Goal: Task Accomplishment & Management: Complete application form

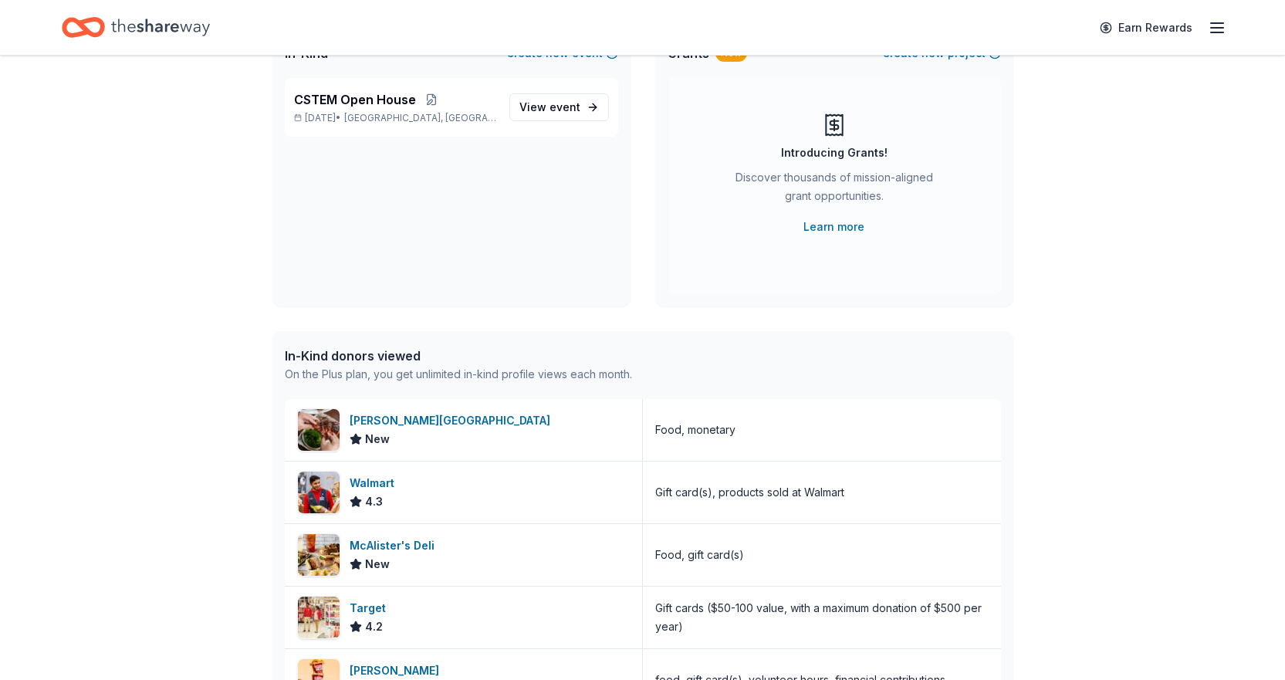
scroll to position [309, 0]
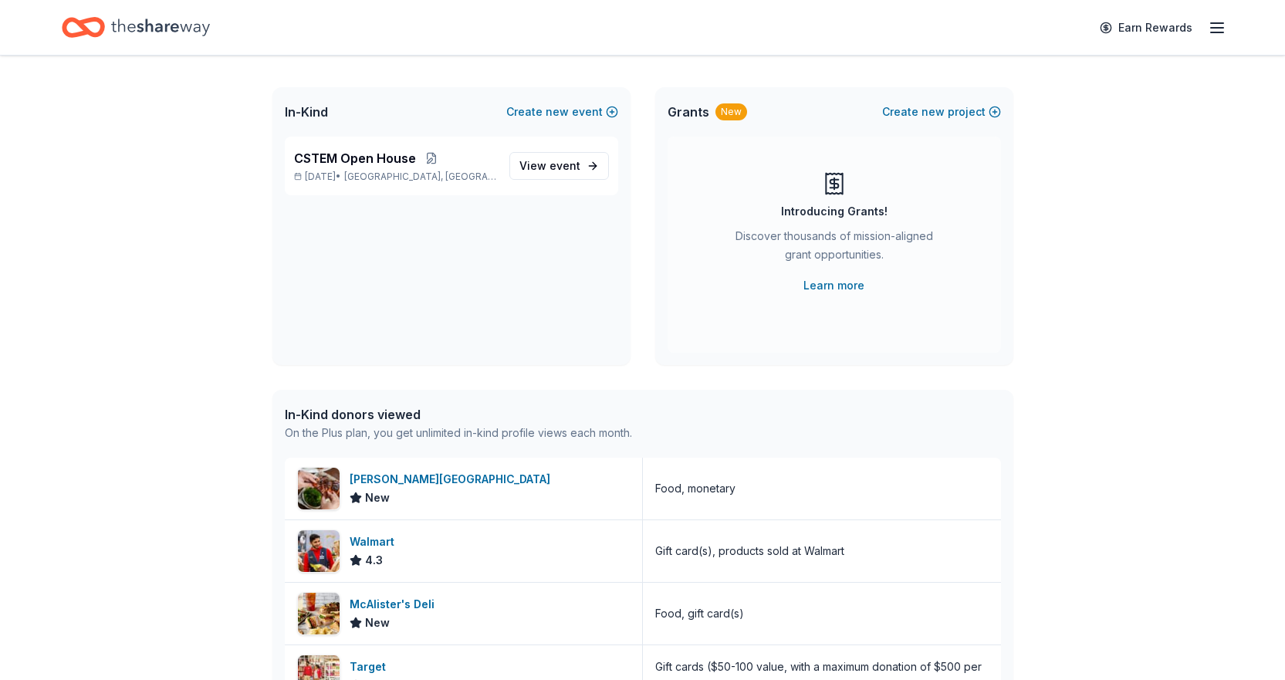
click at [1212, 30] on icon "button" at bounding box center [1217, 28] width 19 height 19
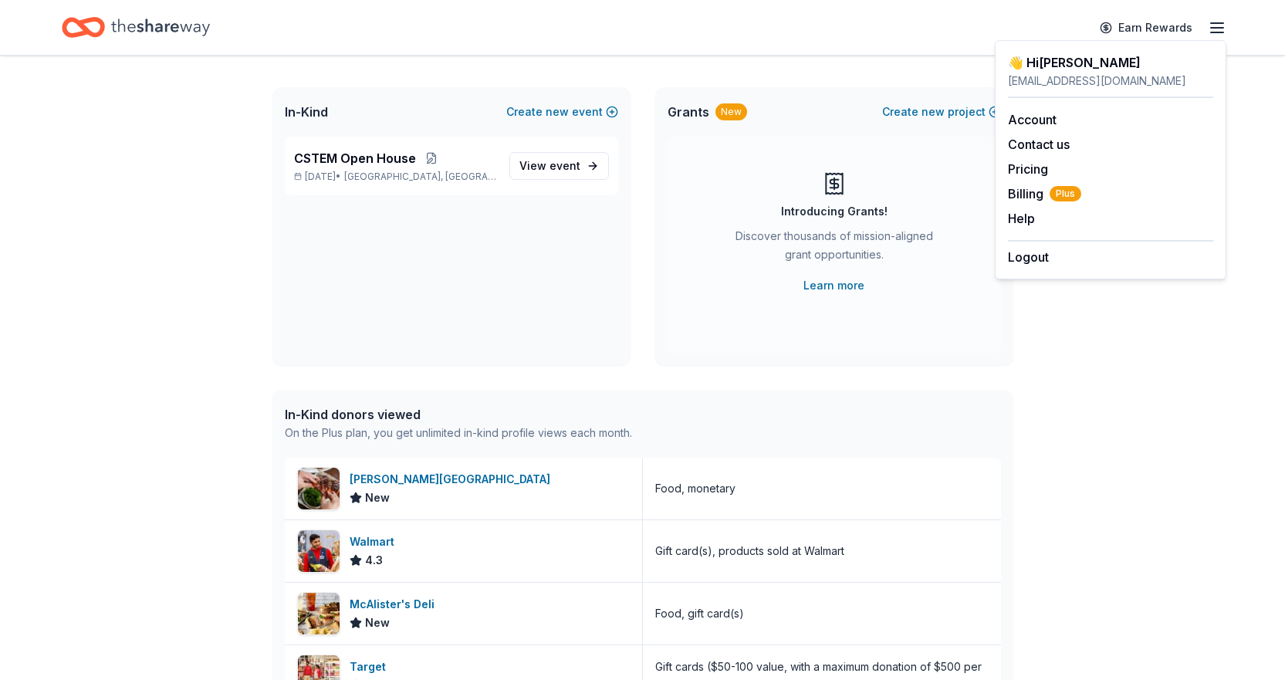
click at [1226, 24] on div "Earn Rewards" at bounding box center [642, 27] width 1285 height 55
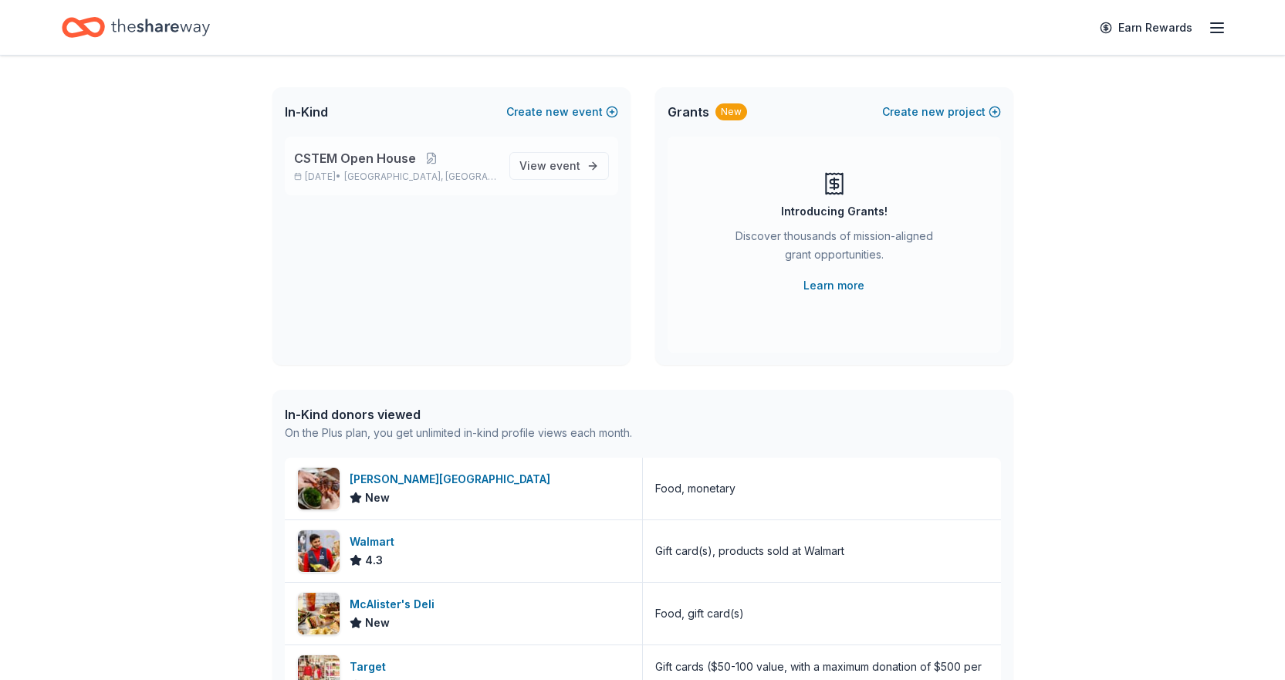
click at [403, 153] on span "CSTEM Open House" at bounding box center [355, 158] width 122 height 19
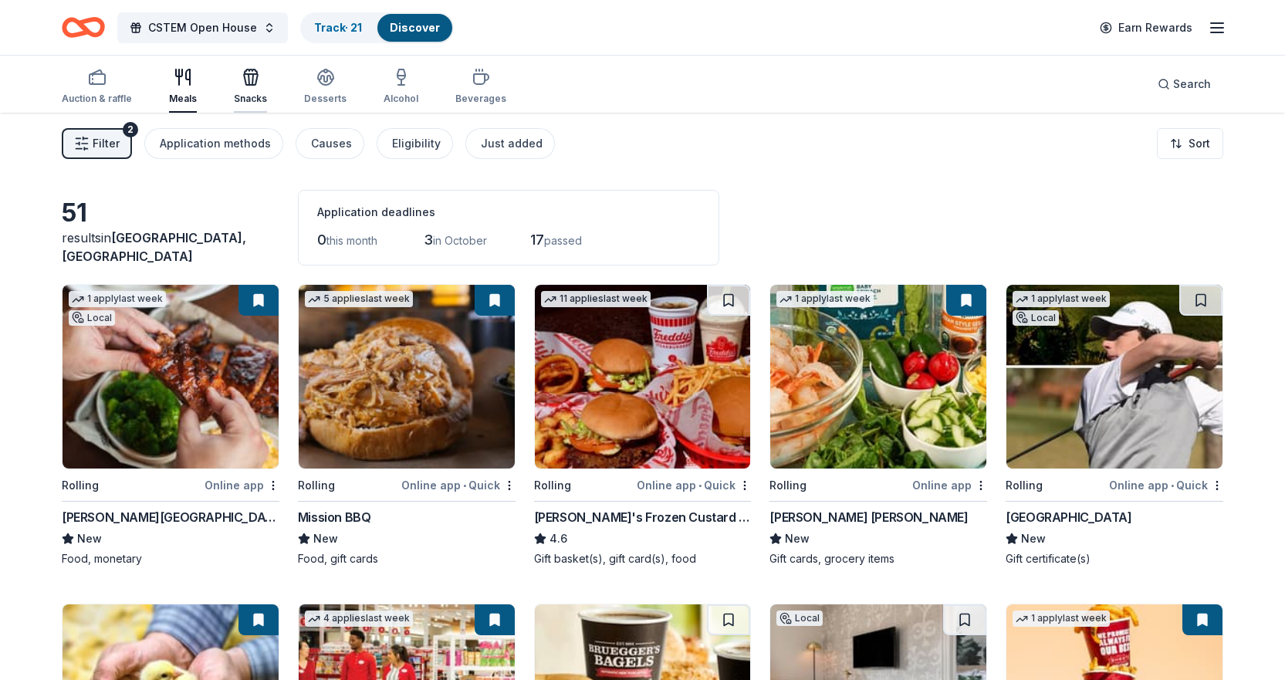
click at [252, 85] on icon "button" at bounding box center [251, 79] width 14 height 11
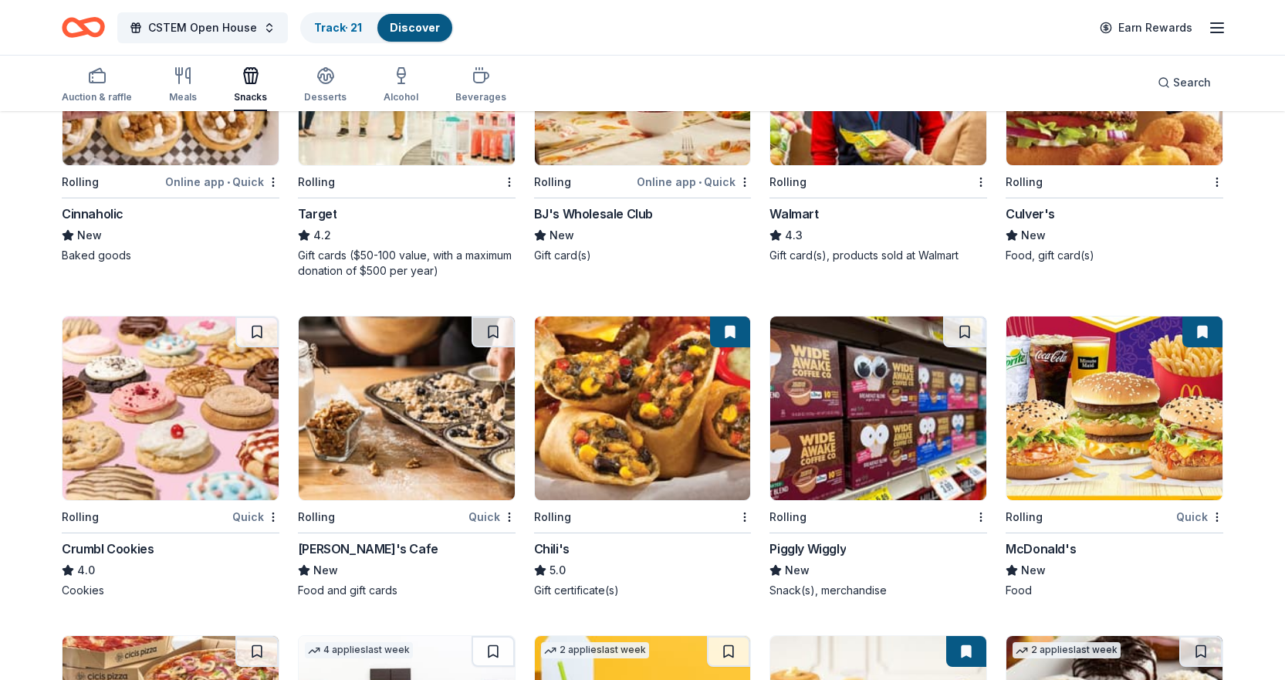
scroll to position [1312, 0]
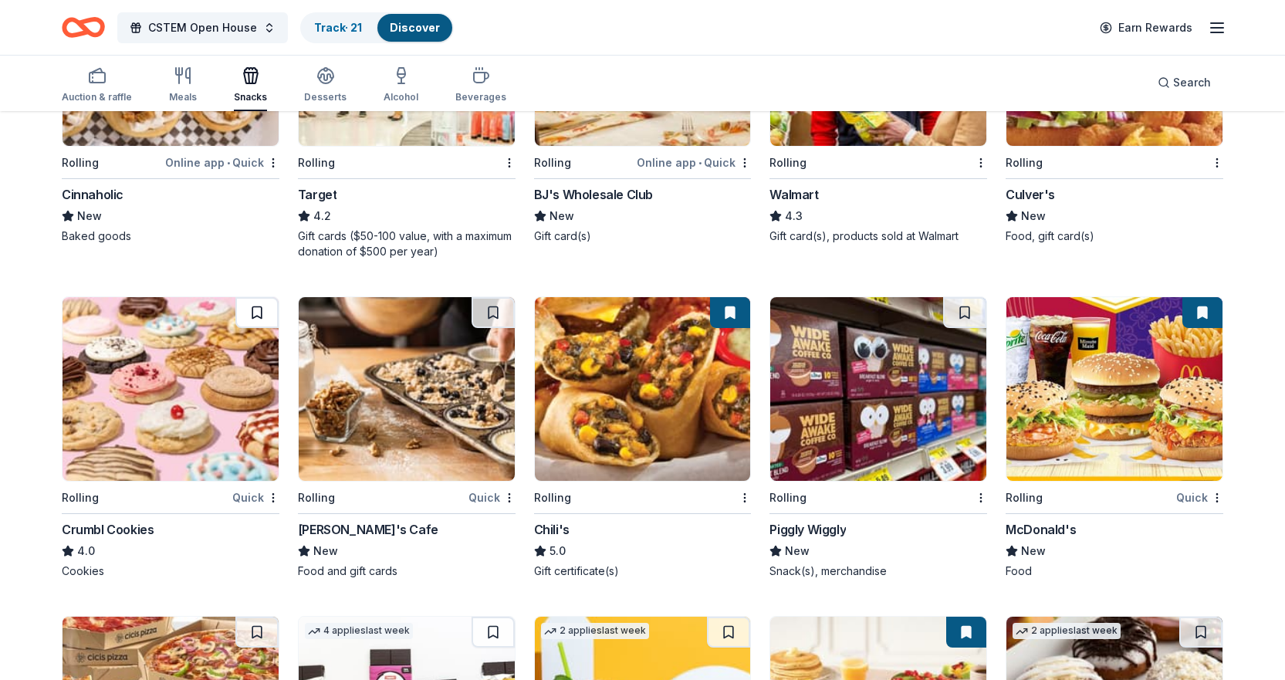
click at [255, 301] on button at bounding box center [256, 312] width 43 height 31
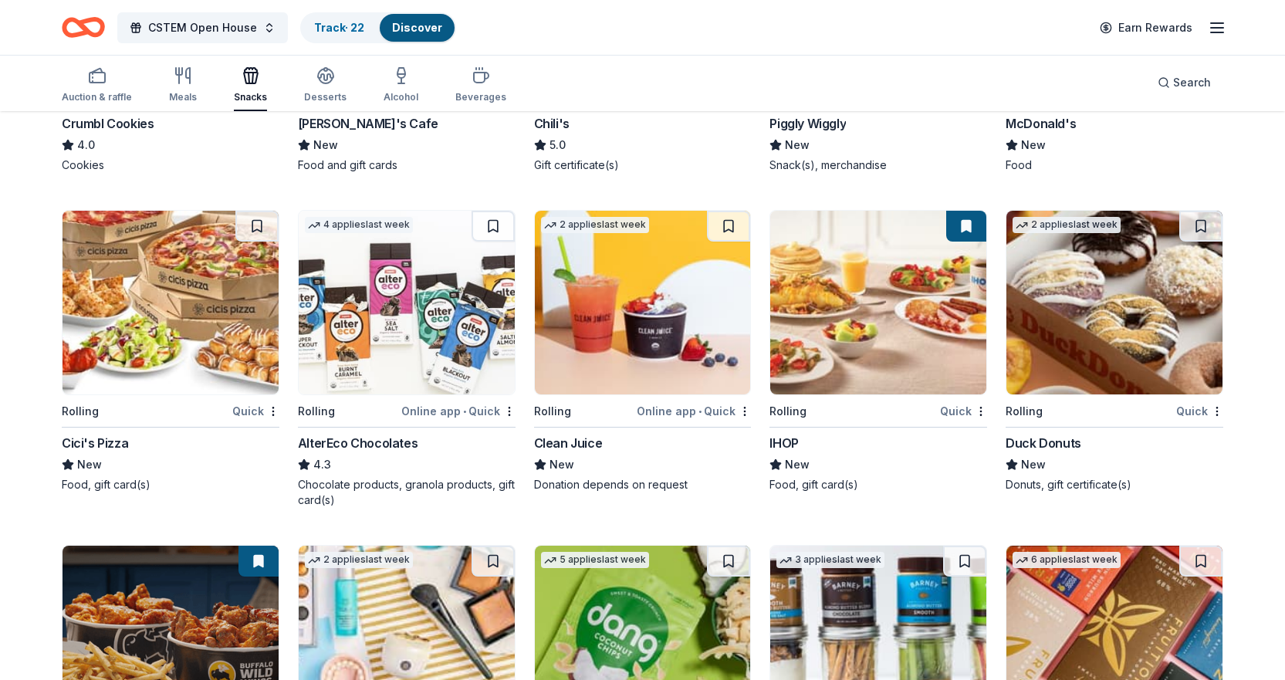
scroll to position [1775, 0]
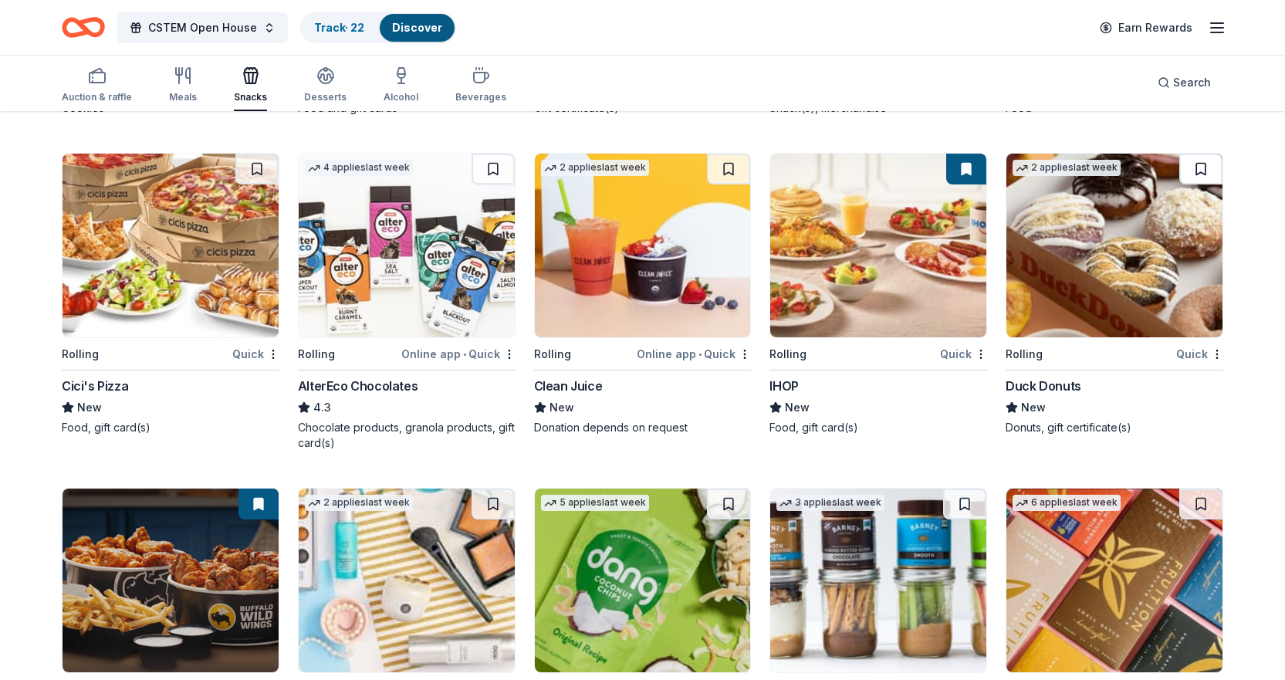
click at [1212, 167] on button at bounding box center [1200, 169] width 43 height 31
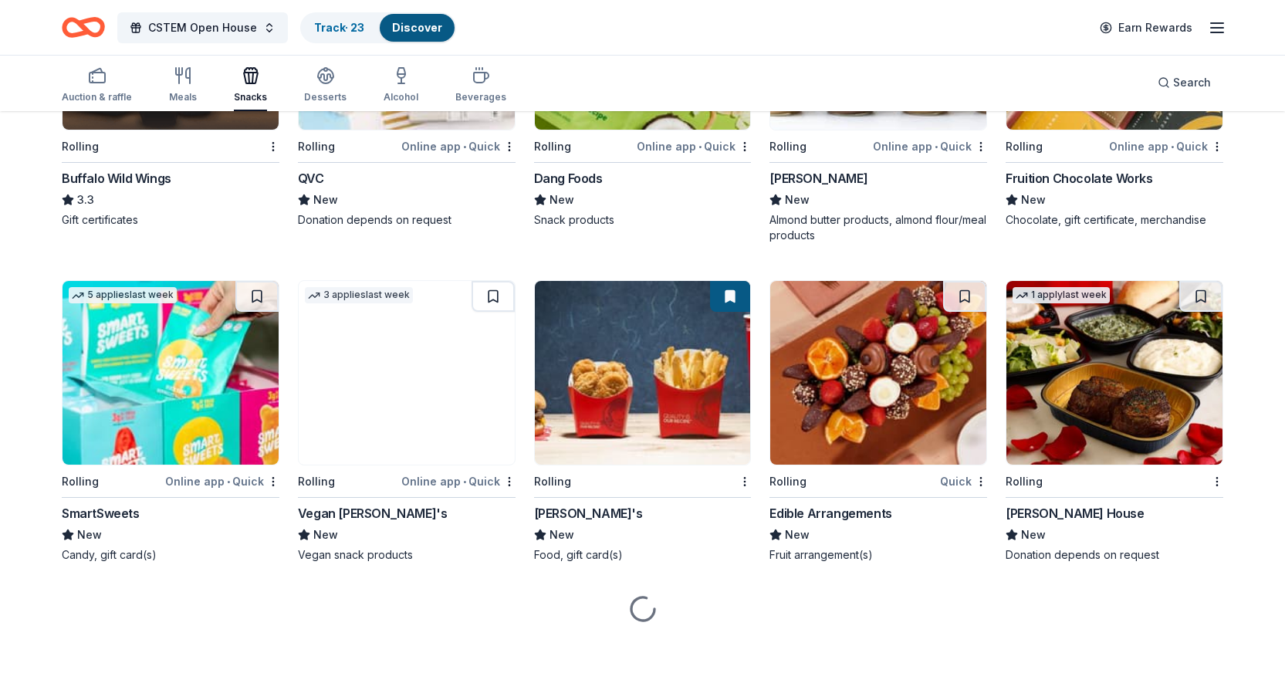
scroll to position [2323, 0]
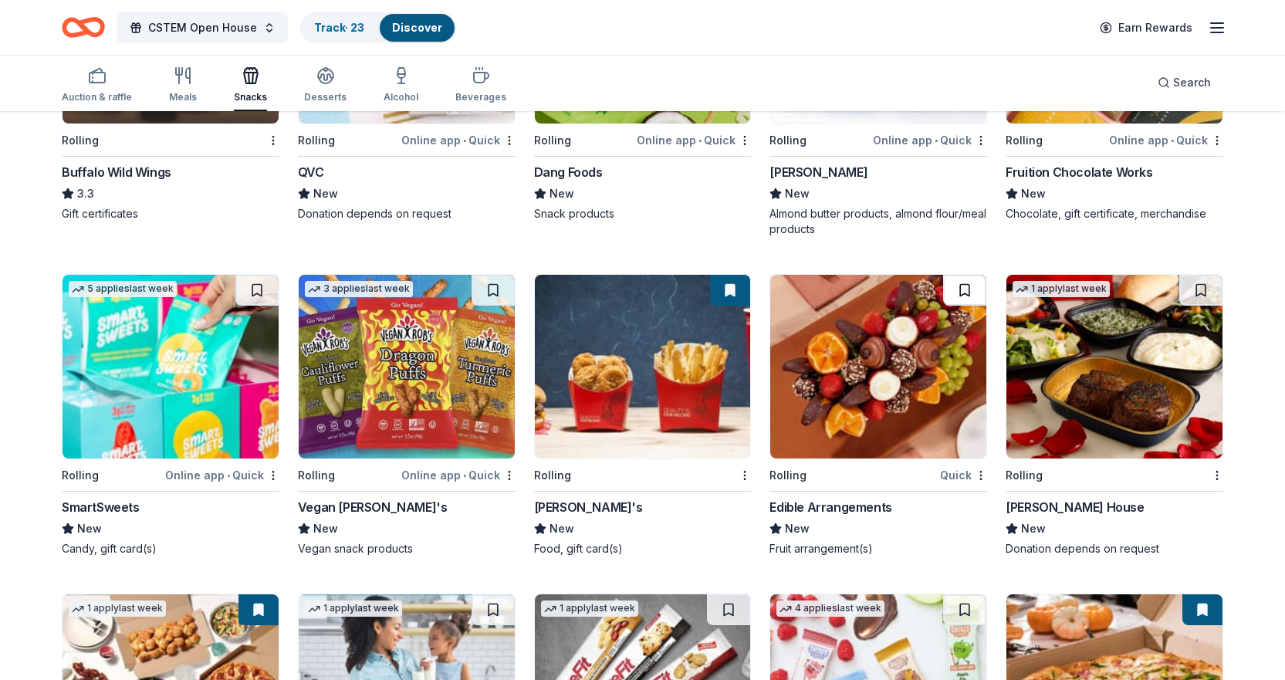
click at [957, 291] on button at bounding box center [964, 290] width 43 height 31
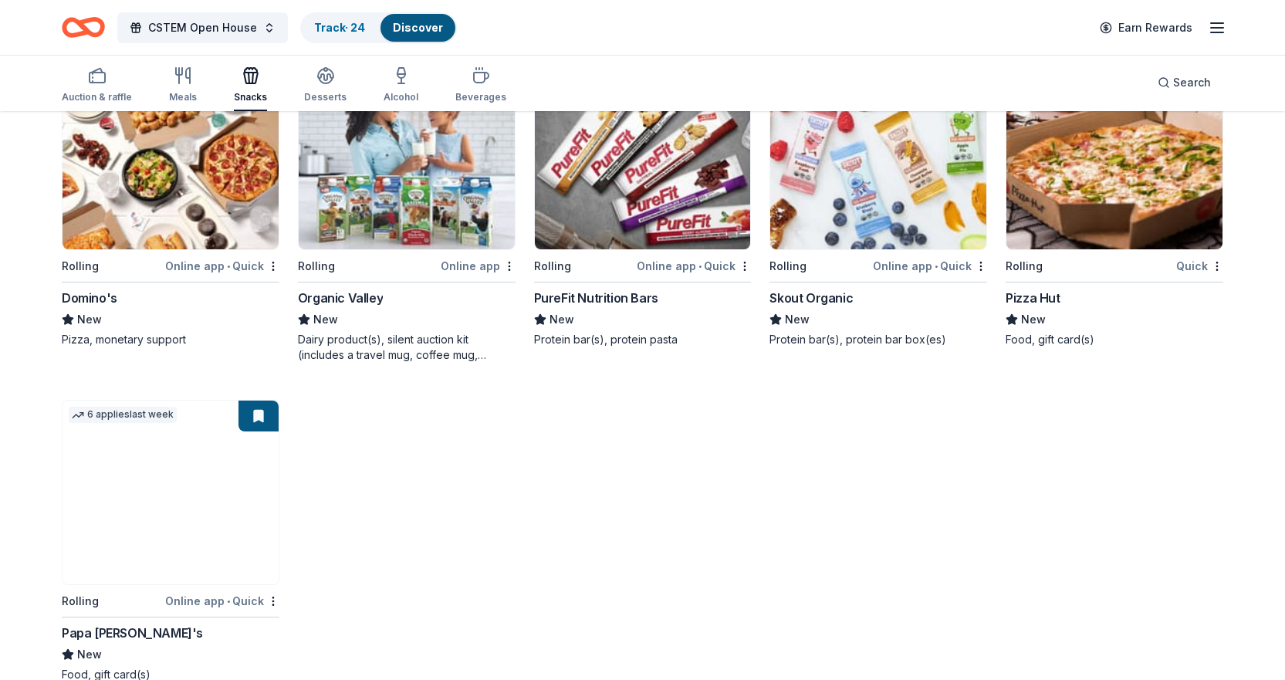
scroll to position [2885, 0]
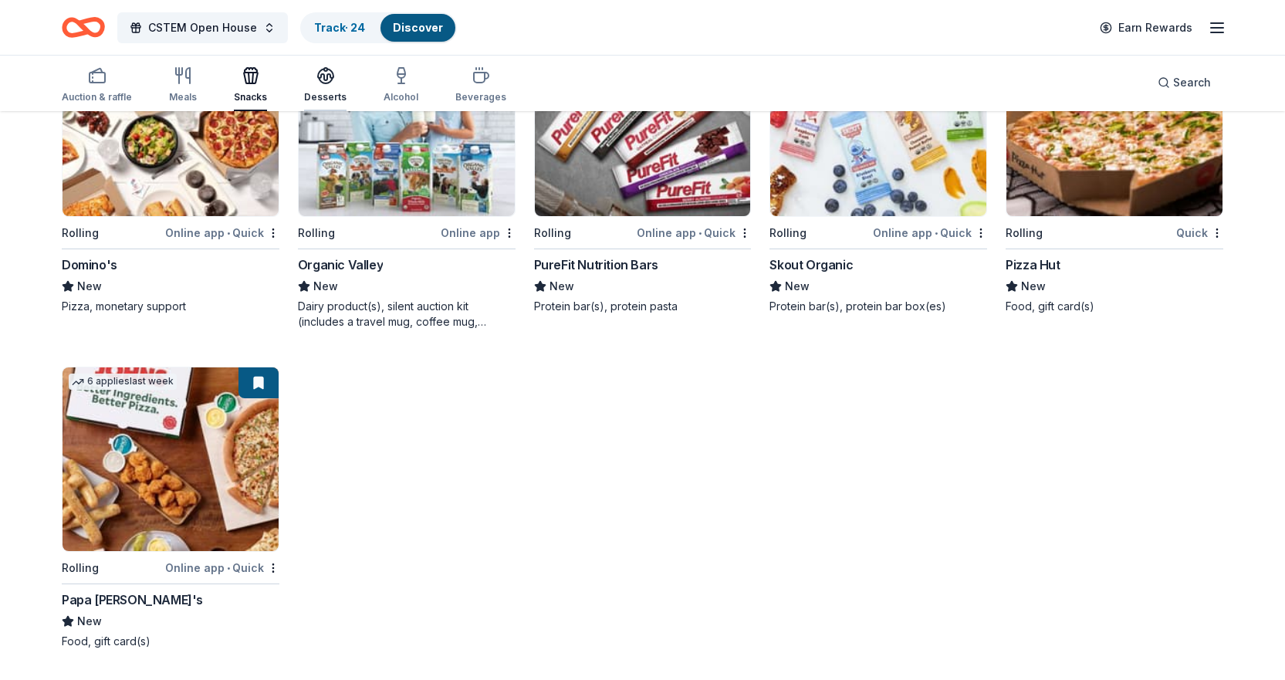
click at [321, 83] on icon "button" at bounding box center [326, 80] width 14 height 5
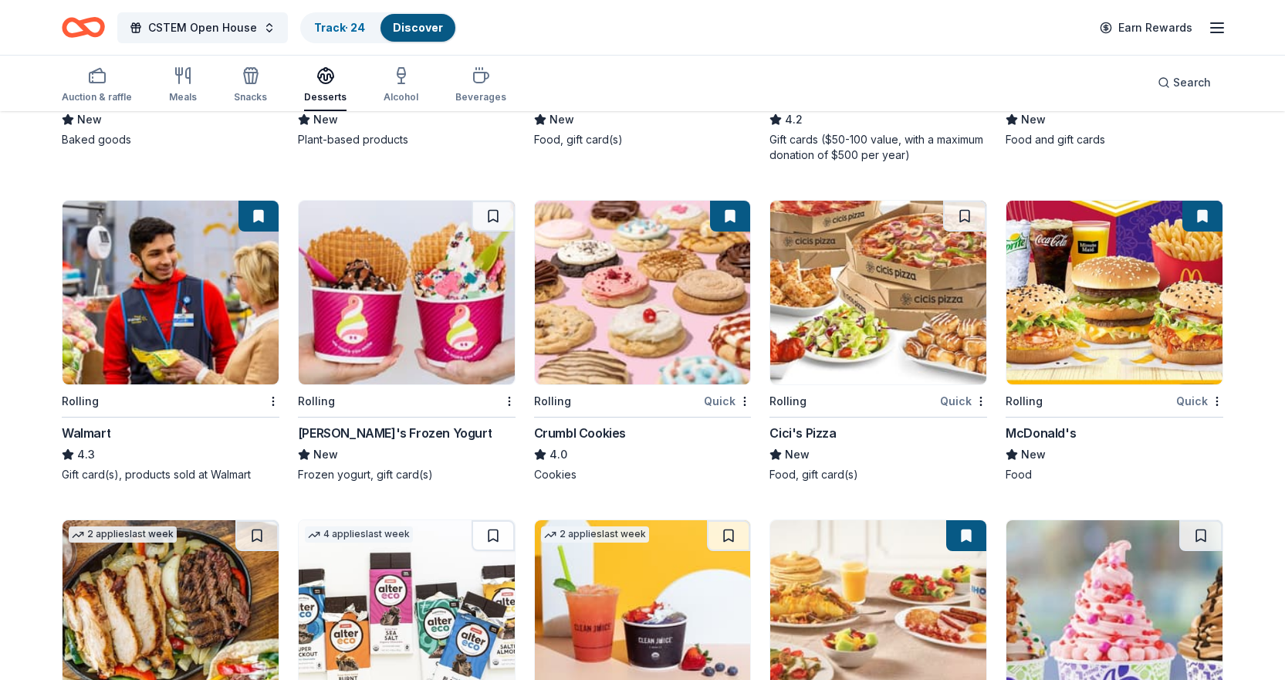
scroll to position [893, 0]
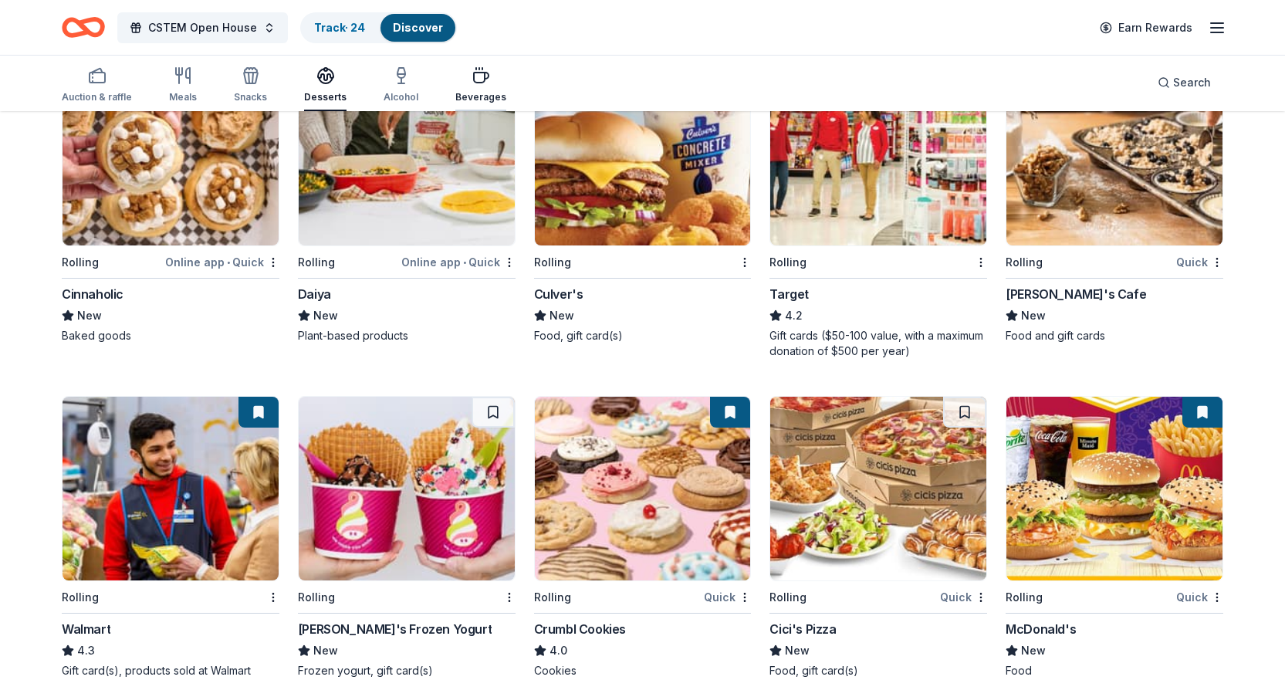
click at [483, 89] on div "Beverages" at bounding box center [480, 84] width 51 height 37
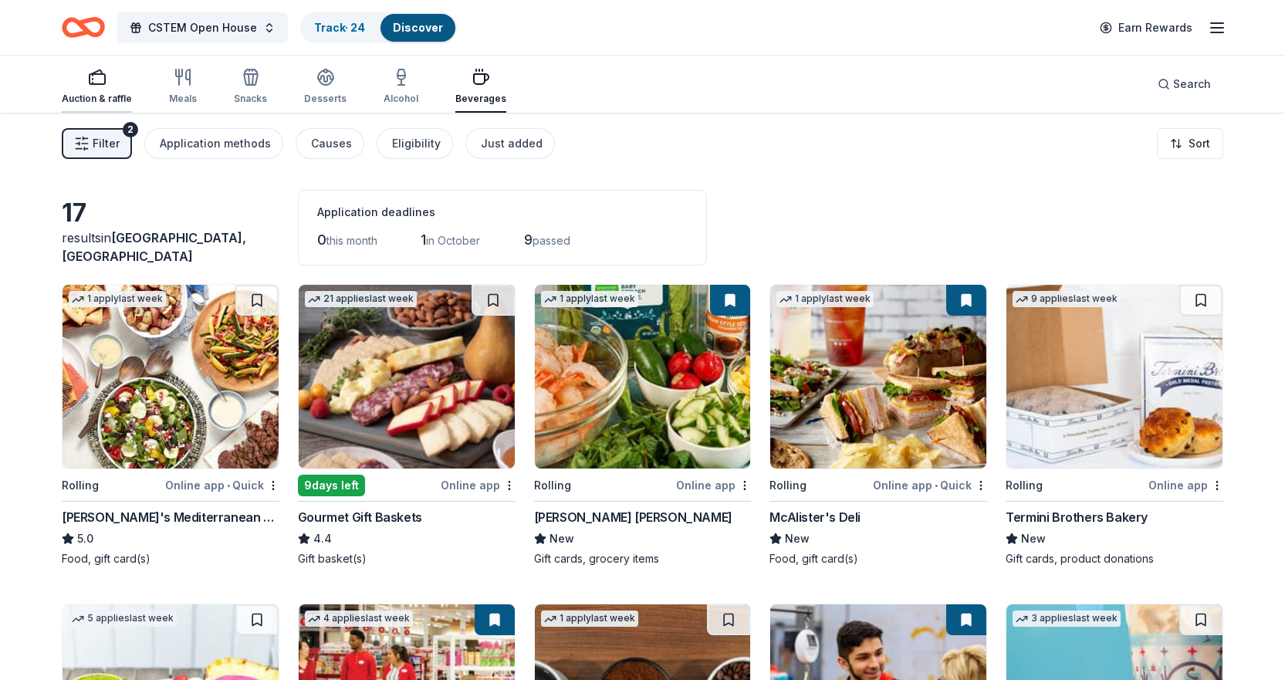
click at [115, 86] on div "button" at bounding box center [97, 77] width 70 height 19
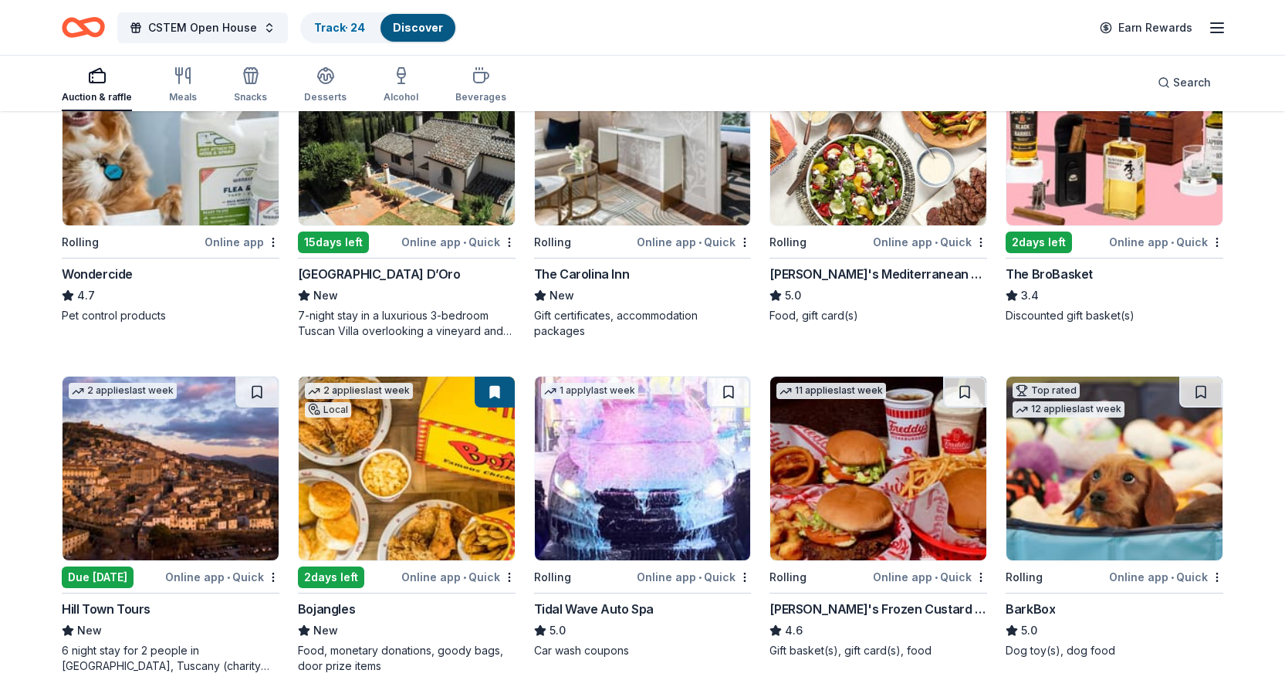
scroll to position [926, 0]
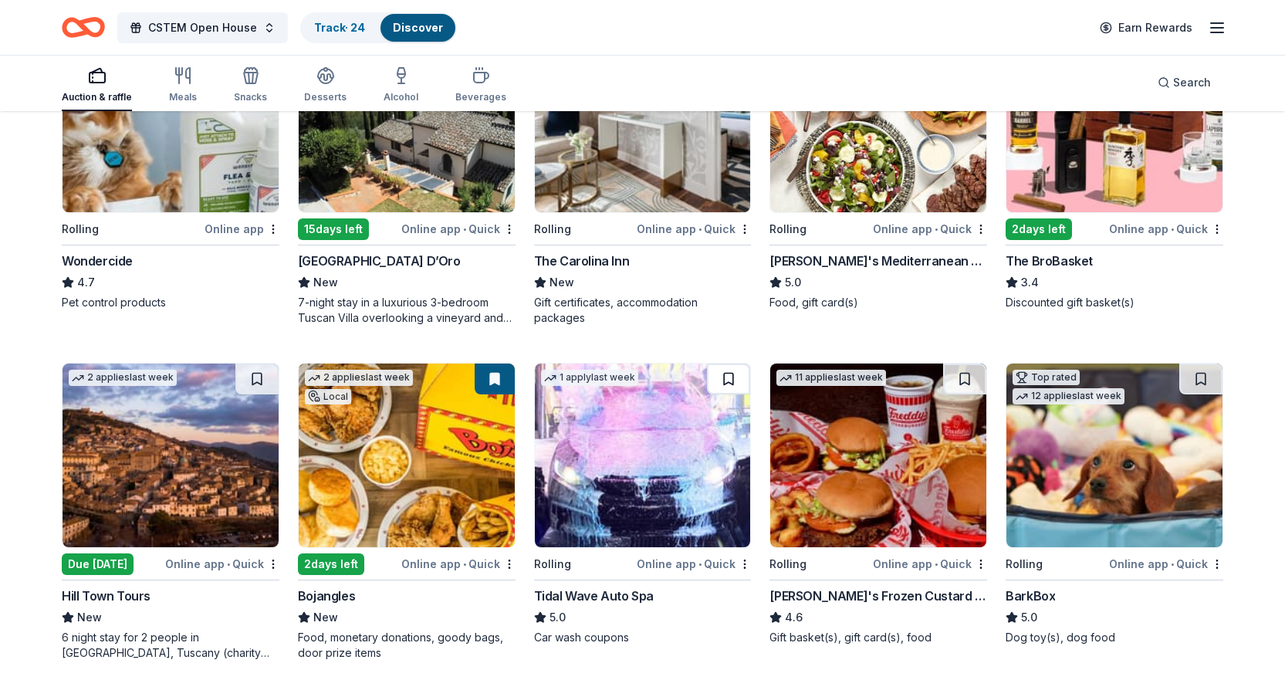
click at [730, 375] on button at bounding box center [728, 378] width 43 height 31
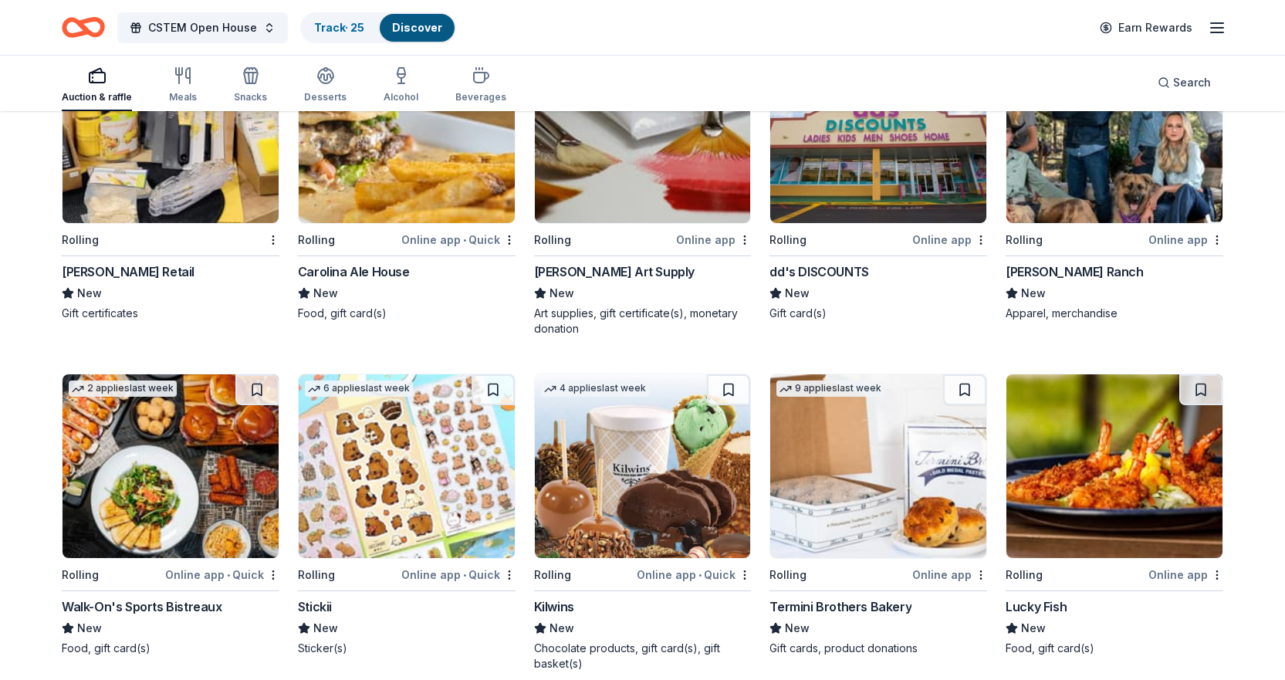
scroll to position [2919, 0]
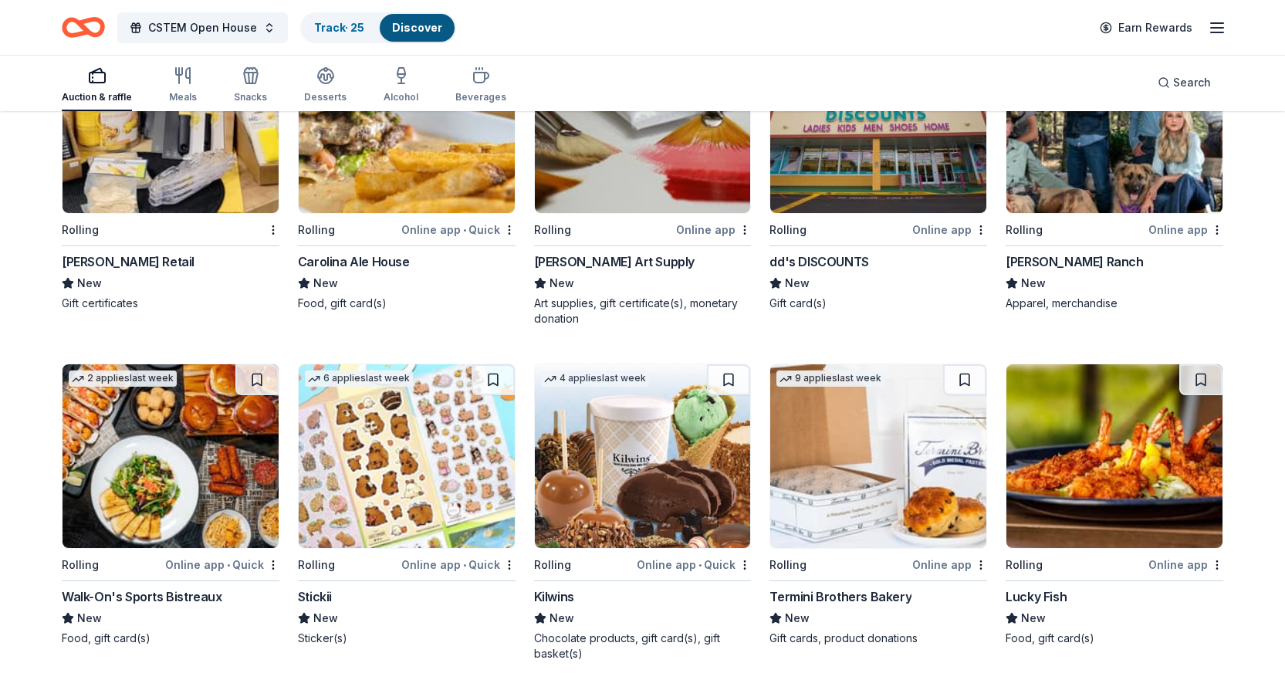
click at [322, 590] on div "Stickii" at bounding box center [315, 596] width 34 height 19
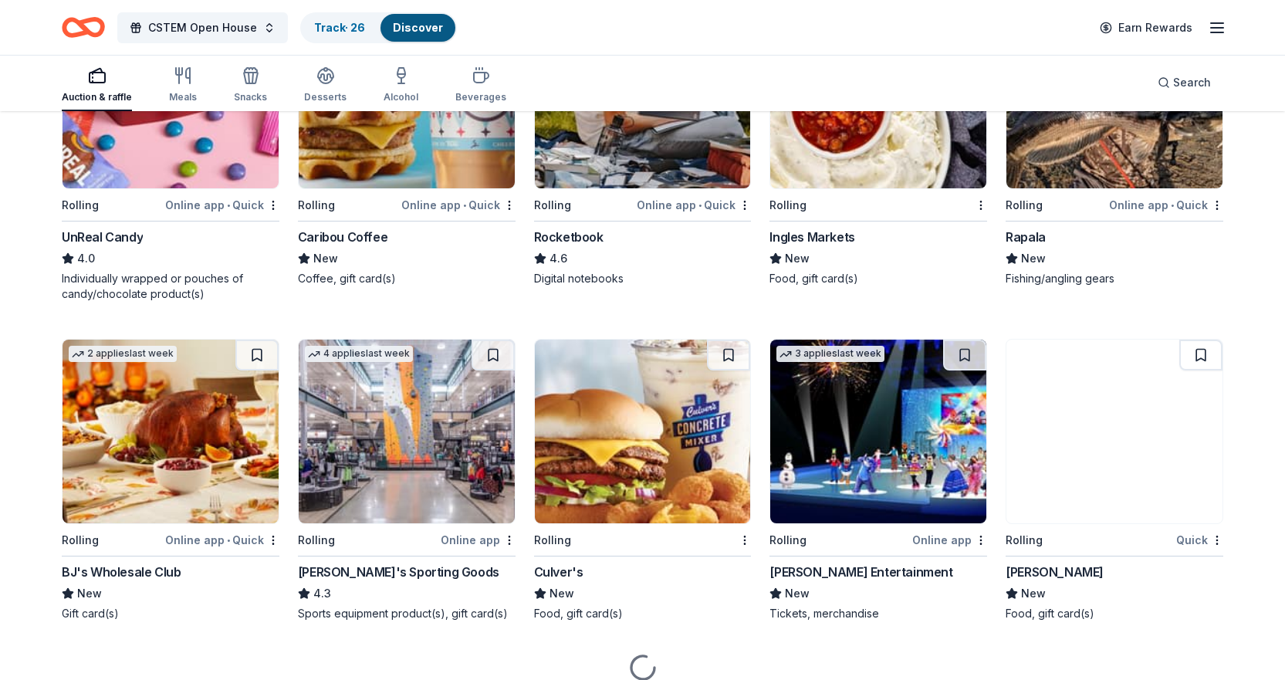
scroll to position [3678, 0]
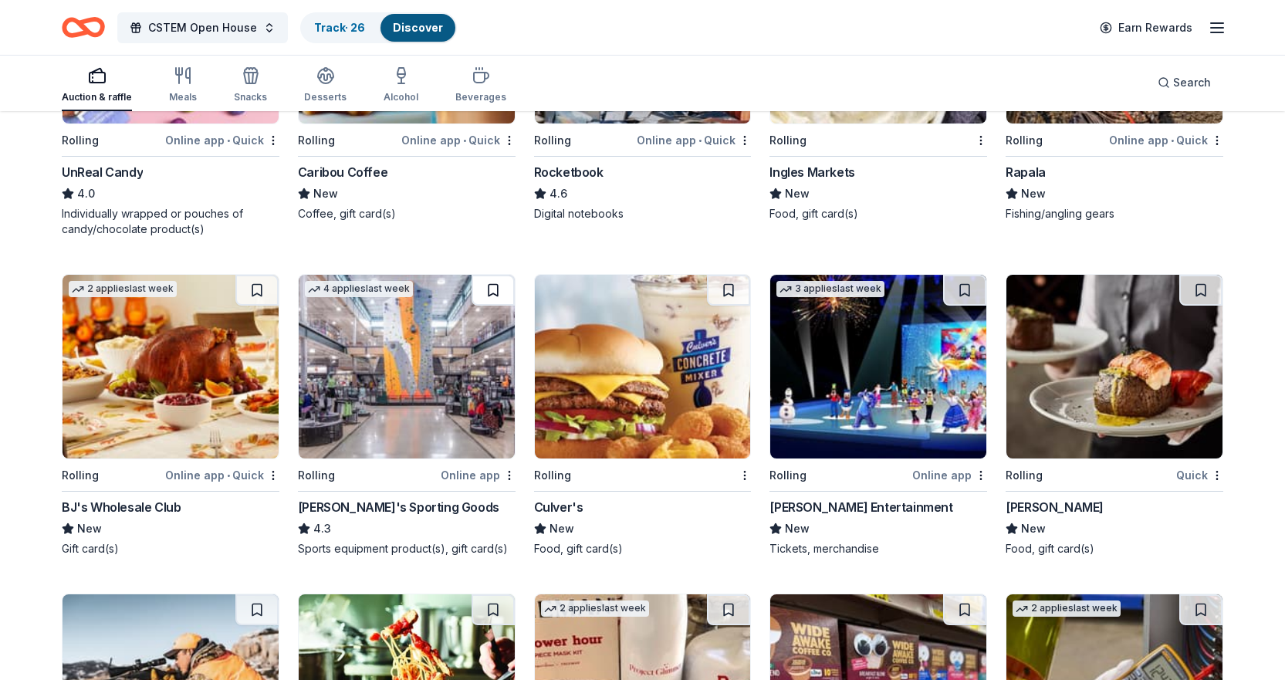
click at [481, 288] on button at bounding box center [492, 290] width 43 height 31
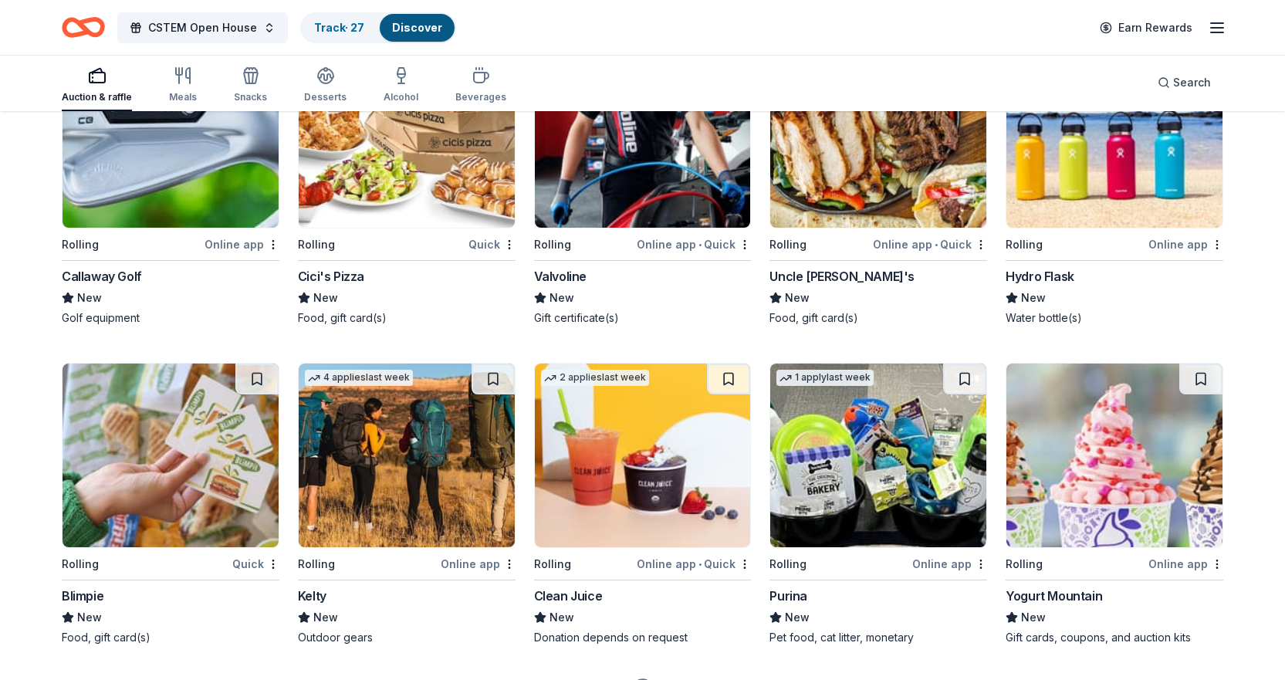
scroll to position [4796, 0]
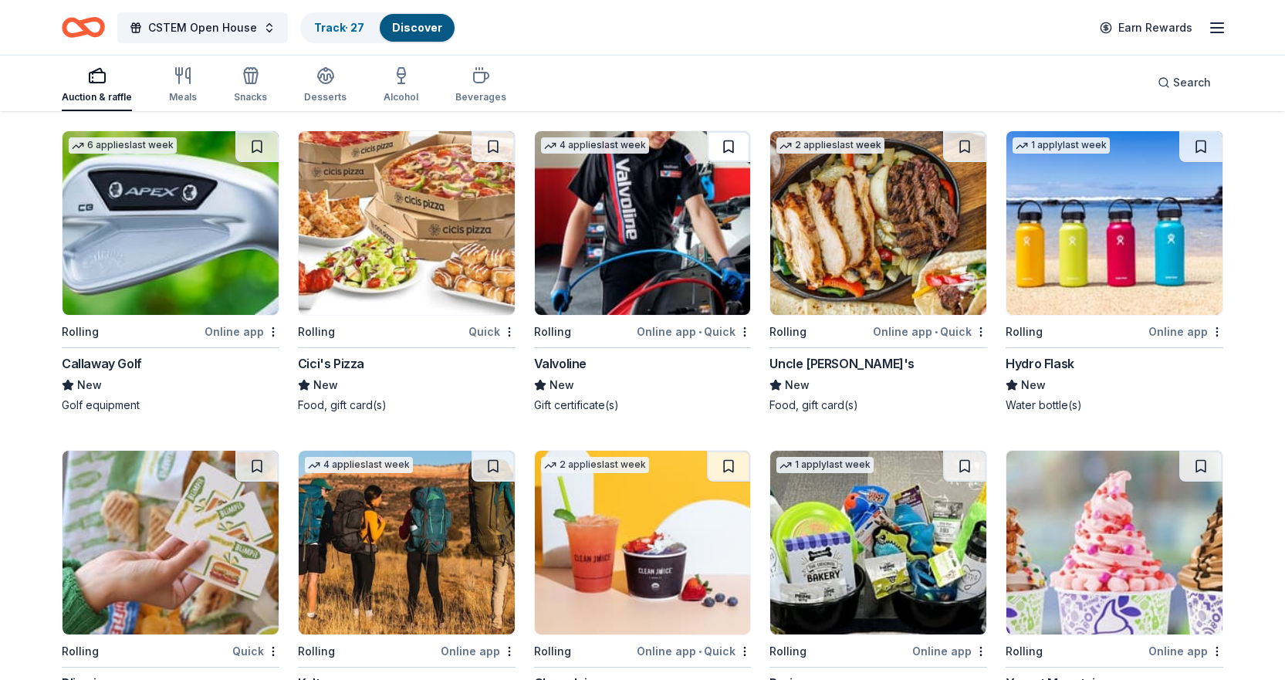
click at [725, 150] on button at bounding box center [728, 146] width 43 height 31
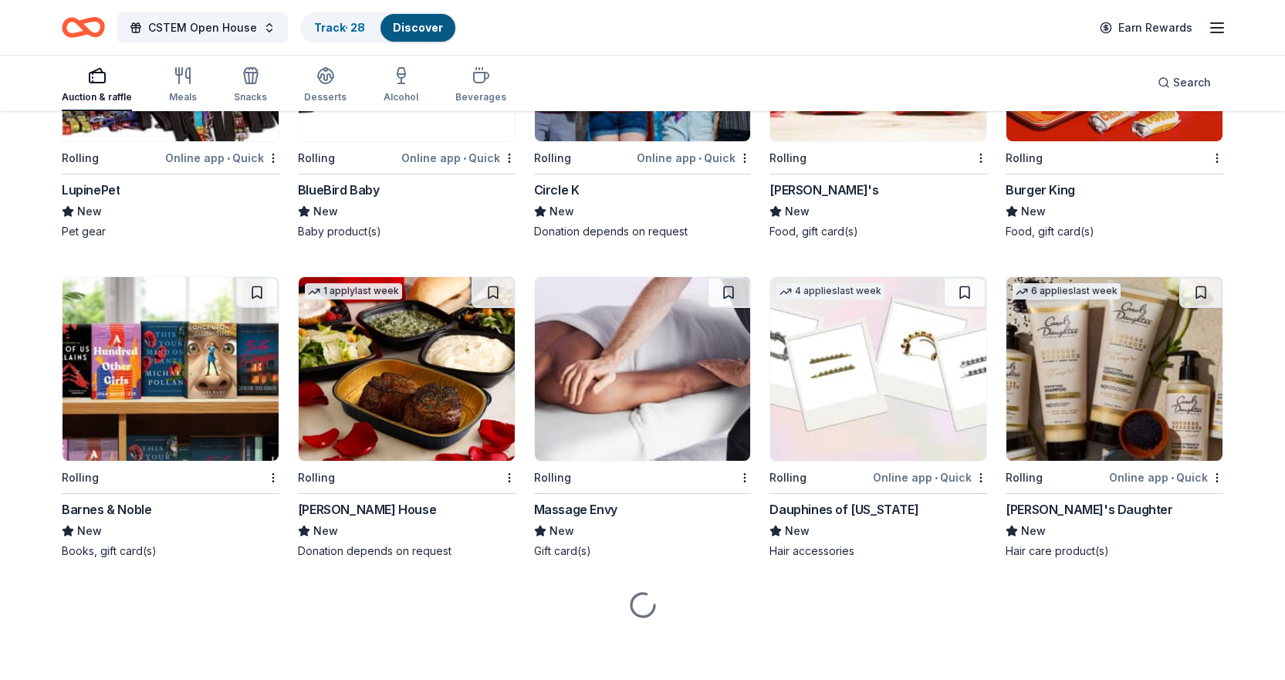
scroll to position [8243, 0]
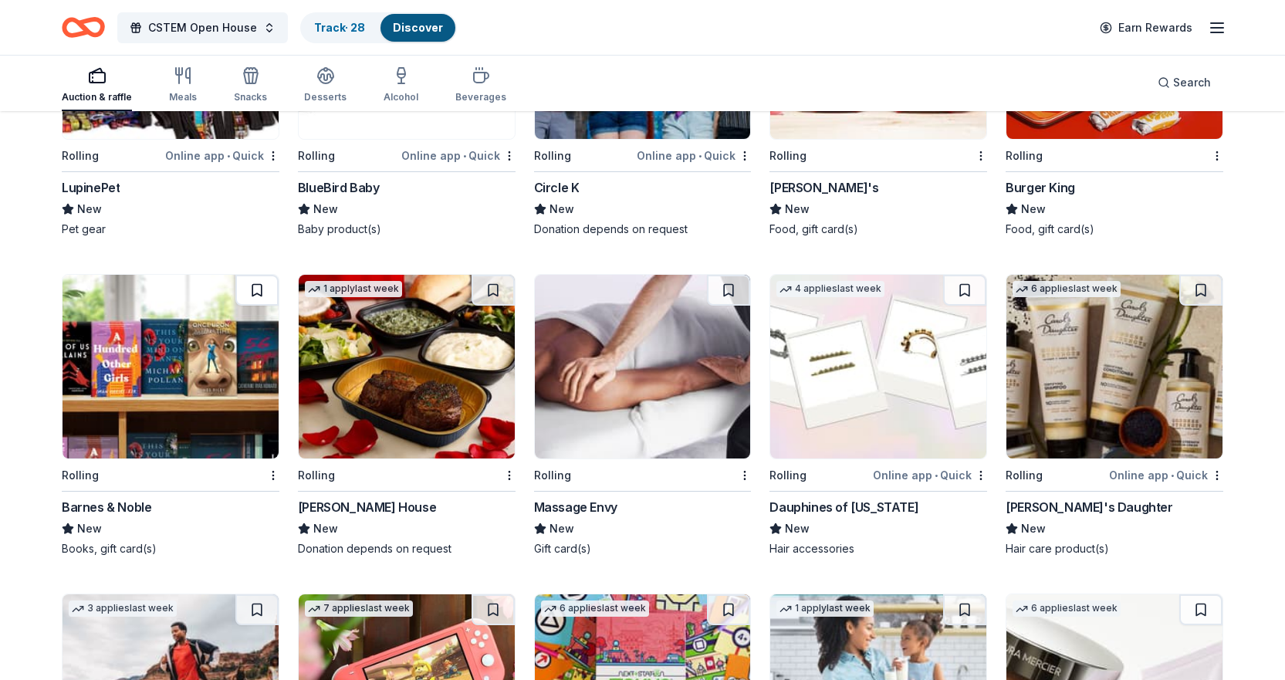
click at [250, 279] on button at bounding box center [256, 290] width 43 height 31
click at [728, 288] on button at bounding box center [728, 290] width 43 height 31
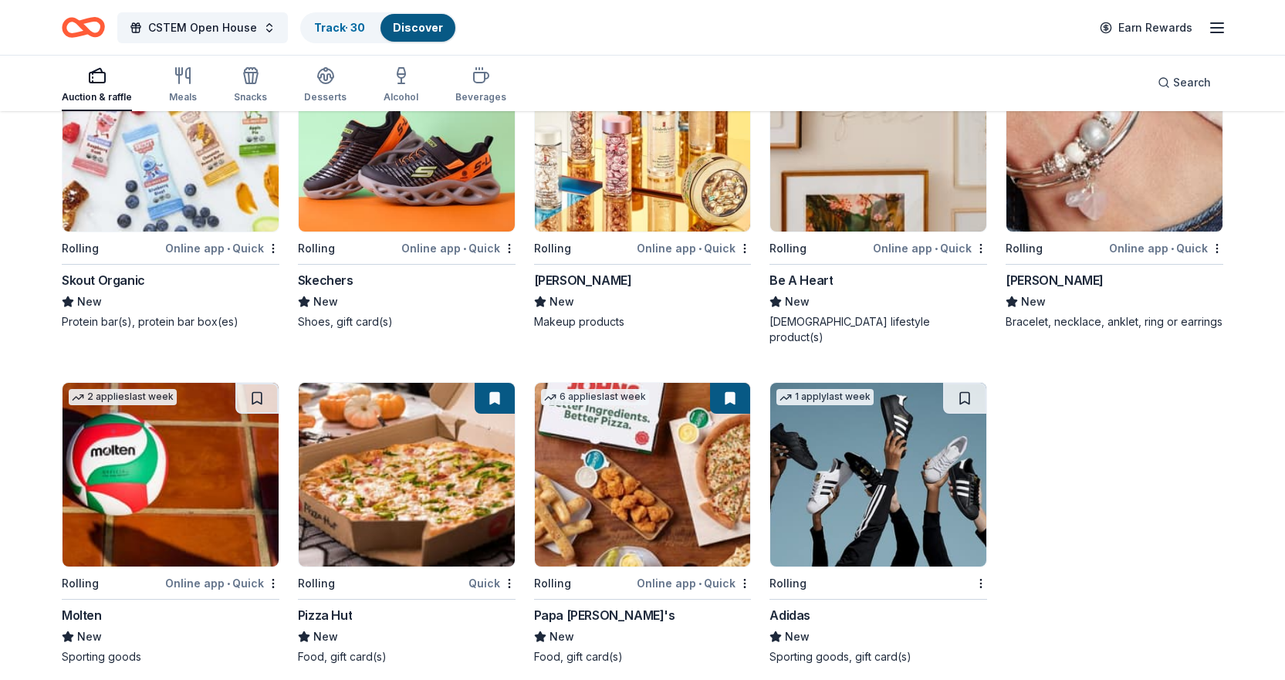
scroll to position [9124, 0]
drag, startPoint x: 915, startPoint y: 289, endPoint x: 1075, endPoint y: 574, distance: 327.1
click at [333, 34] on div "Track · 30" at bounding box center [340, 28] width 76 height 28
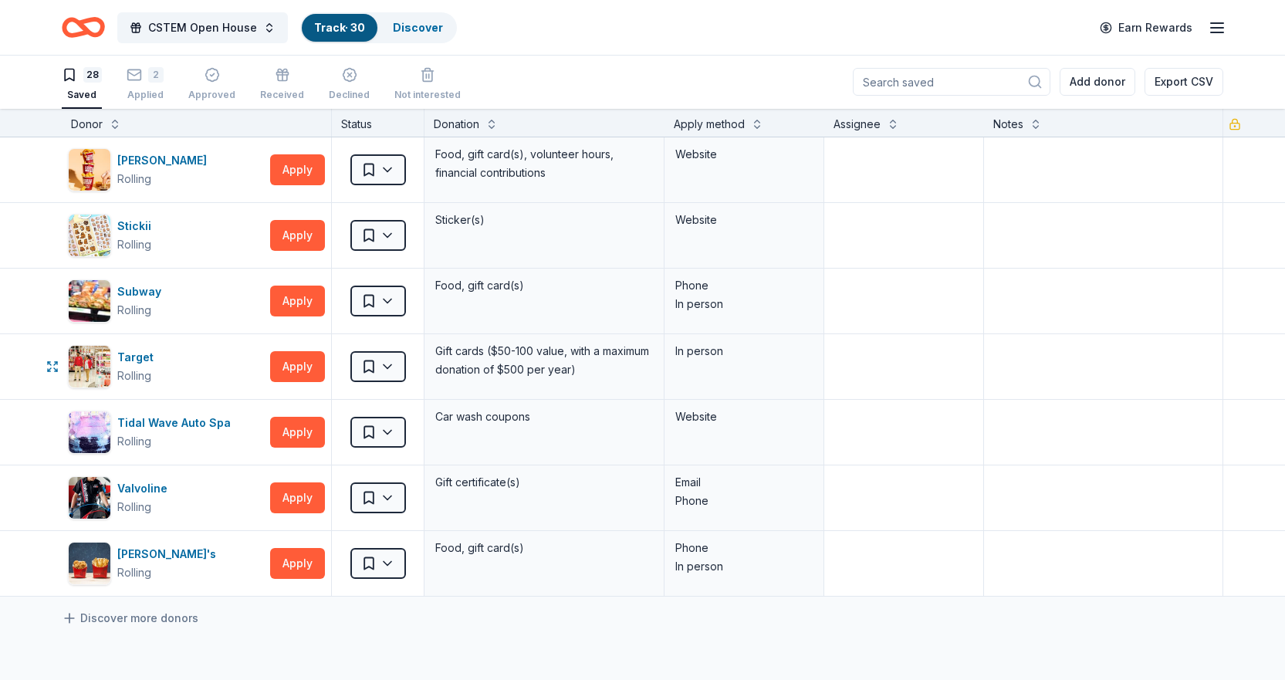
scroll to position [1466, 0]
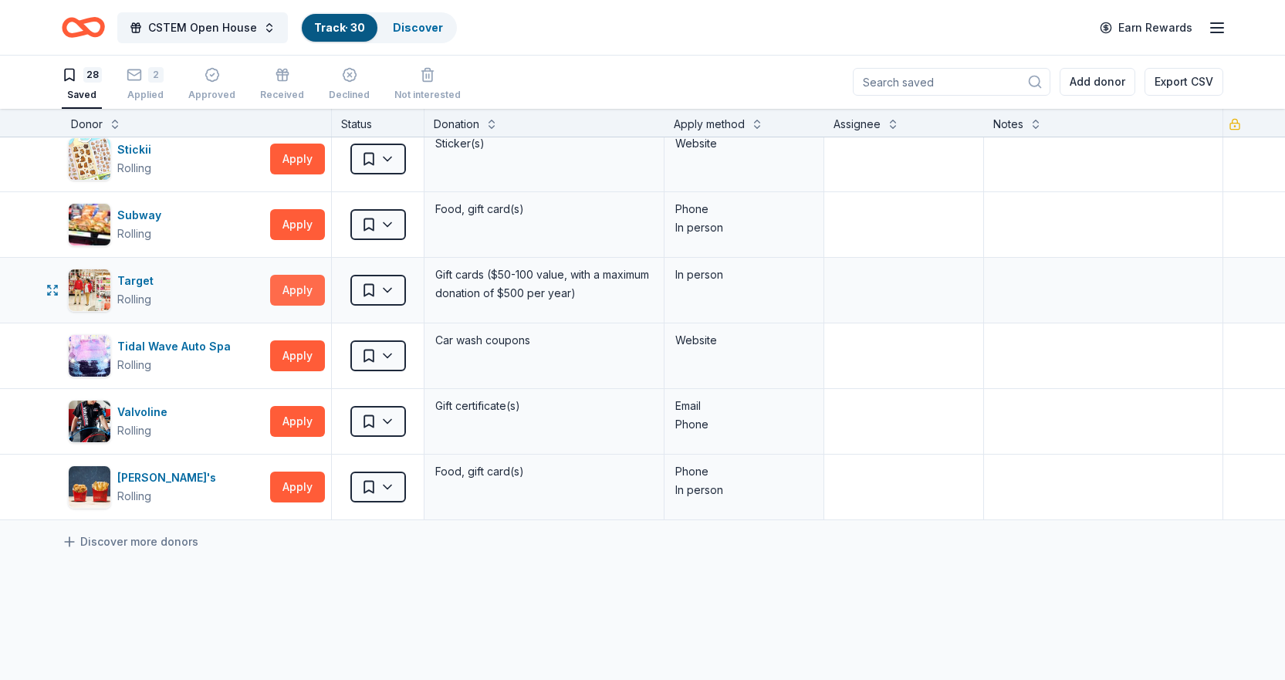
click at [288, 296] on button "Apply" at bounding box center [297, 290] width 55 height 31
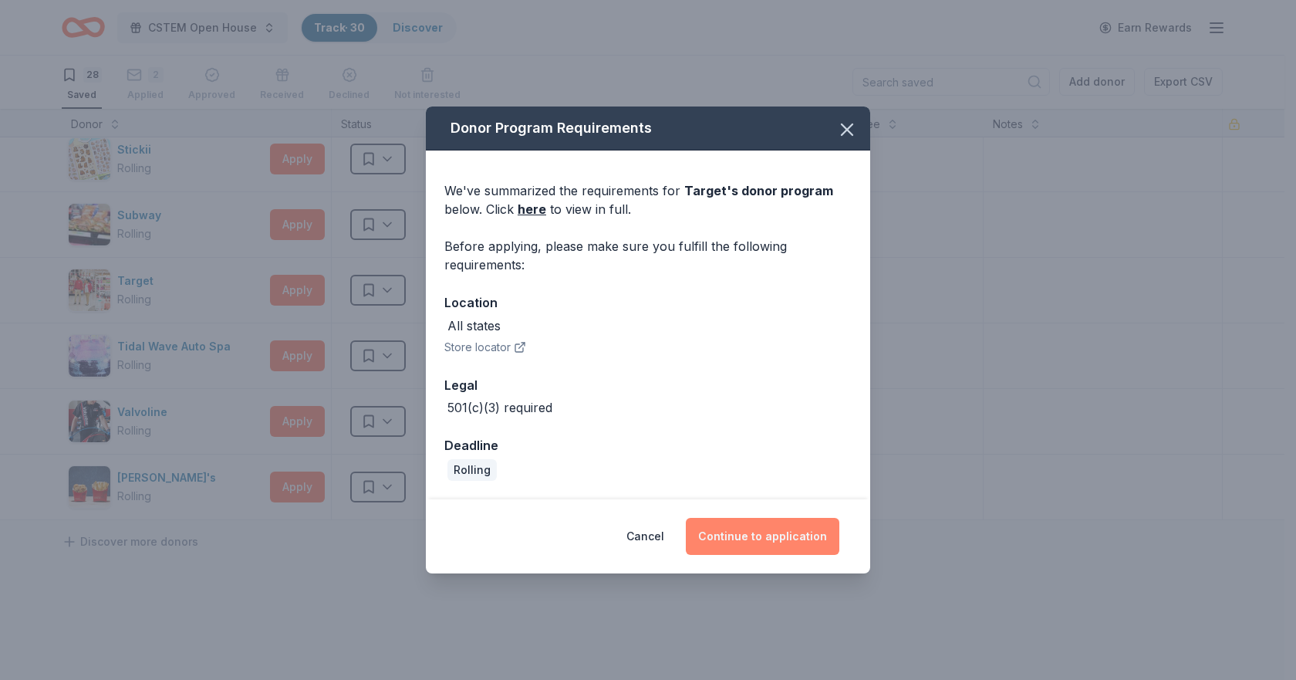
click at [719, 541] on button "Continue to application" at bounding box center [763, 536] width 154 height 37
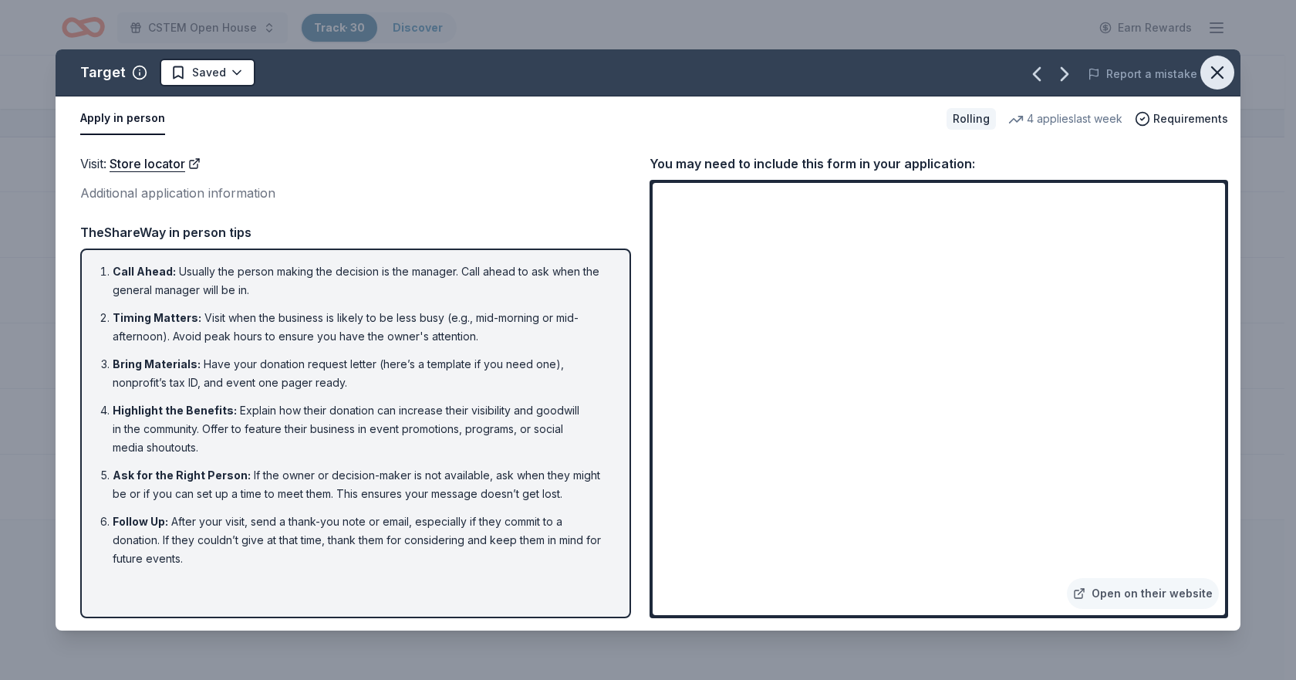
click at [1209, 69] on icon "button" at bounding box center [1218, 73] width 22 height 22
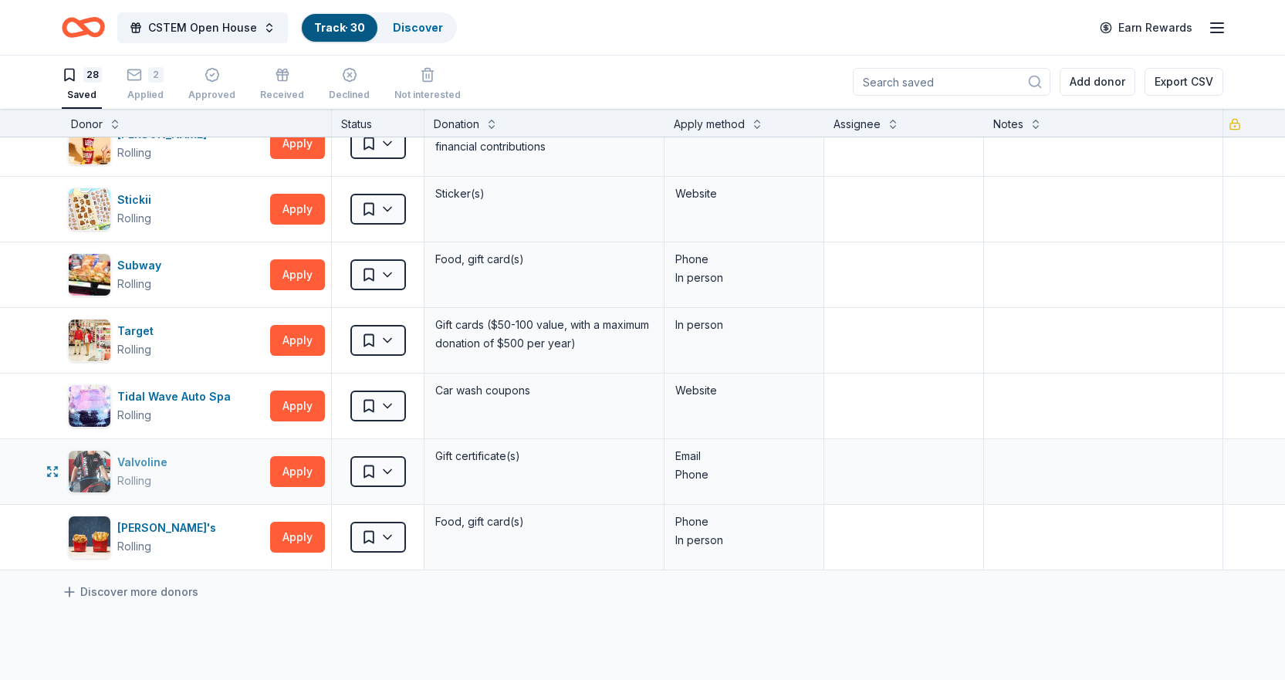
scroll to position [1389, 0]
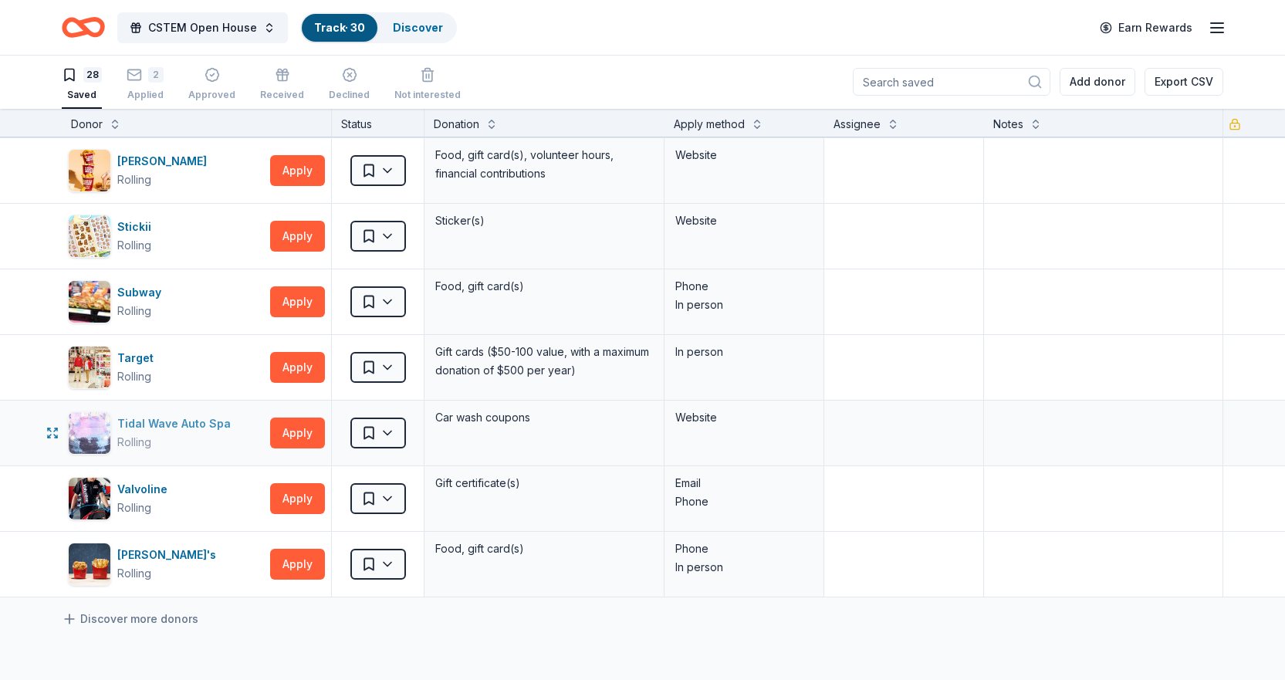
click at [160, 421] on div "Tidal Wave Auto Spa" at bounding box center [177, 423] width 120 height 19
click at [281, 431] on button "Apply" at bounding box center [297, 432] width 55 height 31
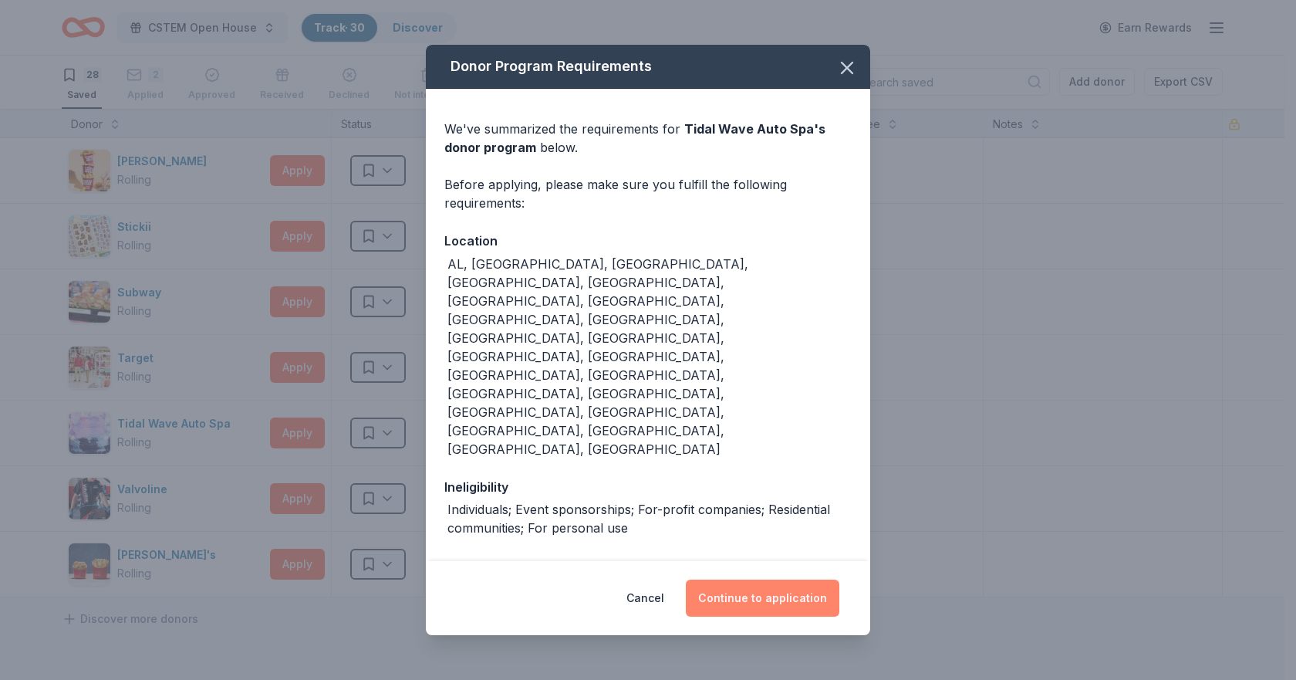
click at [767, 579] on button "Continue to application" at bounding box center [763, 597] width 154 height 37
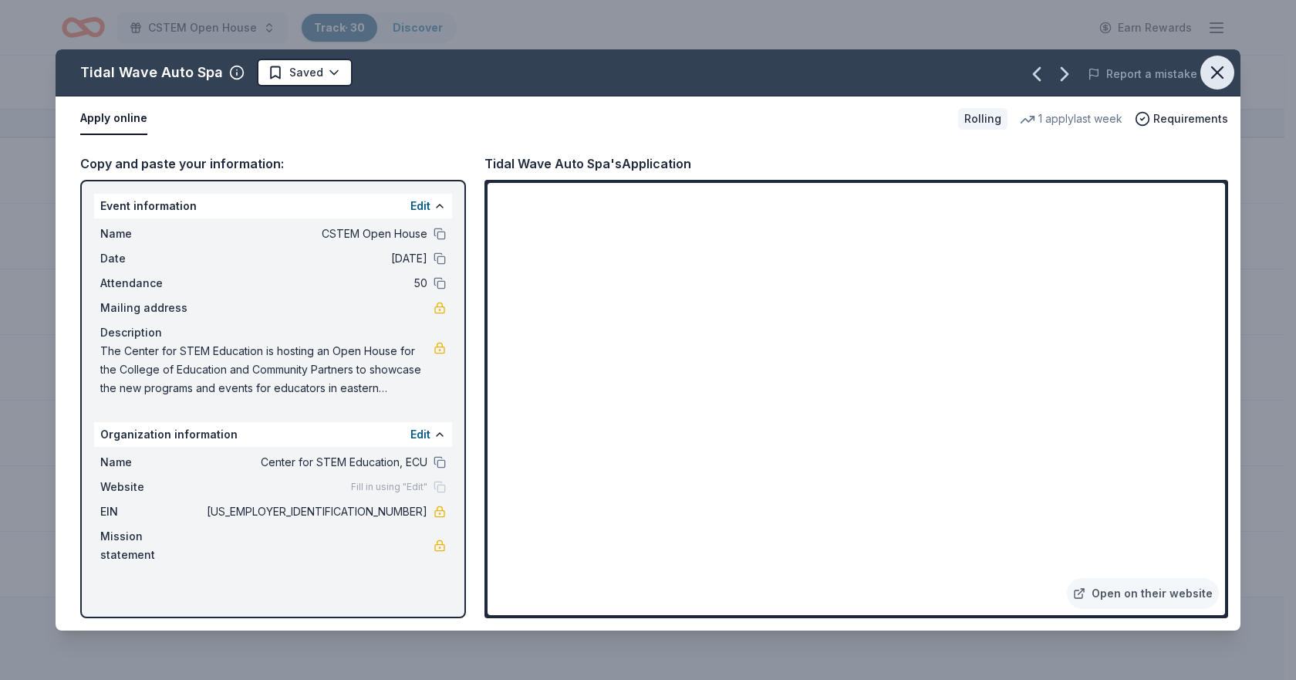
click at [1225, 69] on icon "button" at bounding box center [1218, 73] width 22 height 22
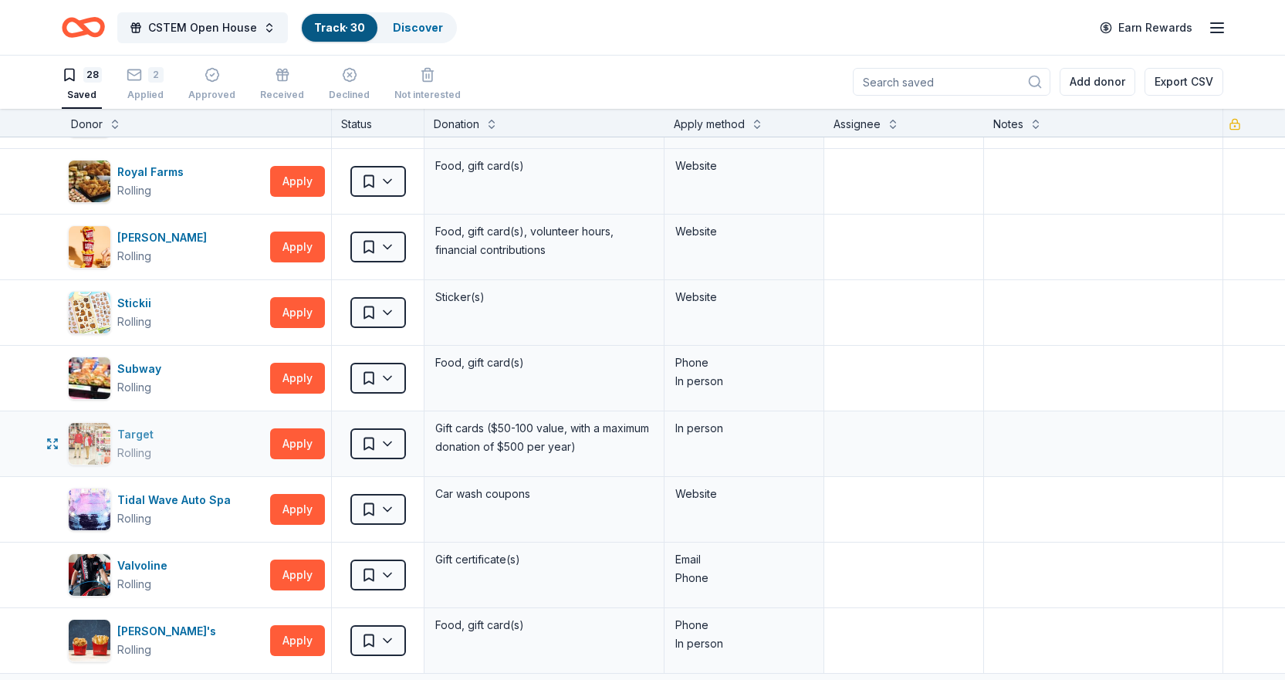
scroll to position [1312, 0]
click at [284, 311] on button "Apply" at bounding box center [297, 313] width 55 height 31
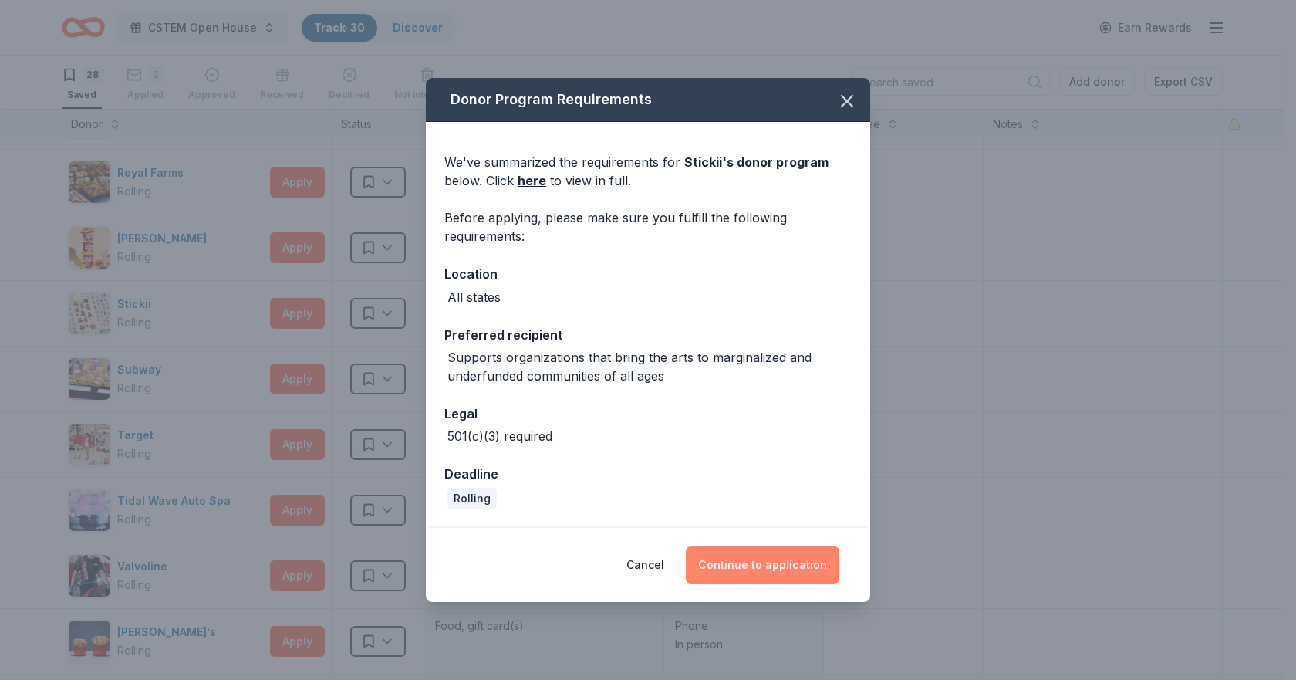
click at [738, 569] on button "Continue to application" at bounding box center [763, 564] width 154 height 37
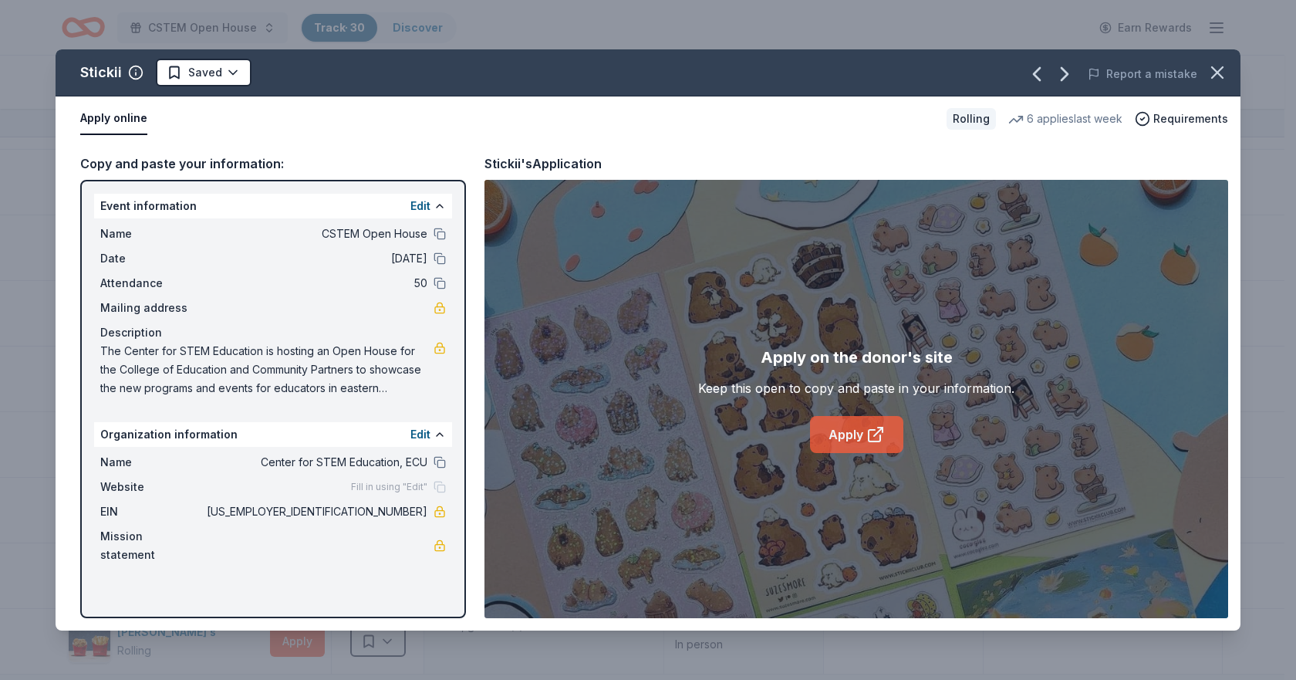
click at [878, 431] on icon at bounding box center [878, 431] width 8 height 8
click at [1210, 72] on icon "button" at bounding box center [1218, 73] width 22 height 22
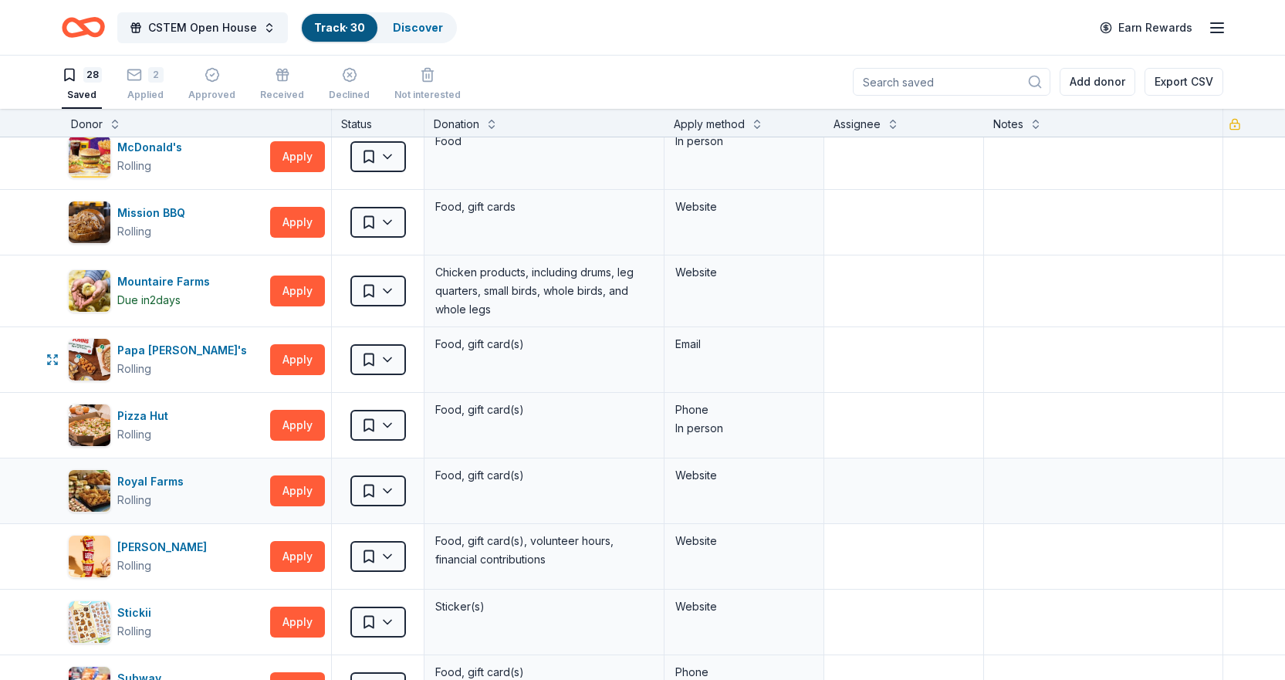
scroll to position [926, 0]
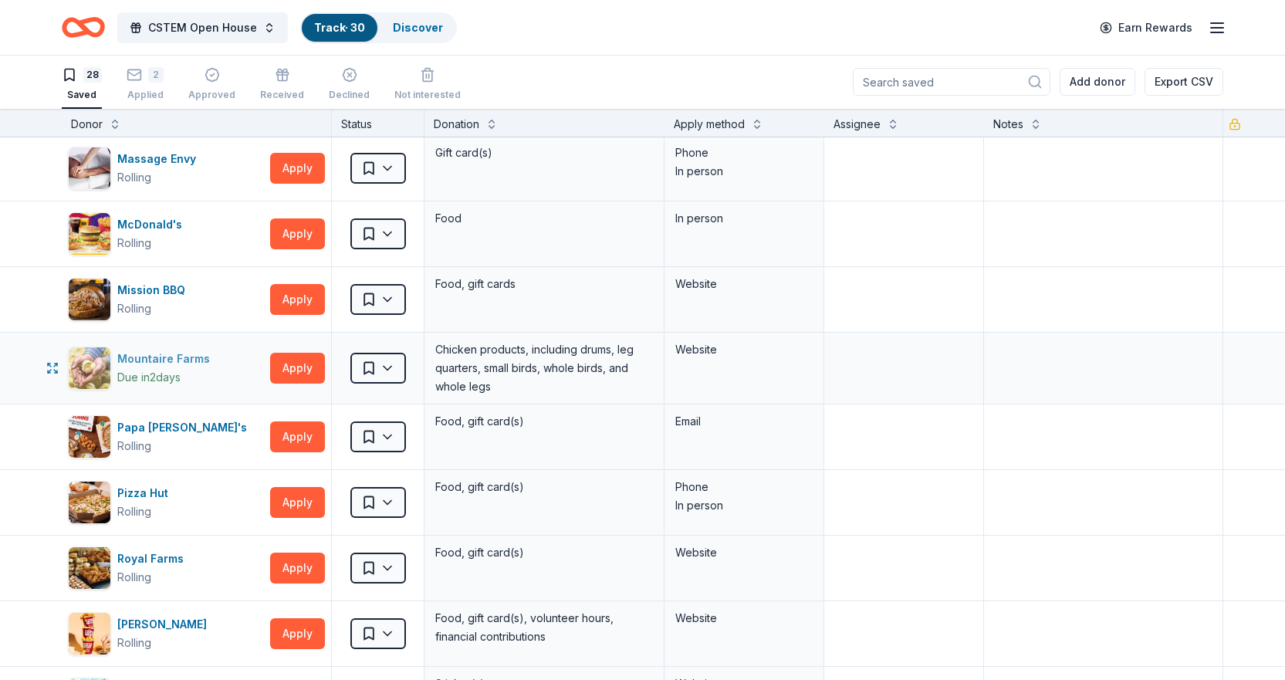
click at [154, 351] on div "Mountaire Farms" at bounding box center [166, 359] width 99 height 19
click at [301, 363] on button "Apply" at bounding box center [297, 368] width 55 height 31
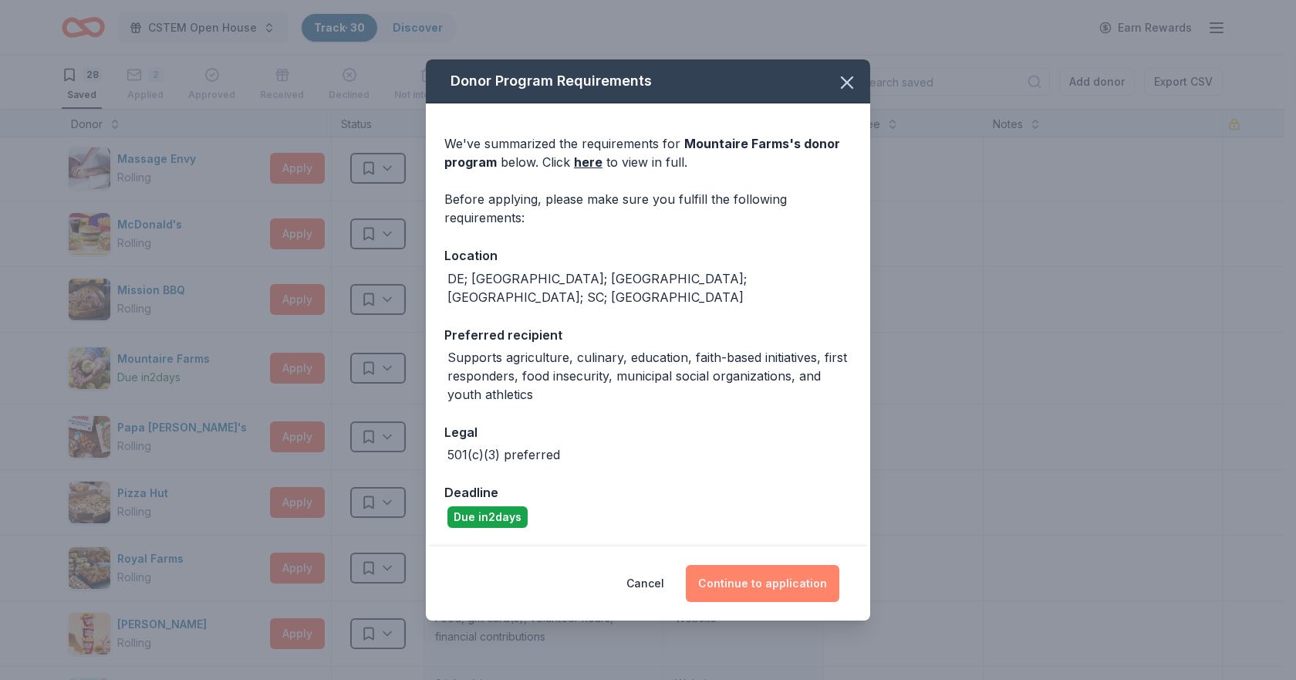
click at [752, 566] on button "Continue to application" at bounding box center [763, 583] width 154 height 37
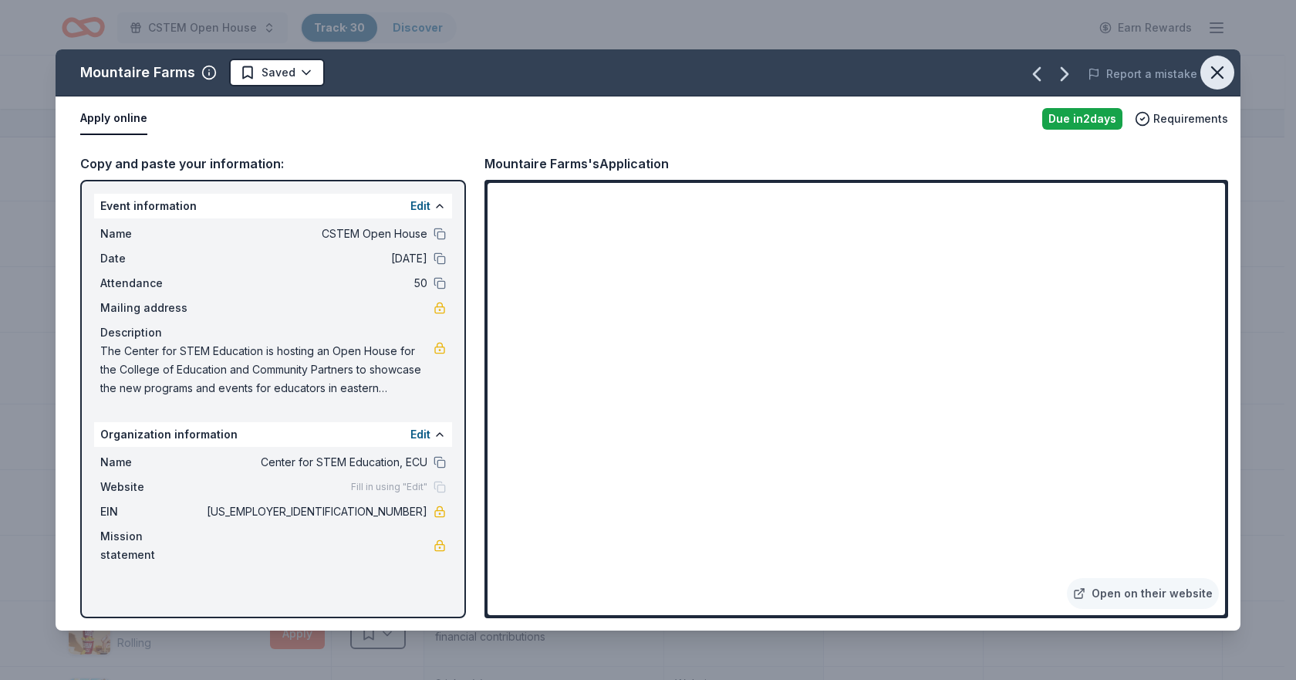
click at [1218, 69] on icon "button" at bounding box center [1218, 73] width 22 height 22
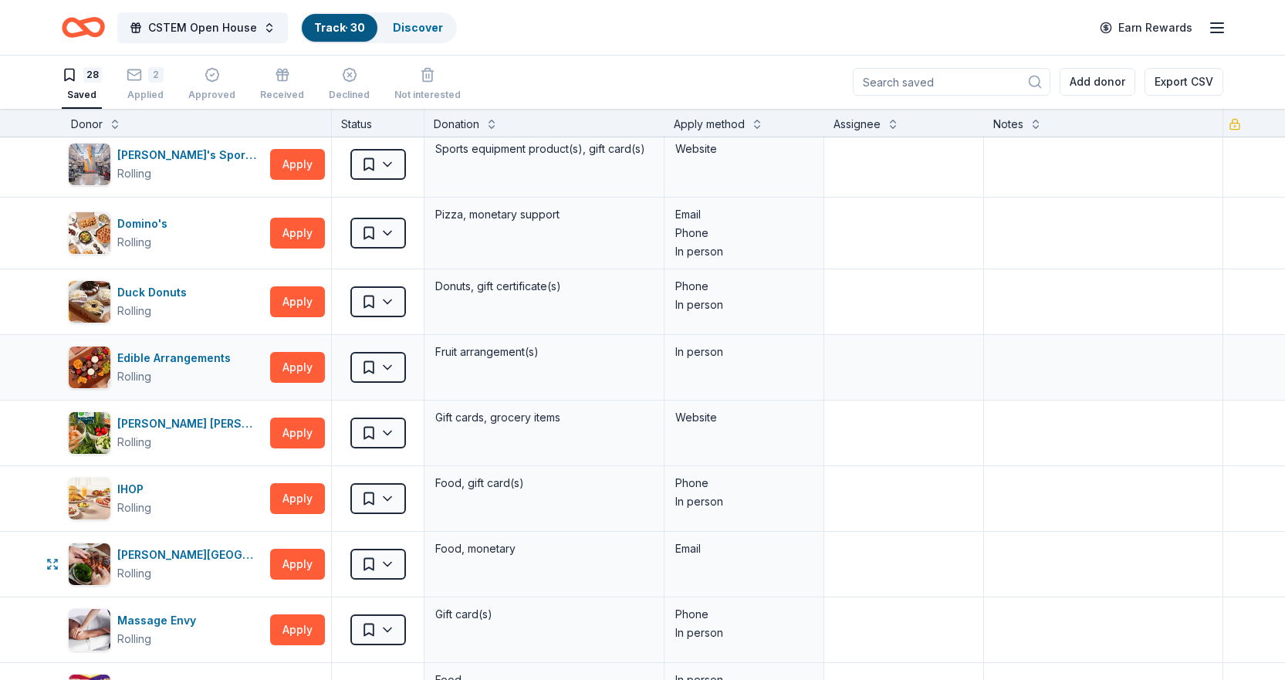
scroll to position [463, 0]
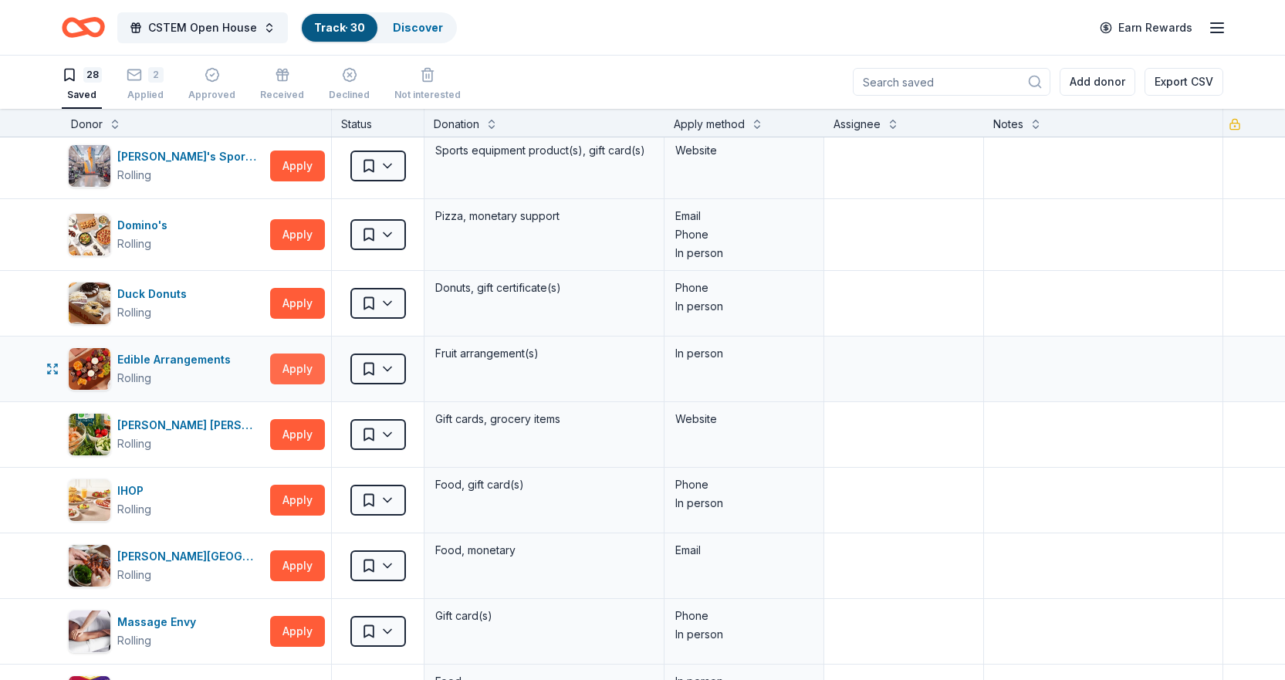
click at [279, 363] on button "Apply" at bounding box center [297, 368] width 55 height 31
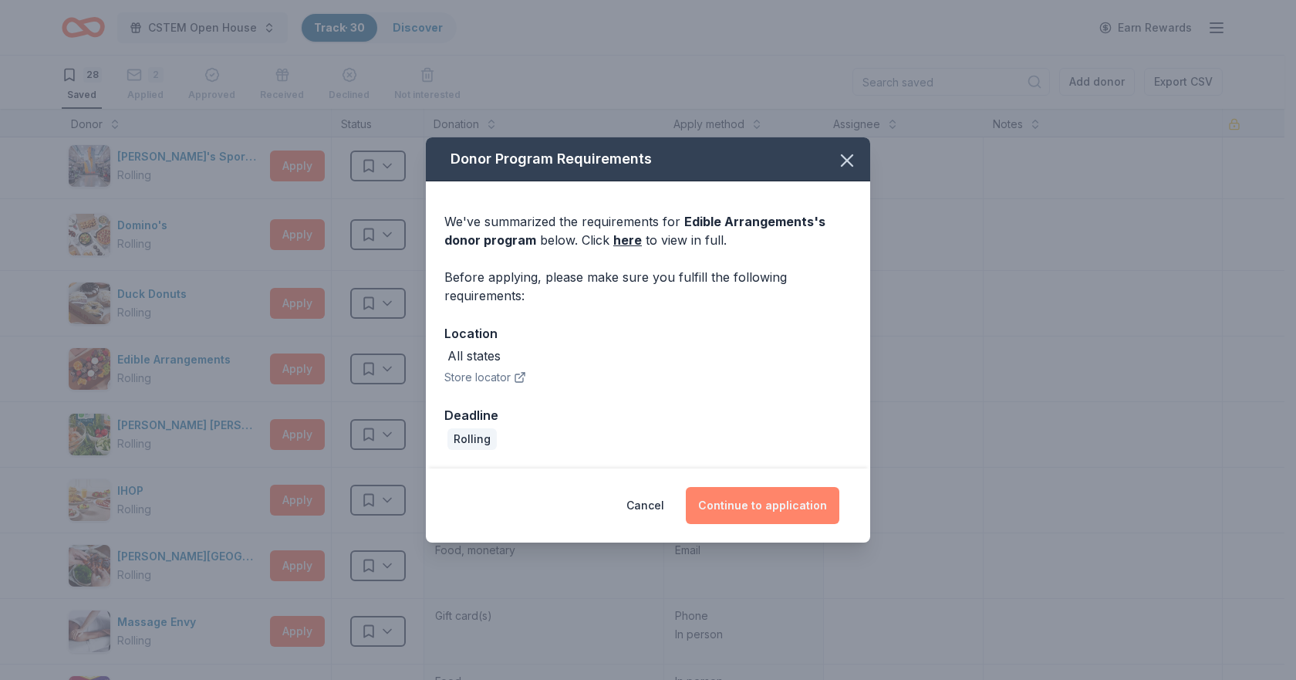
click at [728, 512] on button "Continue to application" at bounding box center [763, 505] width 154 height 37
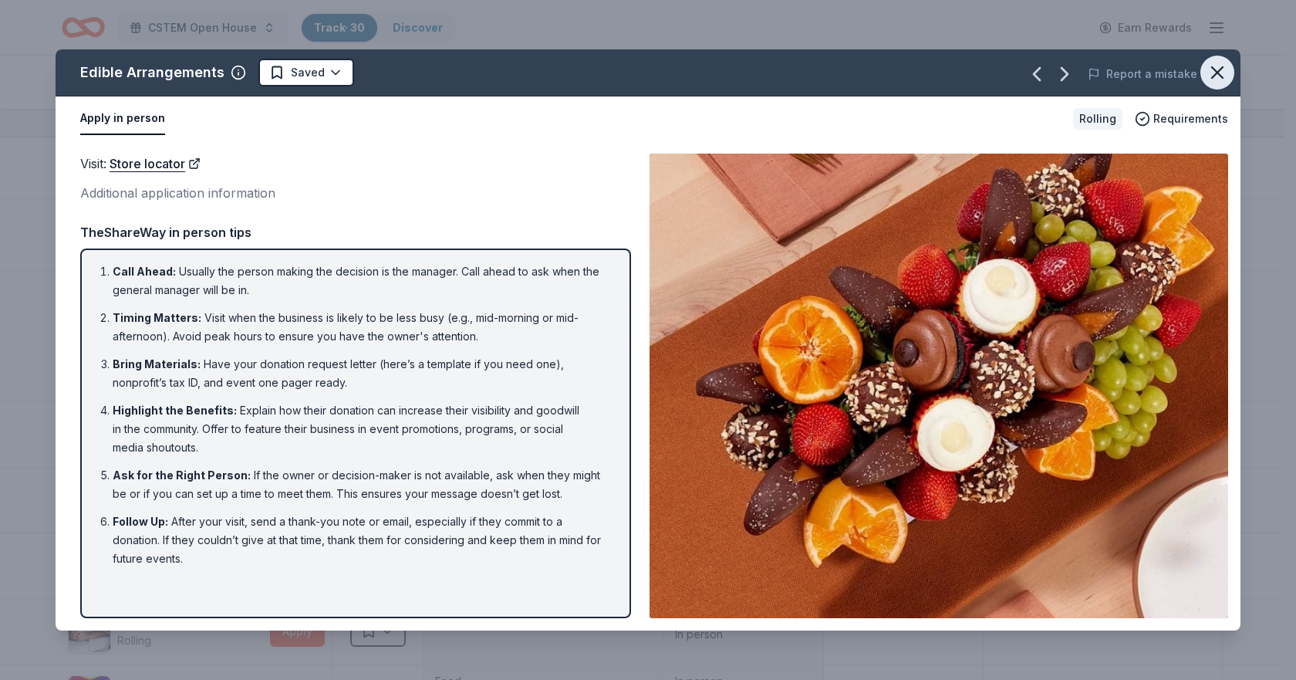
click at [1221, 76] on icon "button" at bounding box center [1217, 72] width 11 height 11
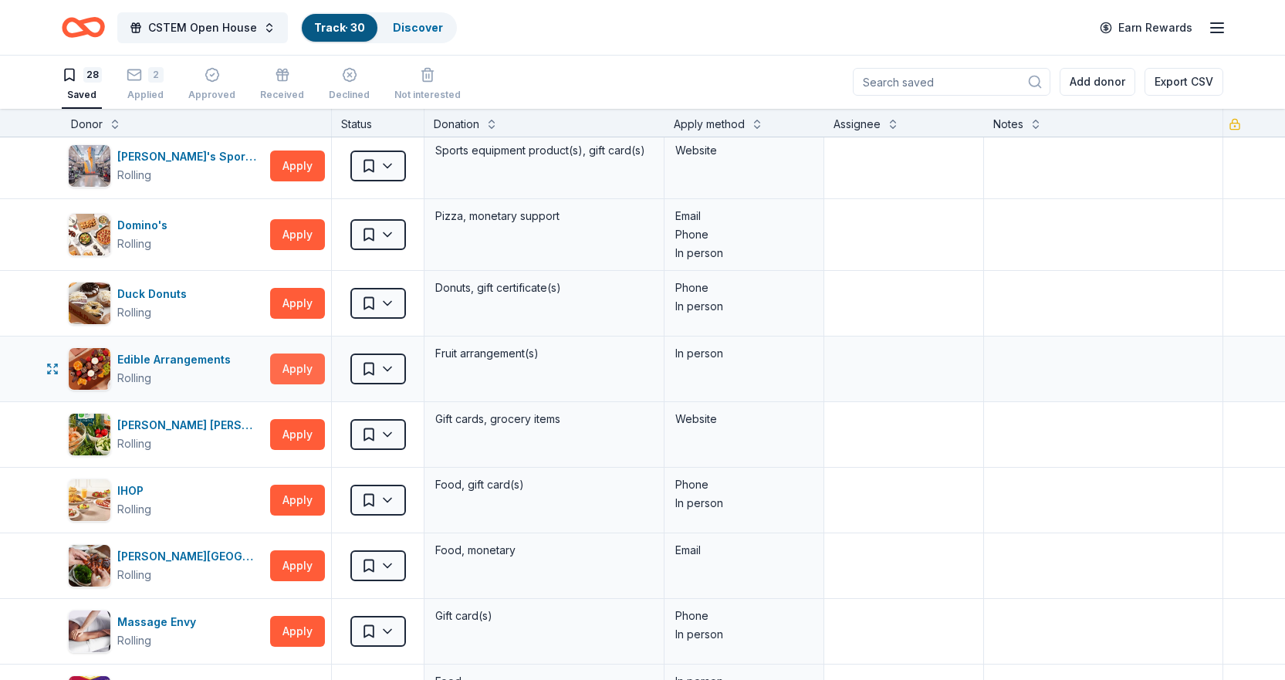
click at [316, 362] on button "Apply" at bounding box center [297, 368] width 55 height 31
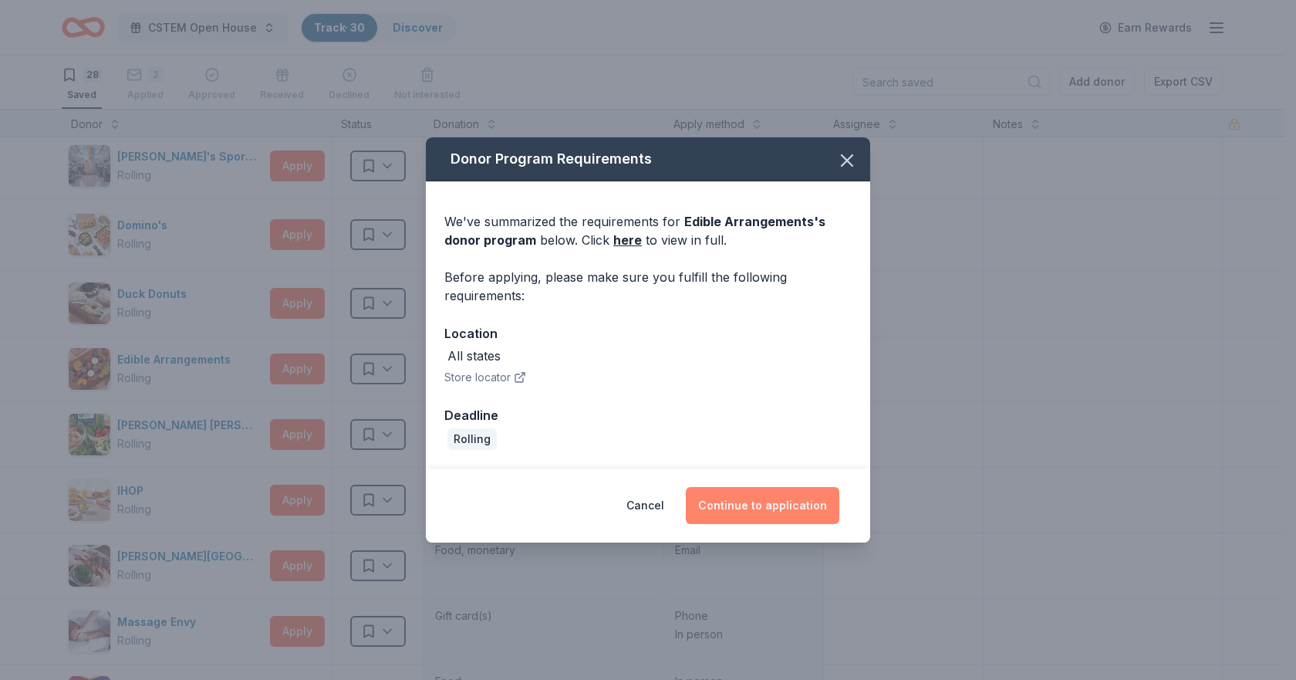
click at [723, 498] on button "Continue to application" at bounding box center [763, 505] width 154 height 37
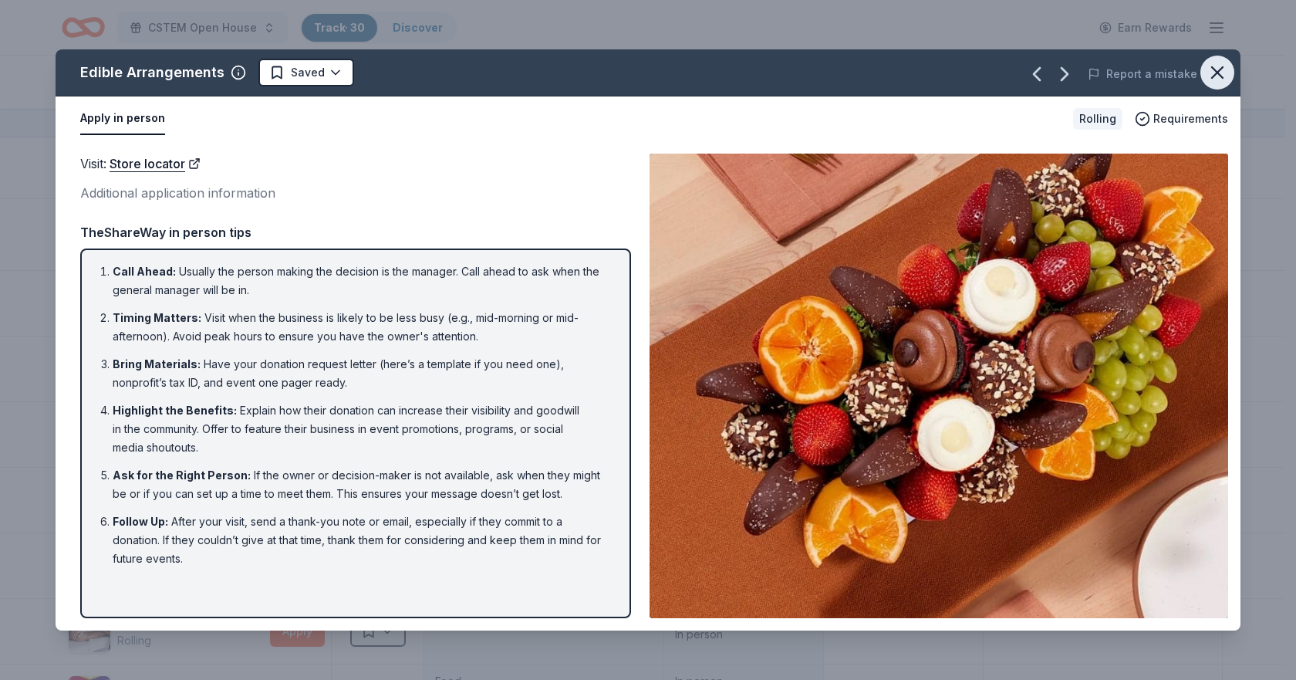
click at [1225, 68] on icon "button" at bounding box center [1218, 73] width 22 height 22
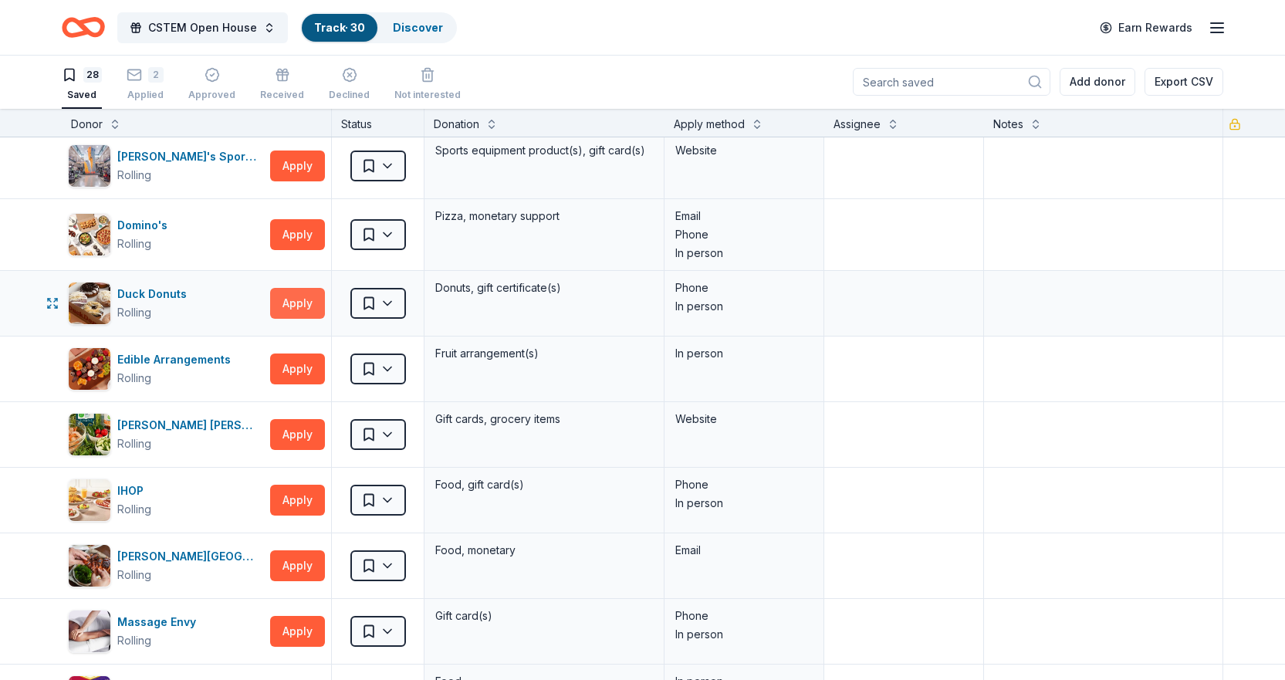
click at [297, 299] on button "Apply" at bounding box center [297, 303] width 55 height 31
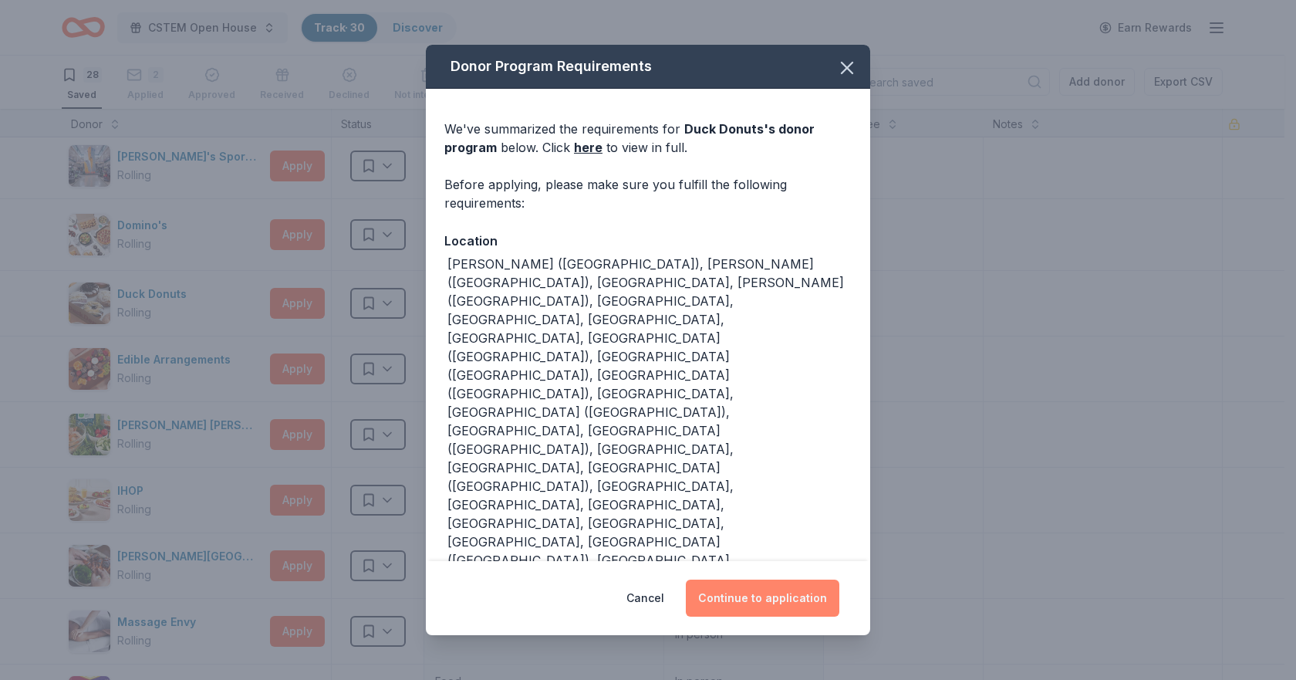
click at [766, 579] on button "Continue to application" at bounding box center [763, 597] width 154 height 37
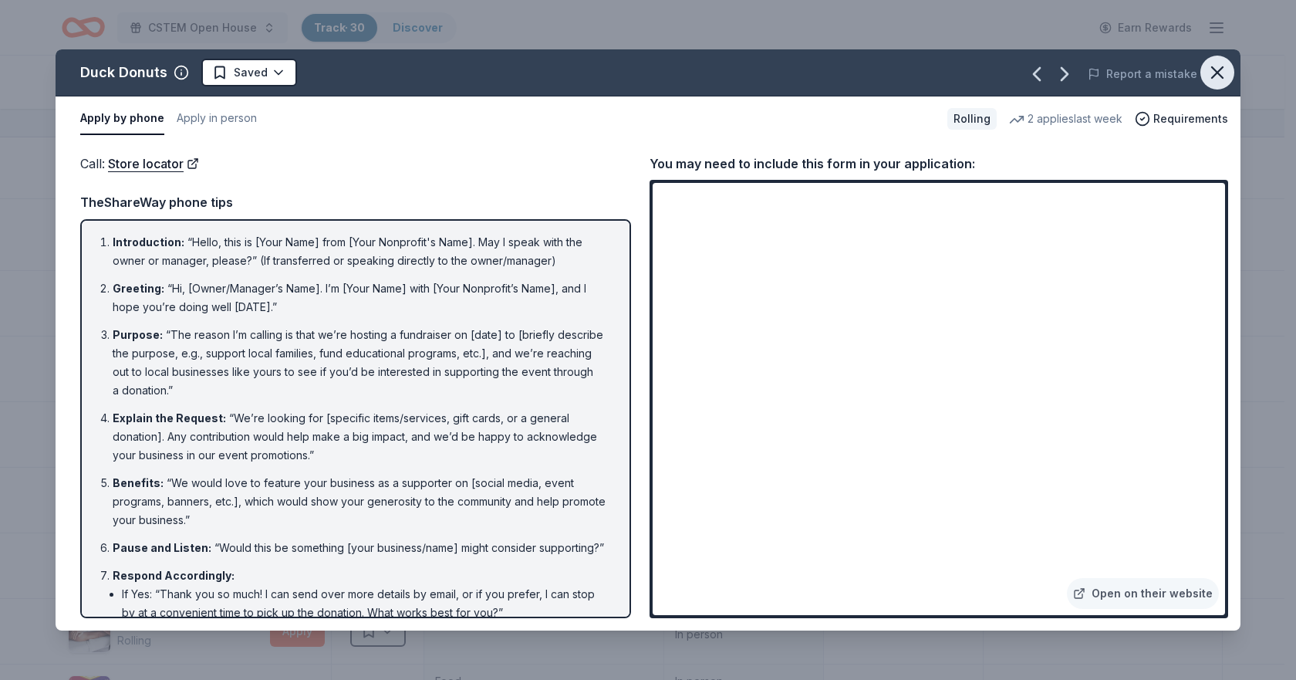
click at [1211, 72] on icon "button" at bounding box center [1218, 73] width 22 height 22
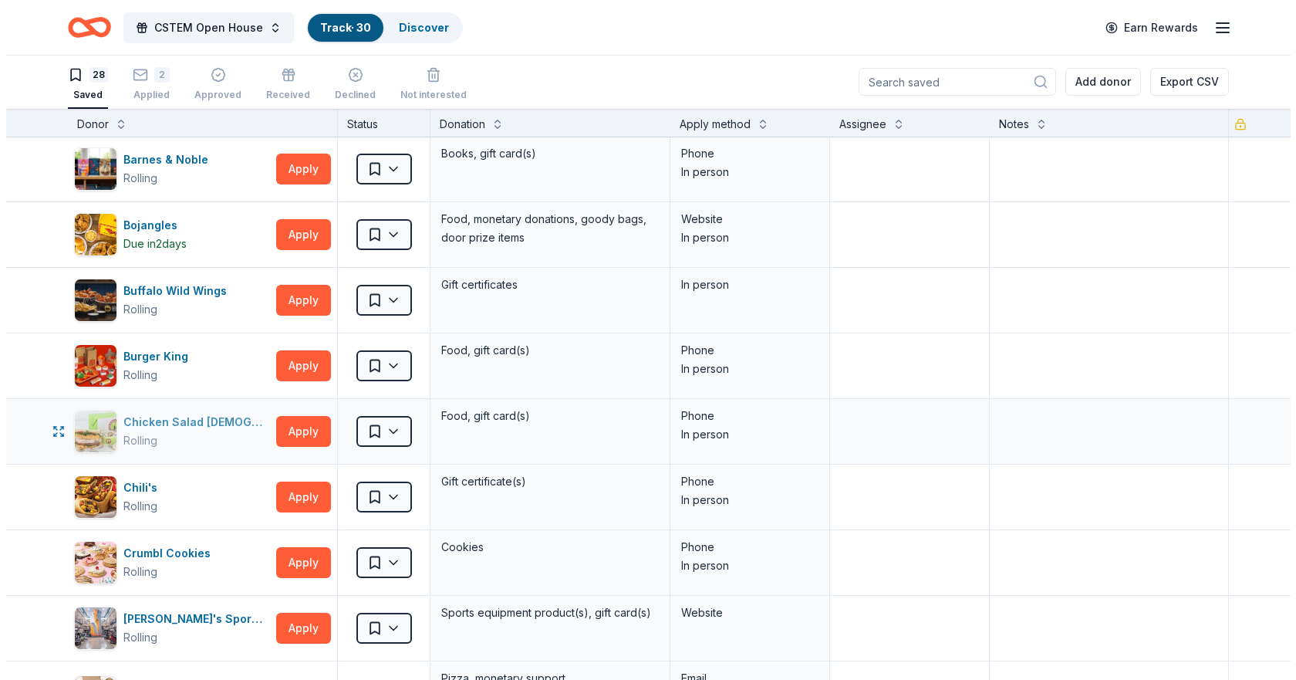
scroll to position [0, 0]
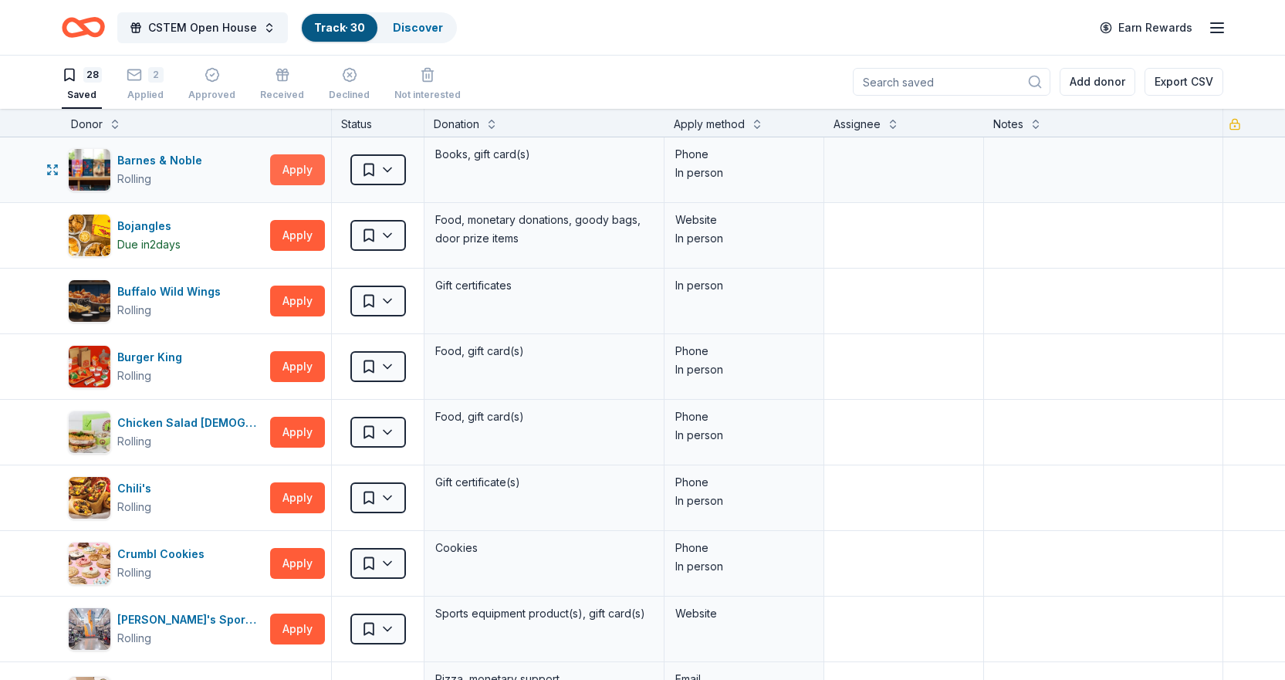
click at [303, 173] on button "Apply" at bounding box center [297, 169] width 55 height 31
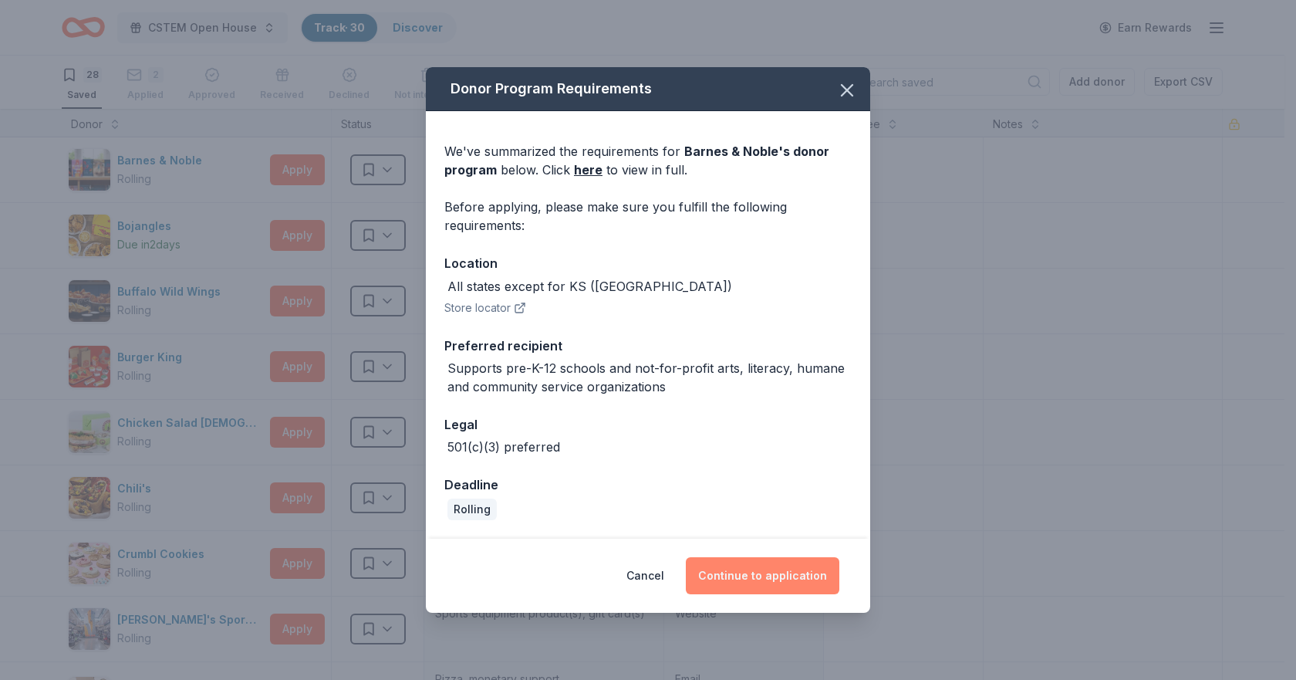
click at [775, 579] on button "Continue to application" at bounding box center [763, 575] width 154 height 37
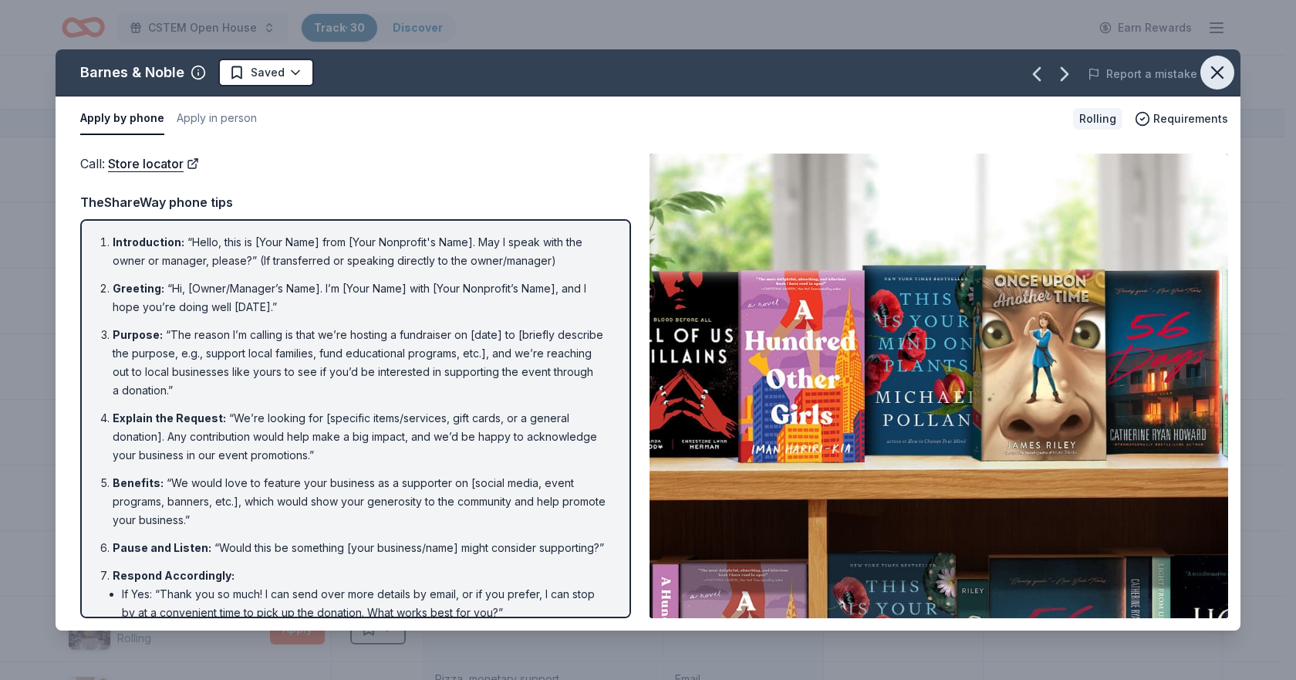
click at [1212, 67] on icon "button" at bounding box center [1217, 72] width 11 height 11
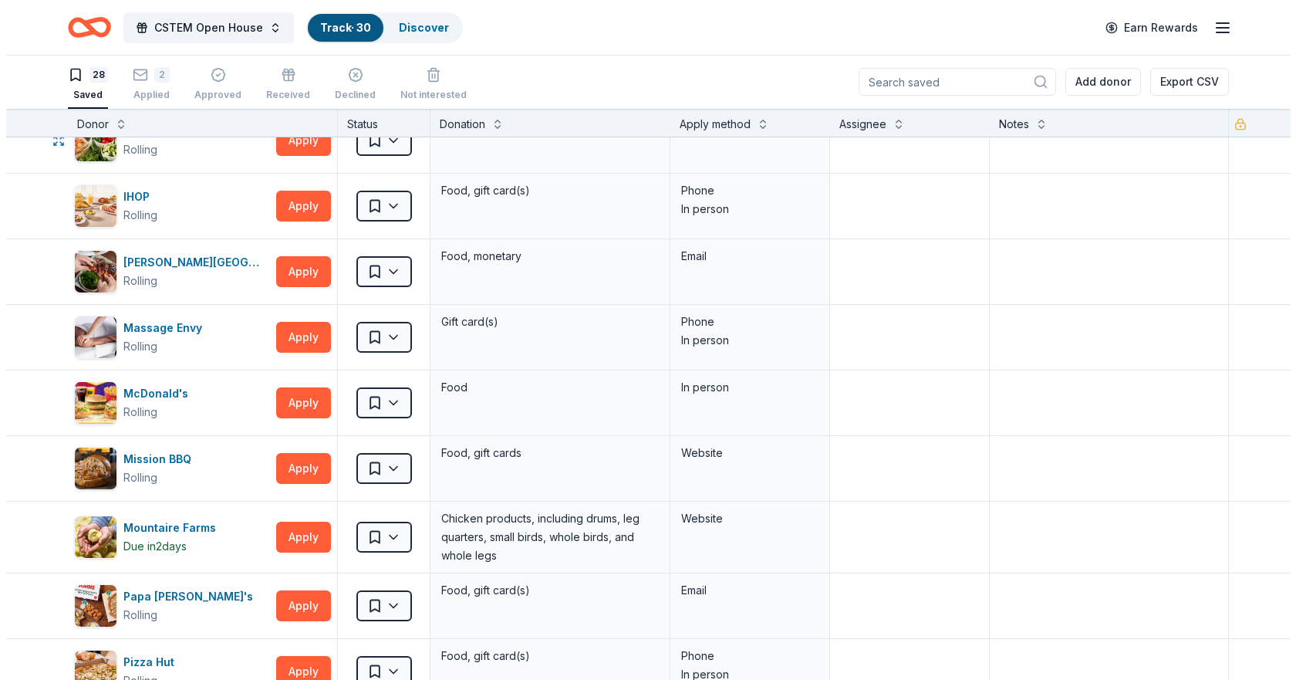
scroll to position [772, 0]
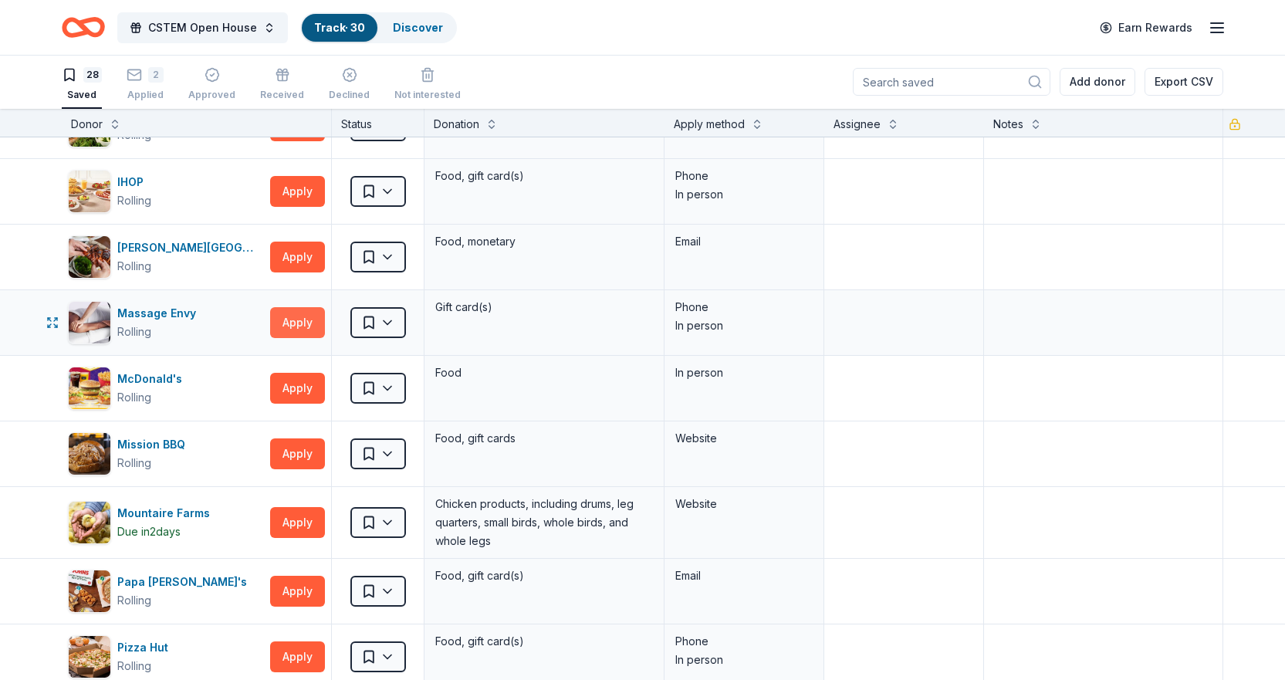
click at [294, 319] on button "Apply" at bounding box center [297, 322] width 55 height 31
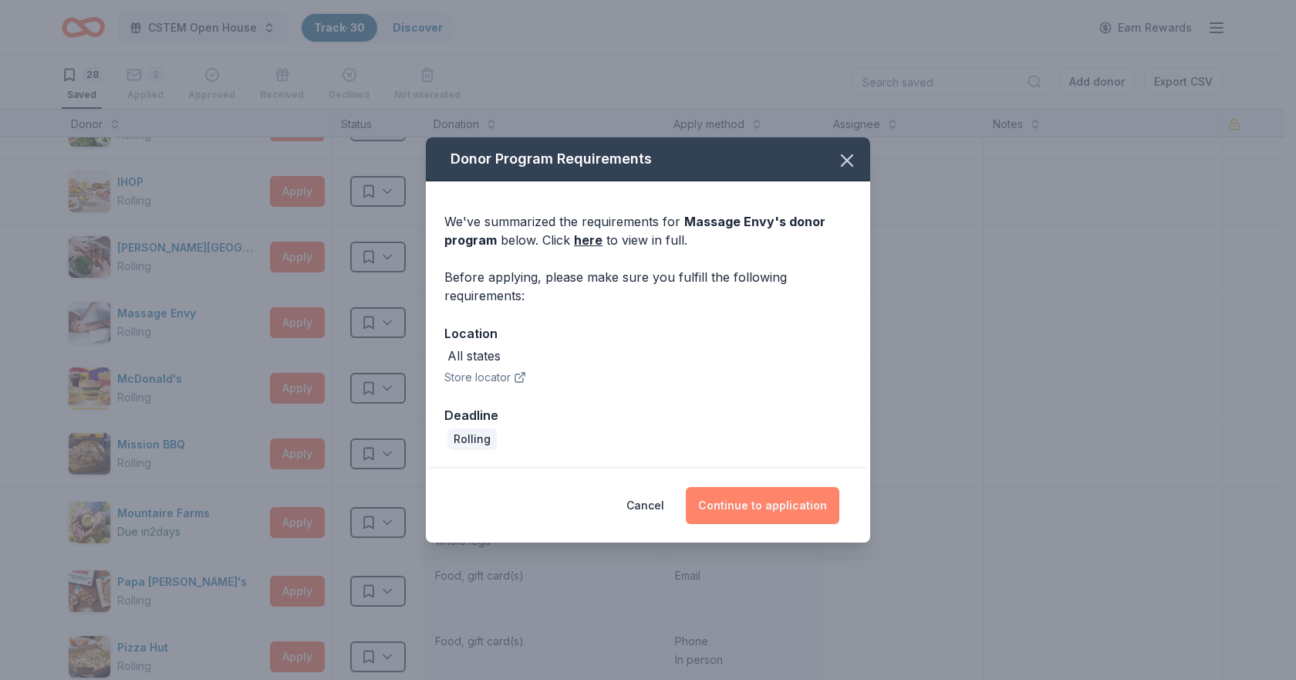
click at [745, 498] on button "Continue to application" at bounding box center [763, 505] width 154 height 37
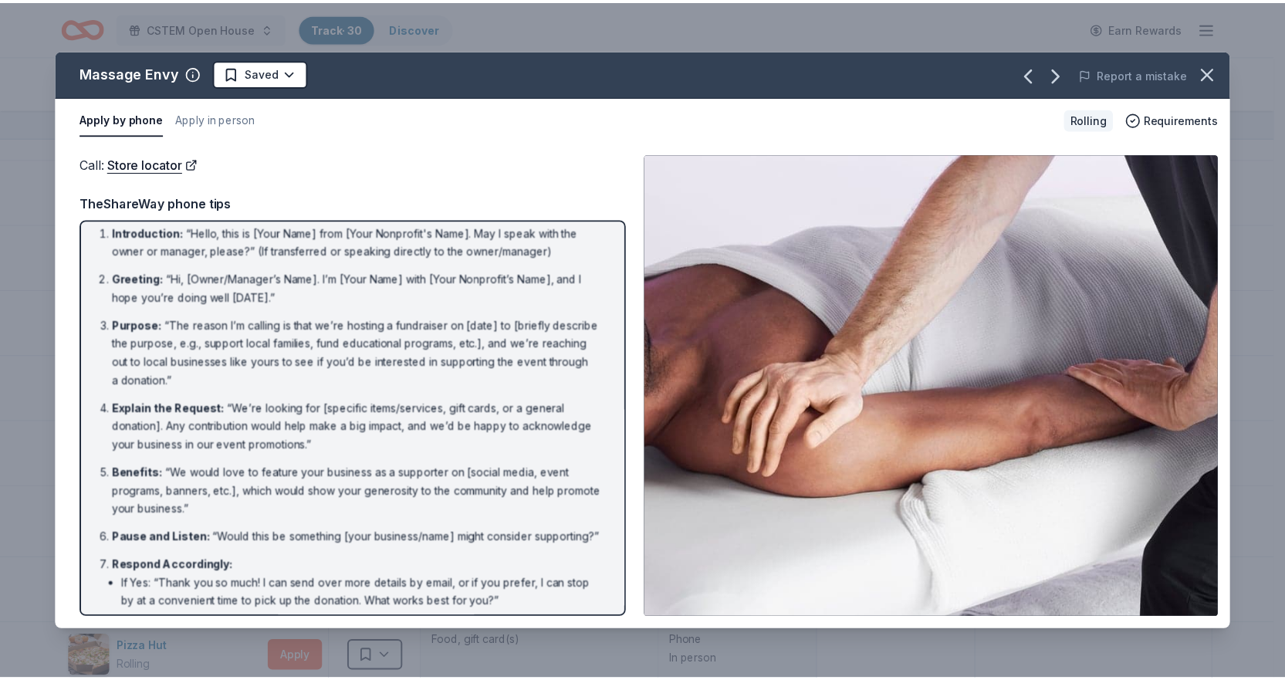
scroll to position [0, 0]
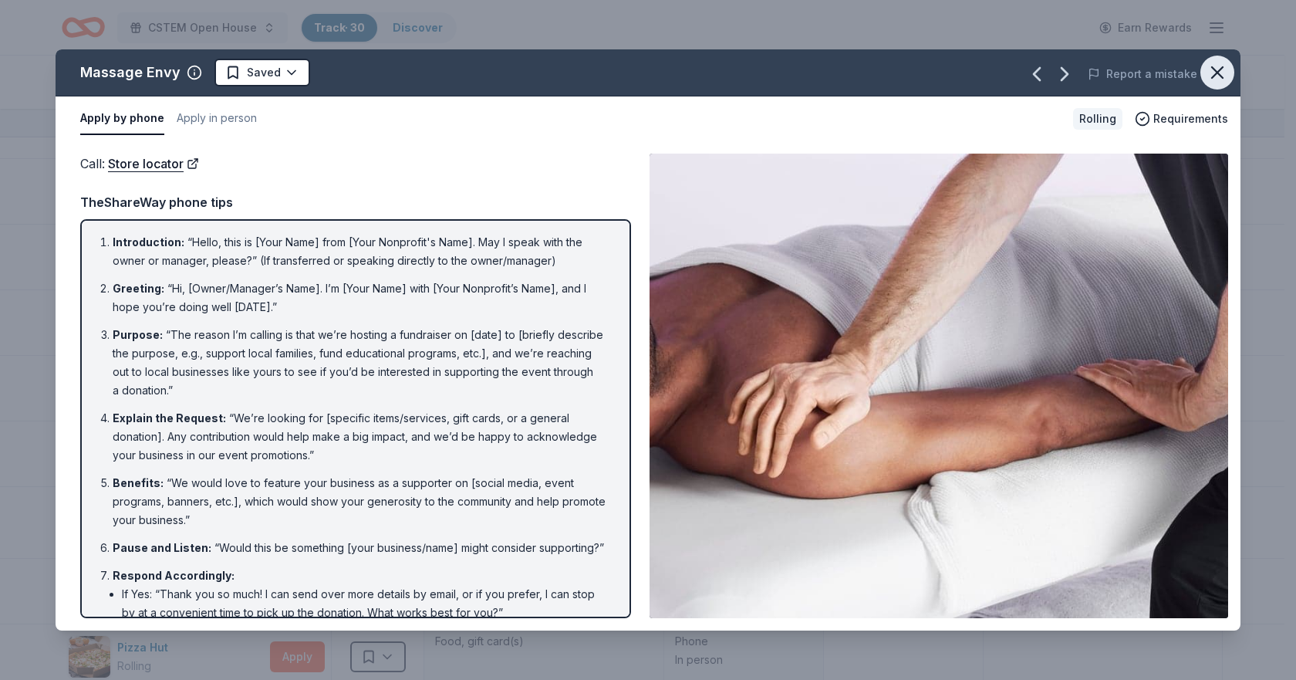
click at [1223, 68] on icon "button" at bounding box center [1217, 72] width 11 height 11
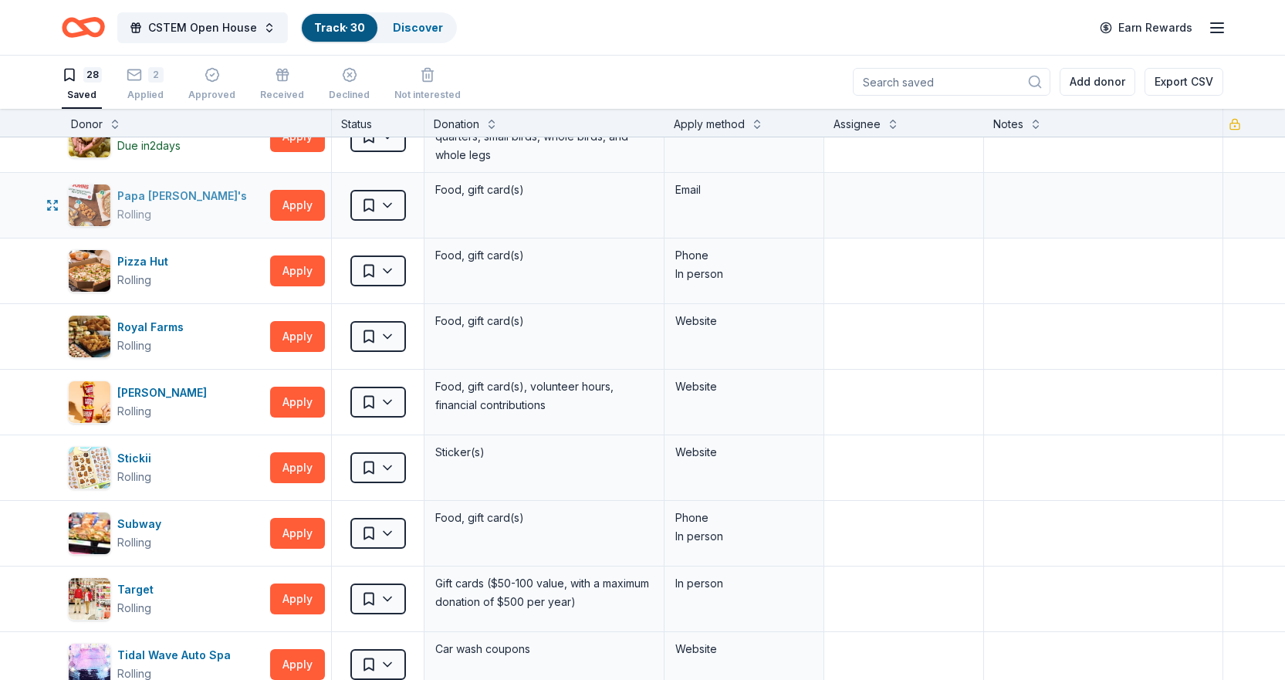
scroll to position [1080, 0]
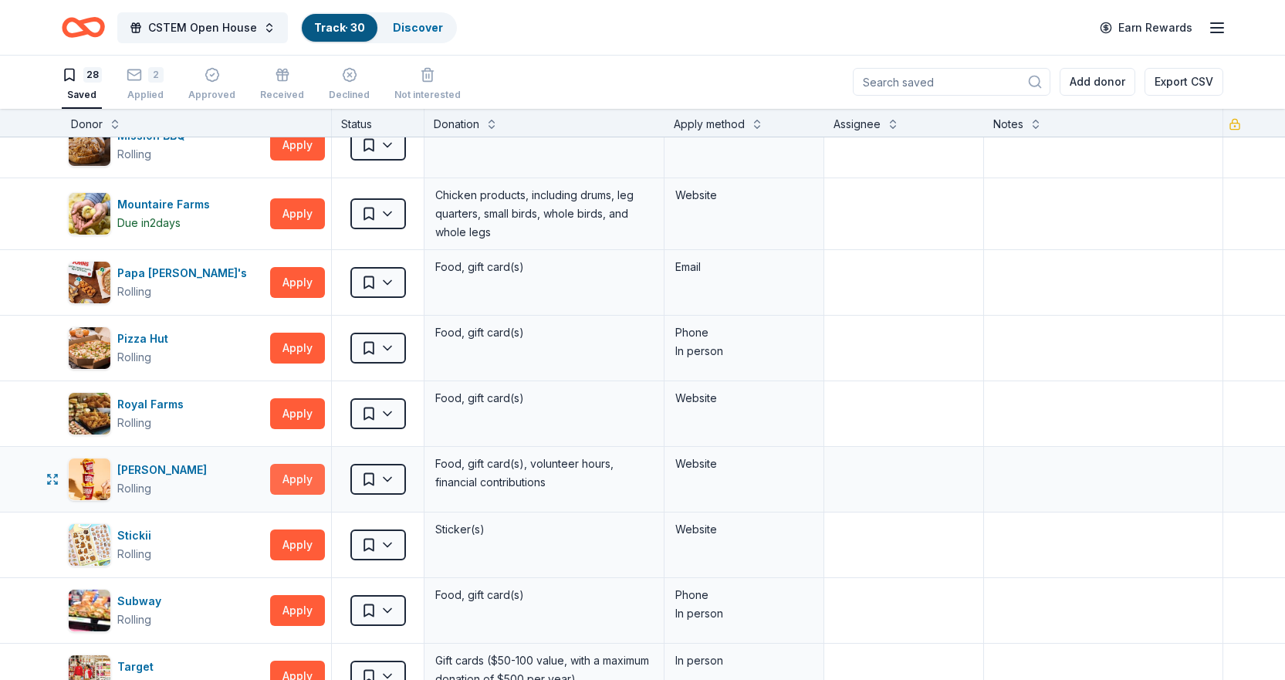
click at [295, 482] on button "Apply" at bounding box center [297, 479] width 55 height 31
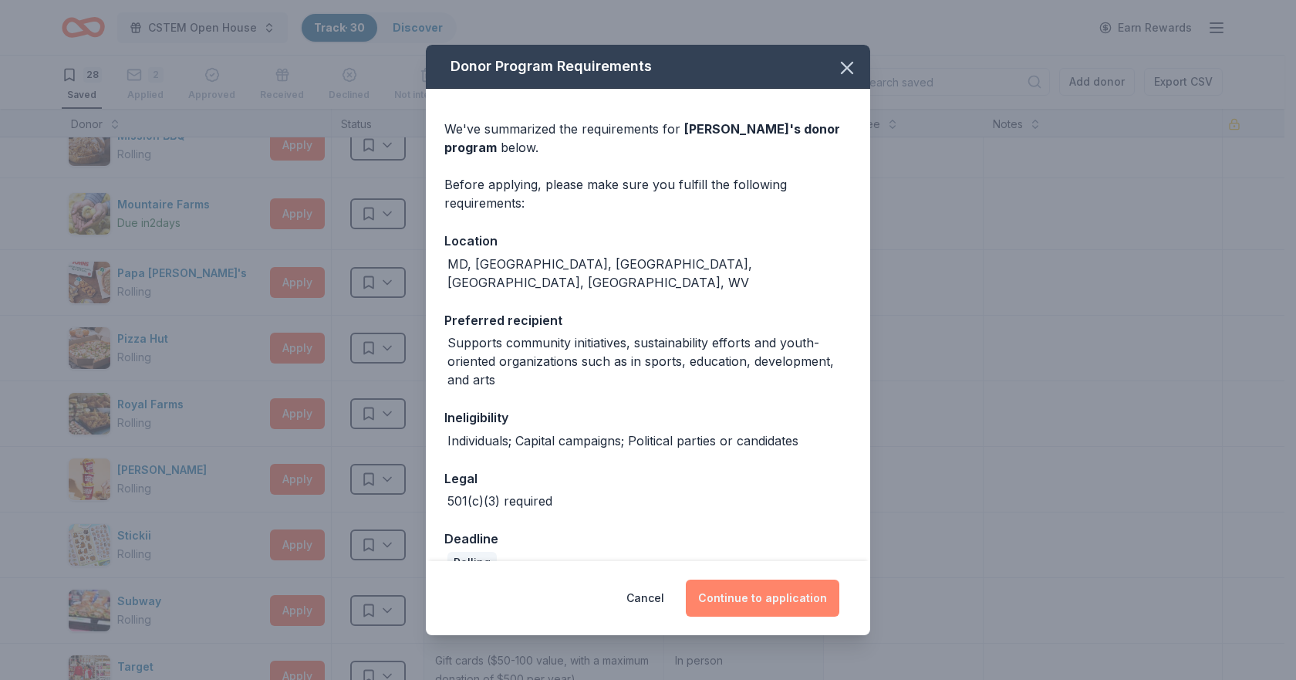
click at [796, 590] on button "Continue to application" at bounding box center [763, 597] width 154 height 37
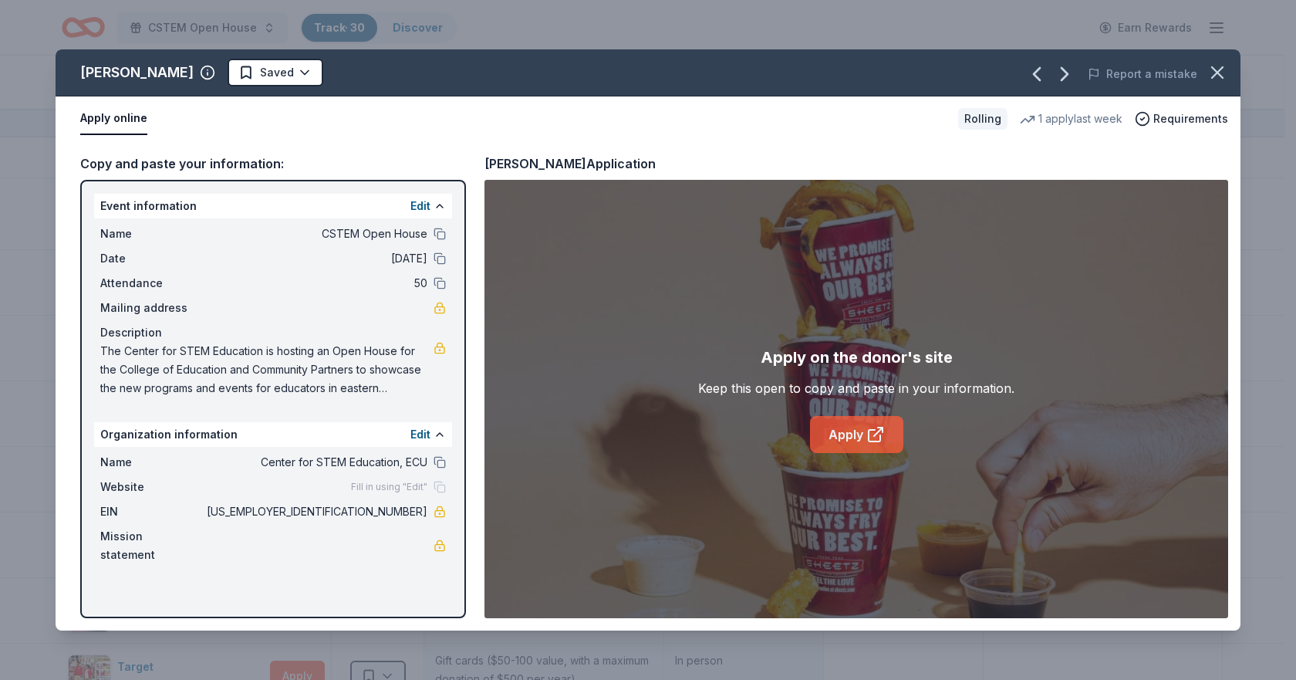
click at [870, 427] on icon at bounding box center [876, 434] width 19 height 19
click at [1222, 60] on button "button" at bounding box center [1218, 73] width 34 height 34
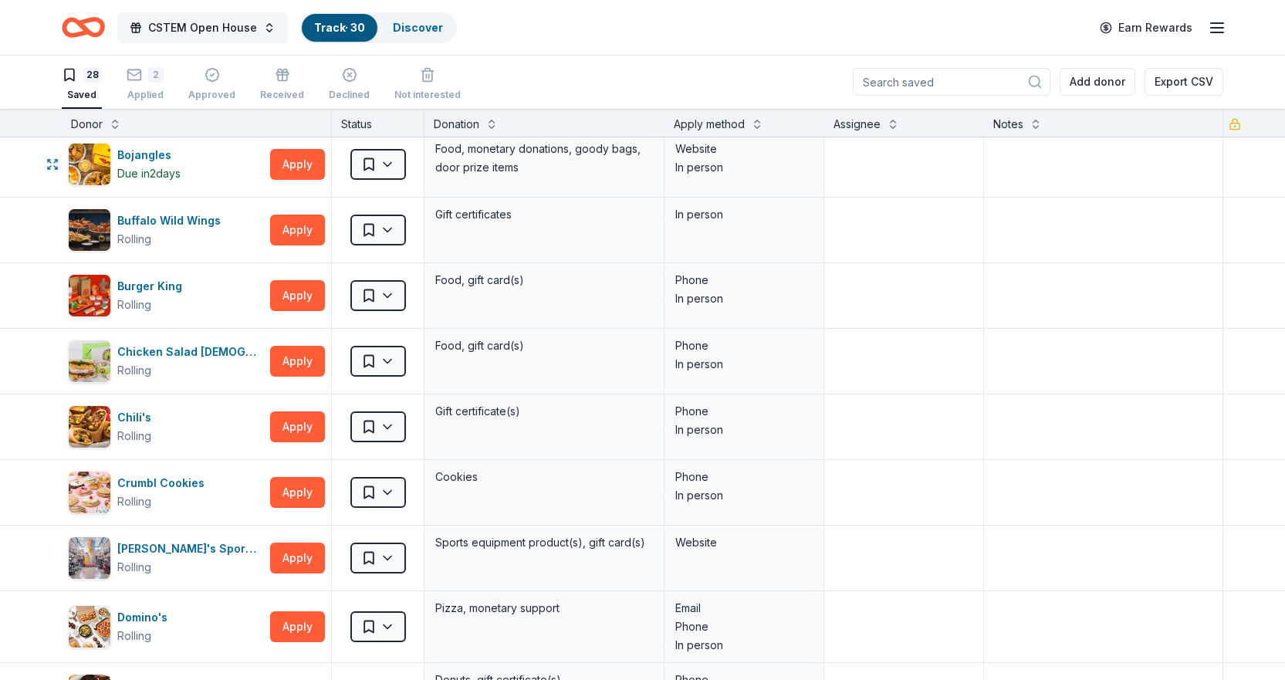
scroll to position [0, 0]
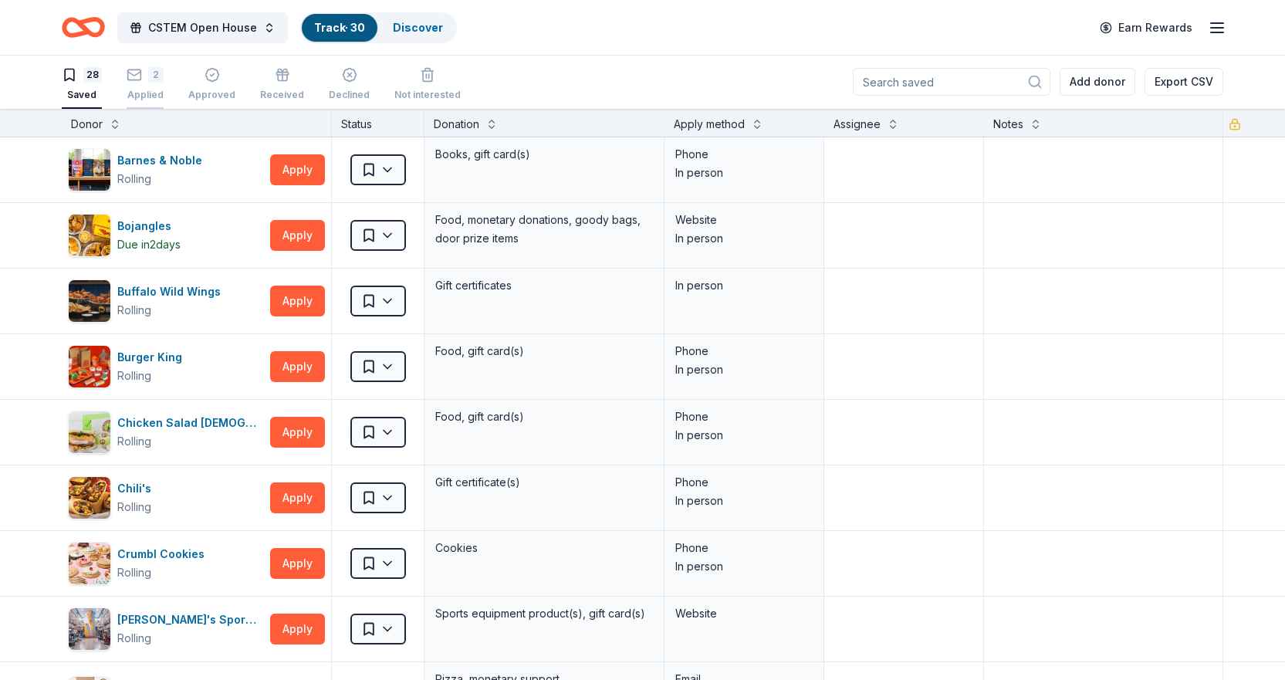
click at [131, 78] on icon "button" at bounding box center [134, 74] width 15 height 15
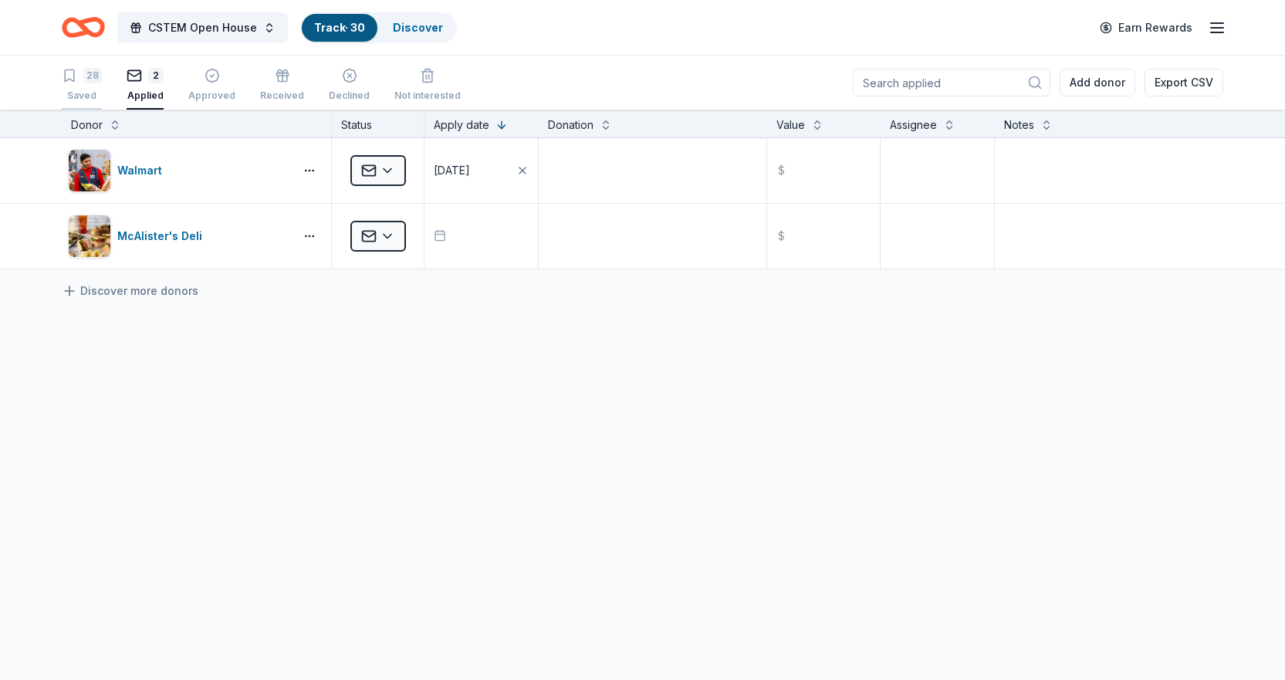
click at [84, 93] on div "Saved" at bounding box center [82, 96] width 40 height 12
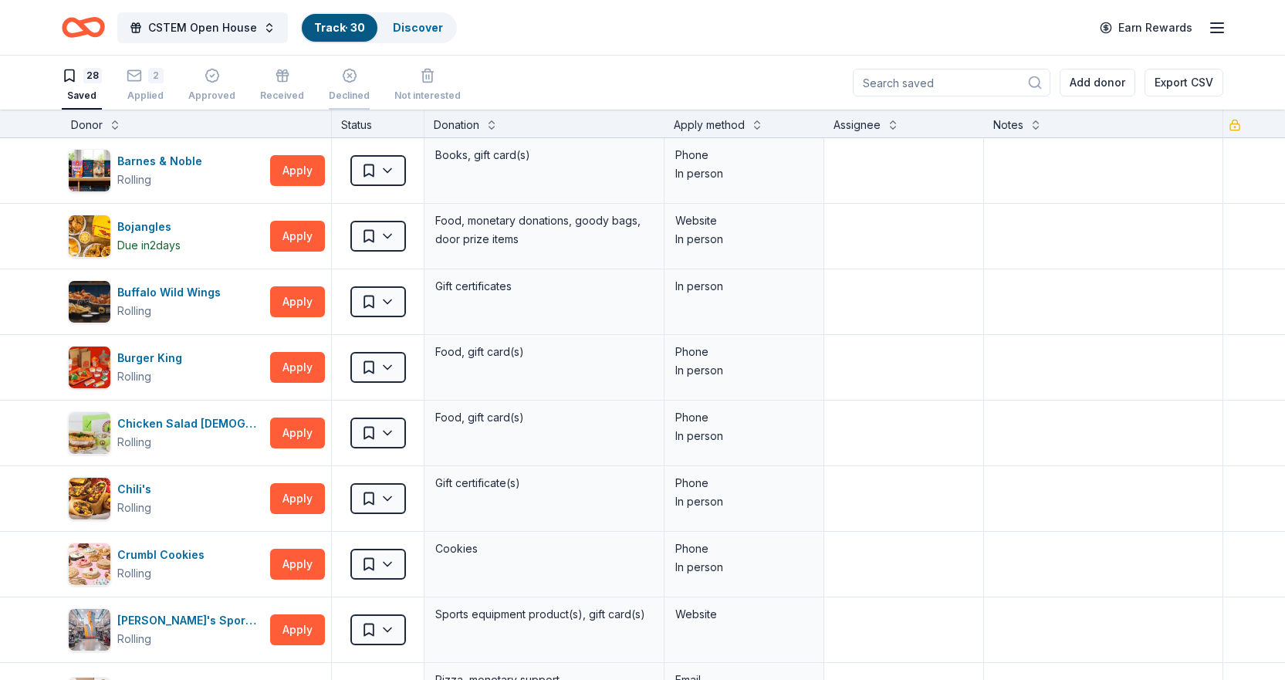
click at [350, 89] on div "Declined" at bounding box center [349, 85] width 41 height 34
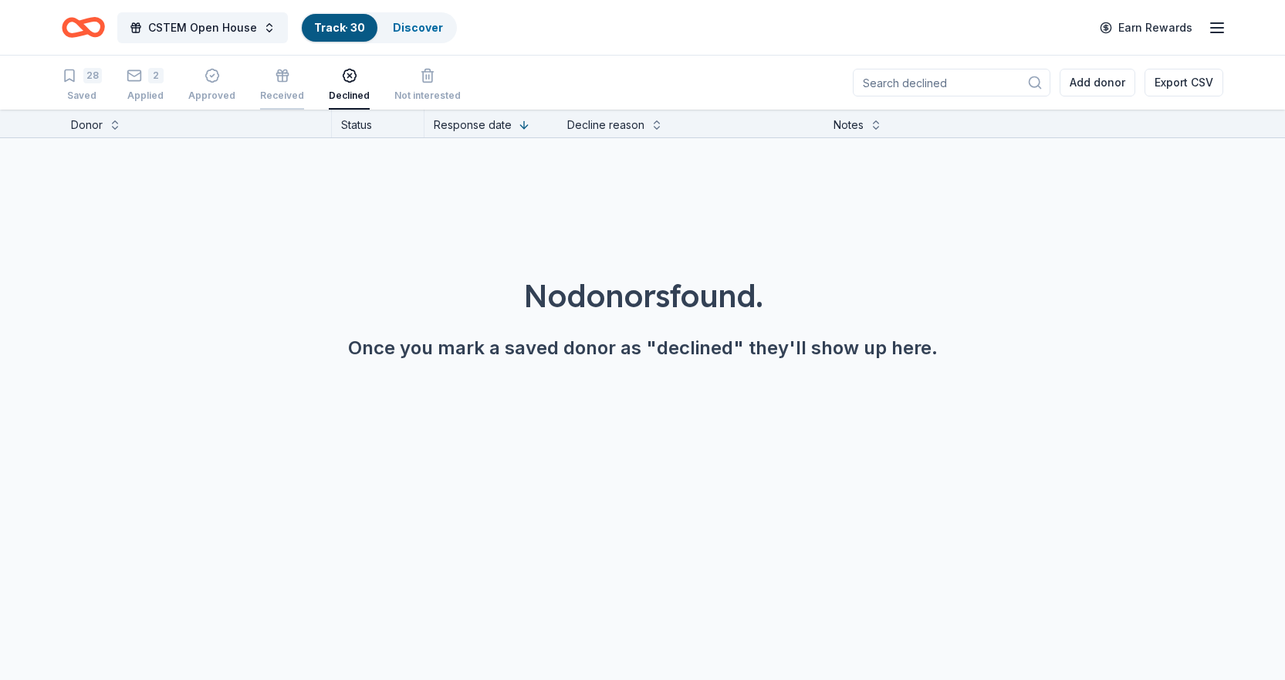
click at [278, 79] on icon "button" at bounding box center [282, 75] width 15 height 15
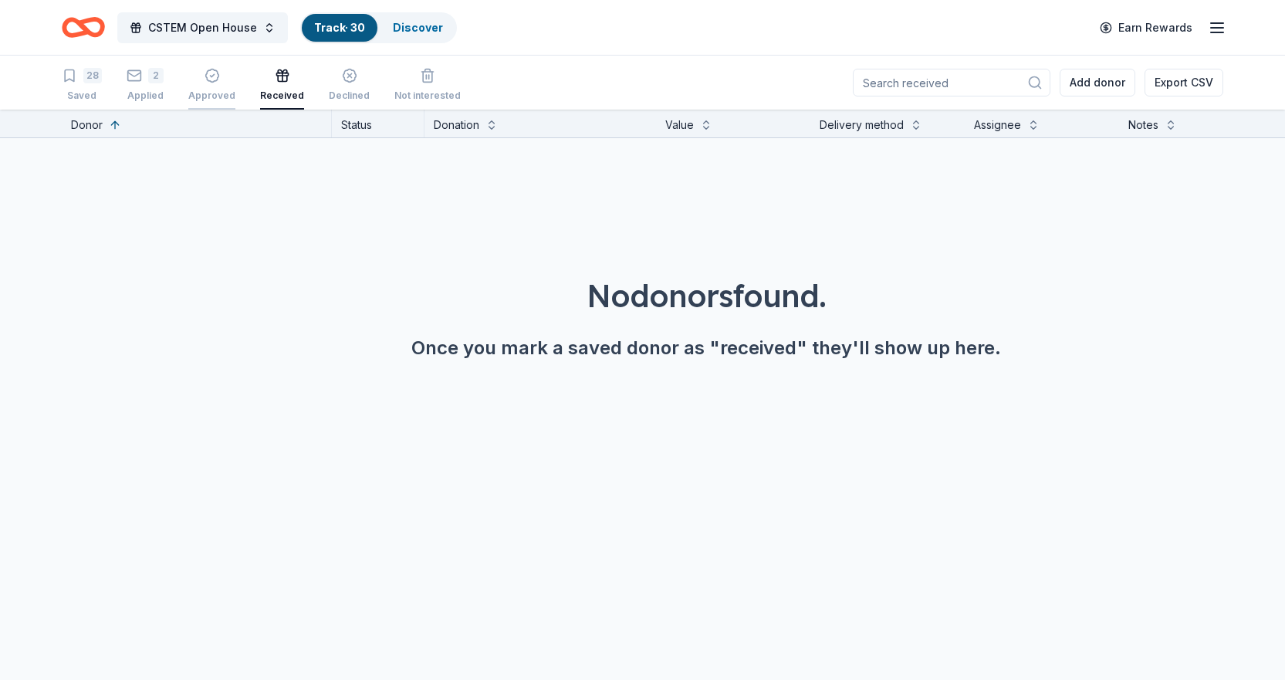
click at [225, 80] on div "button" at bounding box center [211, 75] width 47 height 15
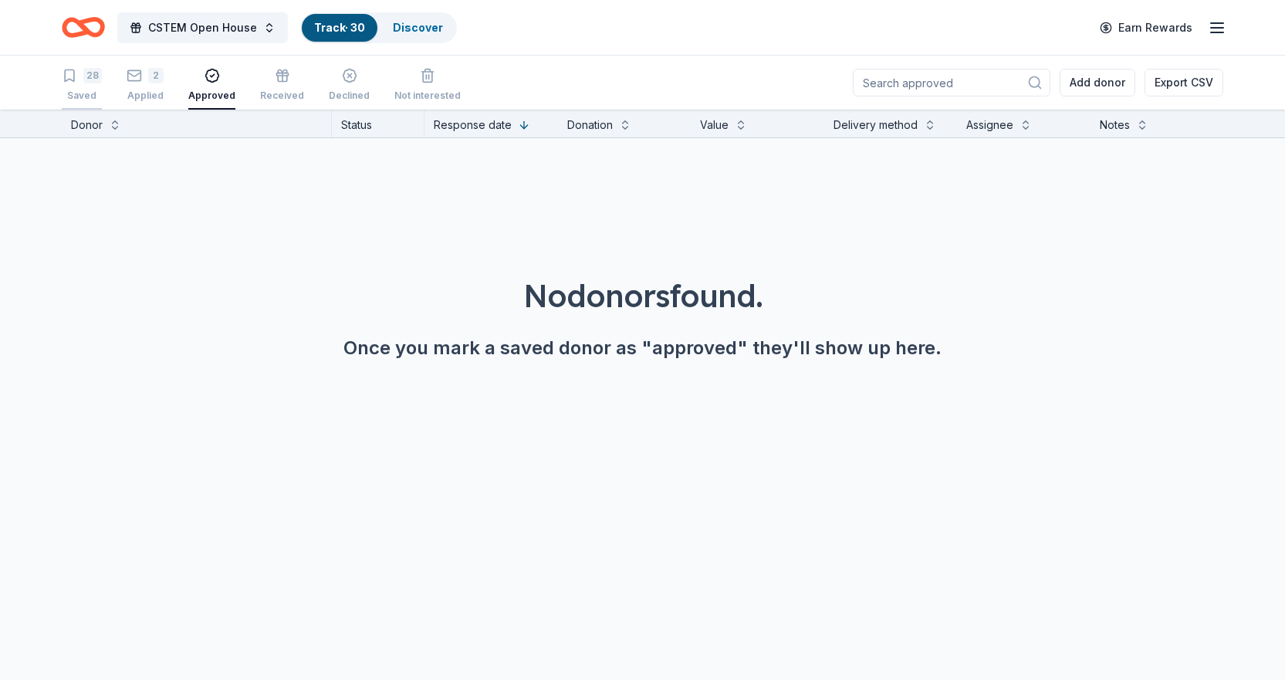
click at [70, 88] on div "28 Saved" at bounding box center [82, 85] width 40 height 34
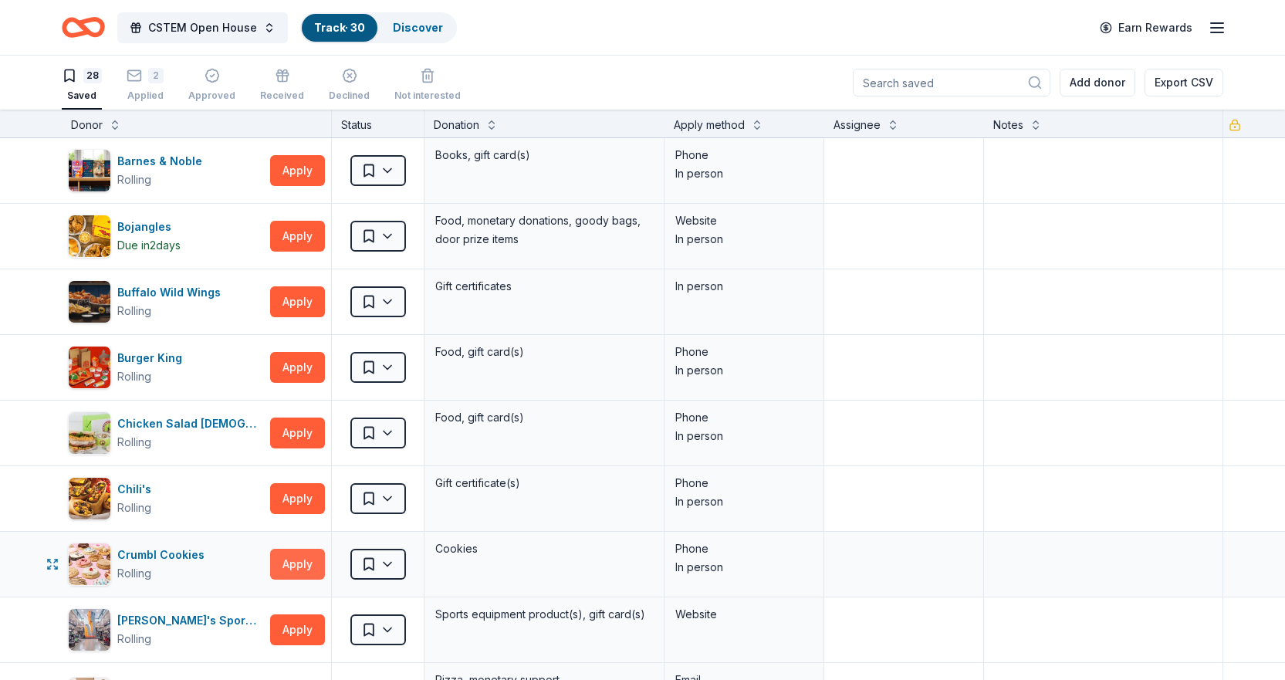
click at [298, 558] on button "Apply" at bounding box center [297, 564] width 55 height 31
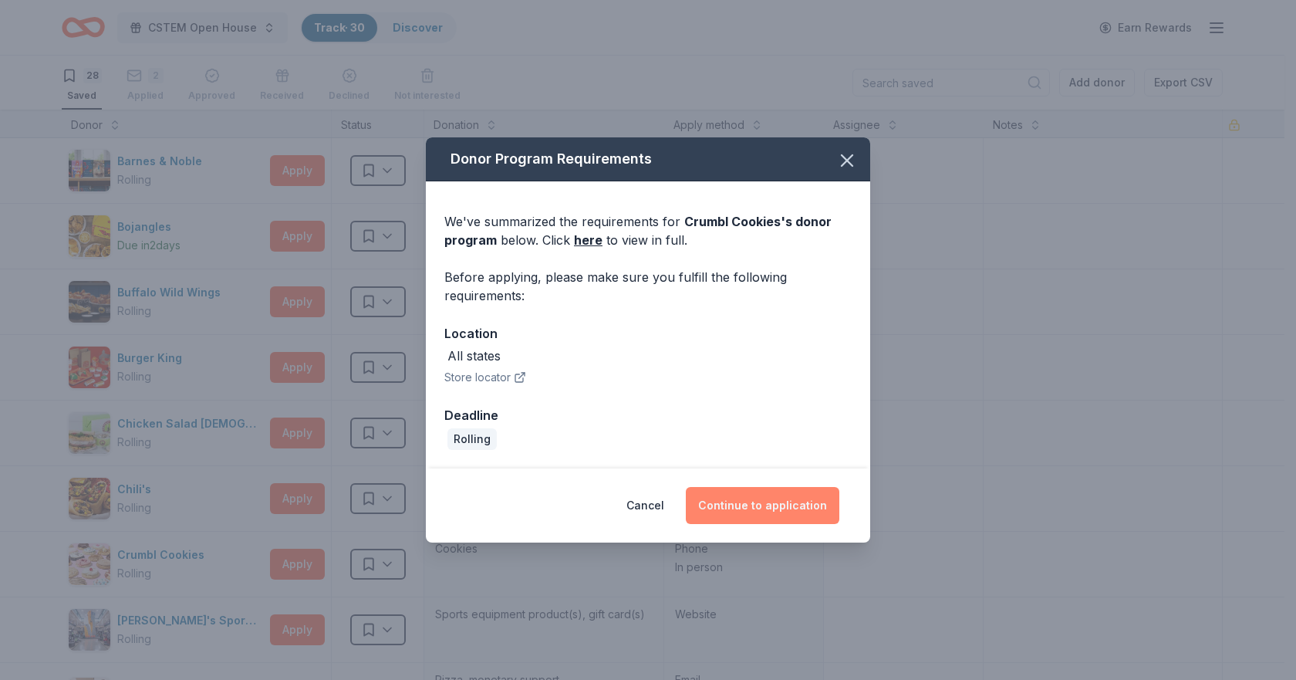
click at [786, 502] on button "Continue to application" at bounding box center [763, 505] width 154 height 37
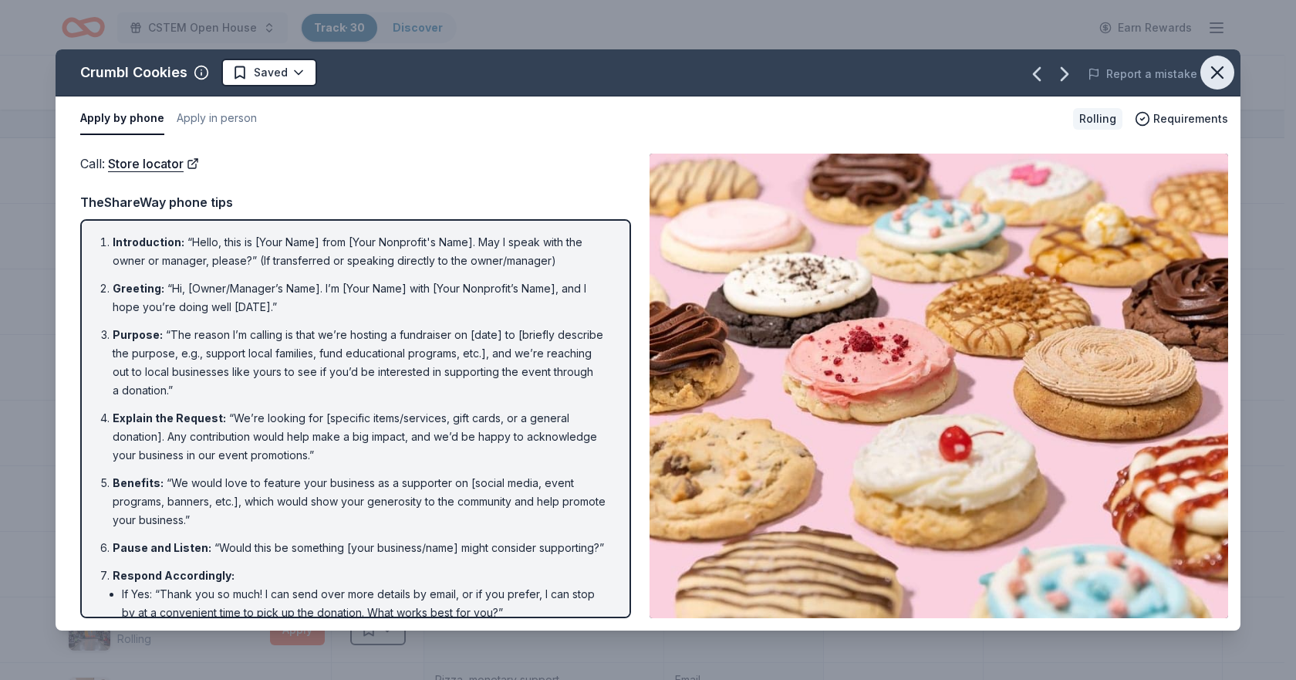
click at [1210, 66] on icon "button" at bounding box center [1218, 73] width 22 height 22
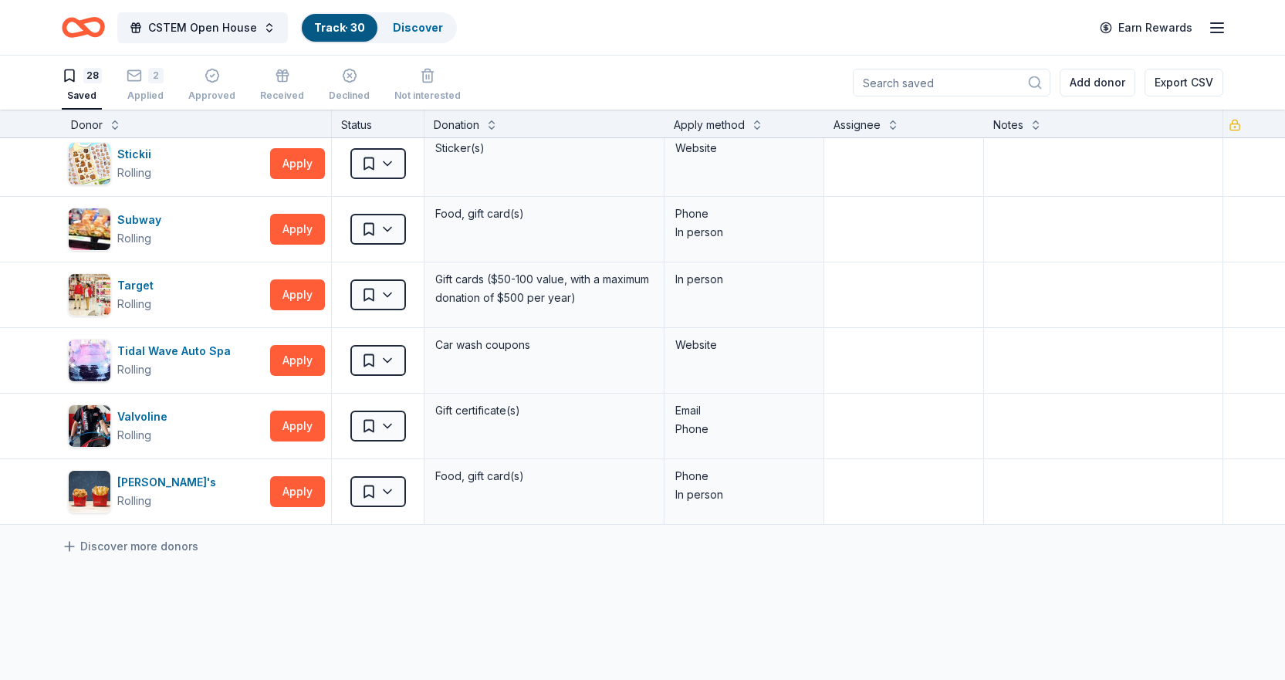
scroll to position [1442, 0]
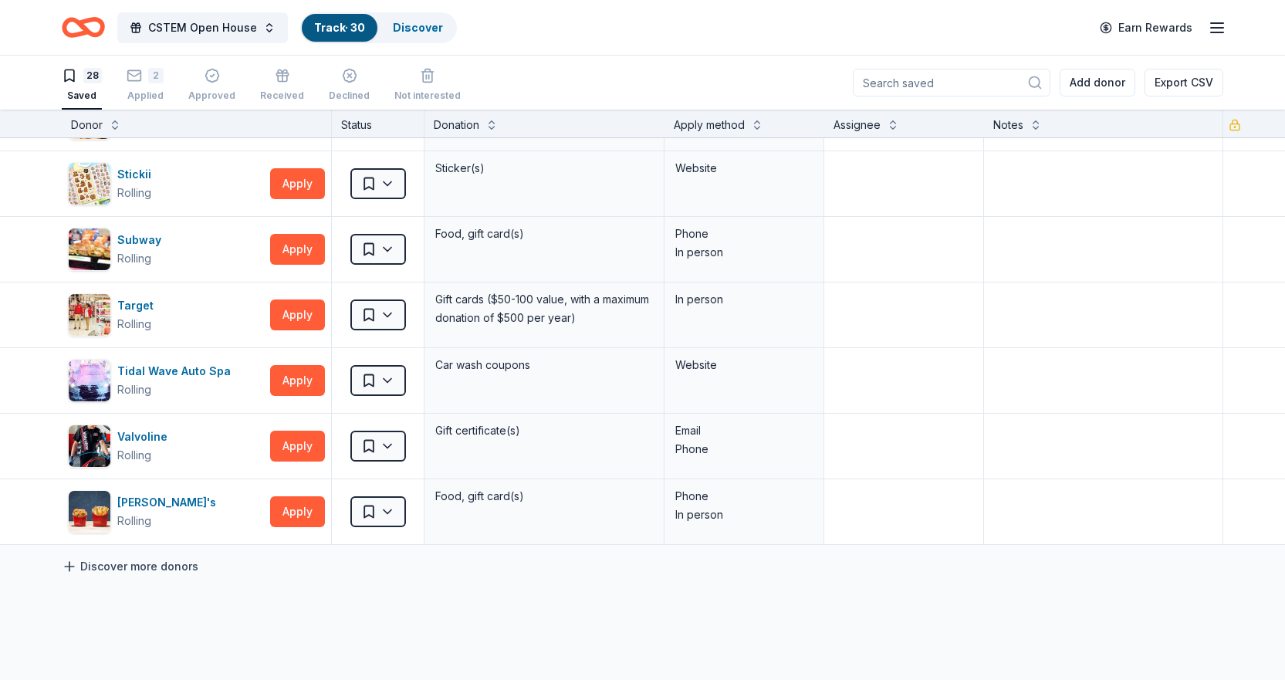
click at [117, 563] on link "Discover more donors" at bounding box center [130, 566] width 137 height 19
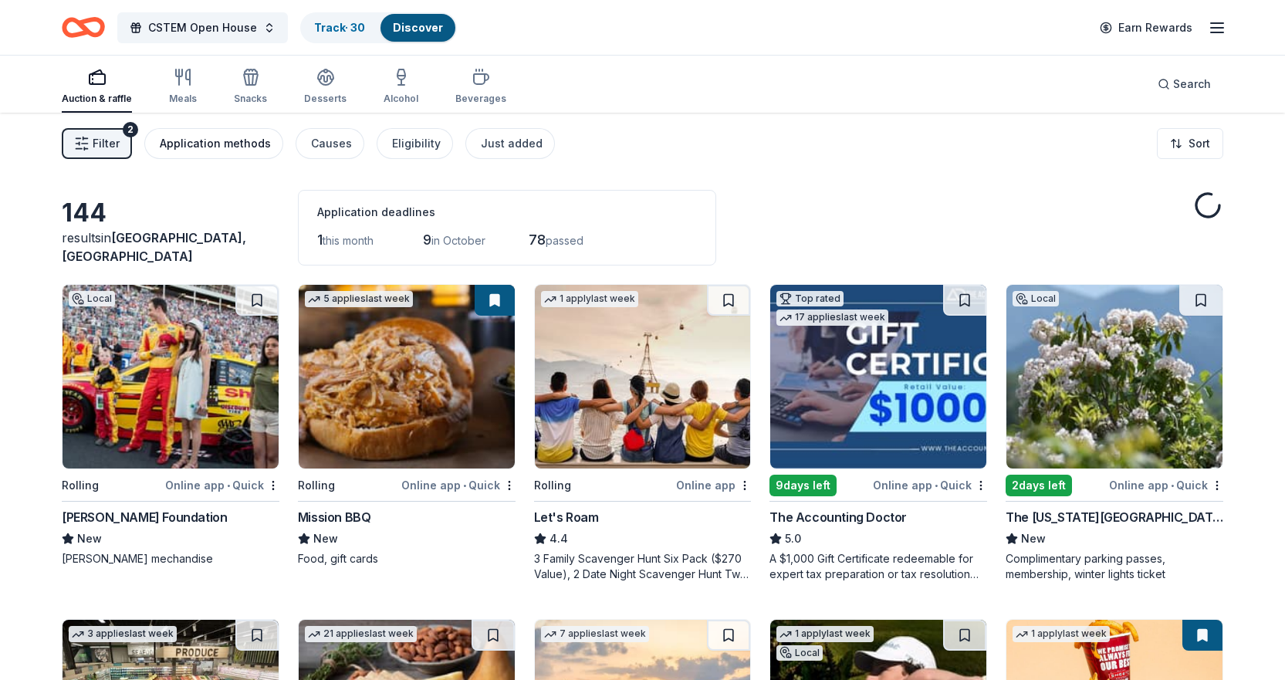
click at [254, 137] on div "Application methods" at bounding box center [215, 143] width 111 height 19
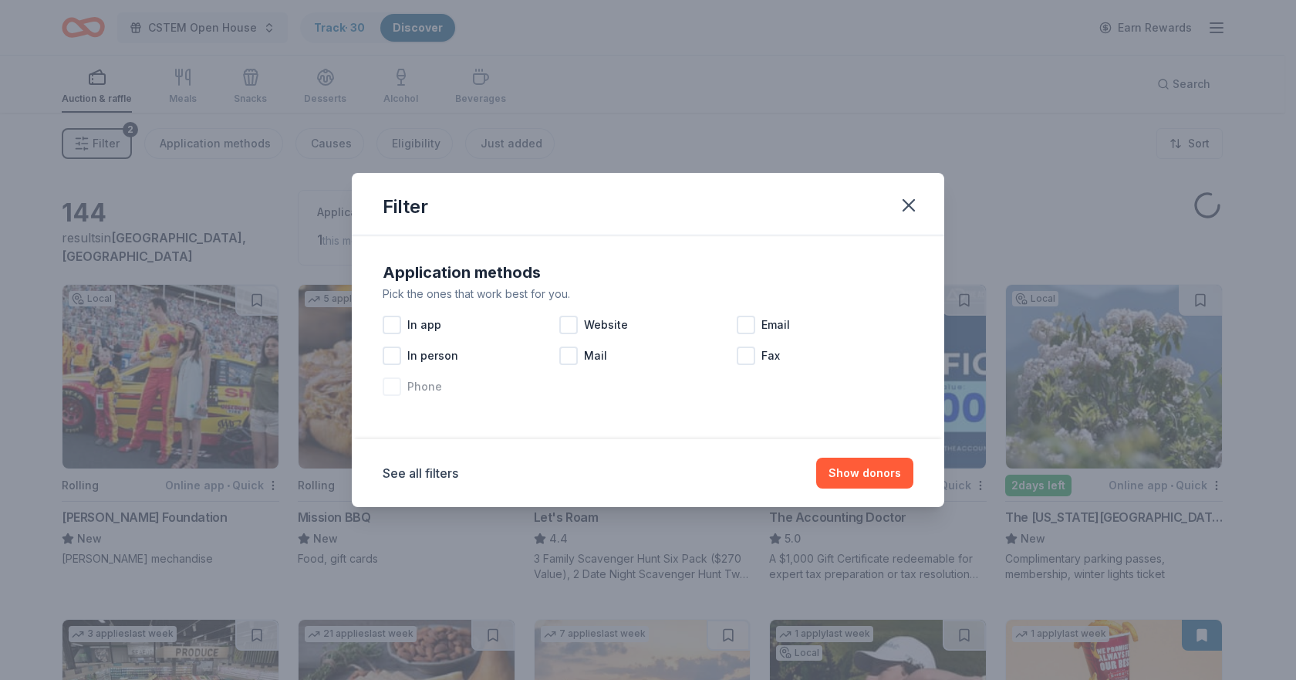
click at [399, 384] on div at bounding box center [392, 386] width 19 height 19
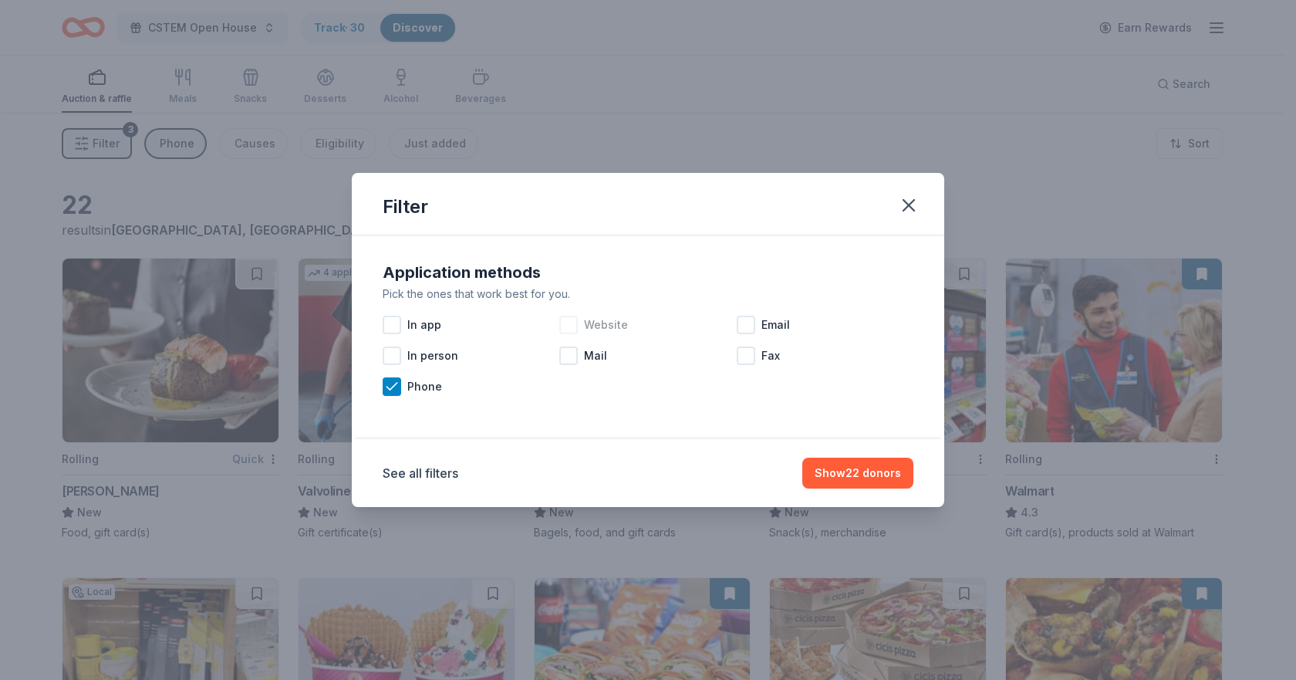
click at [571, 328] on div at bounding box center [568, 325] width 19 height 19
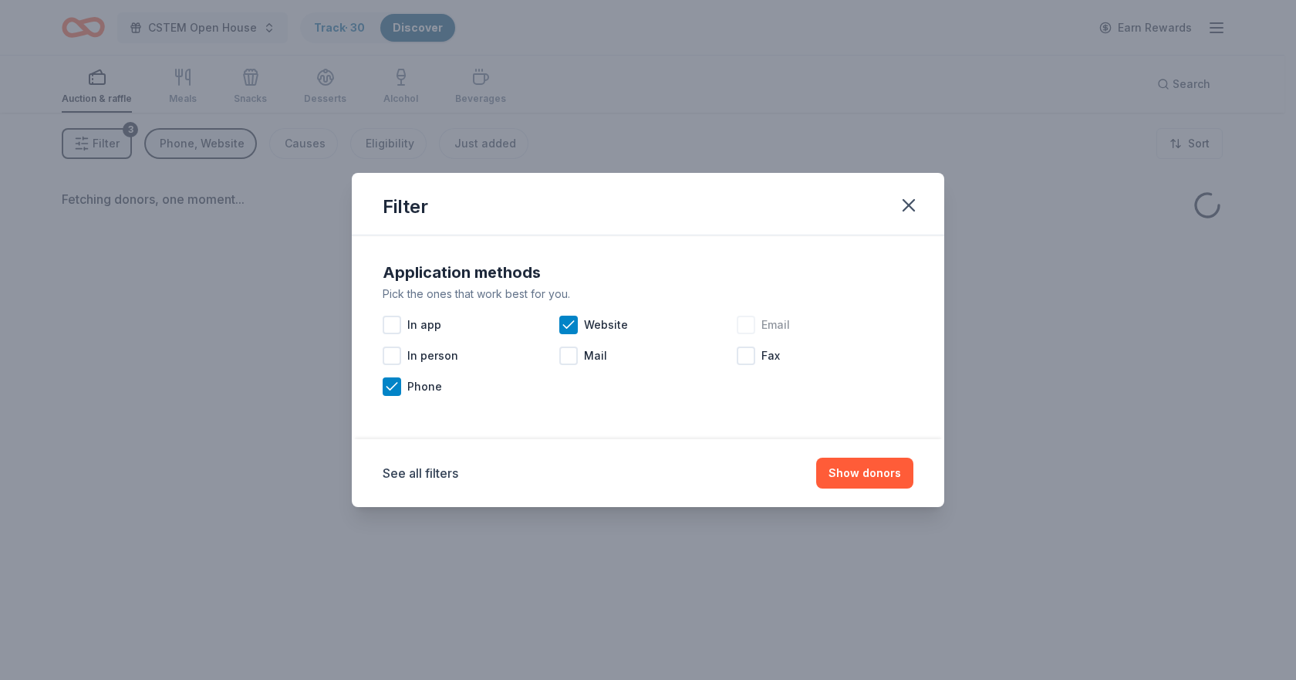
click at [737, 318] on div at bounding box center [746, 325] width 19 height 19
click at [833, 471] on button "Show donors" at bounding box center [864, 473] width 97 height 31
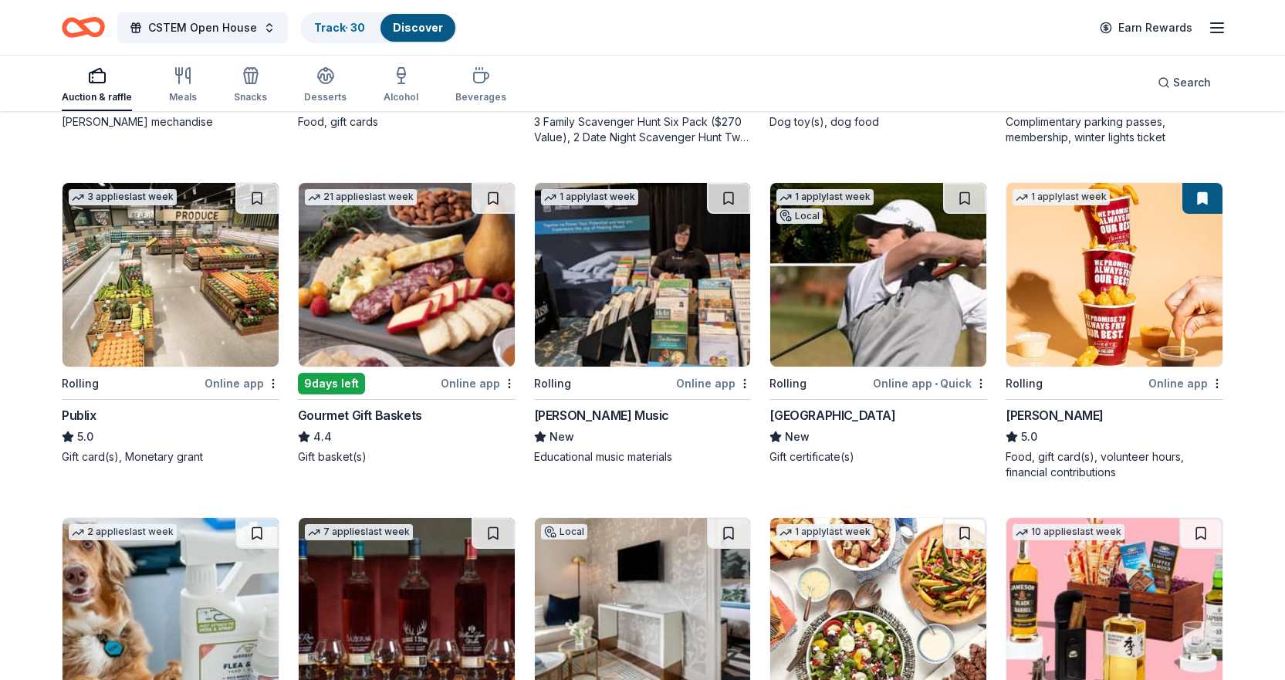
scroll to position [309, 0]
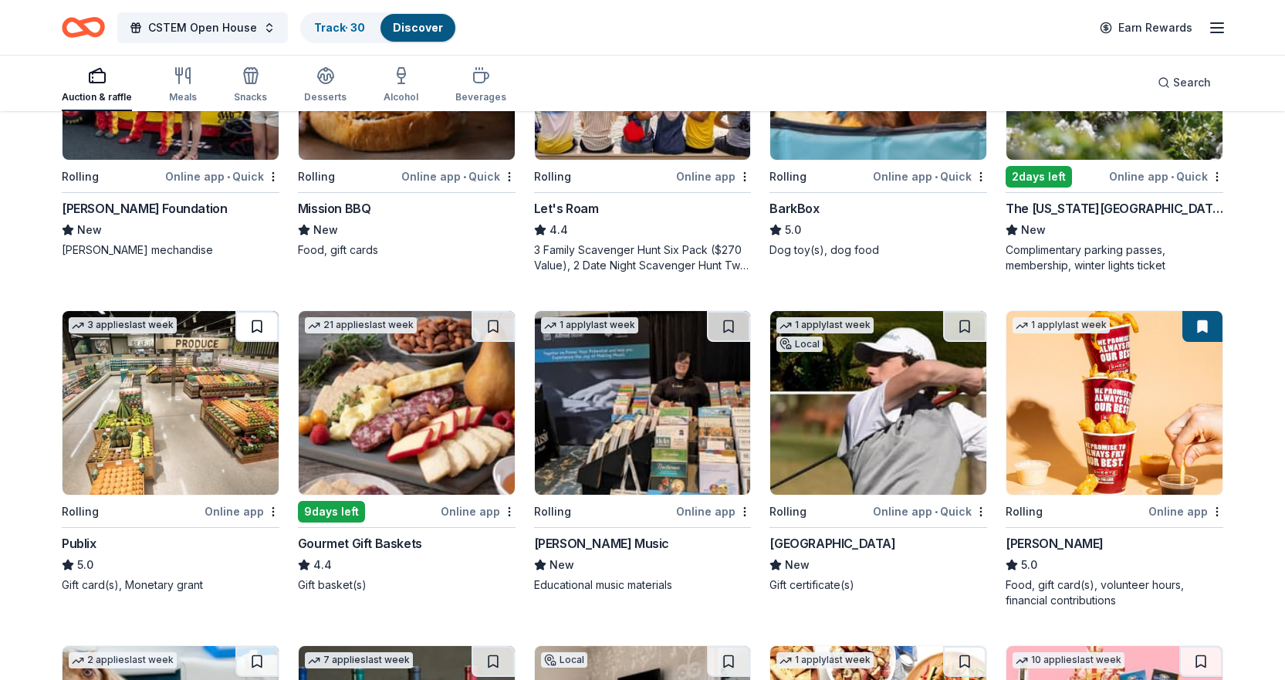
click at [261, 317] on button at bounding box center [256, 326] width 43 height 31
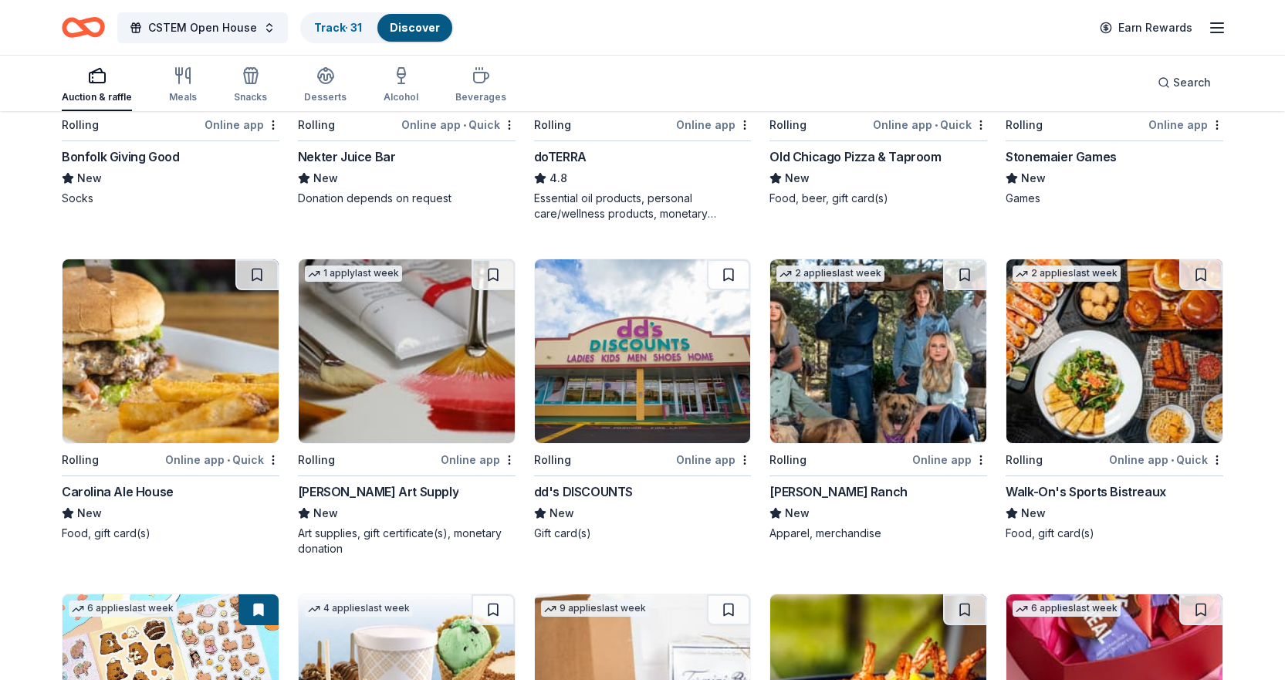
scroll to position [2431, 0]
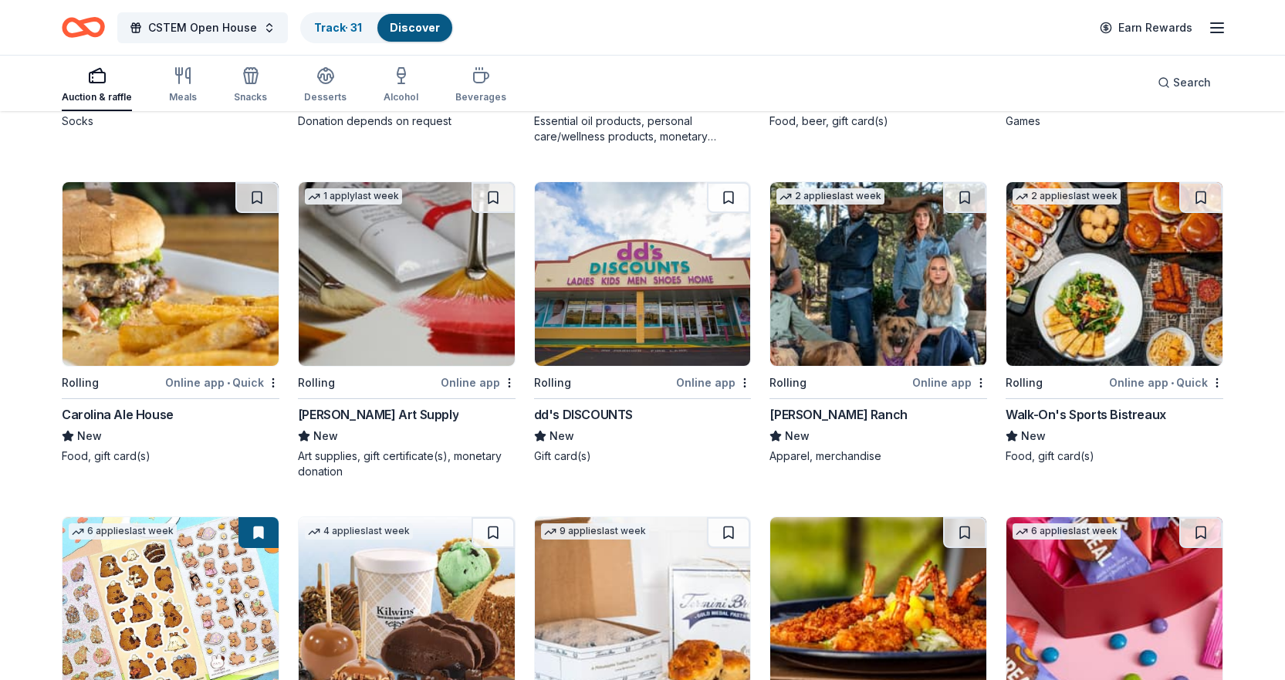
click at [585, 282] on img at bounding box center [643, 274] width 216 height 184
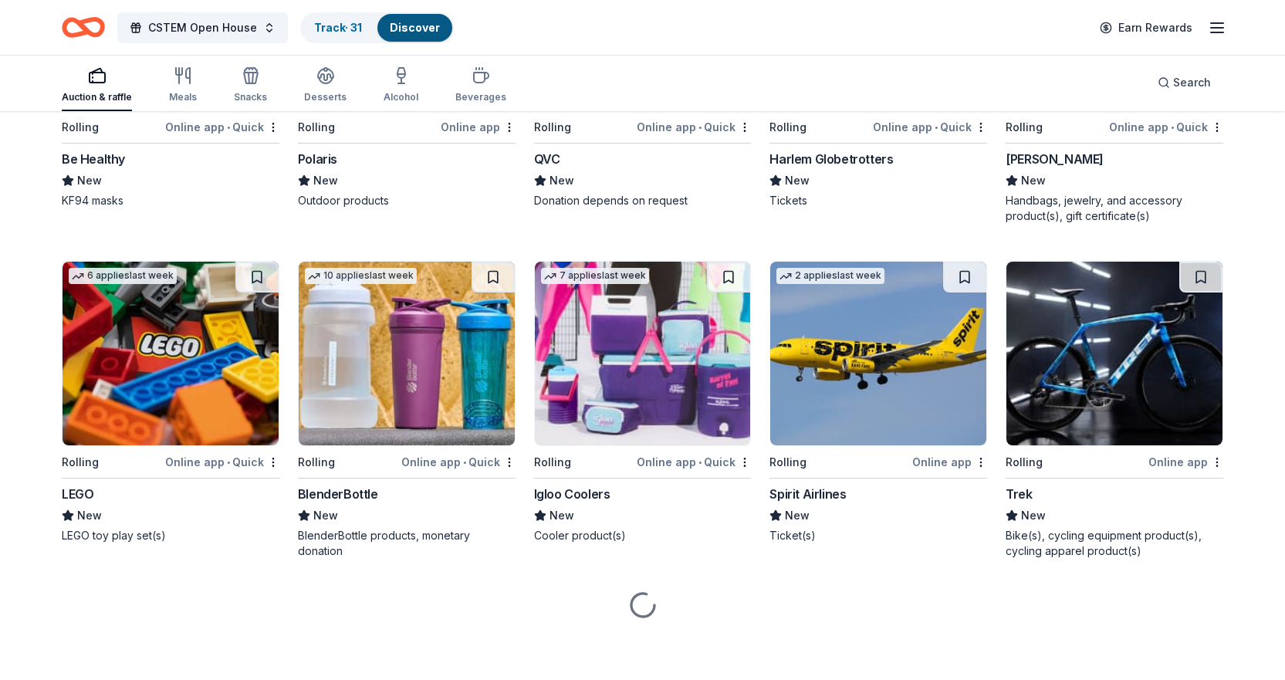
scroll to position [6296, 0]
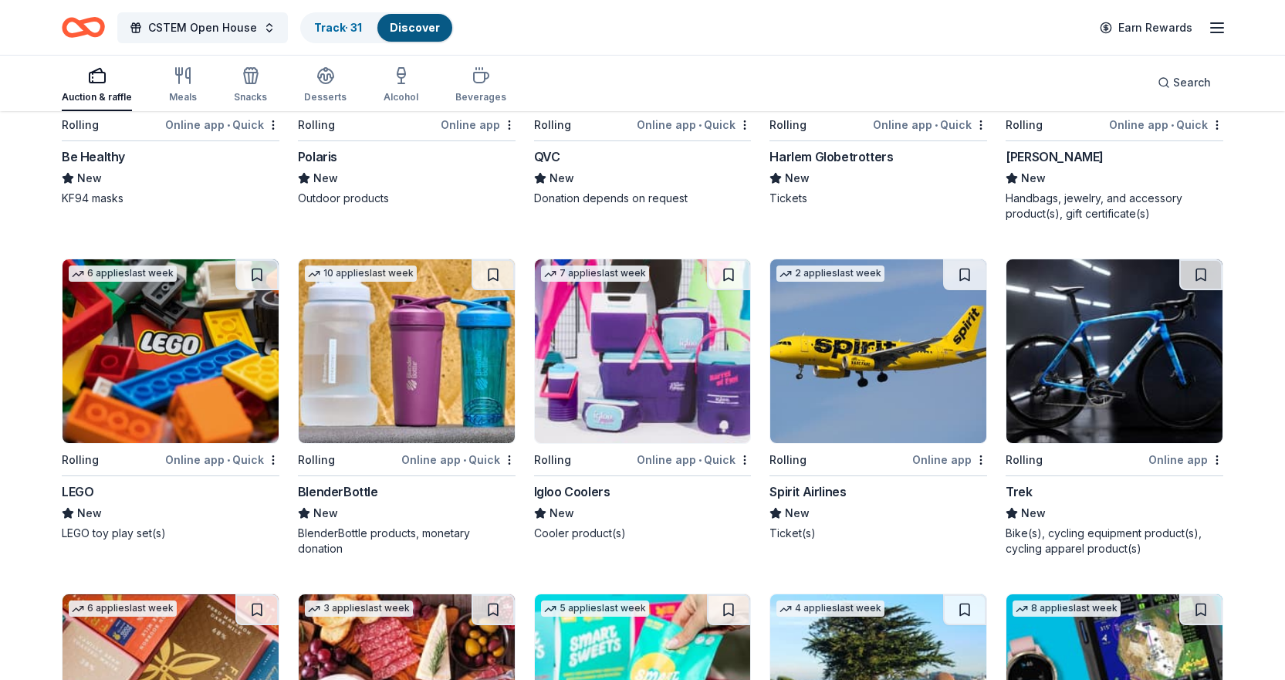
click at [73, 492] on div "LEGO" at bounding box center [78, 491] width 32 height 19
click at [79, 492] on div "LEGO" at bounding box center [78, 491] width 32 height 19
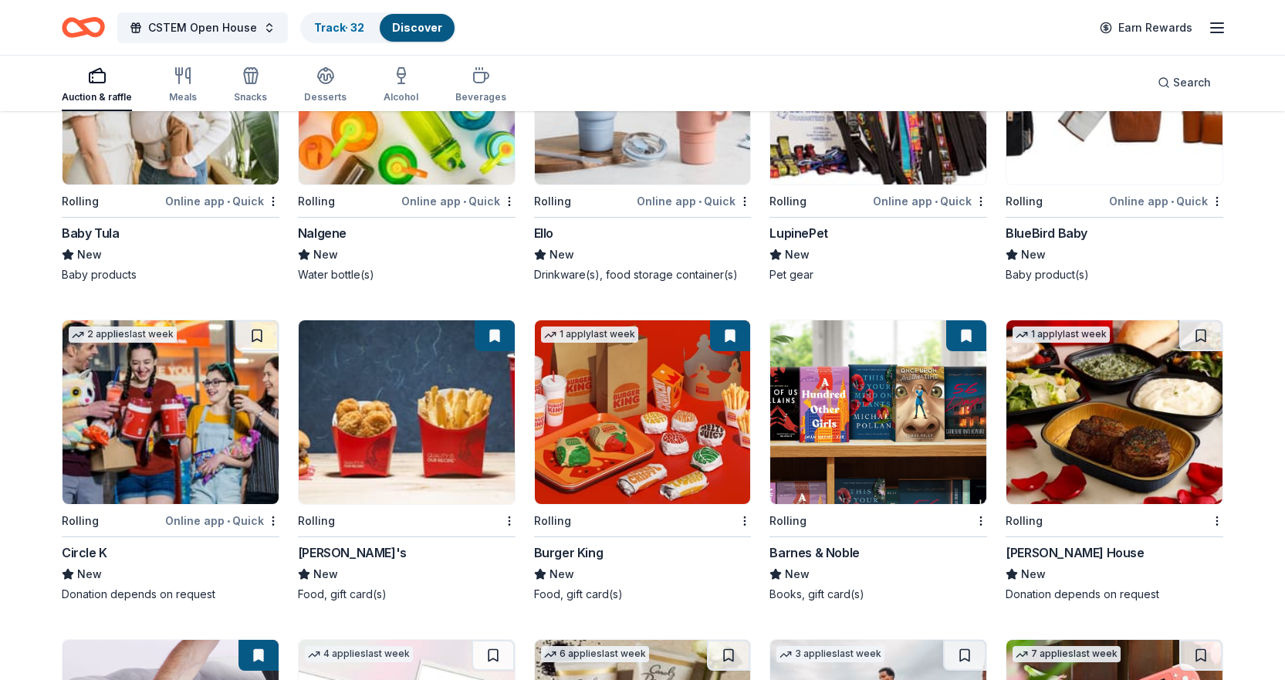
scroll to position [7299, 0]
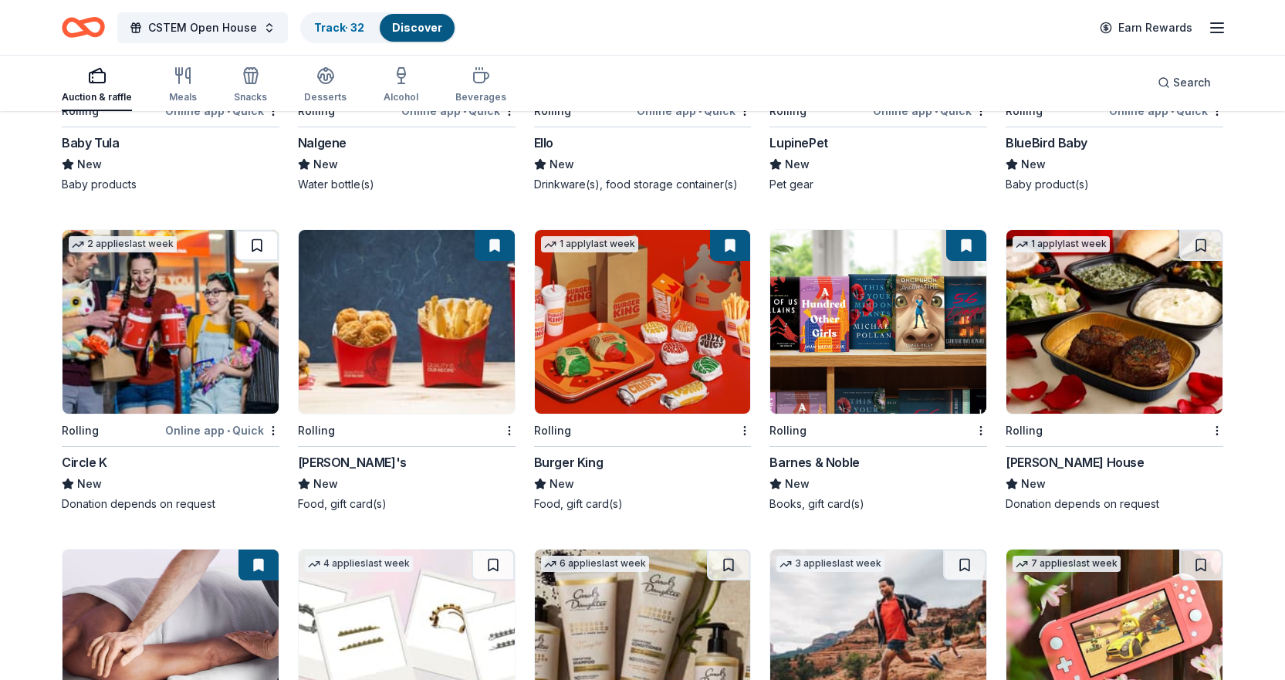
click at [269, 239] on button at bounding box center [256, 245] width 43 height 31
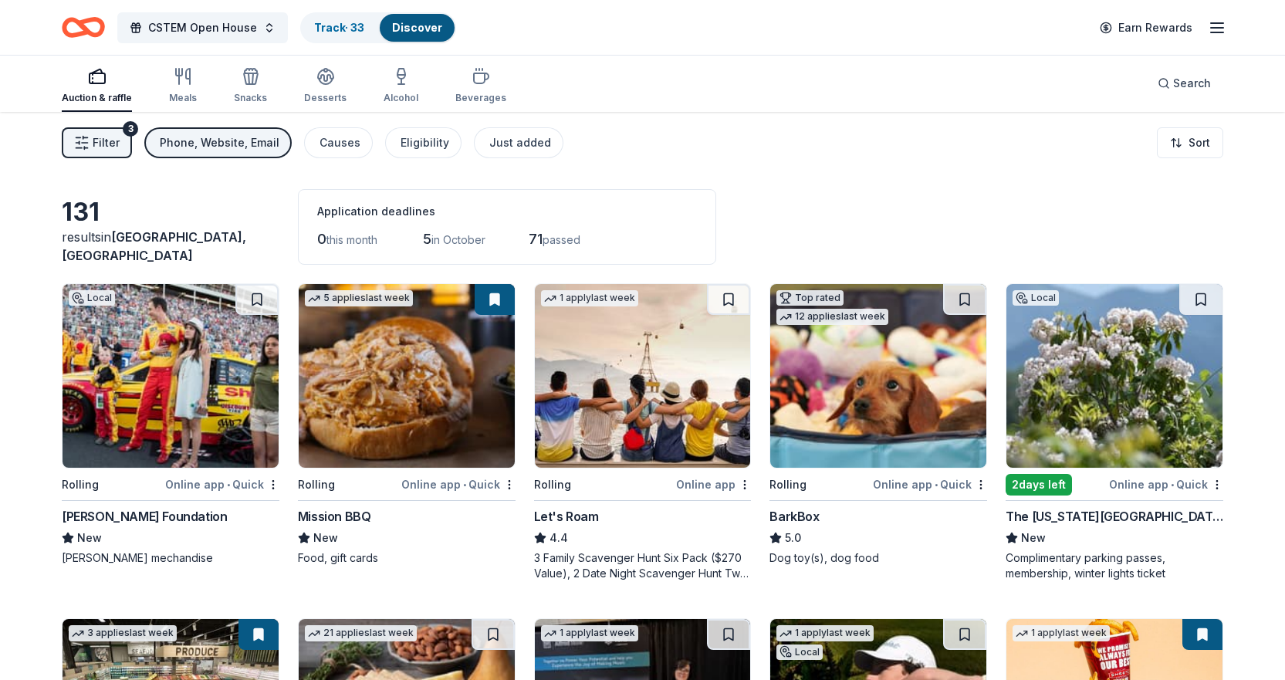
scroll to position [0, 0]
click at [229, 155] on button "Phone, Website, Email" at bounding box center [217, 143] width 147 height 31
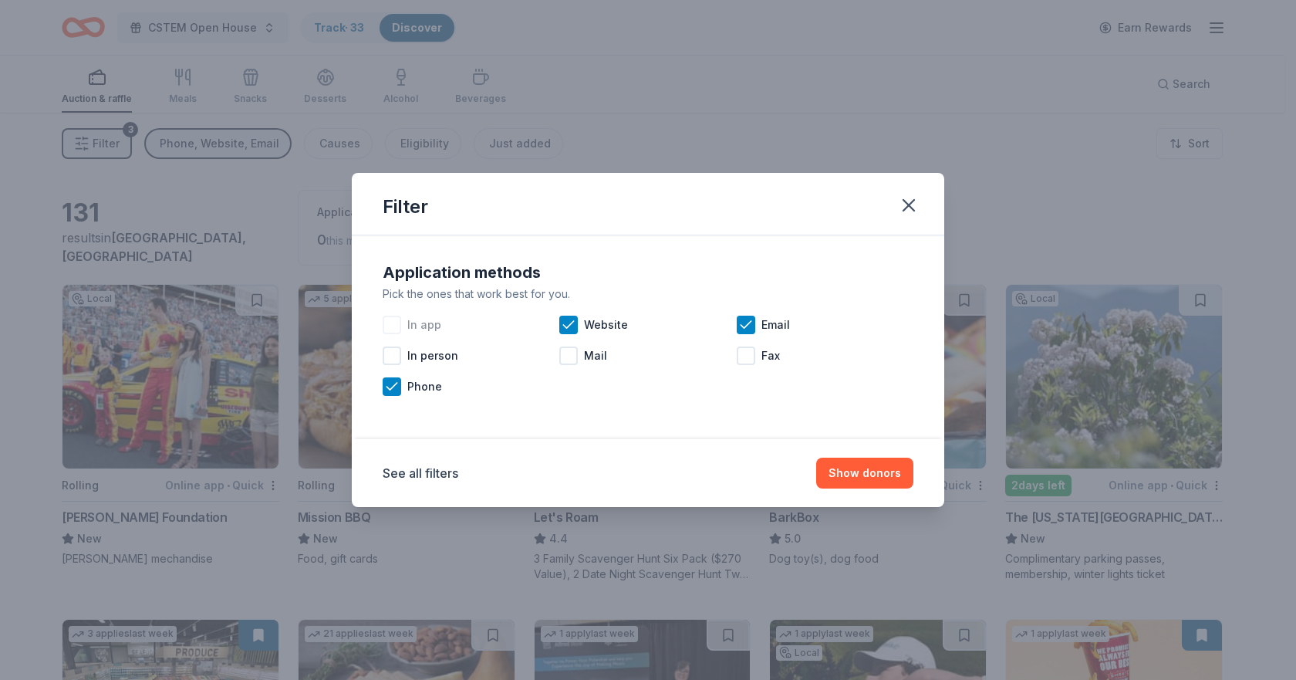
click at [388, 326] on div at bounding box center [392, 325] width 19 height 19
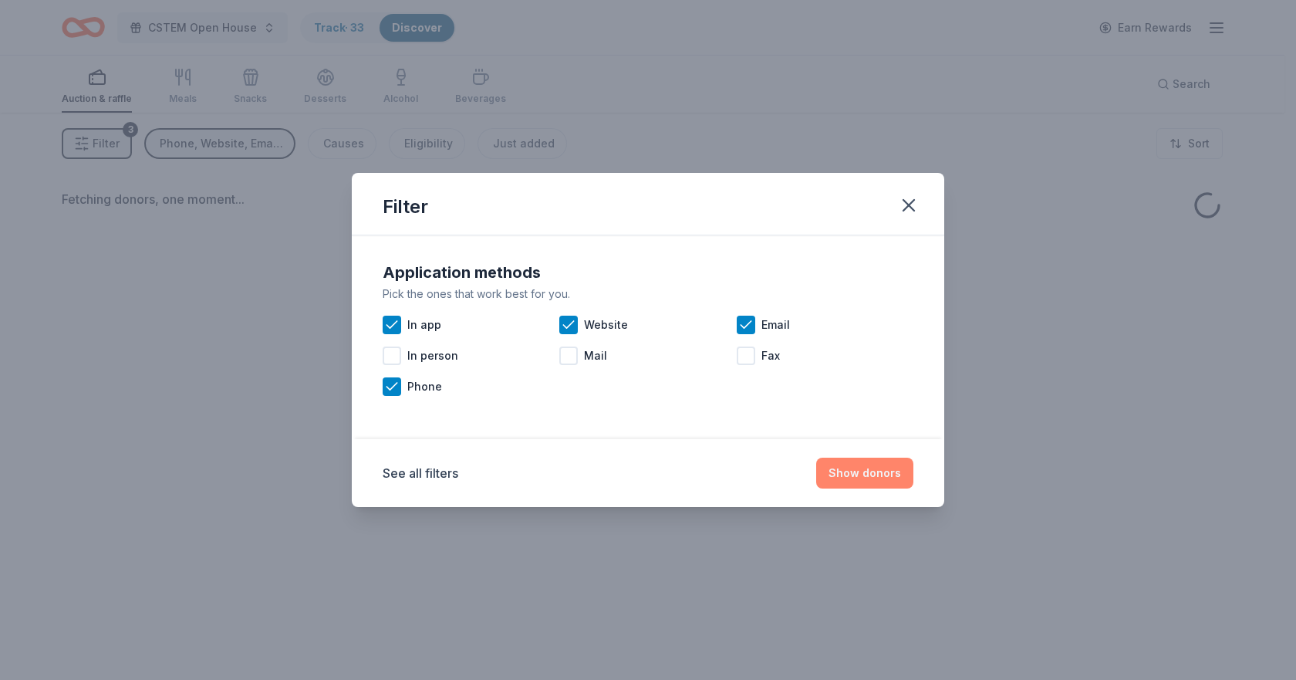
click at [853, 471] on button "Show donors" at bounding box center [864, 473] width 97 height 31
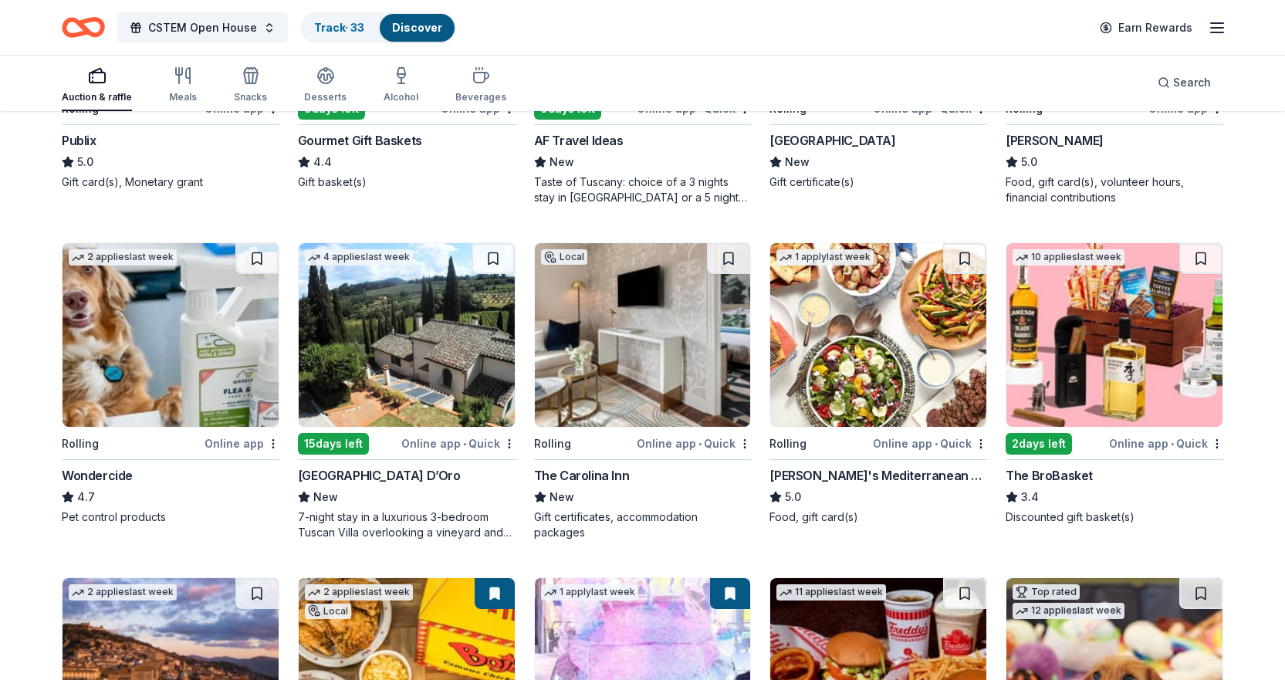
scroll to position [849, 0]
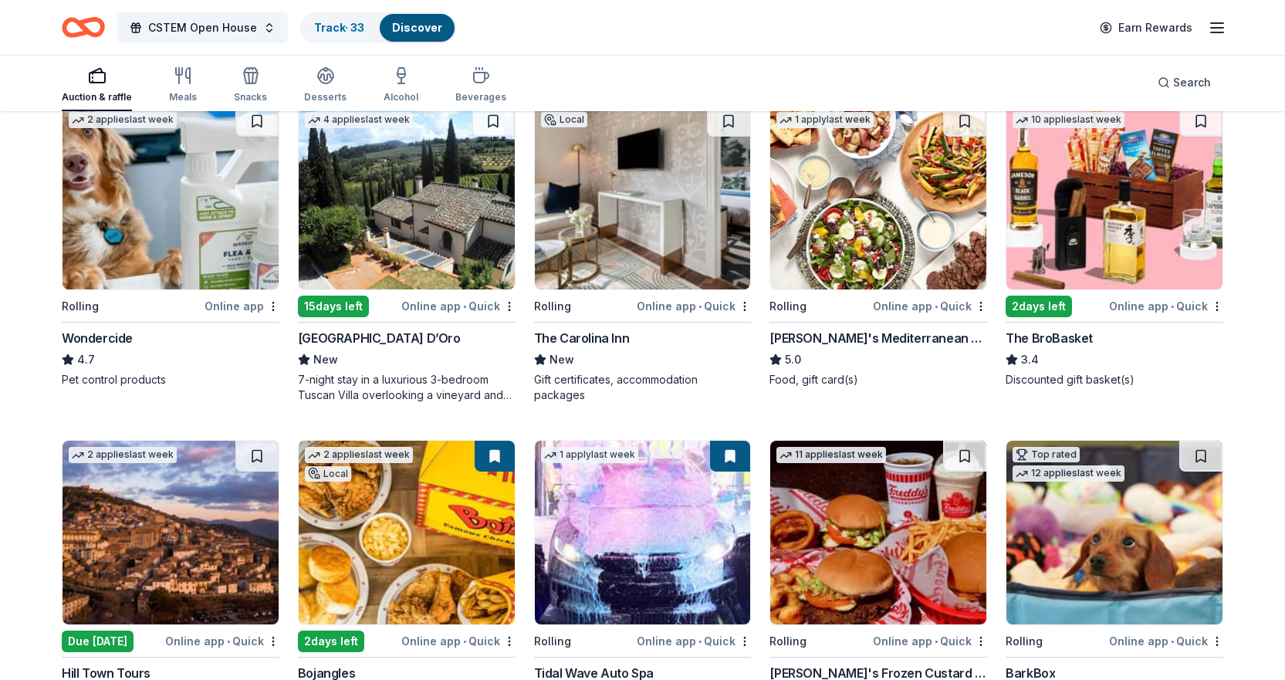
click at [1039, 336] on div "The BroBasket" at bounding box center [1048, 338] width 87 height 19
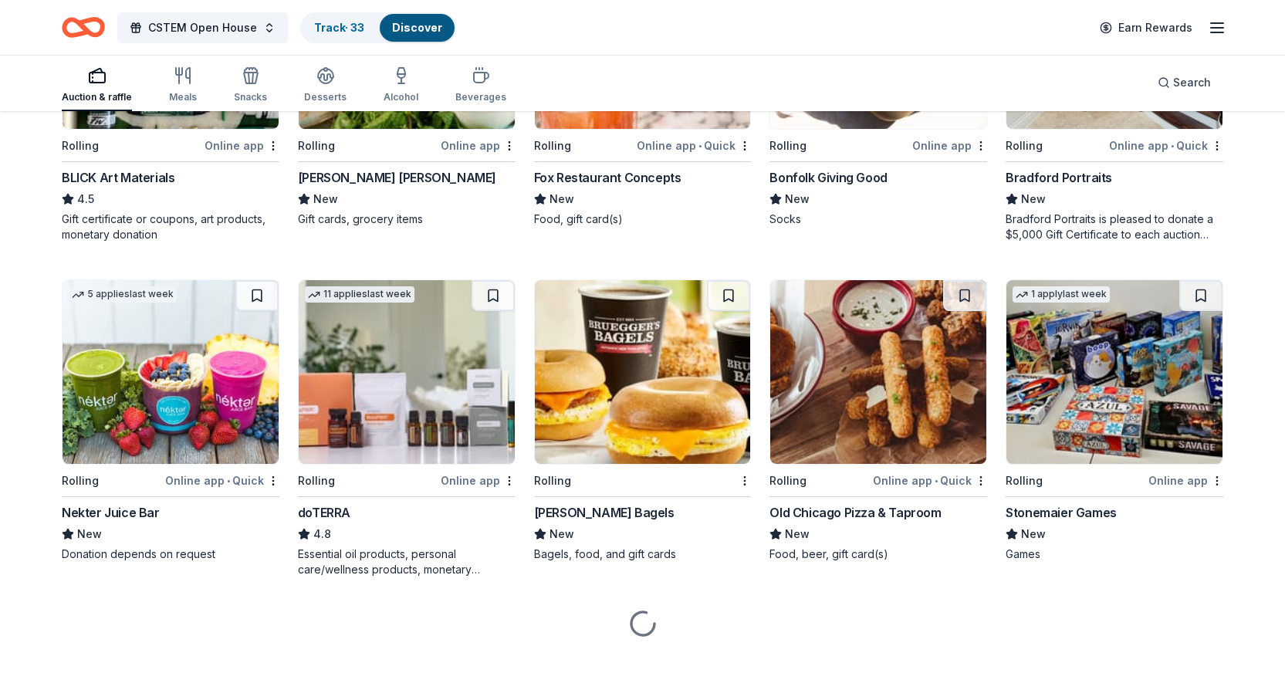
scroll to position [2354, 0]
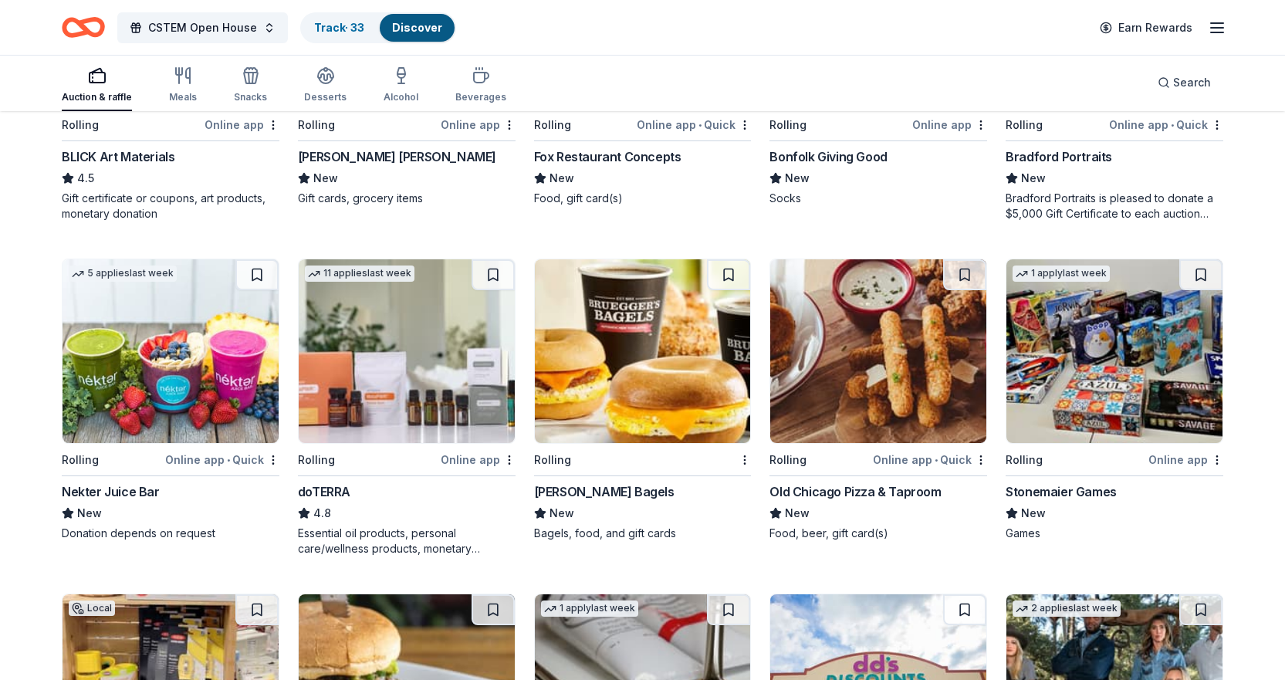
click at [1032, 157] on div "Bradford Portraits" at bounding box center [1058, 156] width 106 height 19
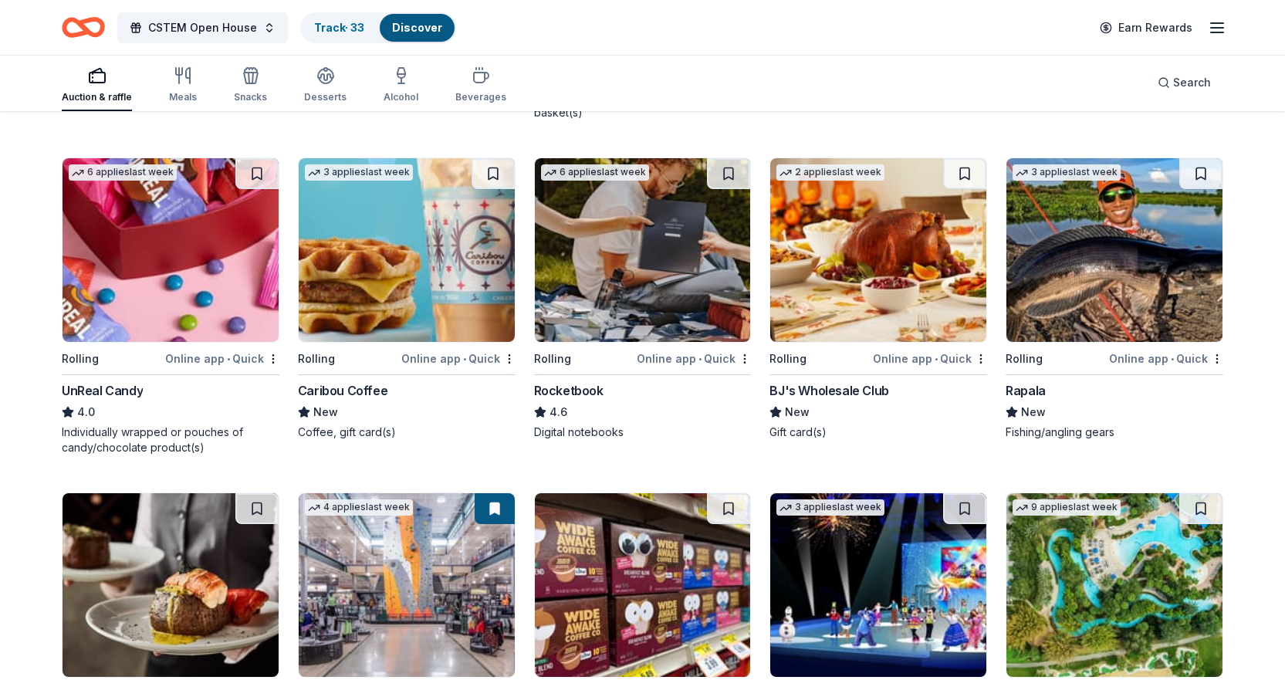
scroll to position [3487, 0]
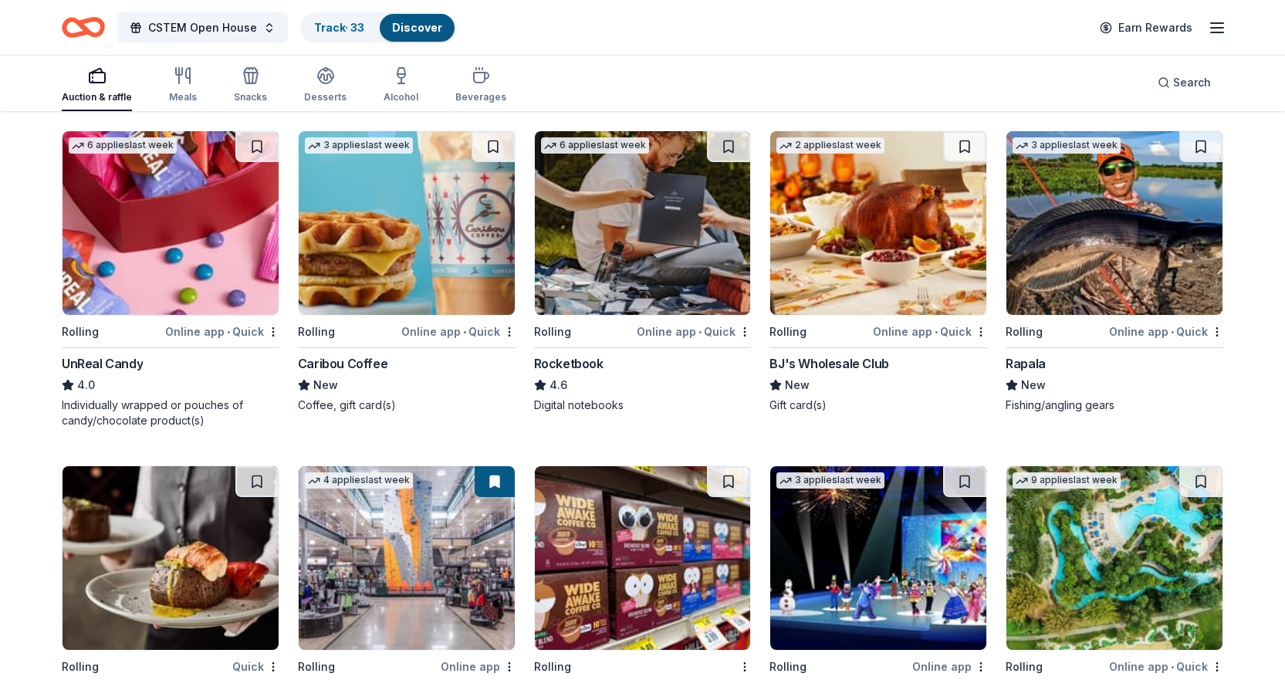
click at [564, 358] on div "Rocketbook" at bounding box center [568, 363] width 69 height 19
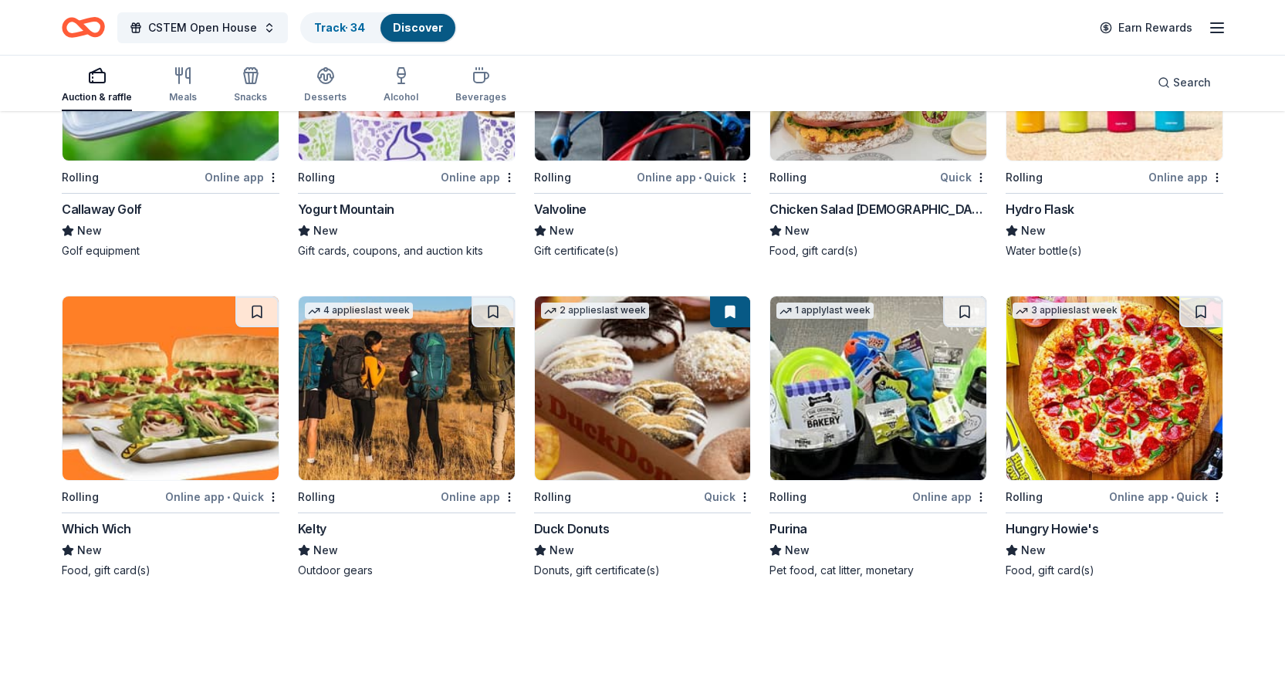
scroll to position [4972, 0]
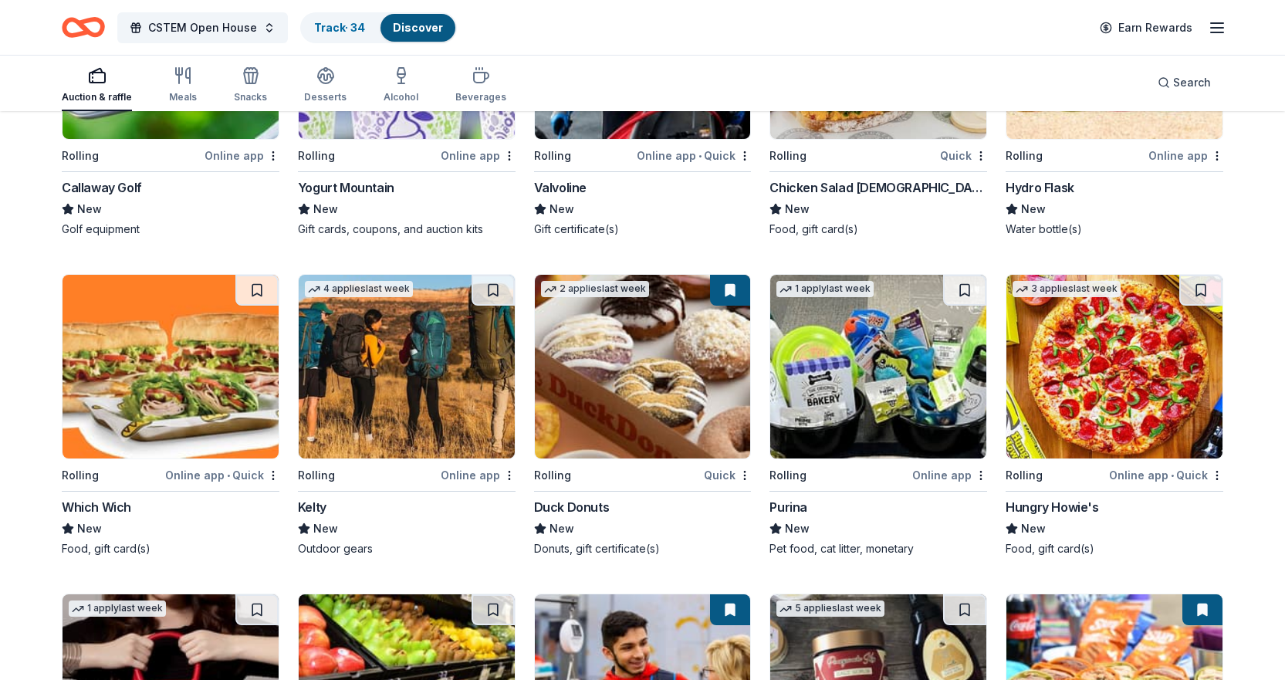
click at [1050, 184] on div "Hydro Flask" at bounding box center [1039, 187] width 69 height 19
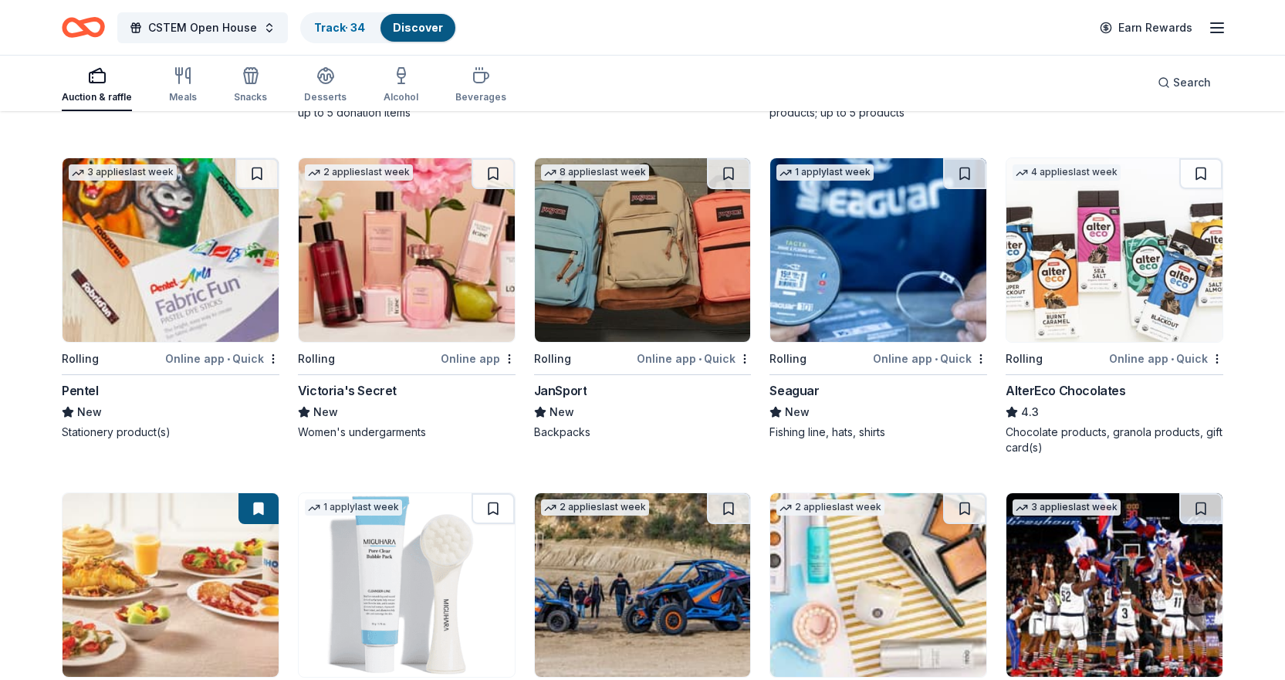
scroll to position [6104, 0]
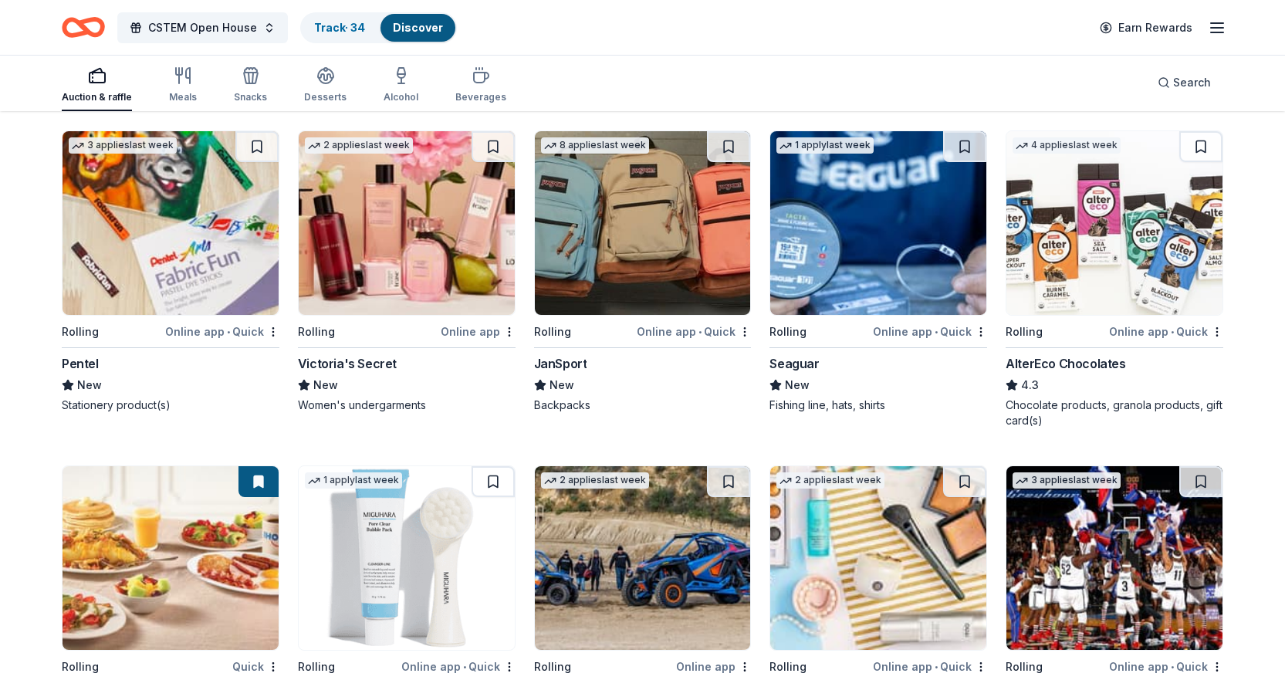
click at [146, 239] on img at bounding box center [171, 223] width 216 height 184
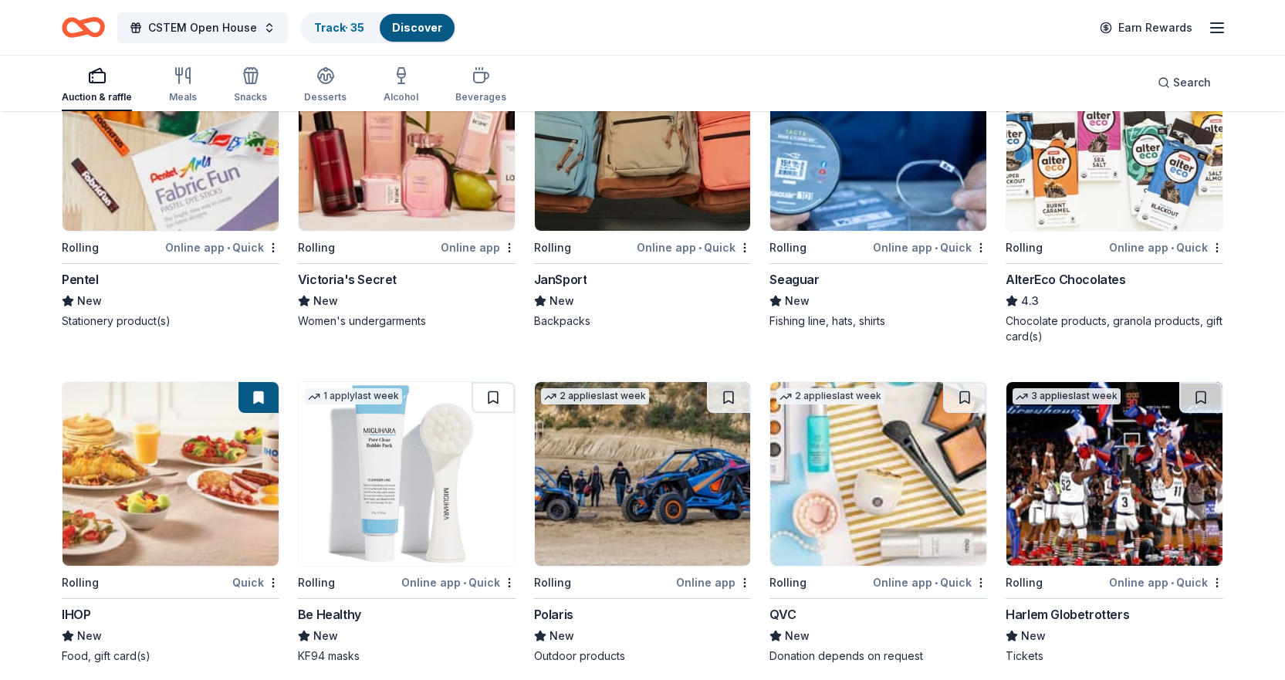
scroll to position [6141, 0]
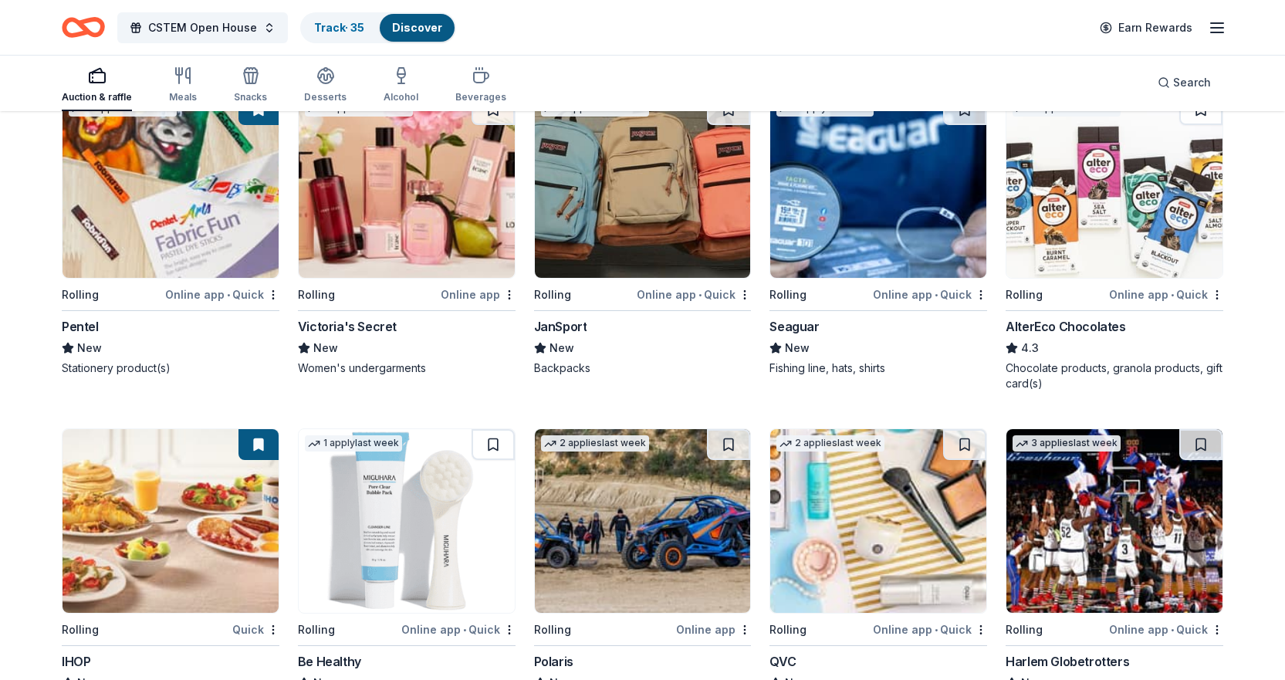
click at [559, 319] on div "JanSport" at bounding box center [560, 326] width 53 height 19
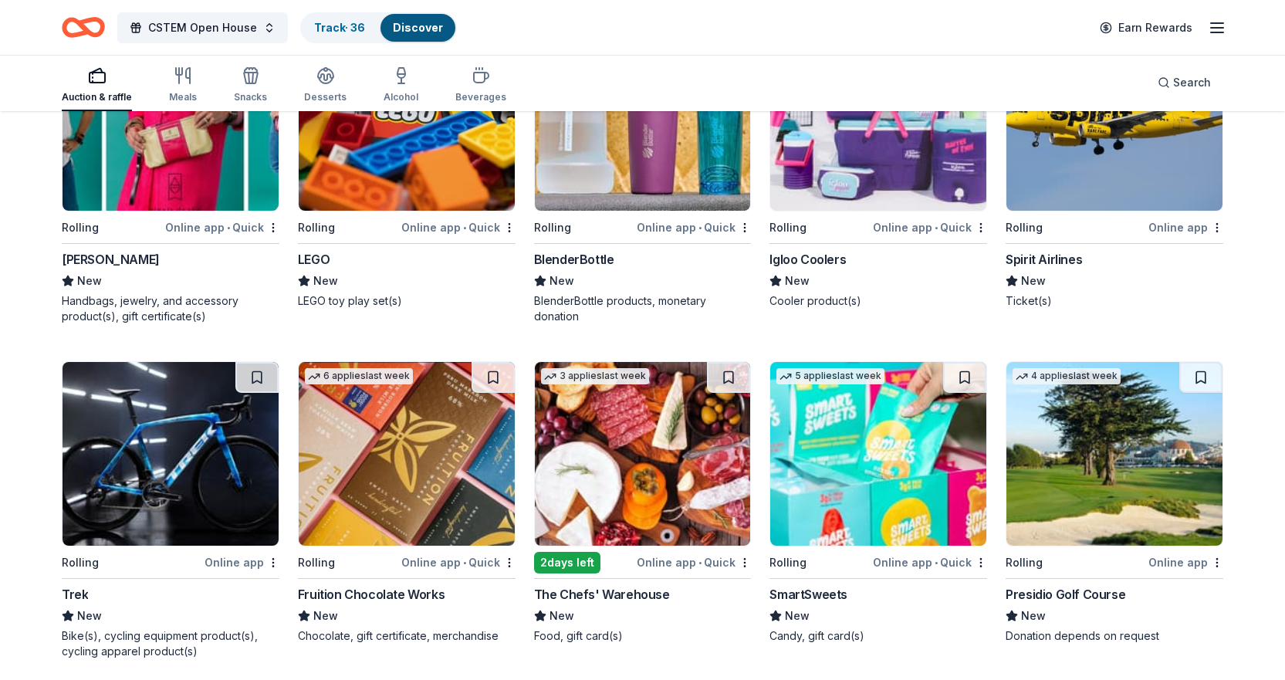
scroll to position [6836, 0]
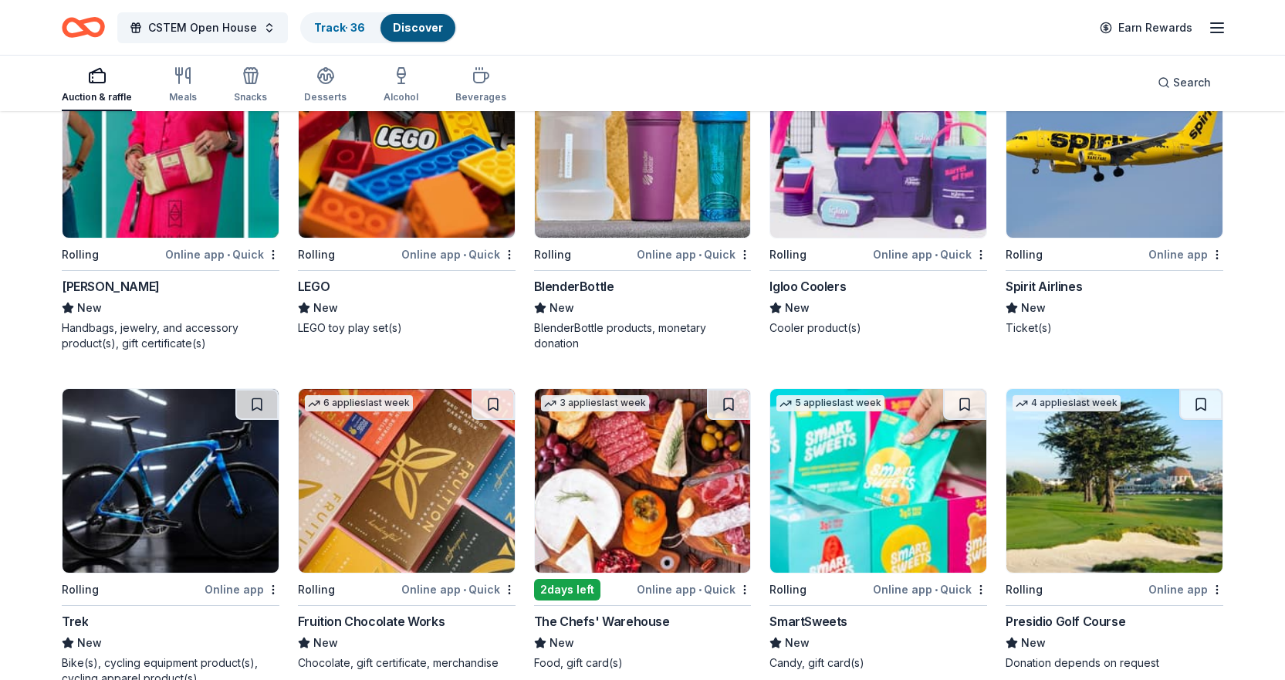
click at [1035, 288] on div "Spirit Airlines" at bounding box center [1043, 286] width 76 height 19
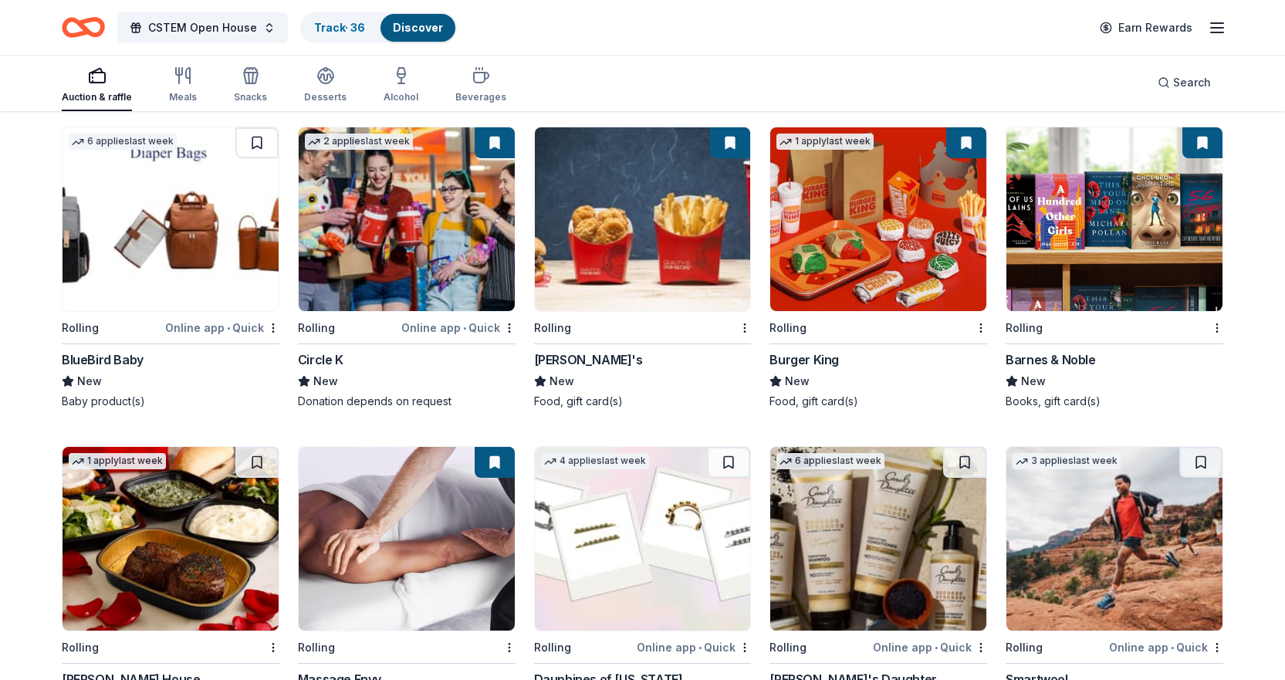
scroll to position [7725, 0]
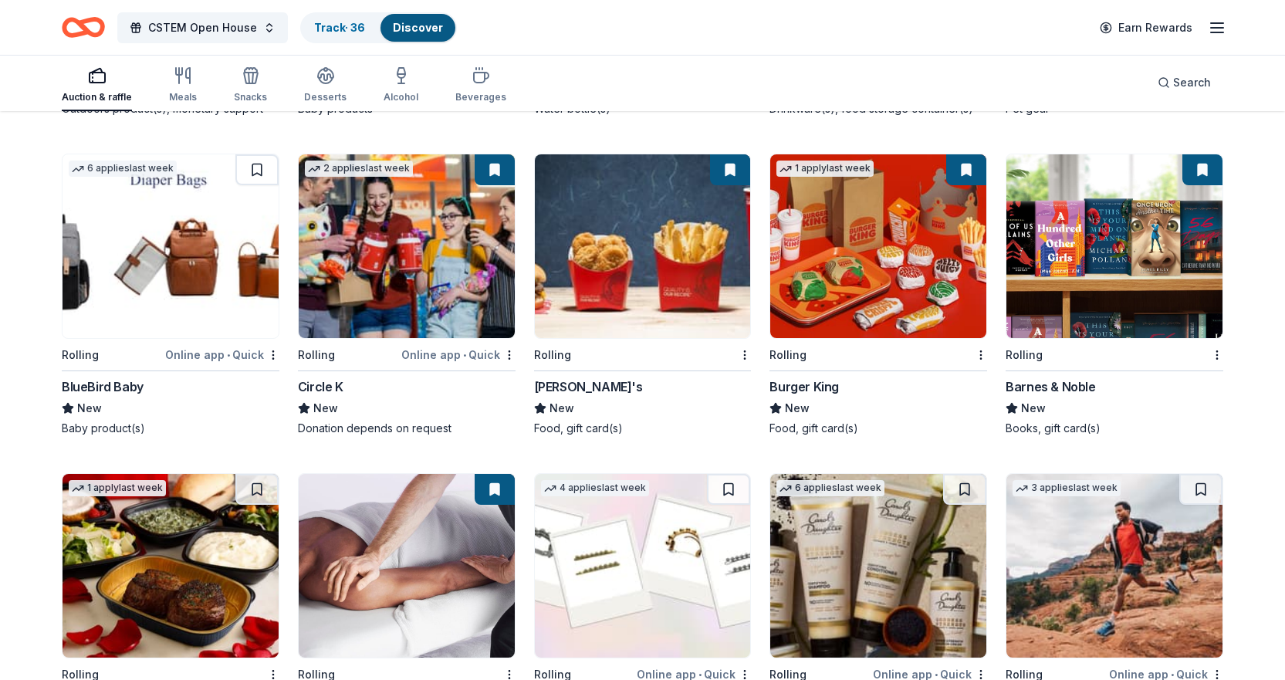
click at [569, 29] on div "CSTEM Open House Track · 36 Discover Earn Rewards" at bounding box center [642, 27] width 1161 height 36
click at [72, 30] on icon "Home" at bounding box center [83, 27] width 43 height 36
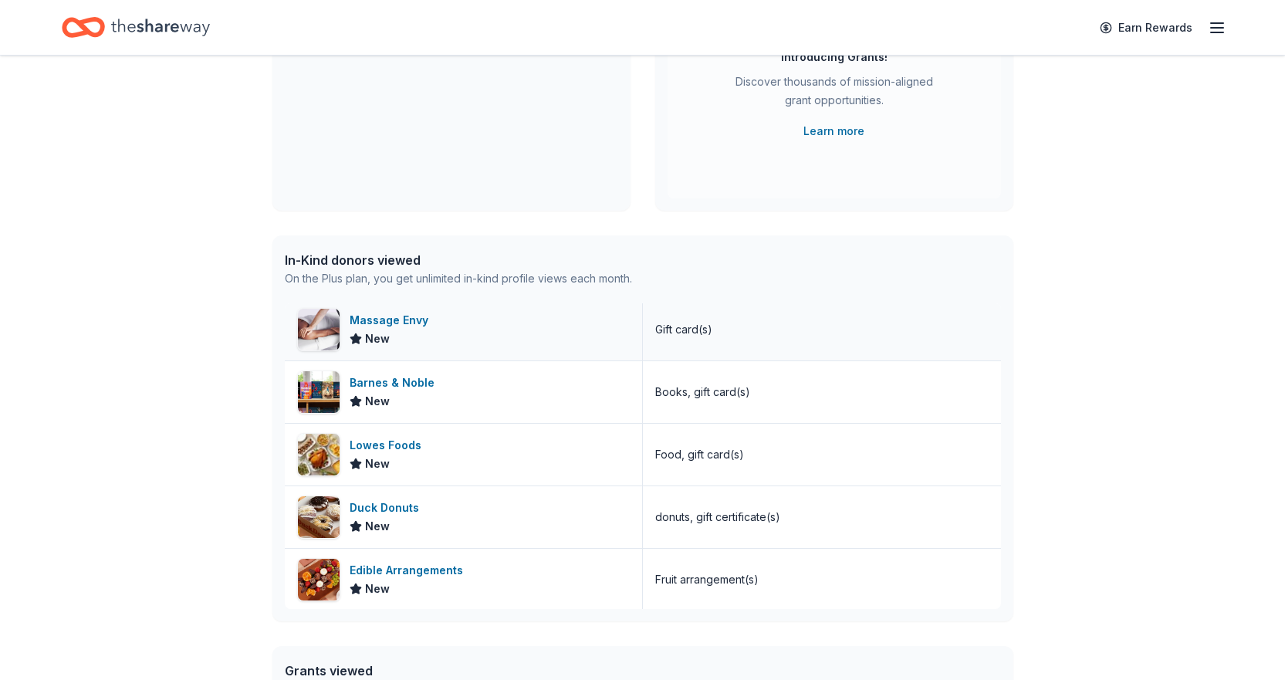
scroll to position [463, 0]
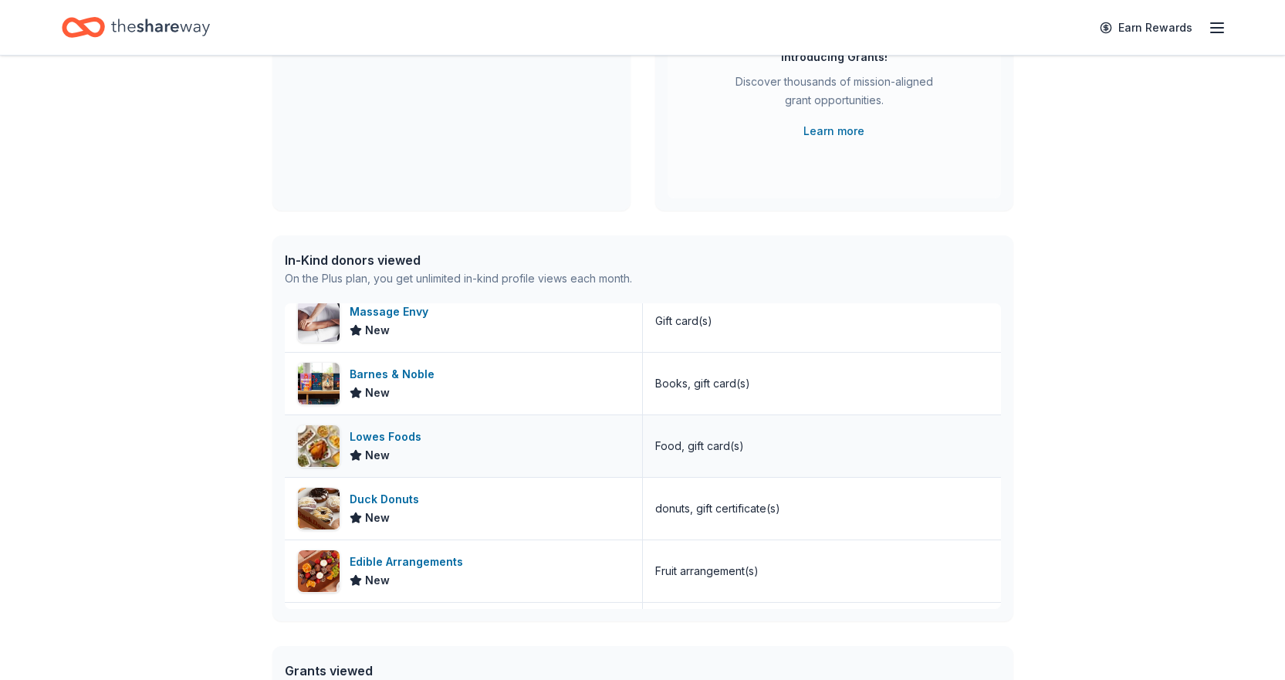
click at [387, 435] on div "Lowes Foods" at bounding box center [389, 436] width 78 height 19
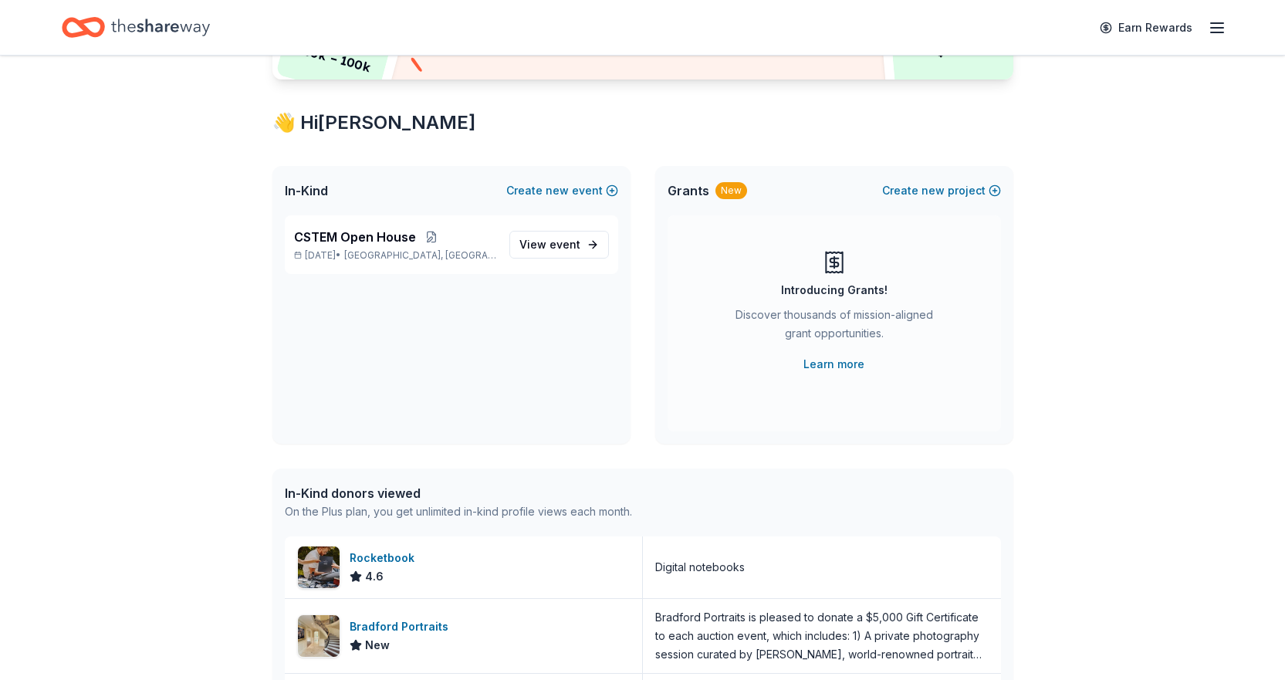
scroll to position [0, 0]
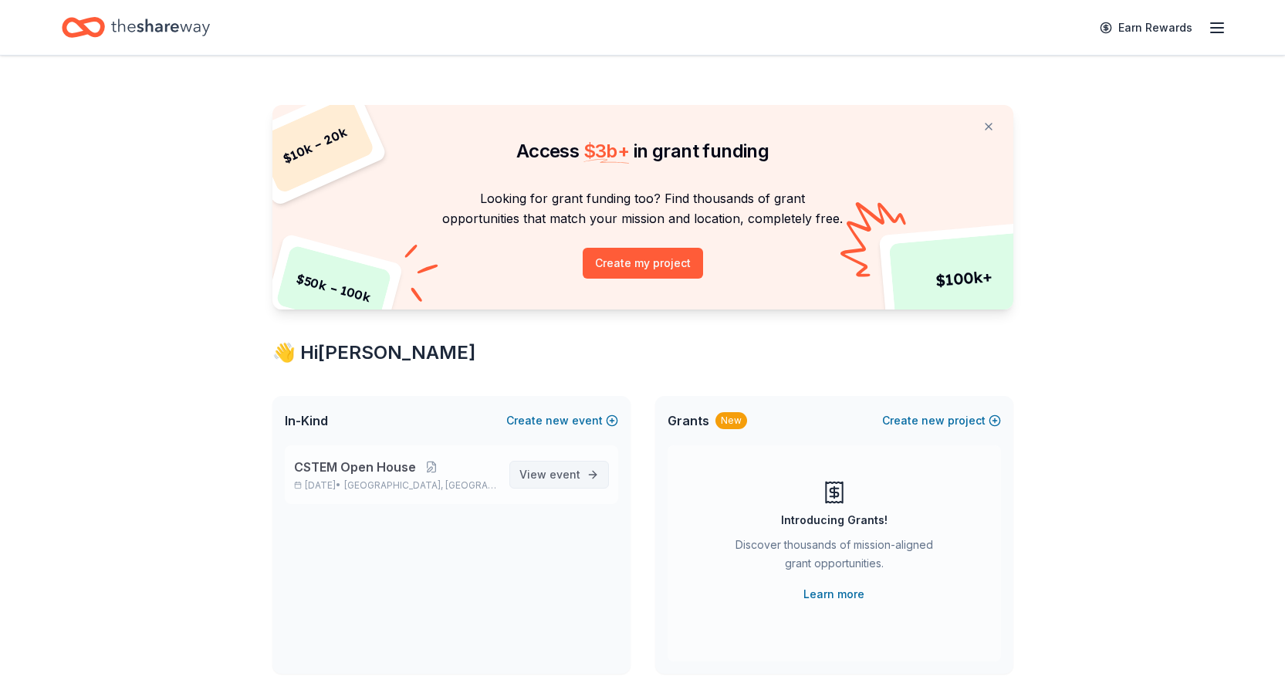
click at [551, 472] on span "event" at bounding box center [564, 474] width 31 height 13
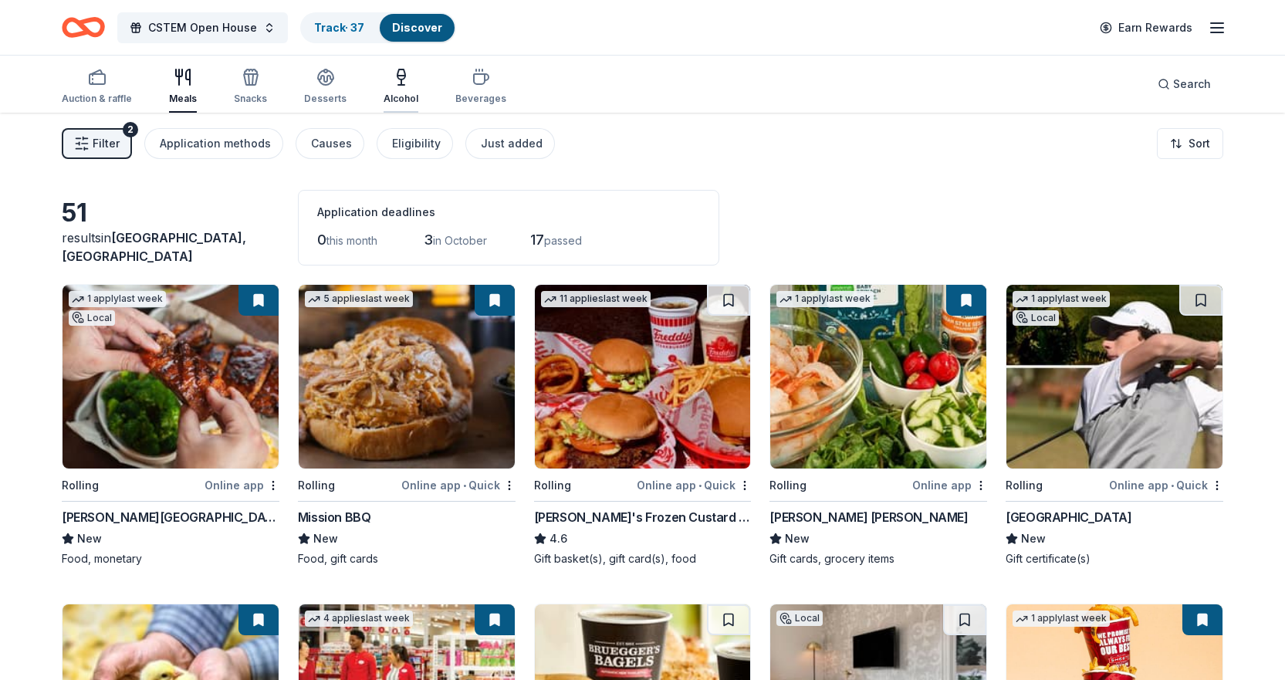
click at [392, 75] on icon "button" at bounding box center [401, 77] width 19 height 19
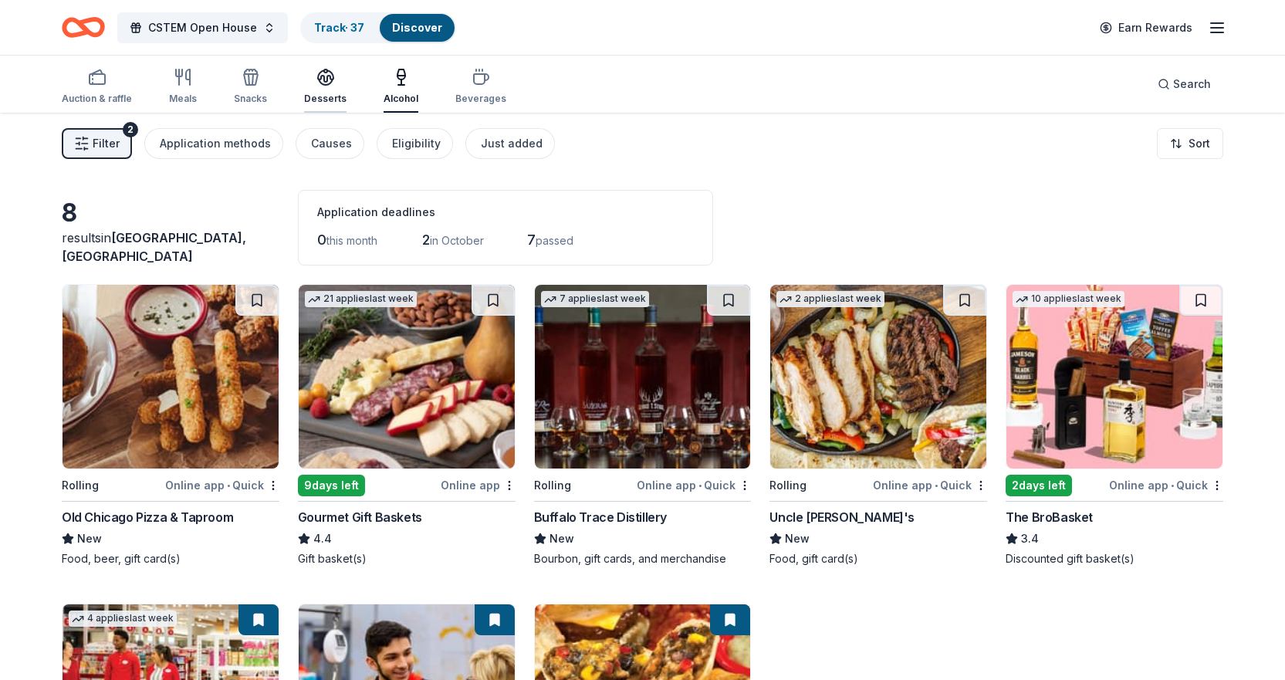
click at [316, 90] on div "Desserts" at bounding box center [325, 86] width 42 height 37
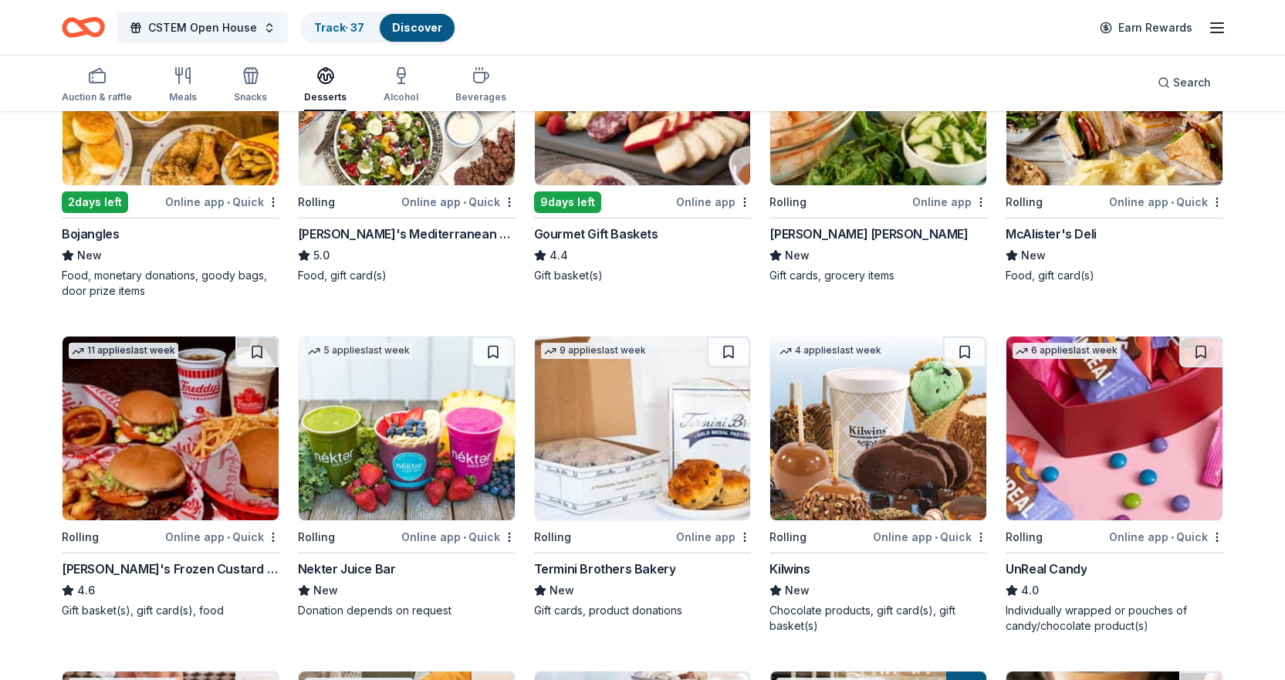
scroll to position [309, 0]
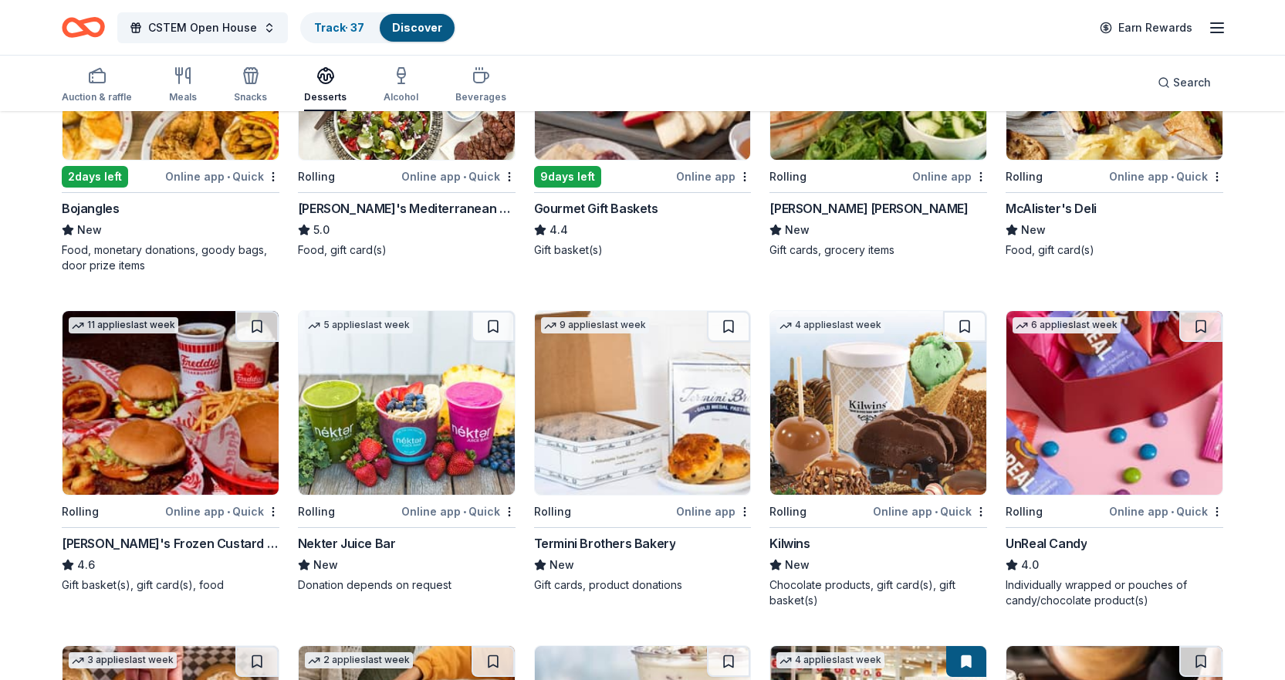
click at [629, 204] on div "Gourmet Gift Baskets" at bounding box center [596, 208] width 124 height 19
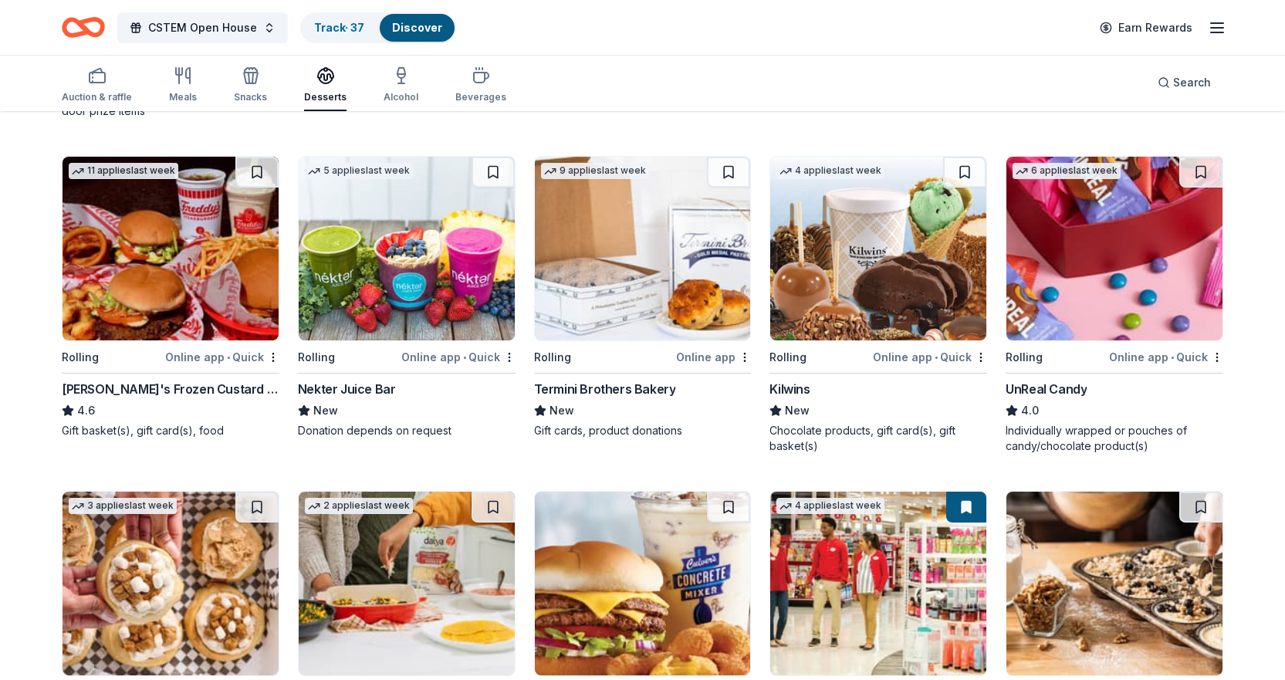
scroll to position [540, 0]
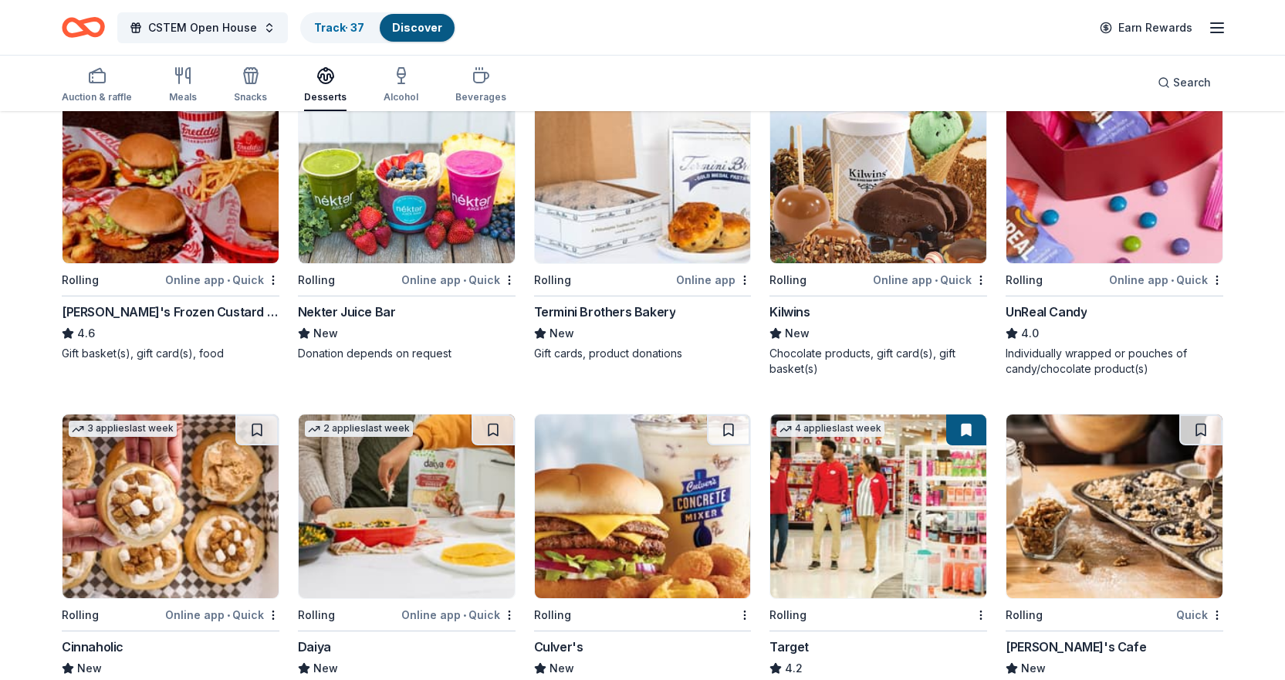
click at [640, 309] on div "Termini Brothers Bakery" at bounding box center [605, 311] width 142 height 19
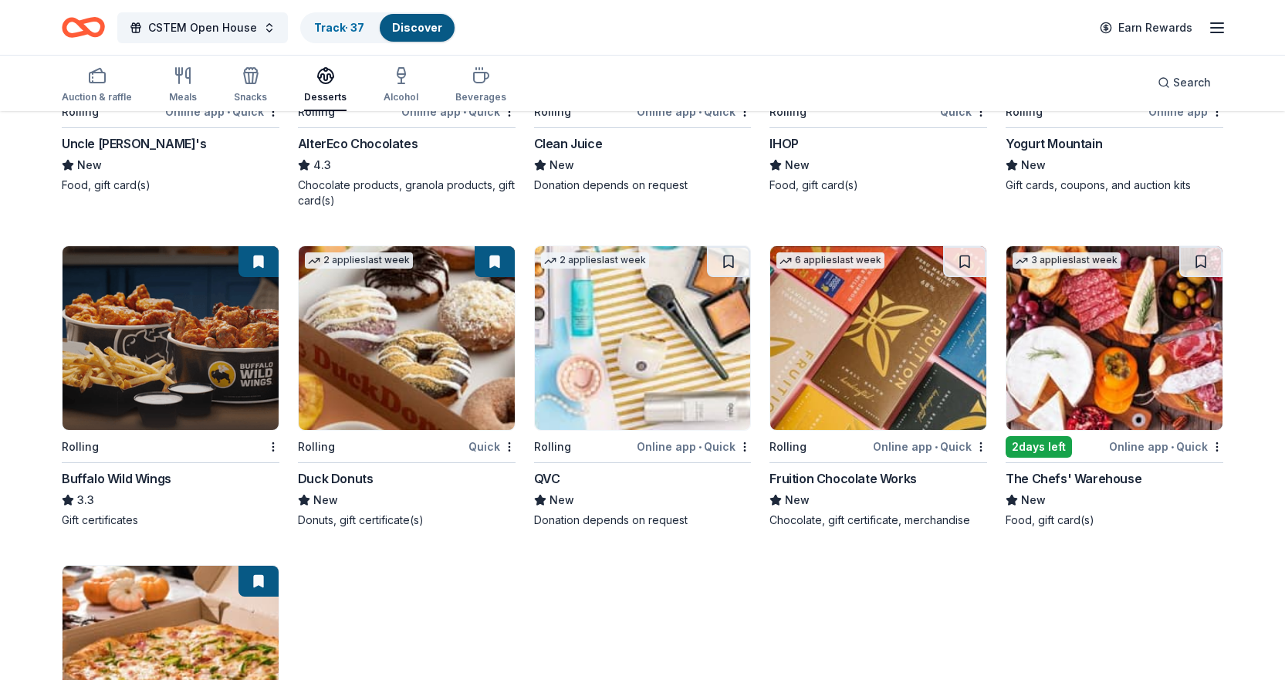
scroll to position [1775, 0]
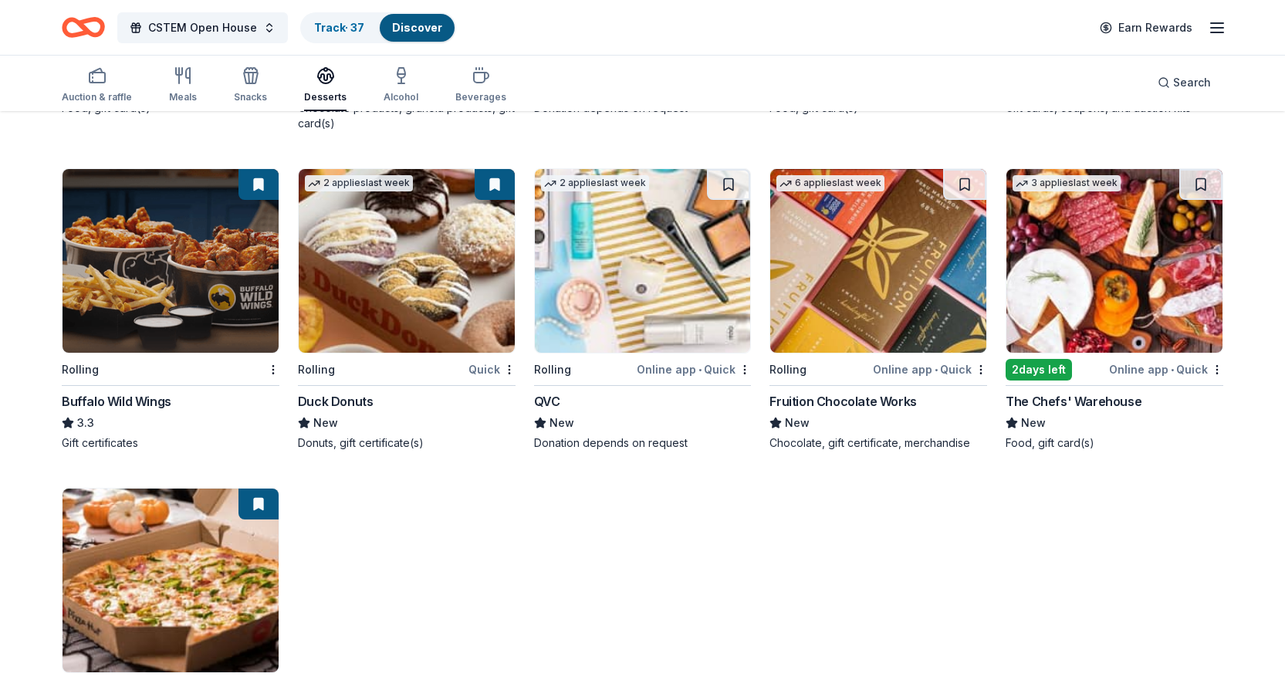
click at [550, 404] on div "QVC" at bounding box center [547, 401] width 26 height 19
click at [247, 96] on div "Snacks" at bounding box center [250, 97] width 33 height 12
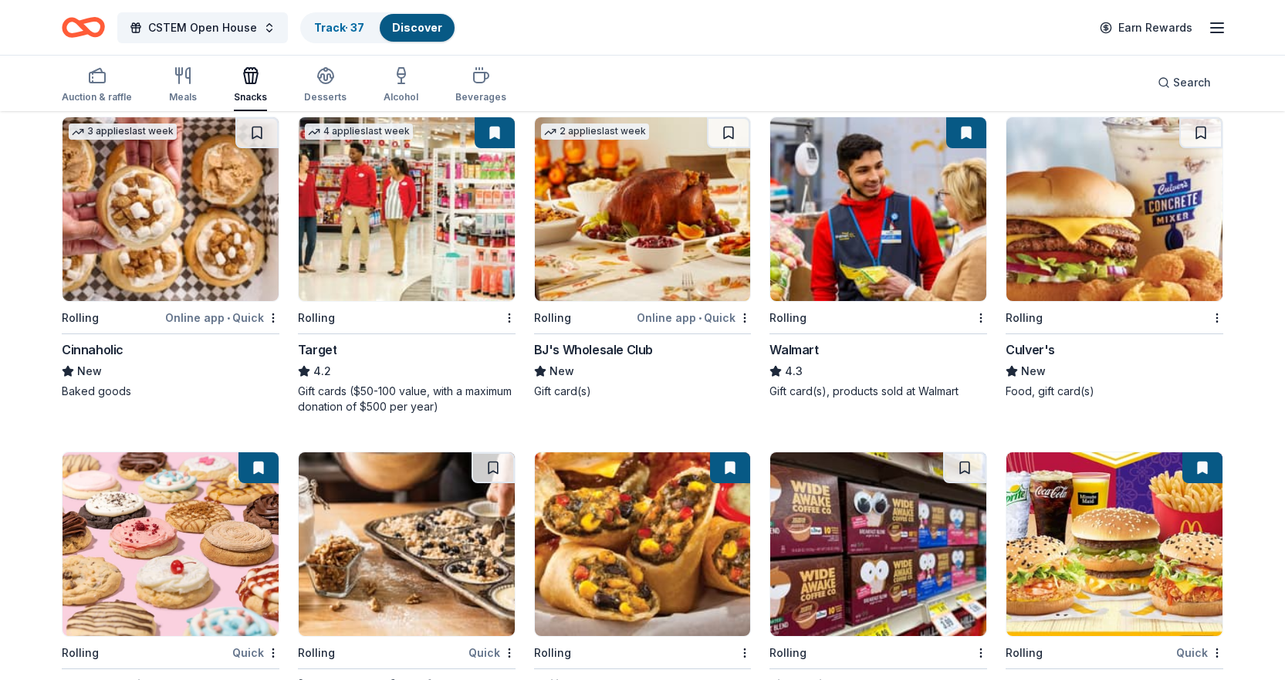
scroll to position [1157, 0]
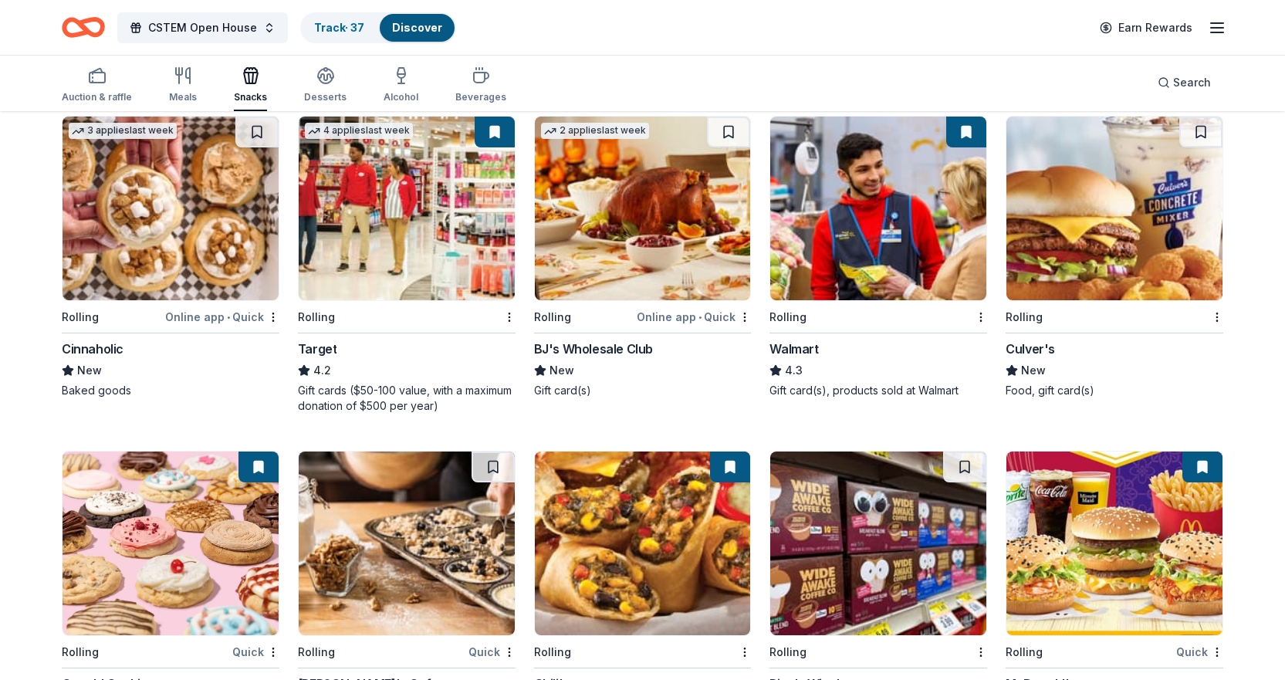
click at [76, 348] on div "Cinnaholic" at bounding box center [93, 349] width 62 height 19
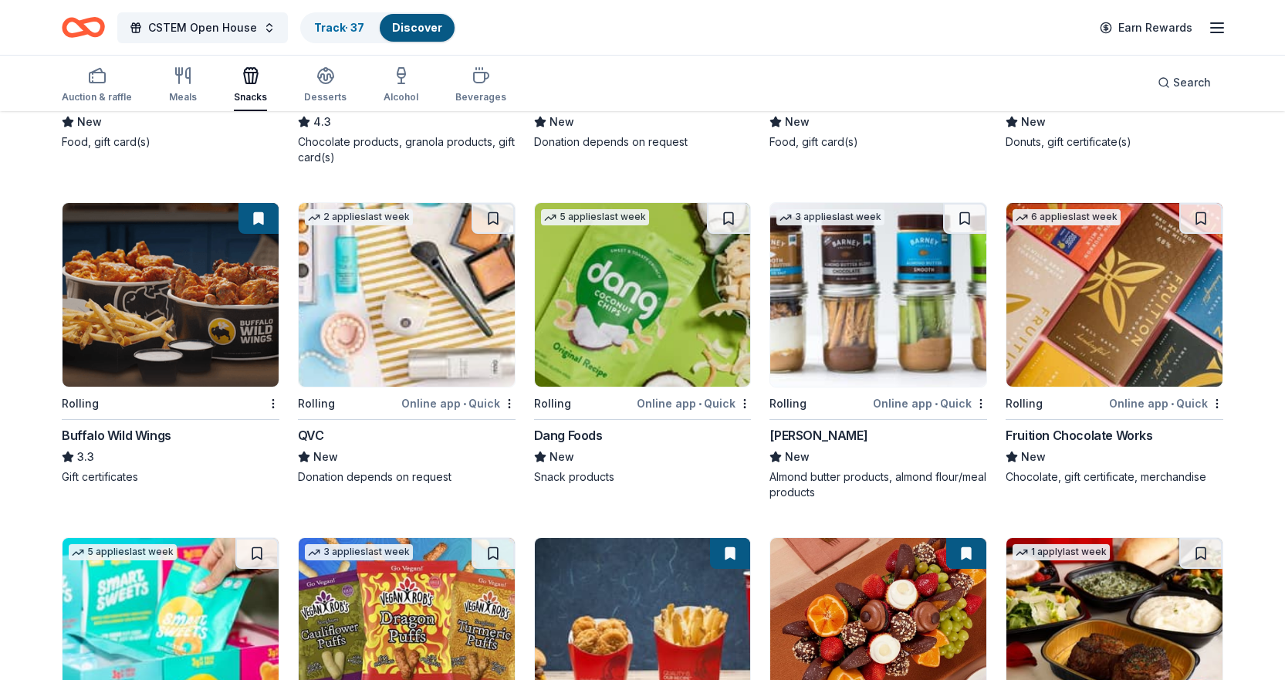
scroll to position [2083, 0]
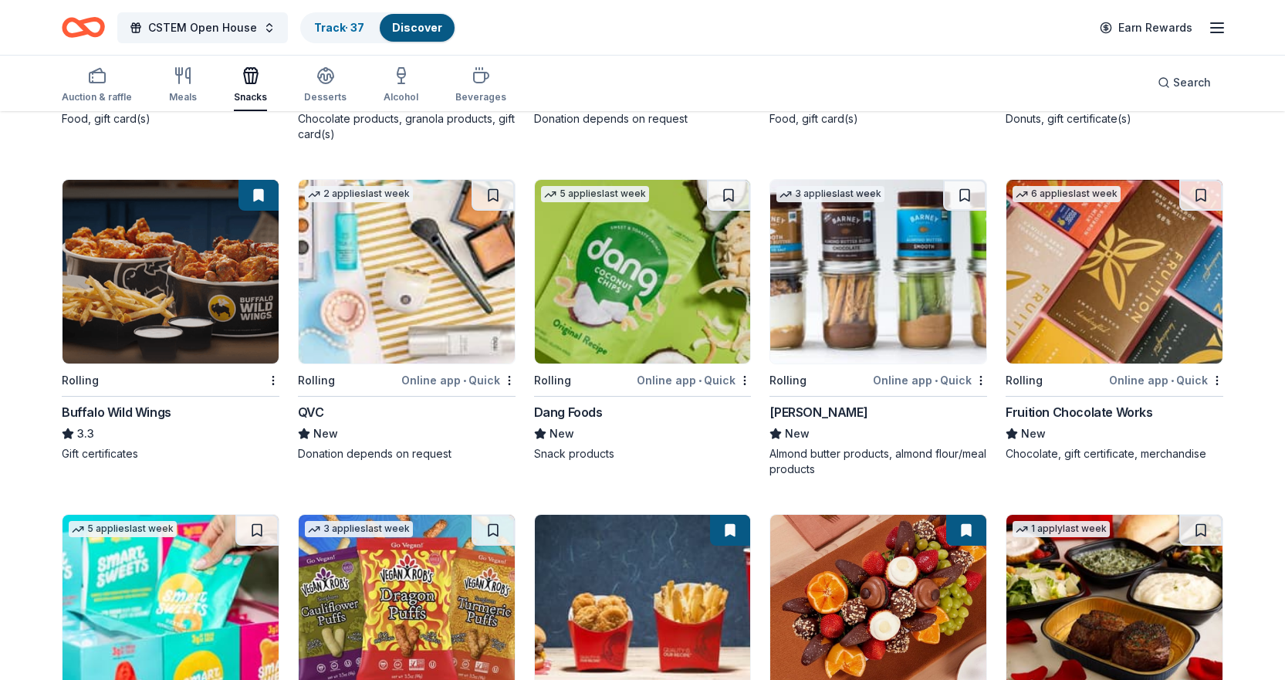
click at [1105, 407] on div "Fruition Chocolate Works" at bounding box center [1078, 412] width 147 height 19
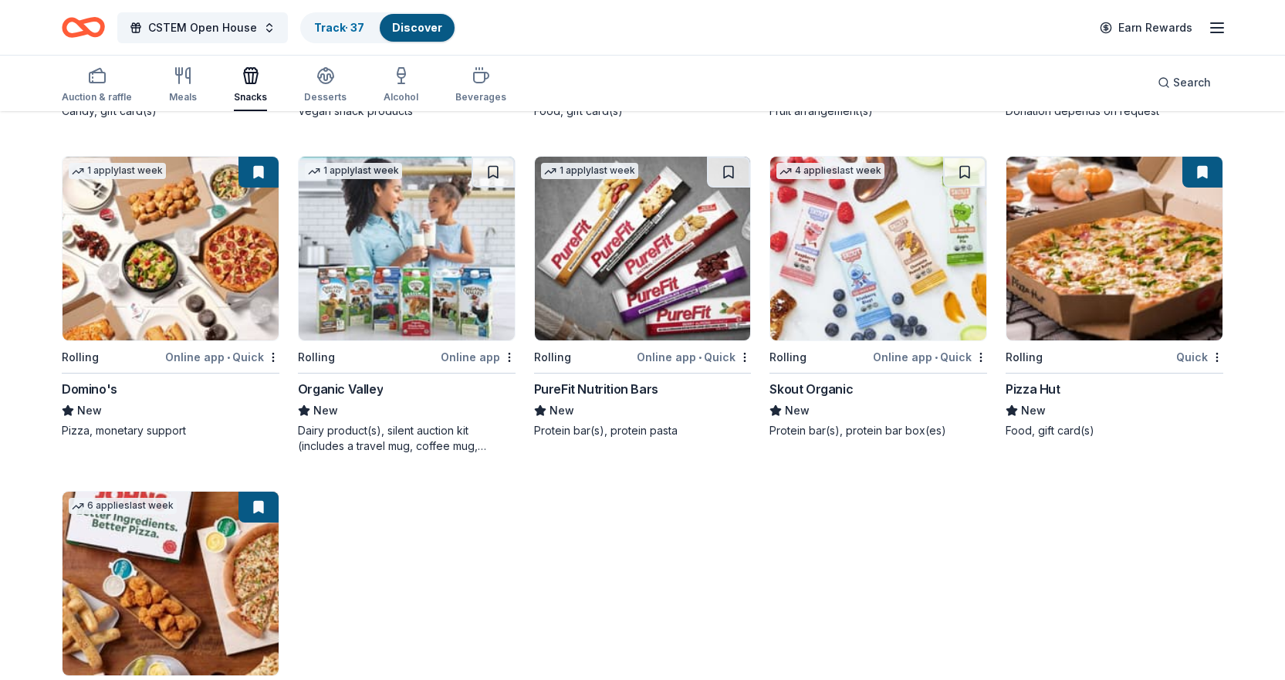
scroll to position [2778, 0]
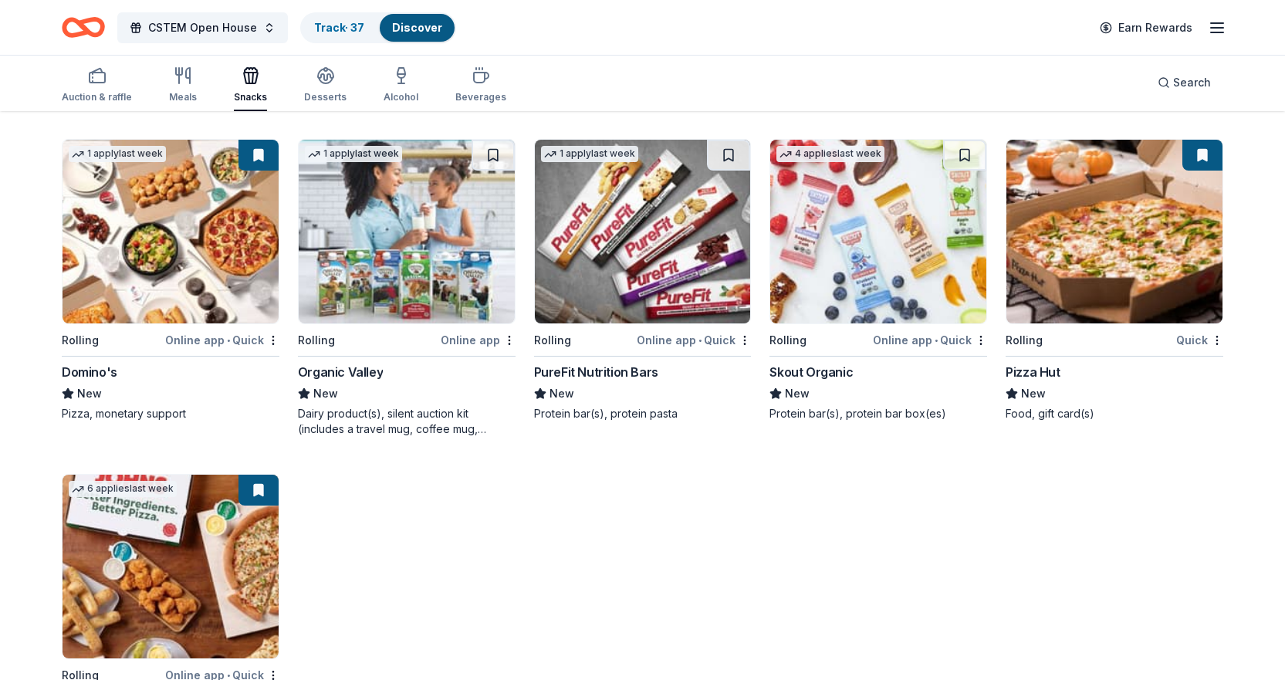
click at [343, 373] on div "Organic Valley" at bounding box center [340, 372] width 85 height 19
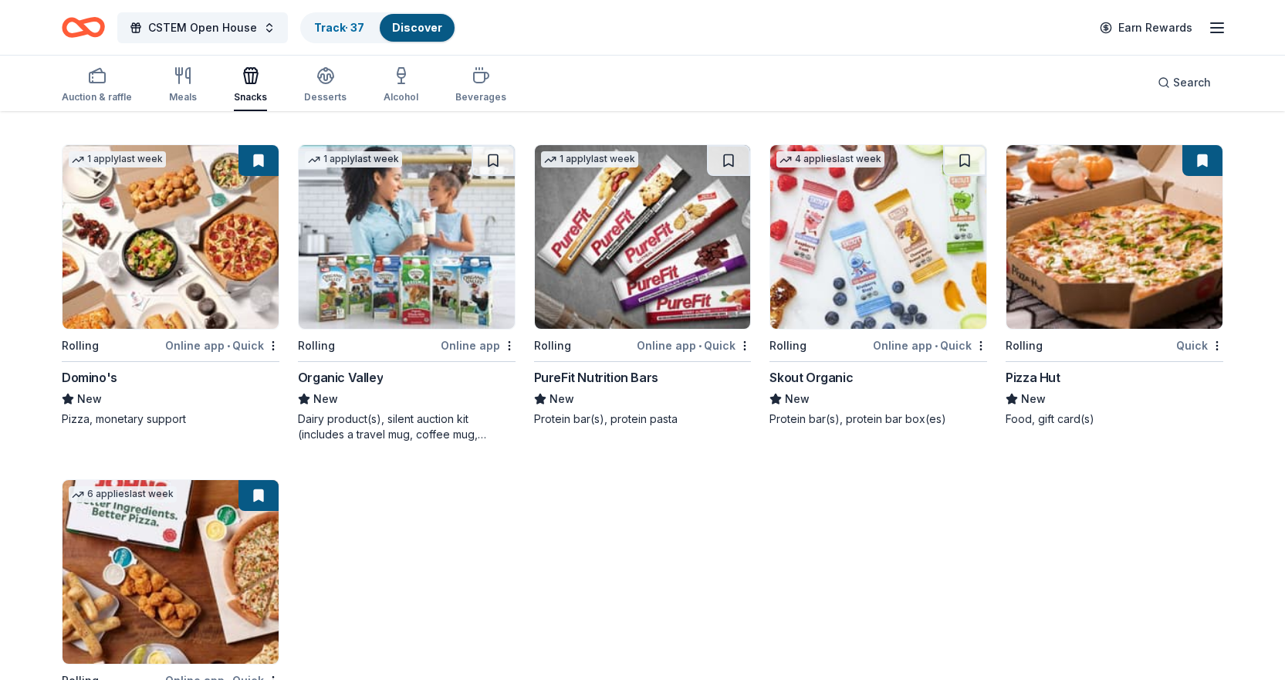
scroll to position [2808, 0]
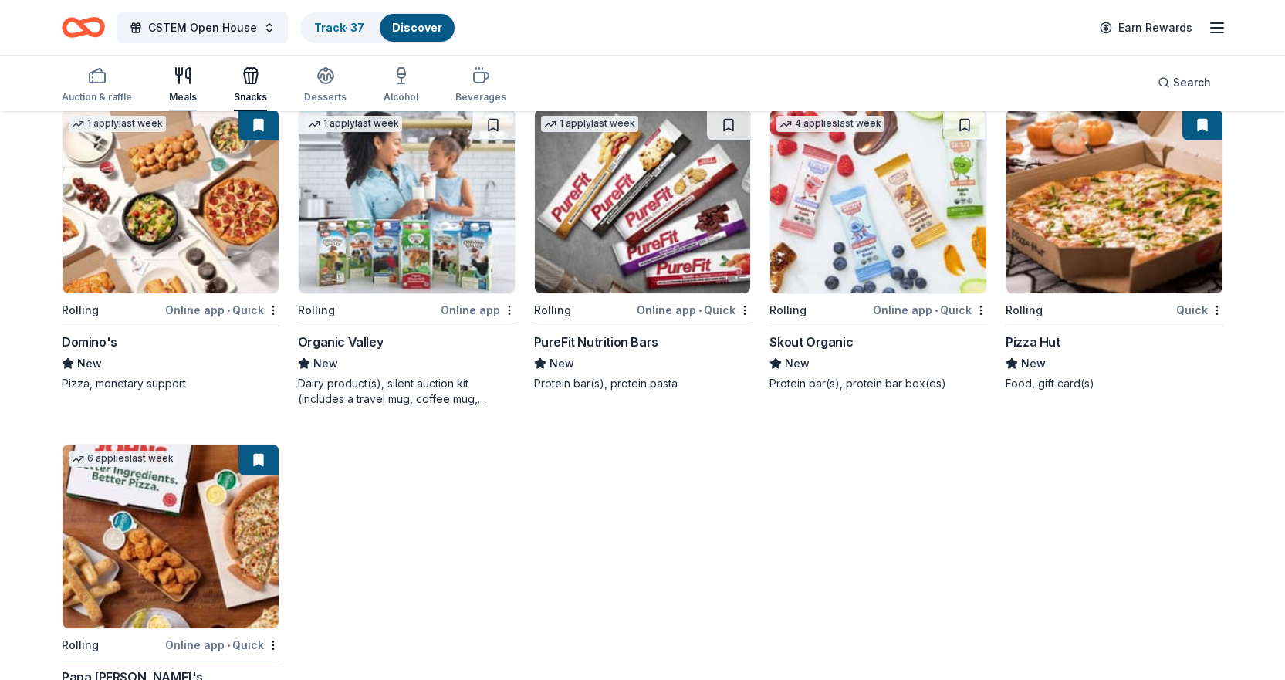
click at [188, 83] on icon "button" at bounding box center [183, 75] width 19 height 19
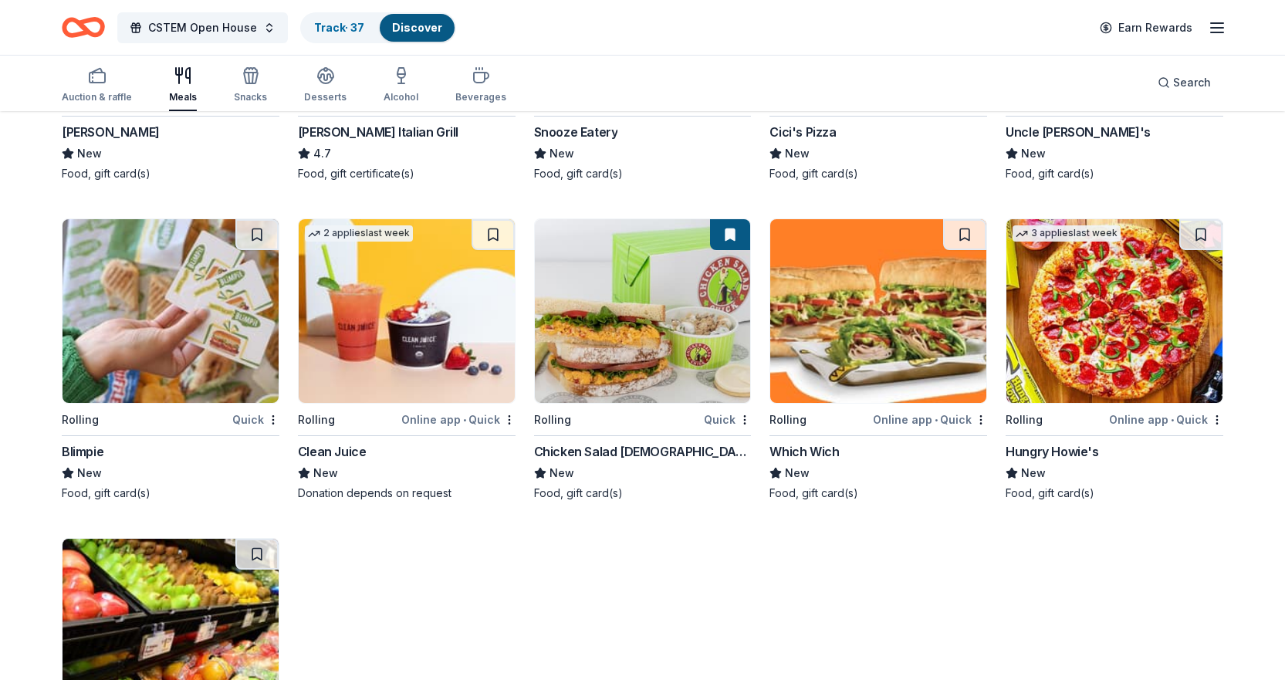
scroll to position [3049, 0]
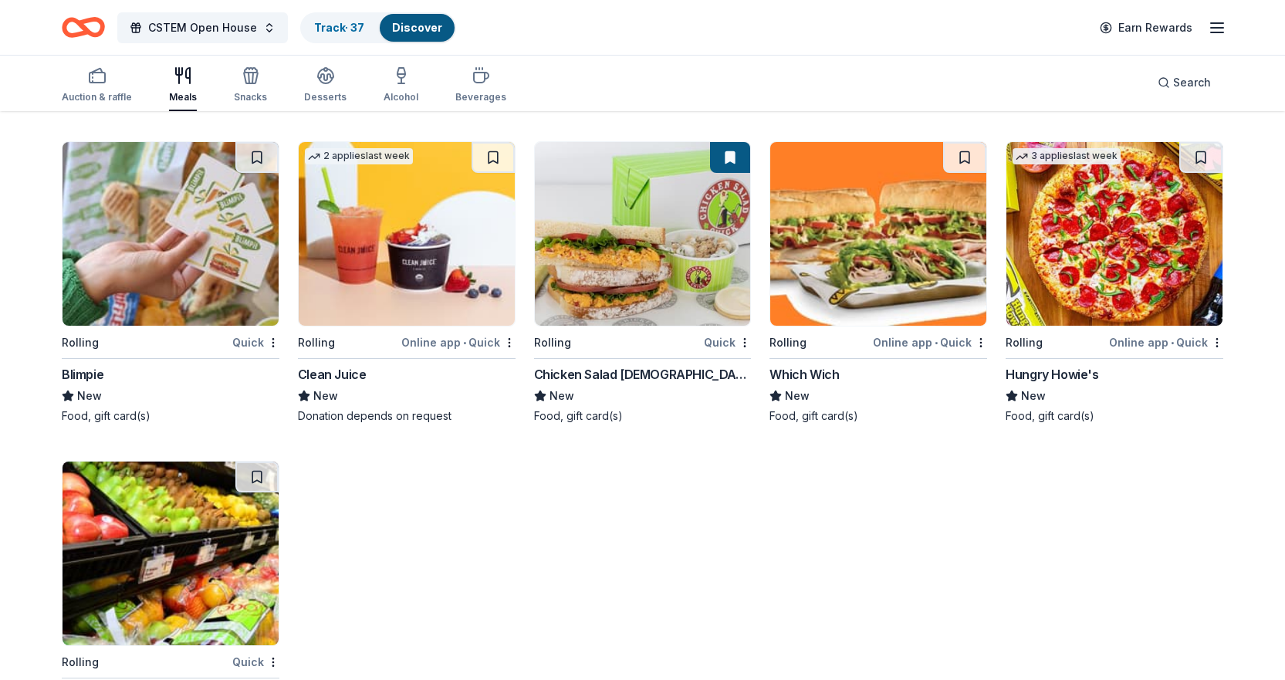
click at [76, 363] on div "Rolling Quick Blimpie New Food, gift card(s)" at bounding box center [171, 282] width 218 height 282
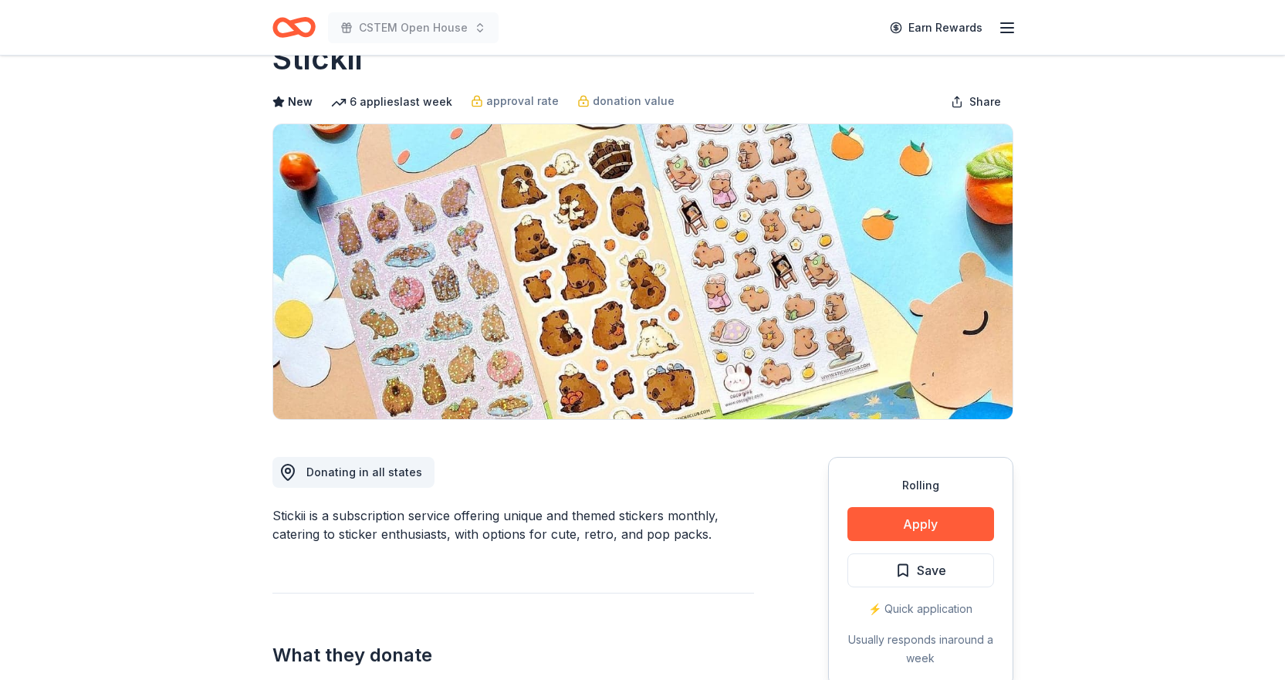
scroll to position [77, 0]
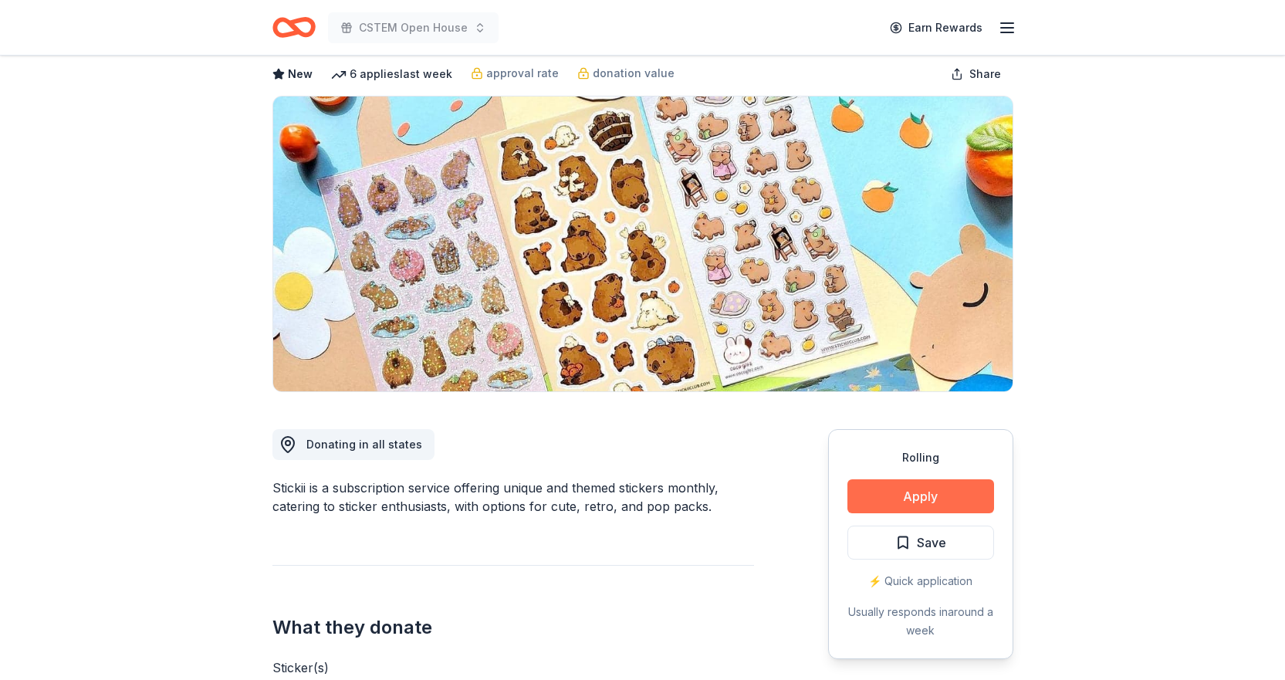
click at [867, 488] on button "Apply" at bounding box center [920, 496] width 147 height 34
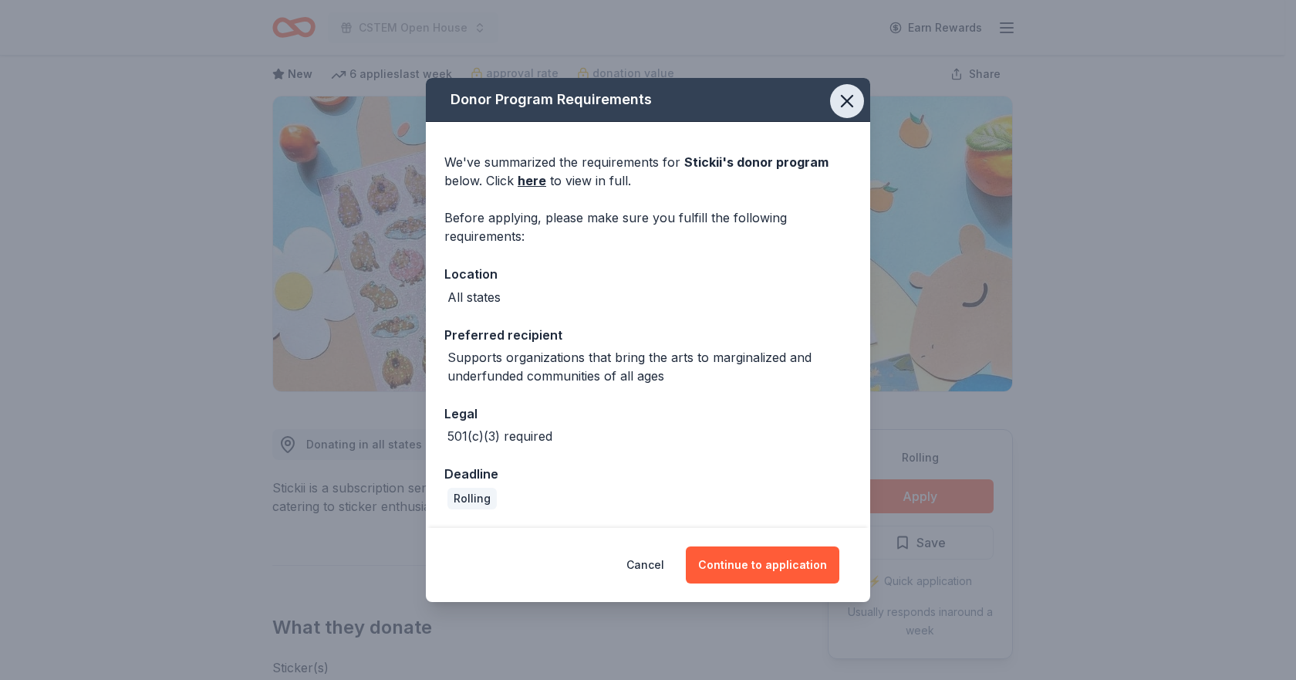
click at [843, 114] on button "button" at bounding box center [847, 101] width 34 height 34
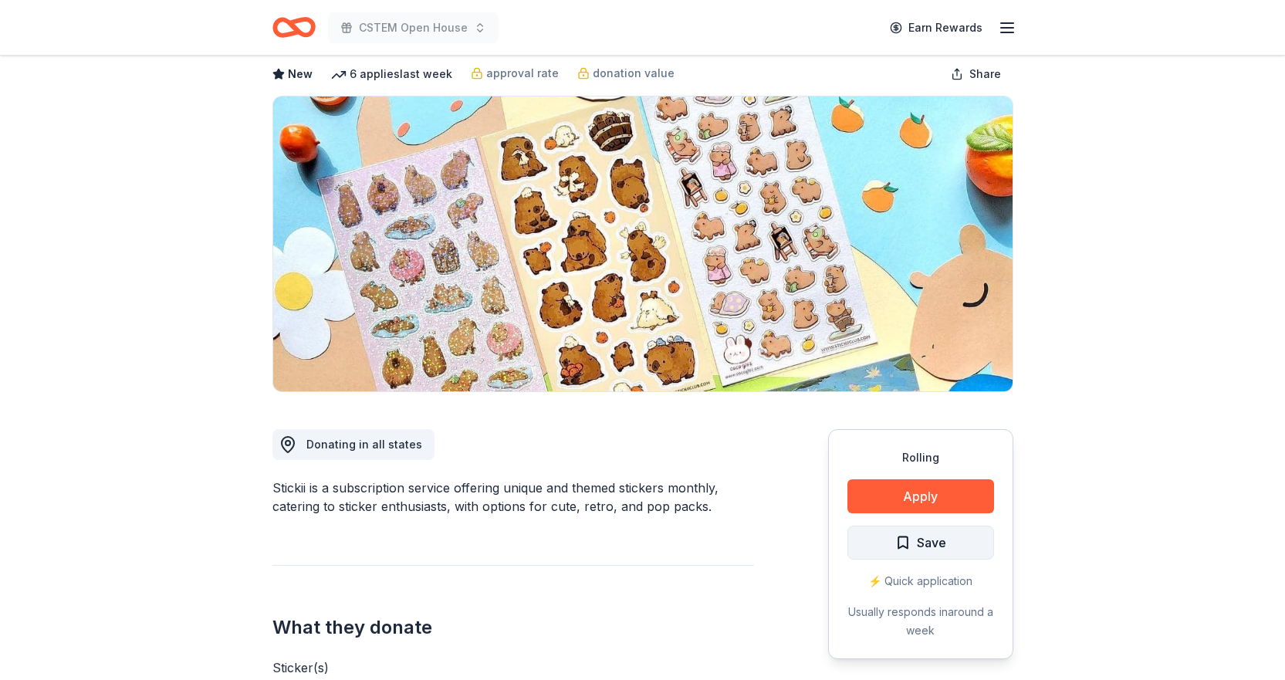
click at [863, 540] on button "Save" at bounding box center [920, 542] width 147 height 34
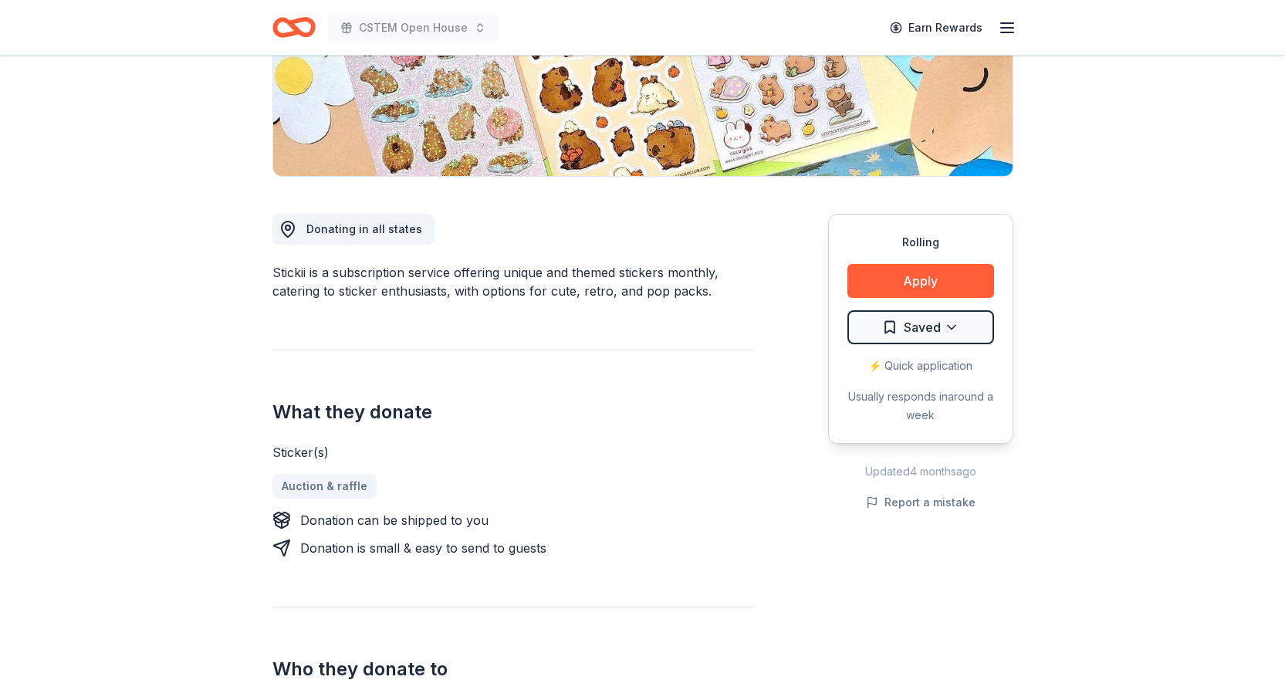
scroll to position [309, 0]
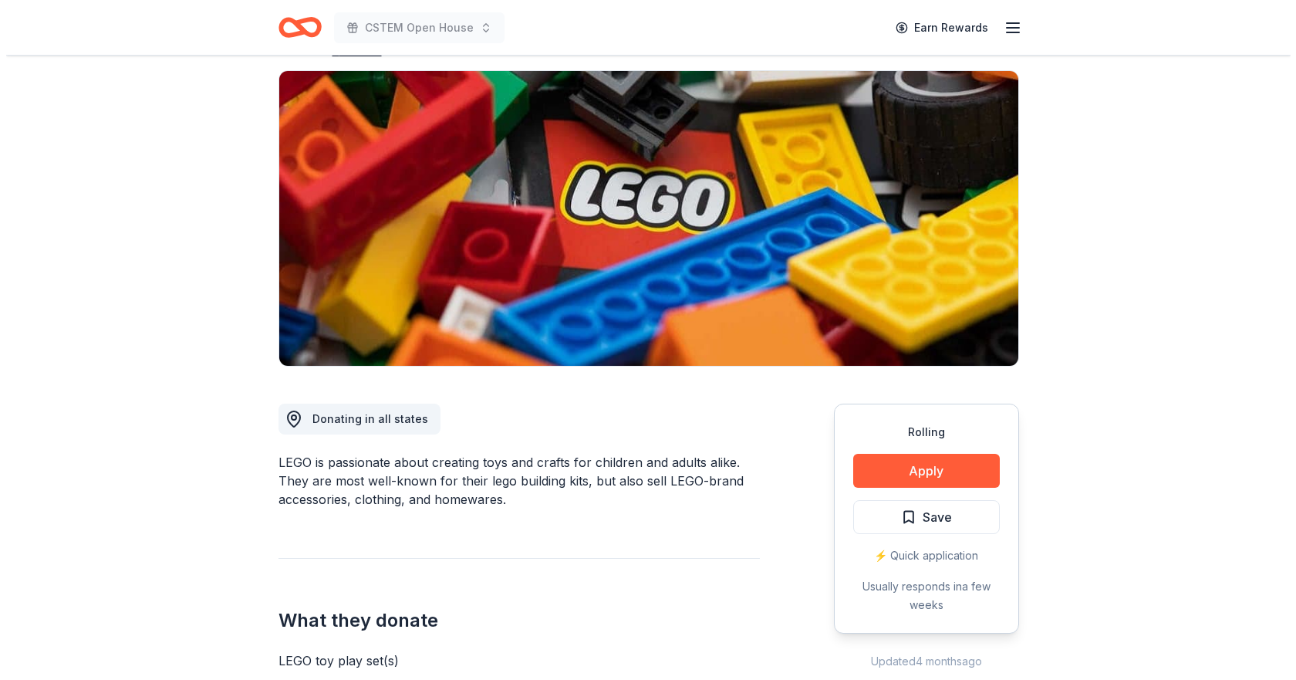
scroll to position [154, 0]
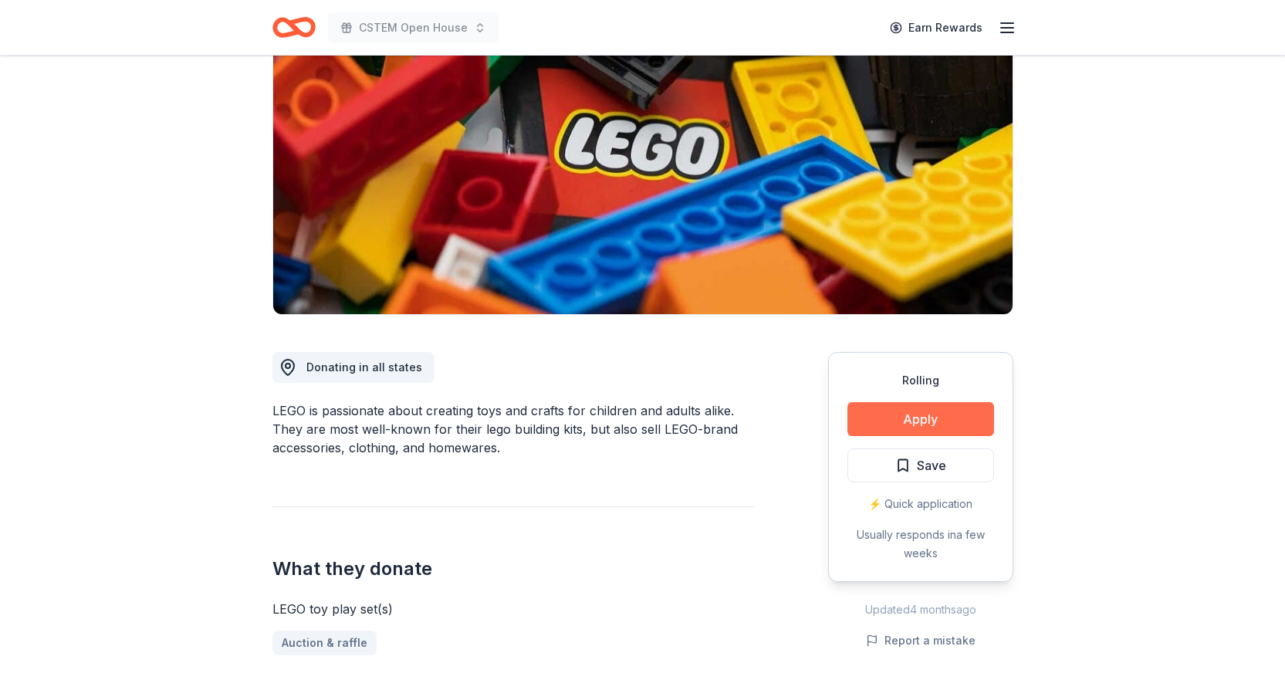
click at [927, 411] on button "Apply" at bounding box center [920, 419] width 147 height 34
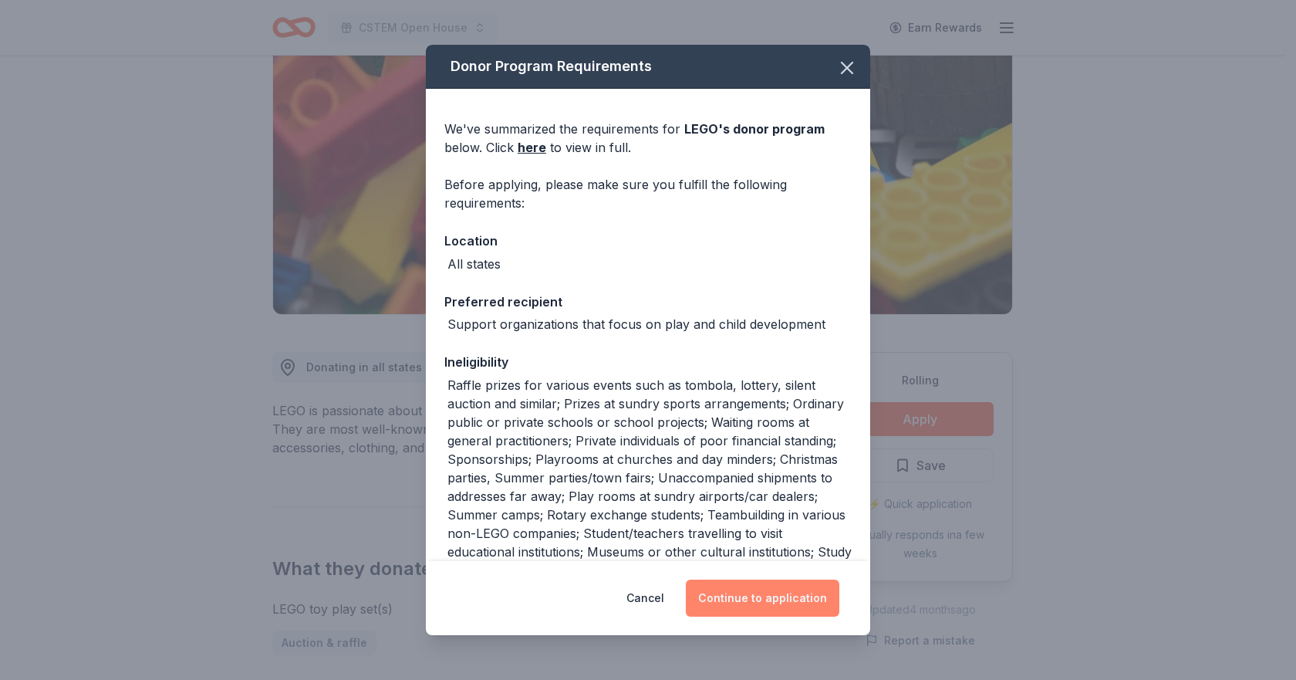
click at [724, 589] on button "Continue to application" at bounding box center [763, 597] width 154 height 37
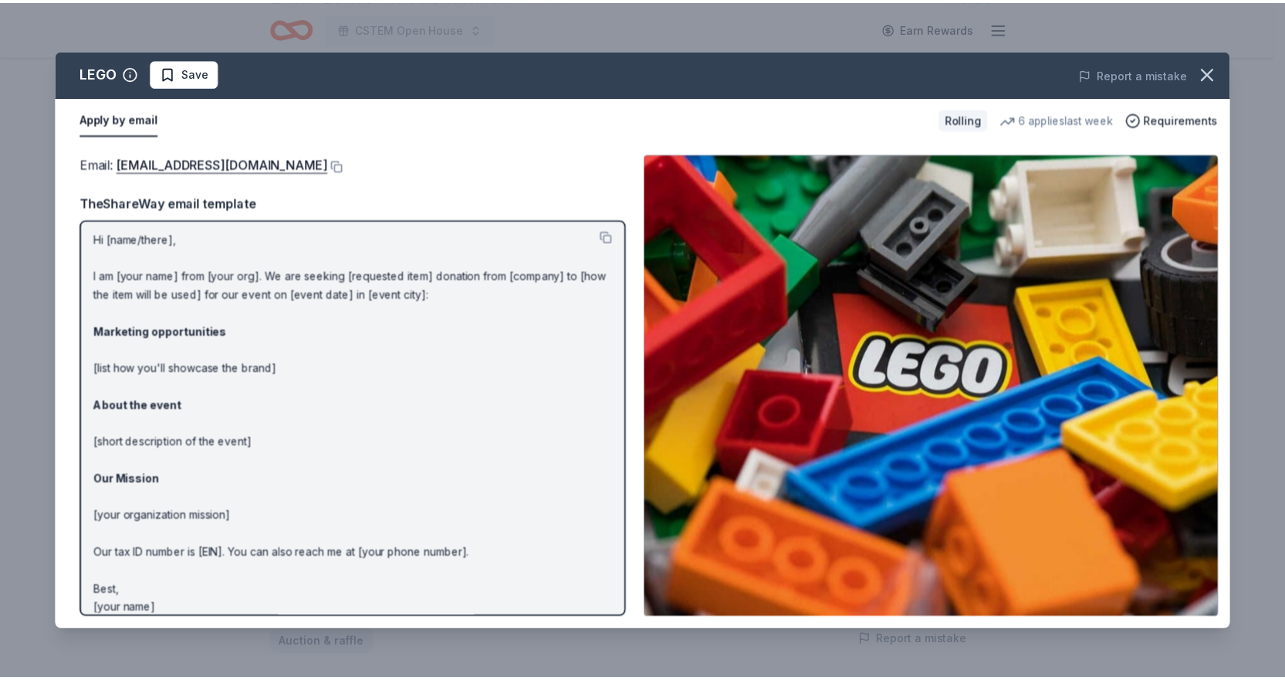
scroll to position [0, 0]
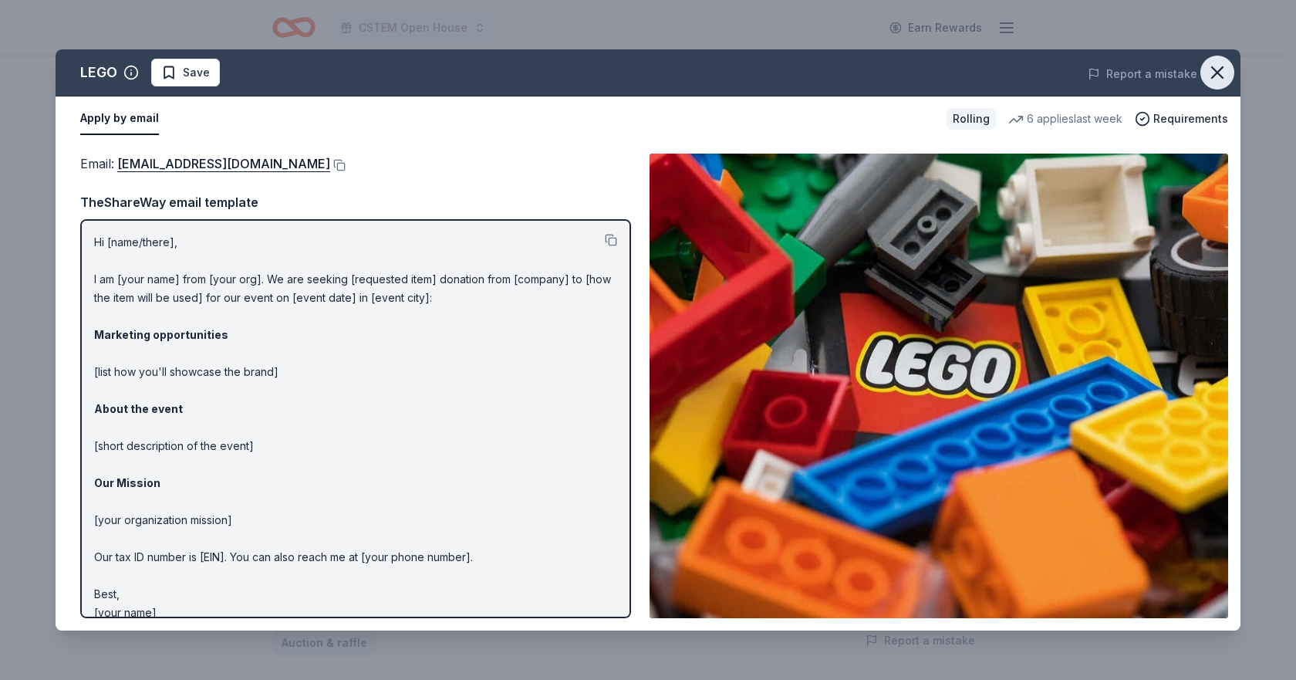
click at [1215, 76] on icon "button" at bounding box center [1217, 72] width 11 height 11
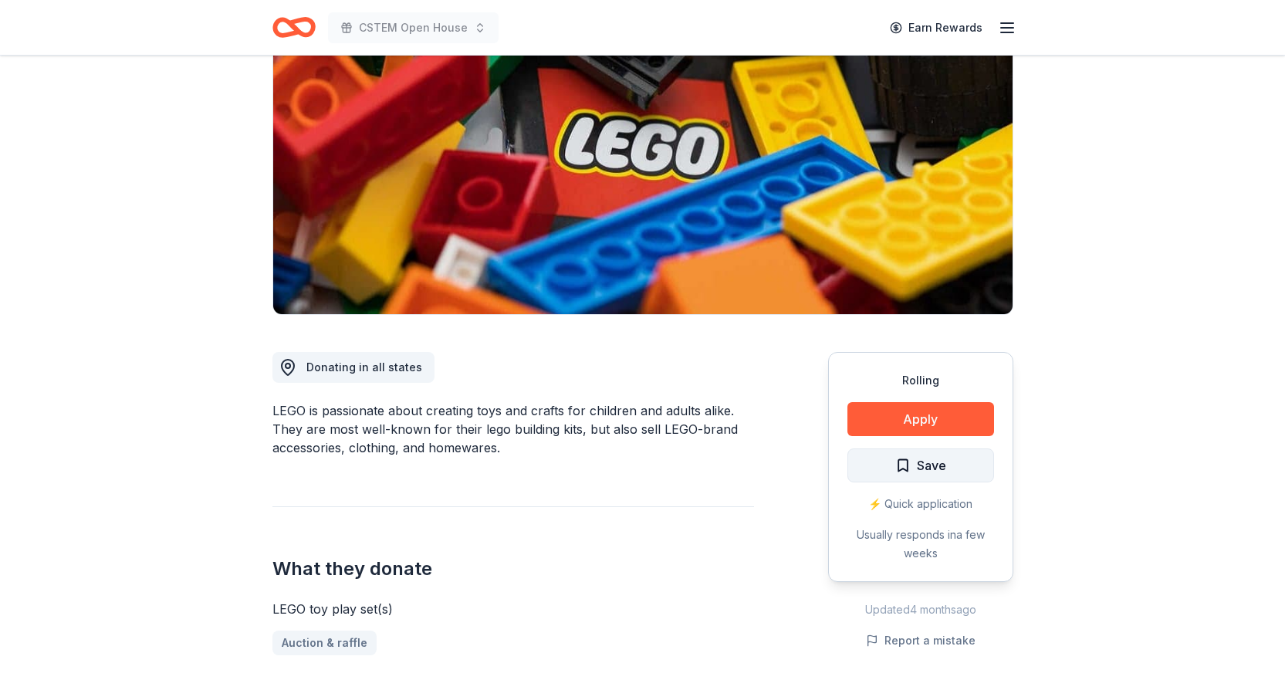
click at [918, 465] on span "Save" at bounding box center [931, 465] width 29 height 20
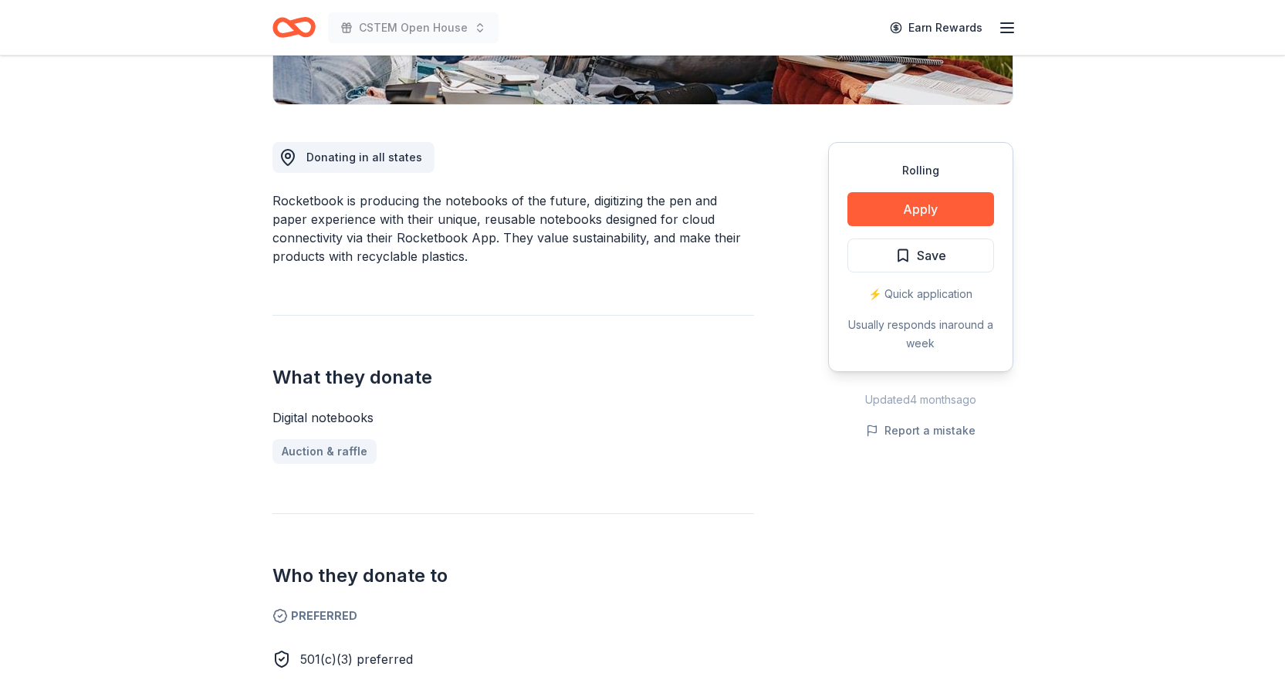
scroll to position [309, 0]
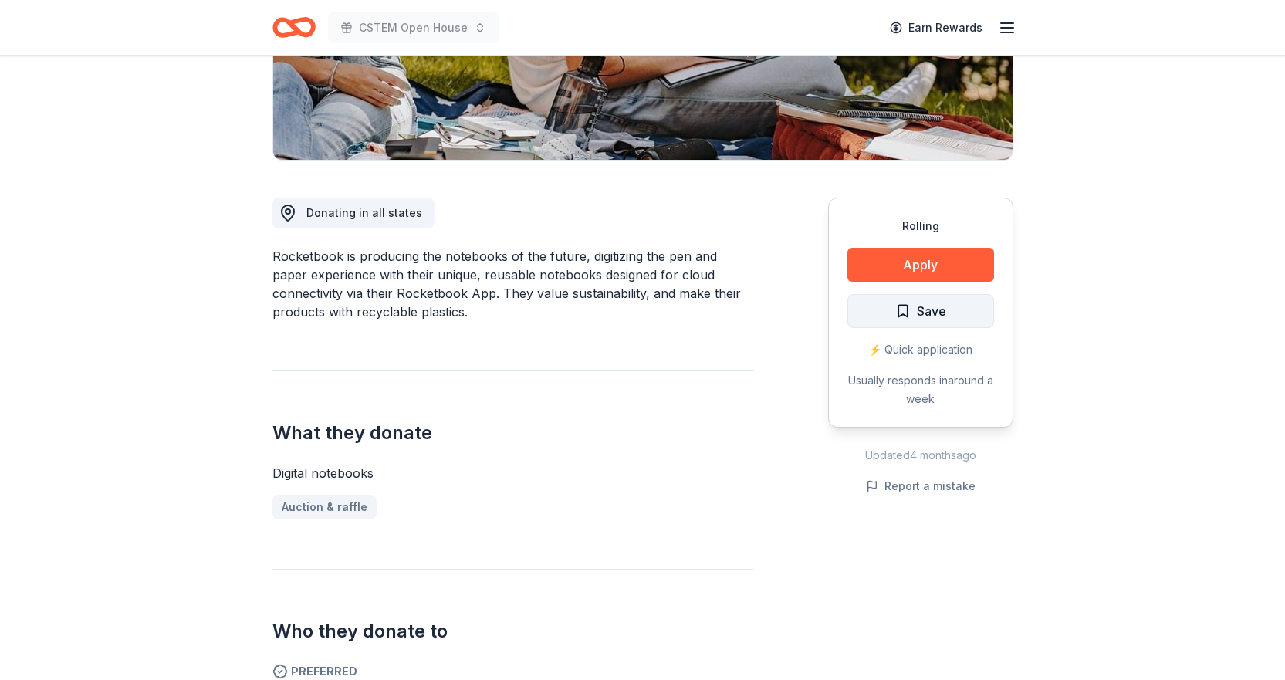
click at [895, 306] on span "Save" at bounding box center [920, 311] width 51 height 20
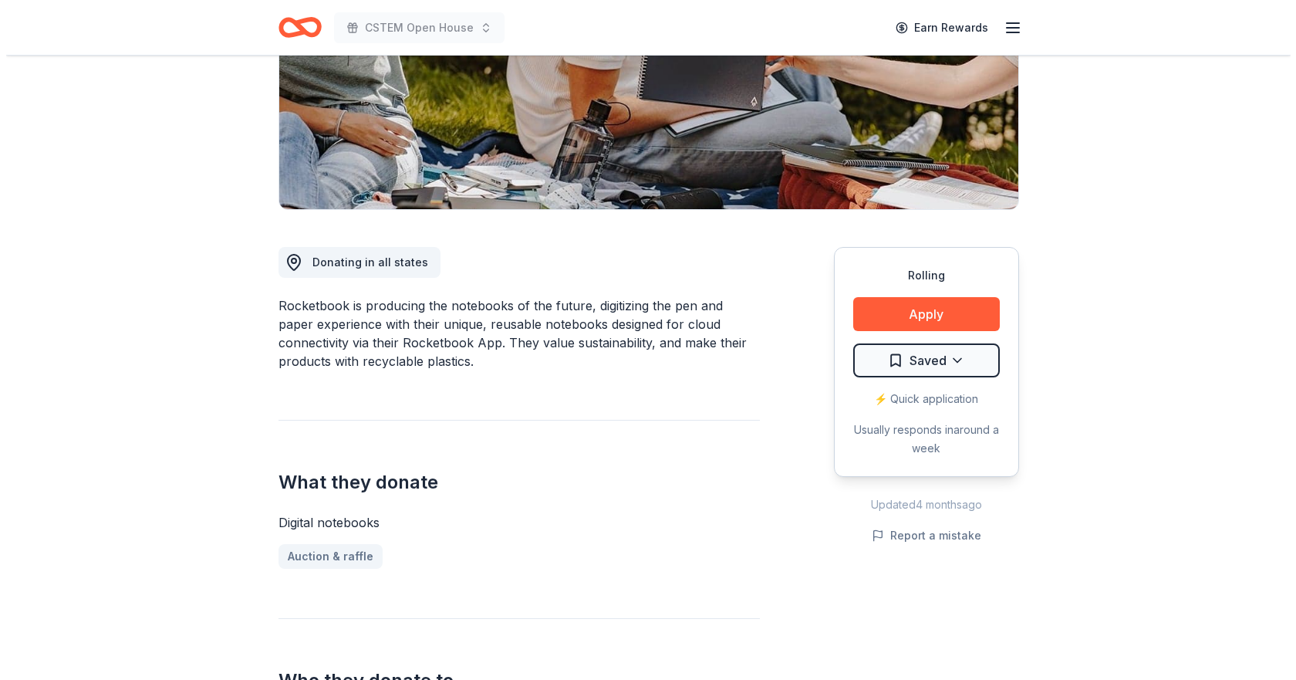
scroll to position [0, 0]
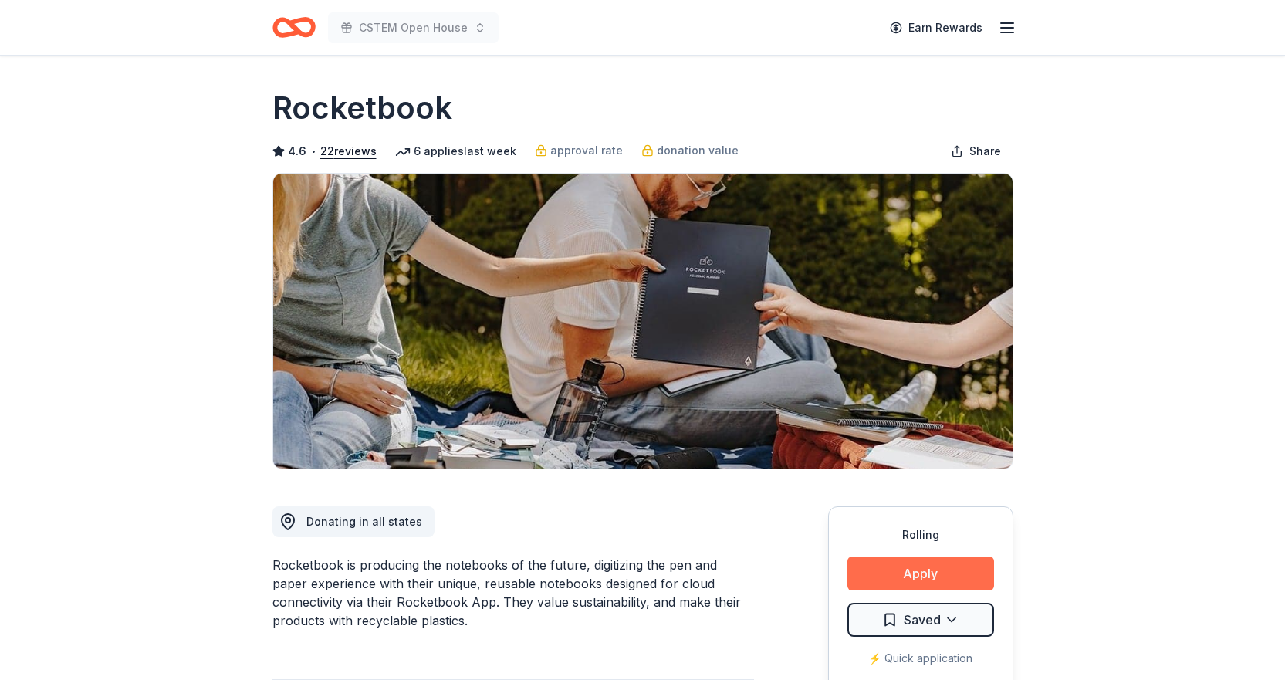
click at [914, 569] on button "Apply" at bounding box center [920, 573] width 147 height 34
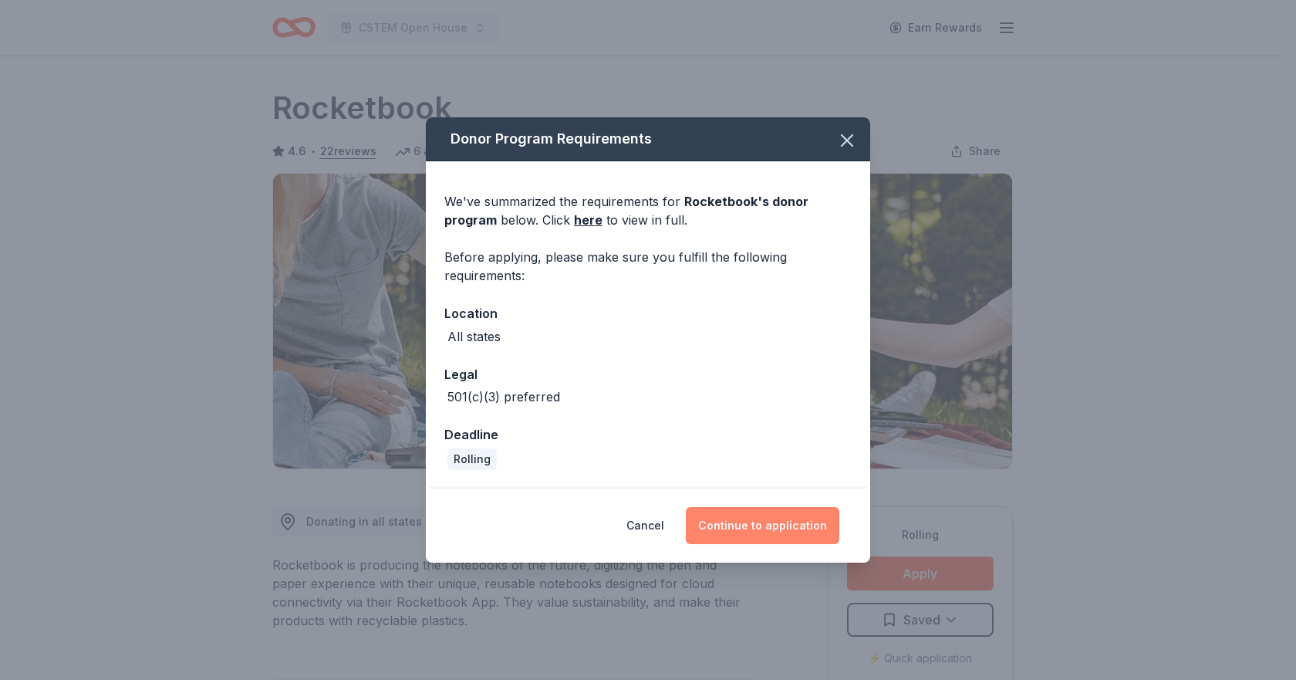
click at [792, 522] on button "Continue to application" at bounding box center [763, 525] width 154 height 37
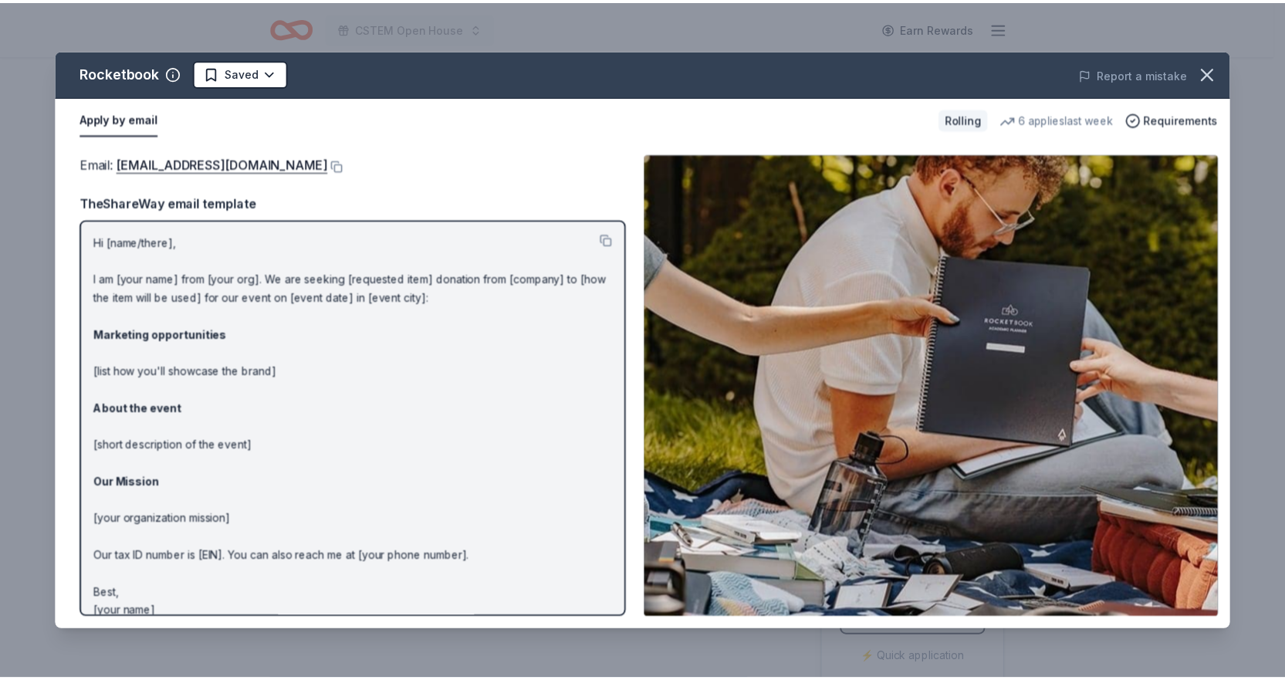
scroll to position [18, 0]
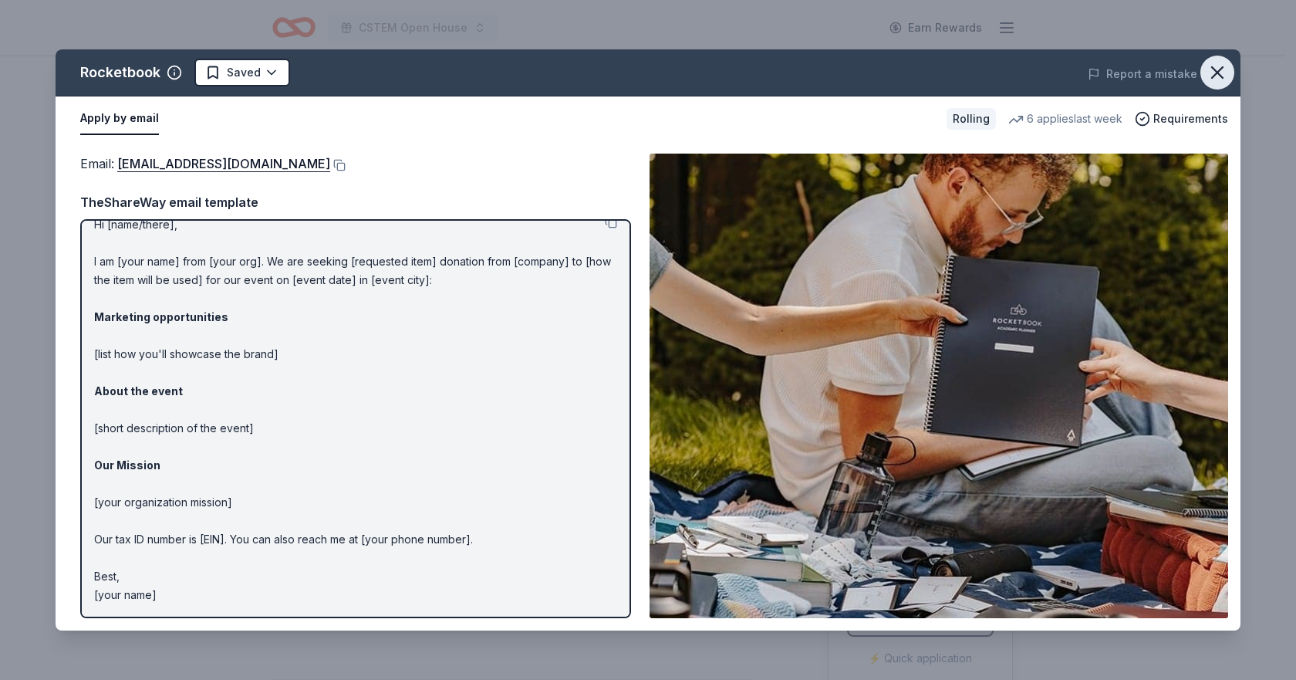
click at [1211, 73] on icon "button" at bounding box center [1218, 73] width 22 height 22
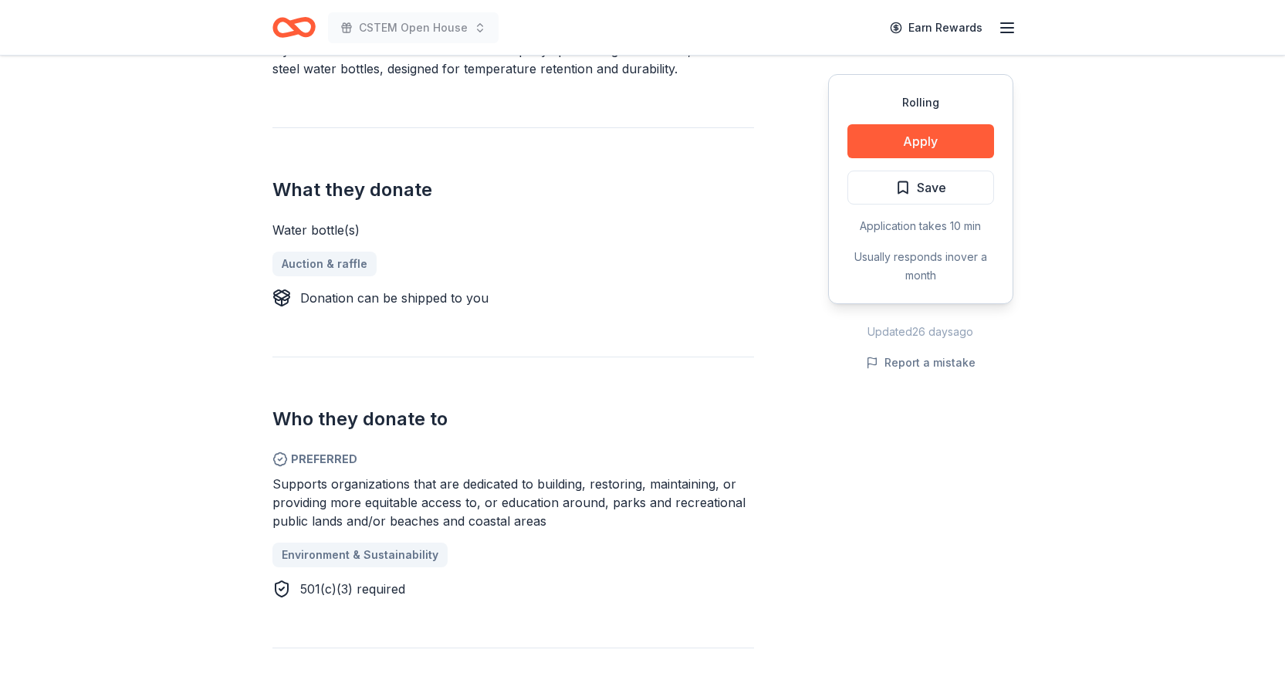
scroll to position [540, 0]
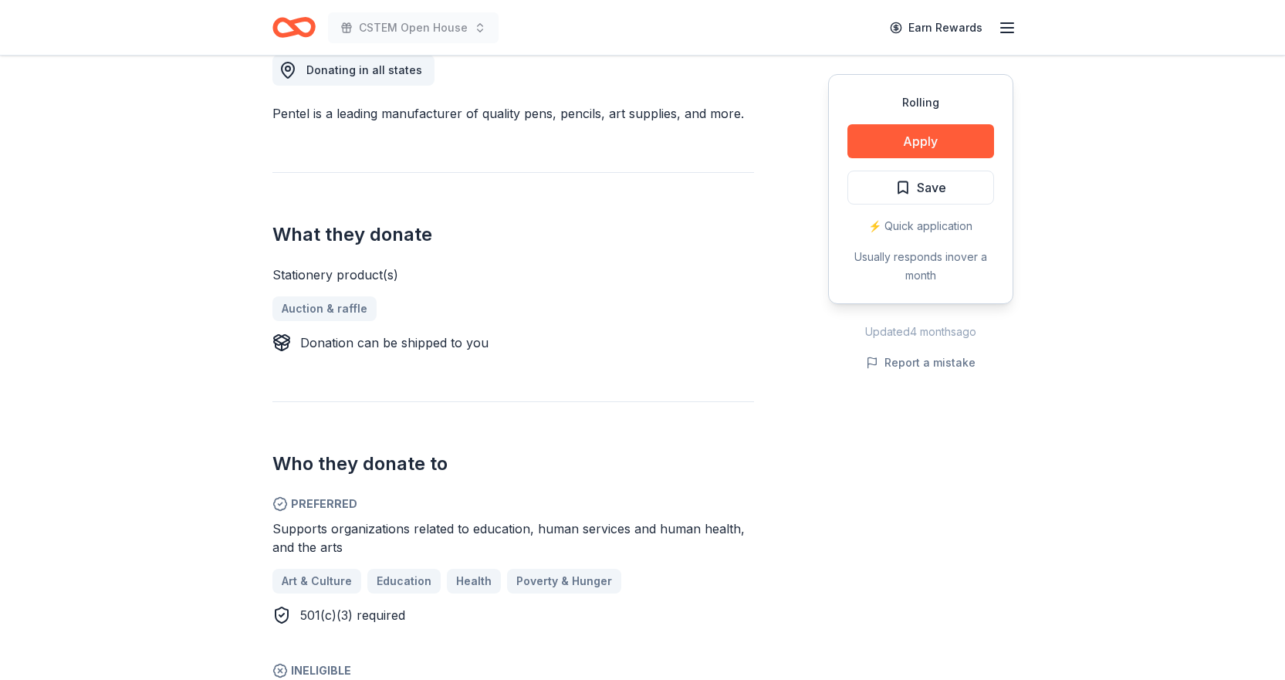
scroll to position [463, 0]
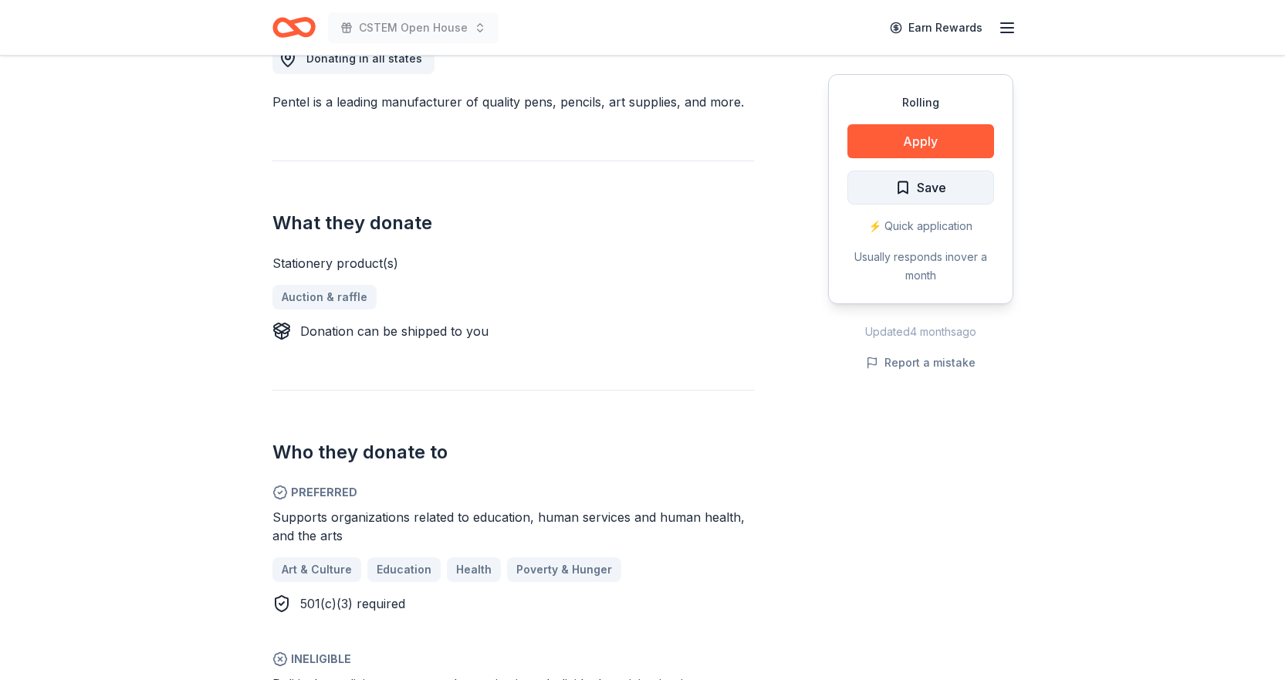
click at [951, 199] on button "Save" at bounding box center [920, 188] width 147 height 34
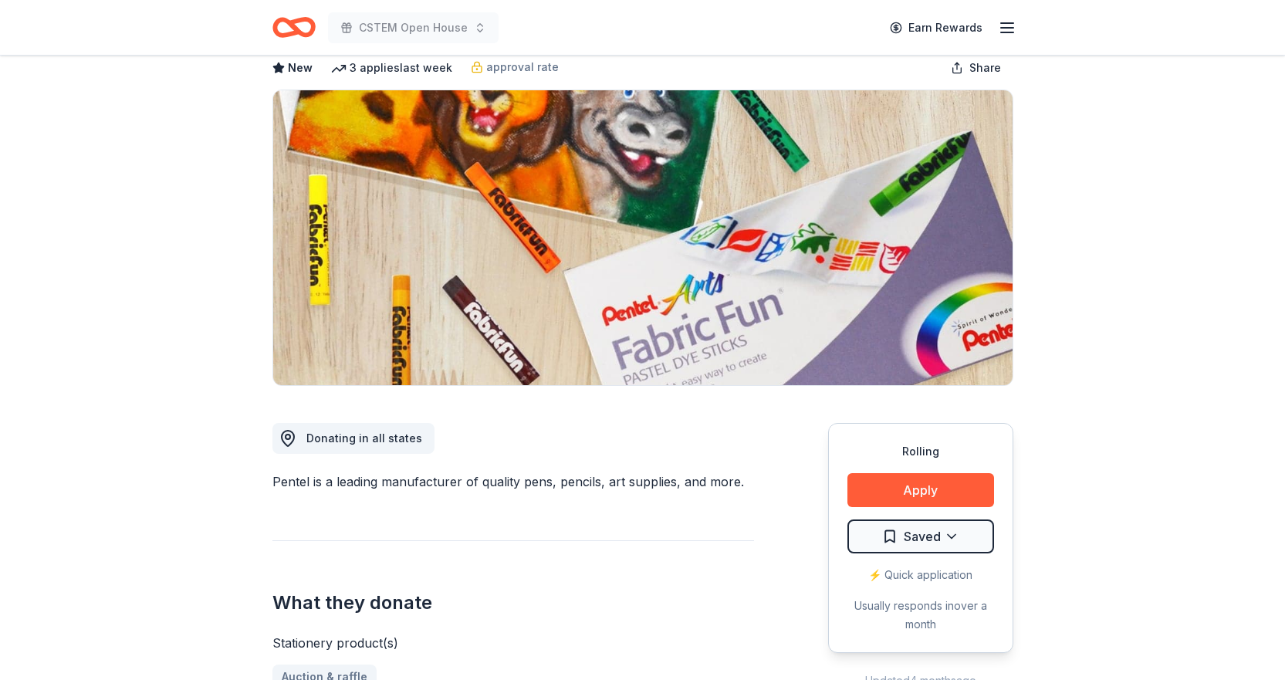
scroll to position [77, 0]
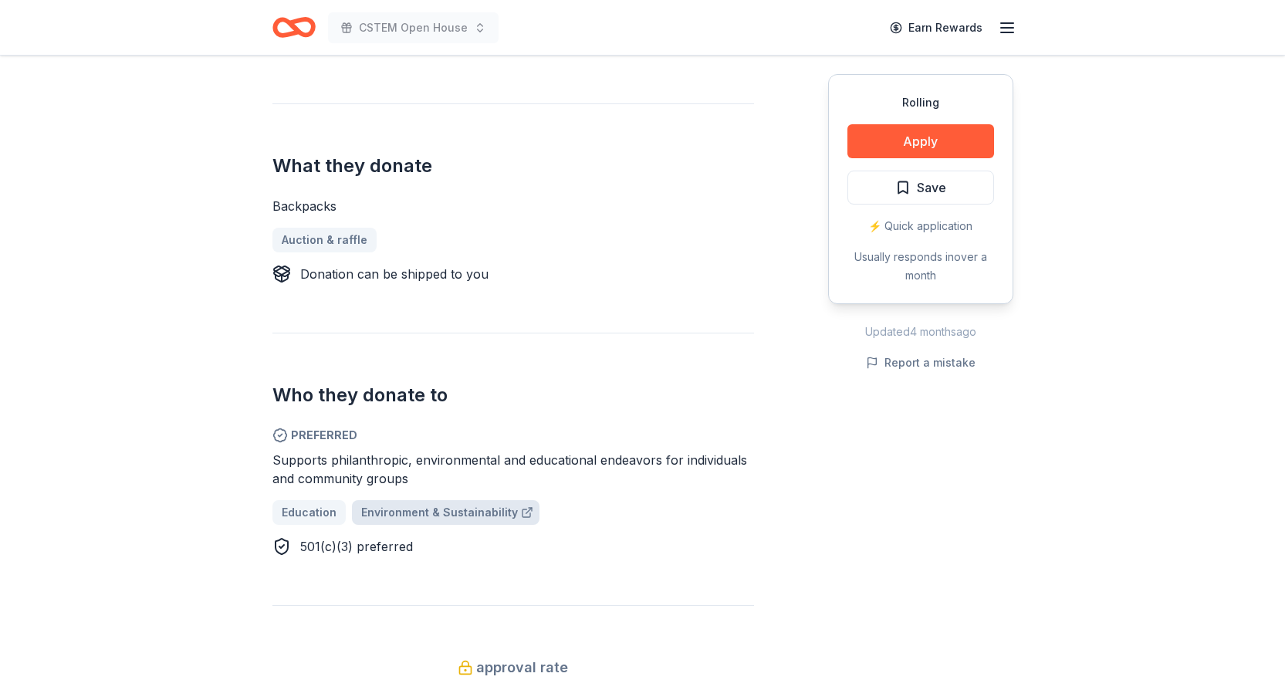
scroll to position [540, 0]
click at [965, 200] on button "Save" at bounding box center [920, 188] width 147 height 34
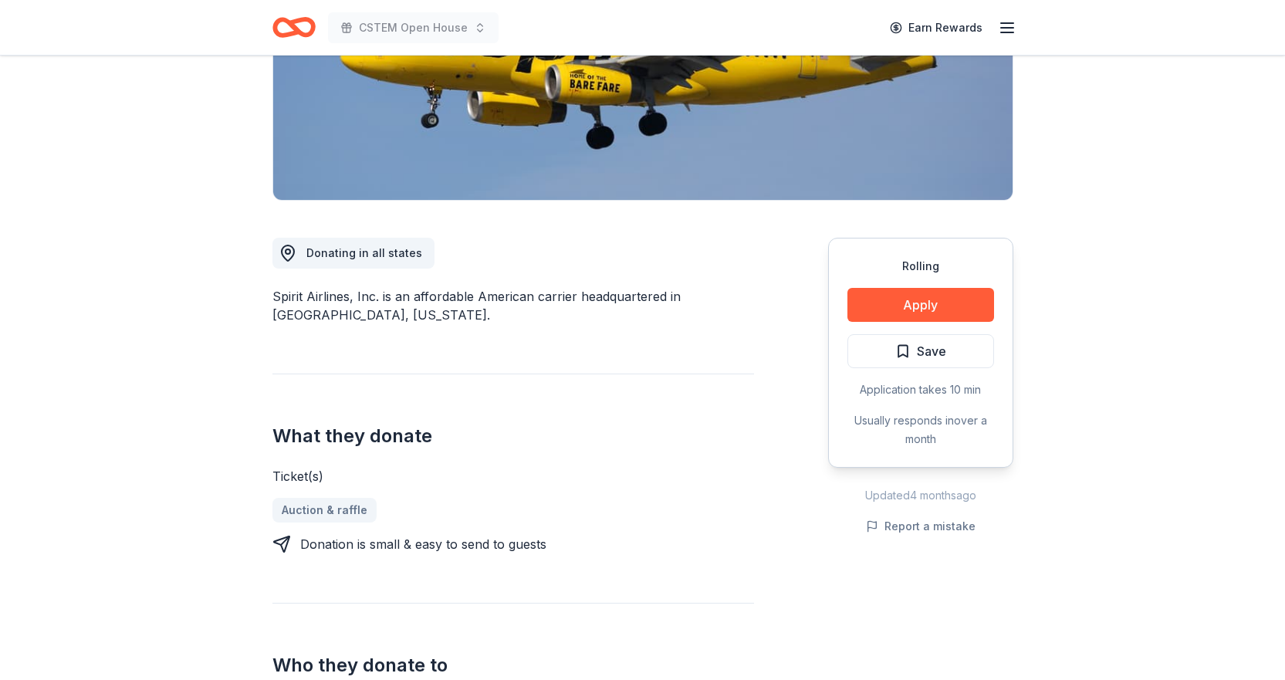
scroll to position [309, 0]
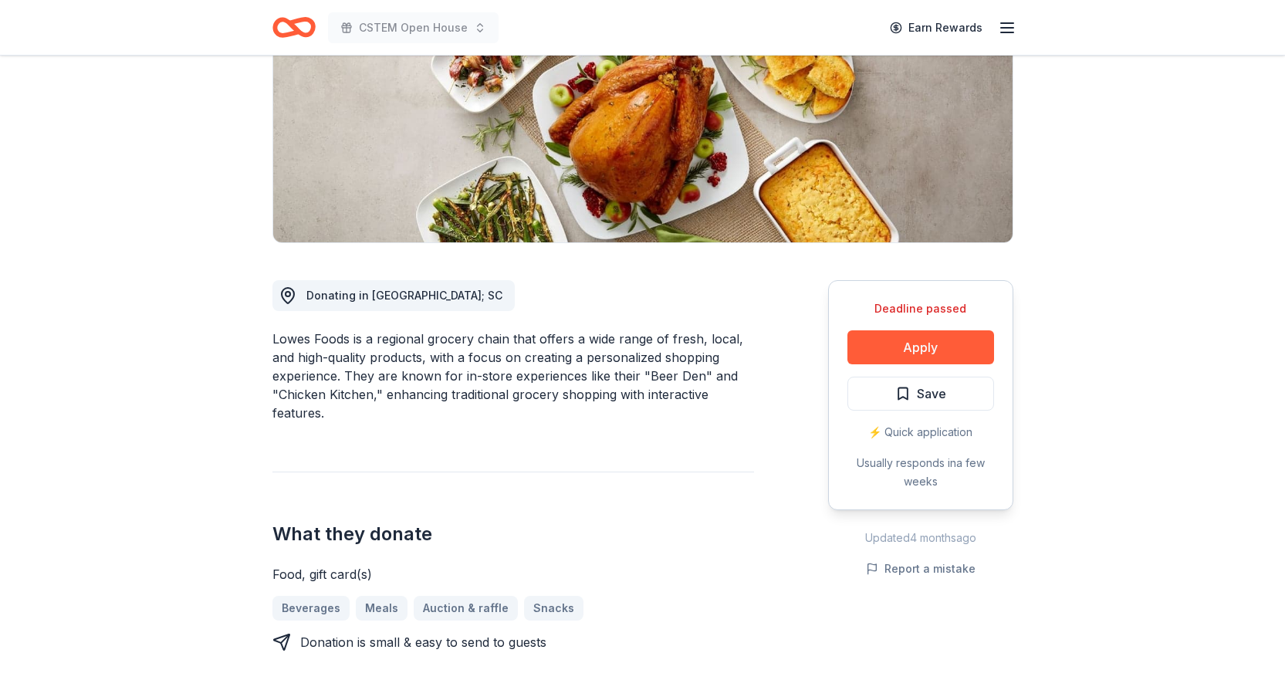
scroll to position [231, 0]
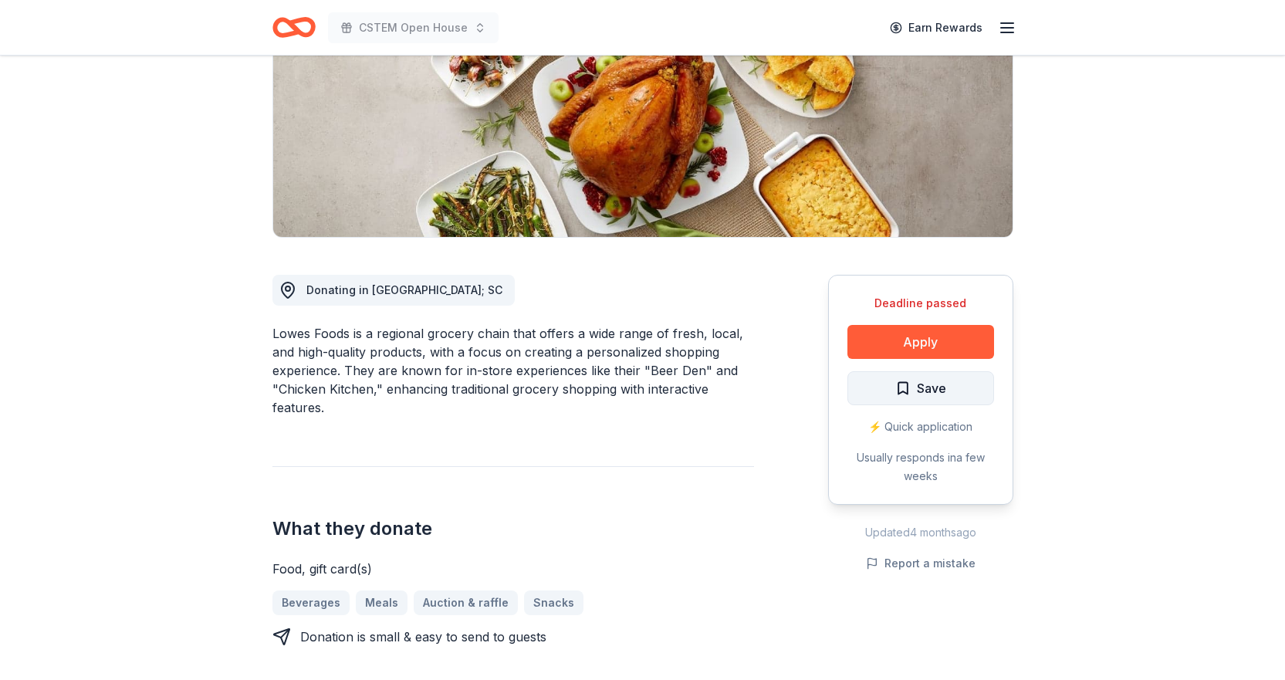
click at [914, 376] on button "Save" at bounding box center [920, 388] width 147 height 34
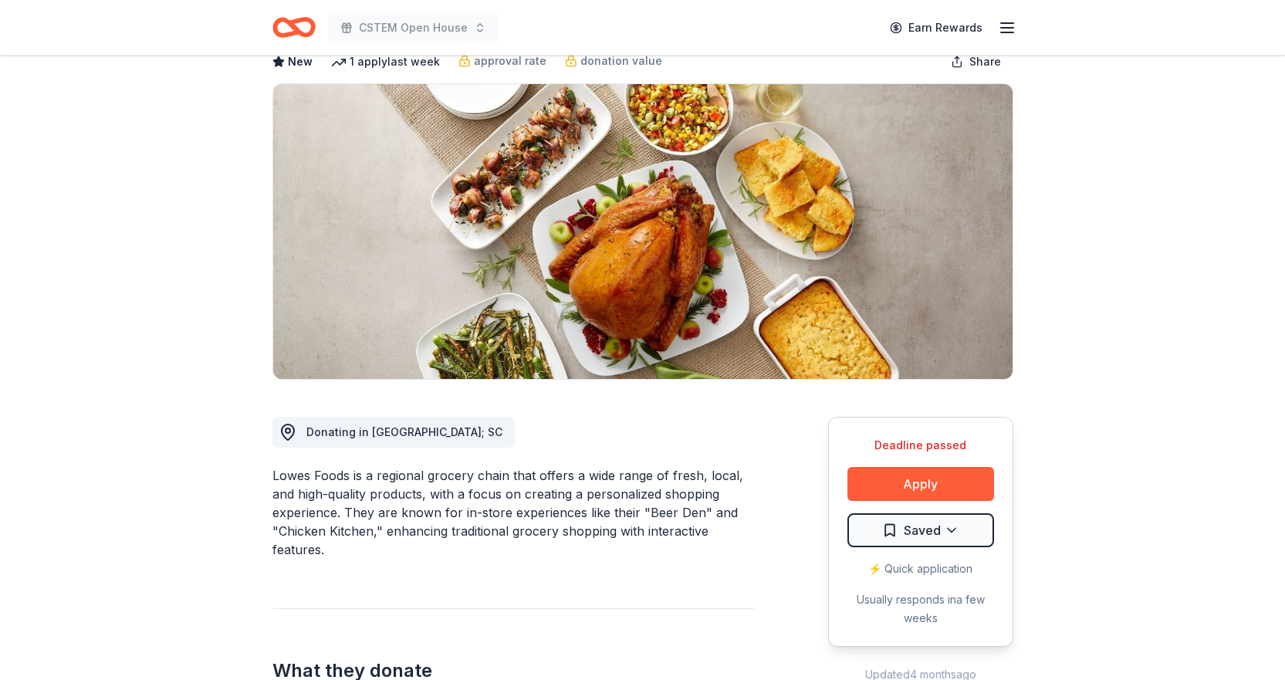
scroll to position [0, 0]
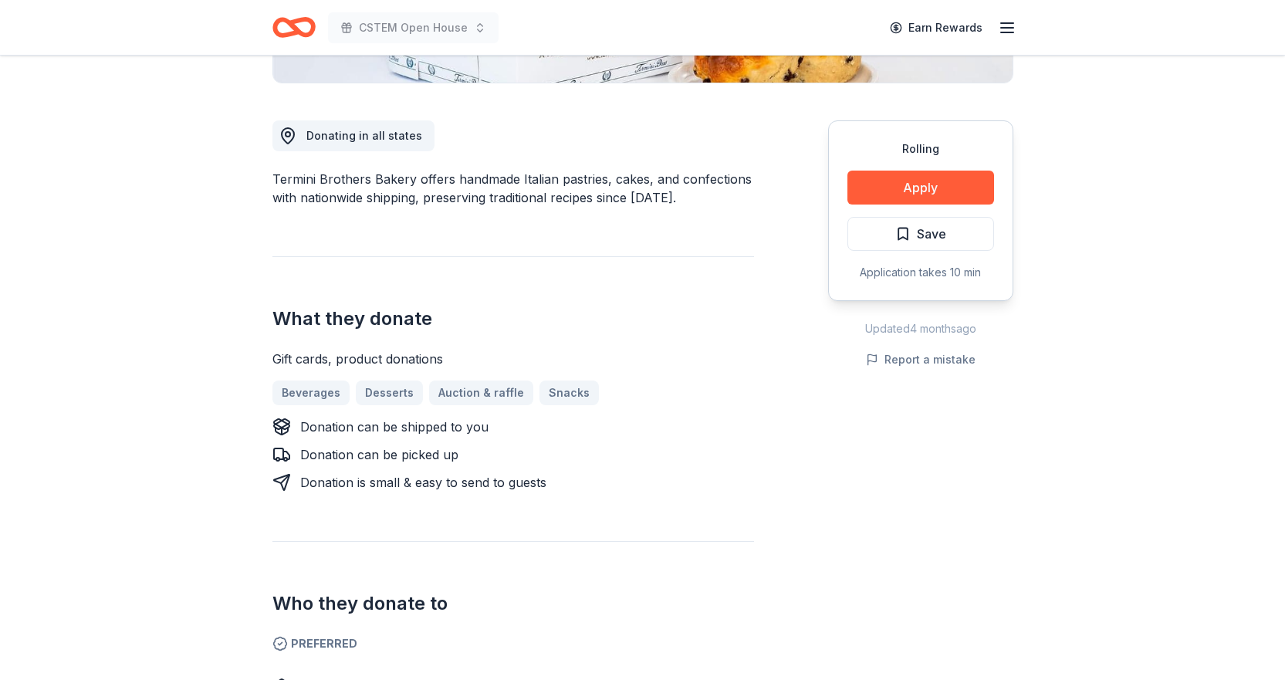
scroll to position [772, 0]
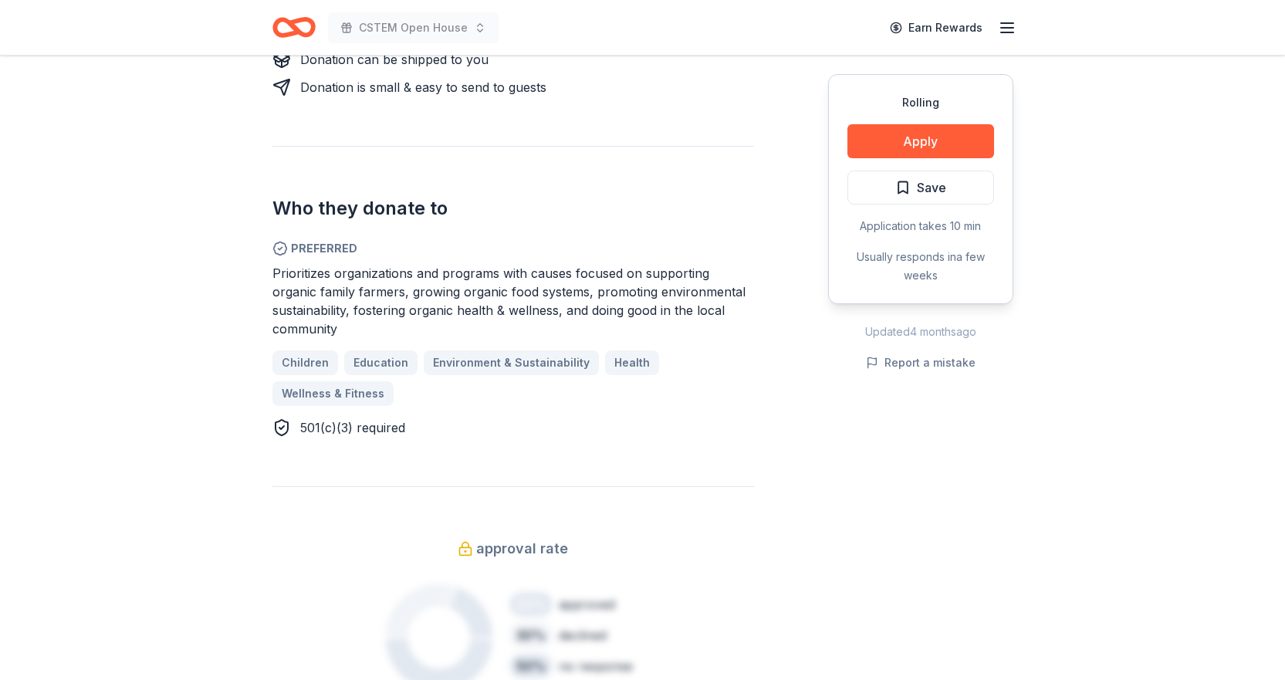
scroll to position [694, 0]
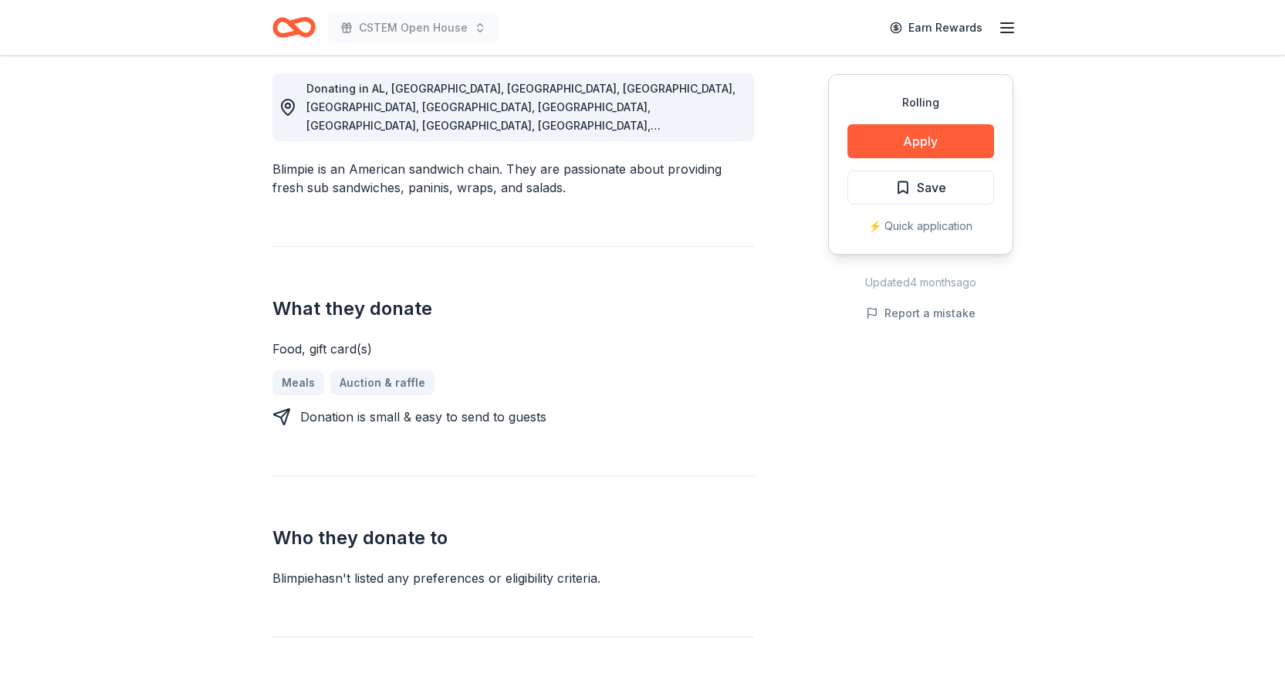
scroll to position [463, 0]
